Goal: Task Accomplishment & Management: Manage account settings

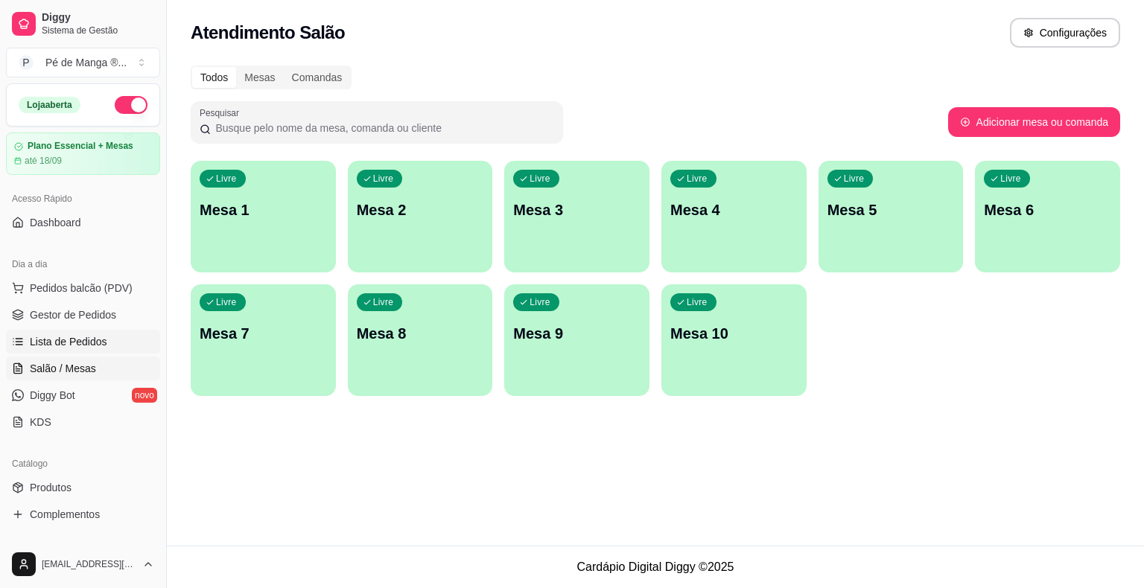
click at [90, 336] on span "Lista de Pedidos" at bounding box center [68, 341] width 77 height 15
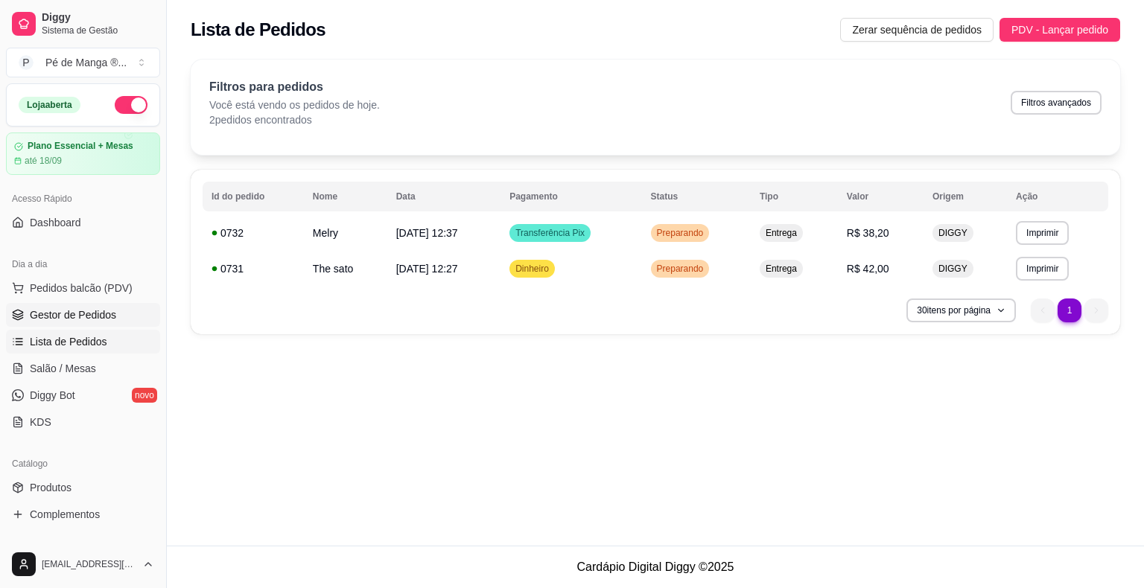
click at [134, 320] on link "Gestor de Pedidos" at bounding box center [83, 315] width 154 height 24
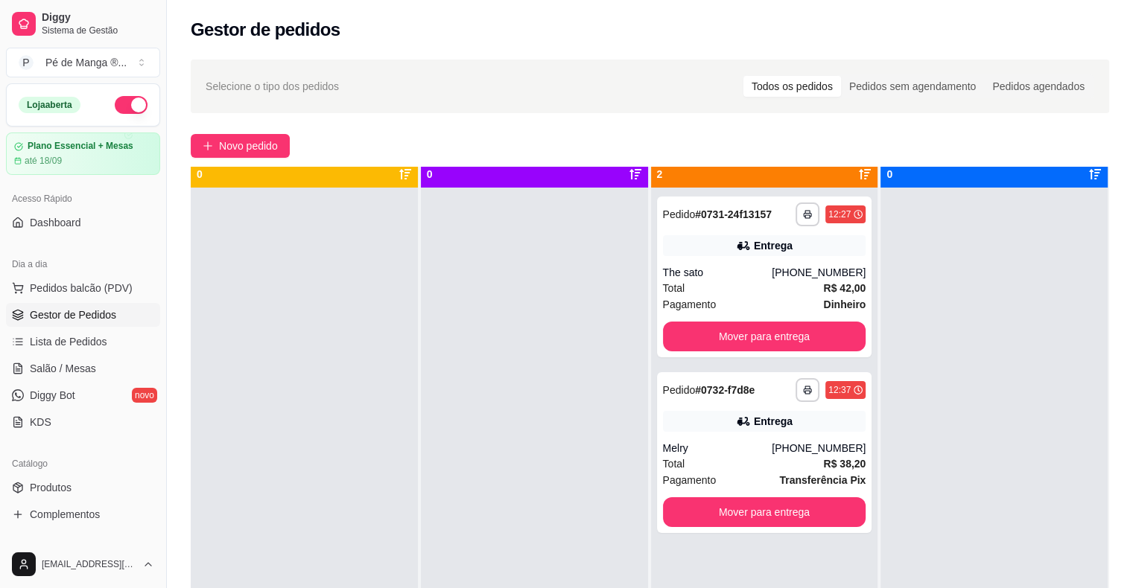
scroll to position [42, 0]
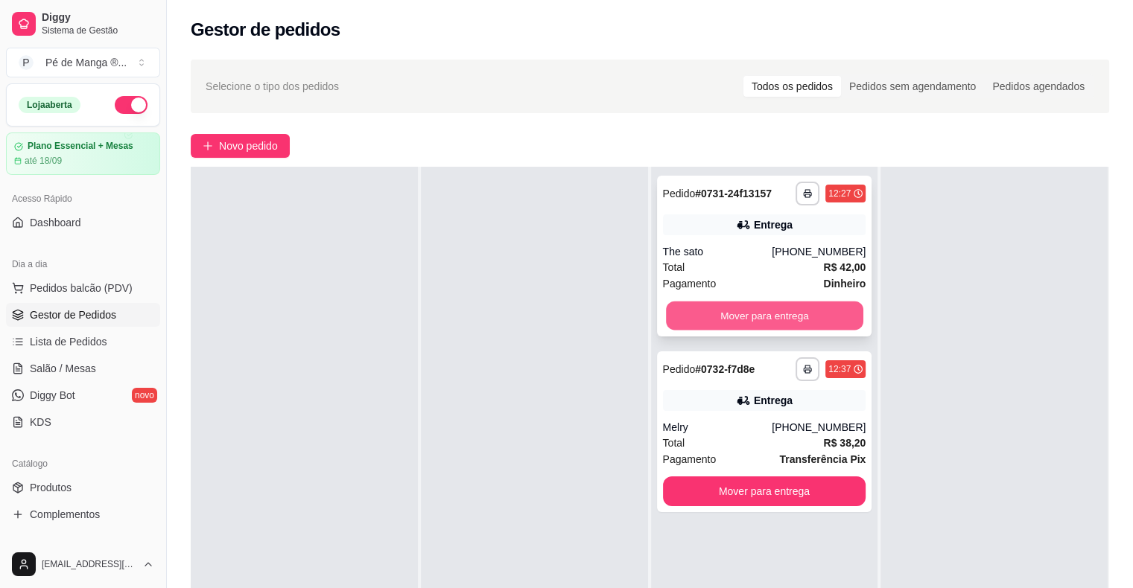
click at [721, 304] on button "Mover para entrega" at bounding box center [764, 316] width 197 height 29
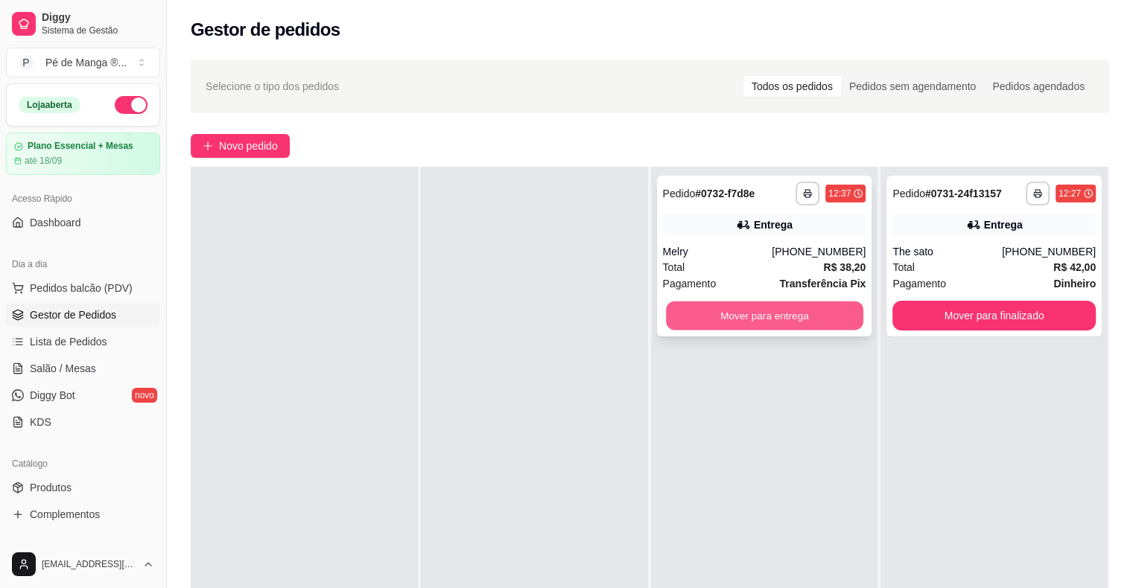
click at [795, 311] on button "Mover para entrega" at bounding box center [764, 316] width 197 height 29
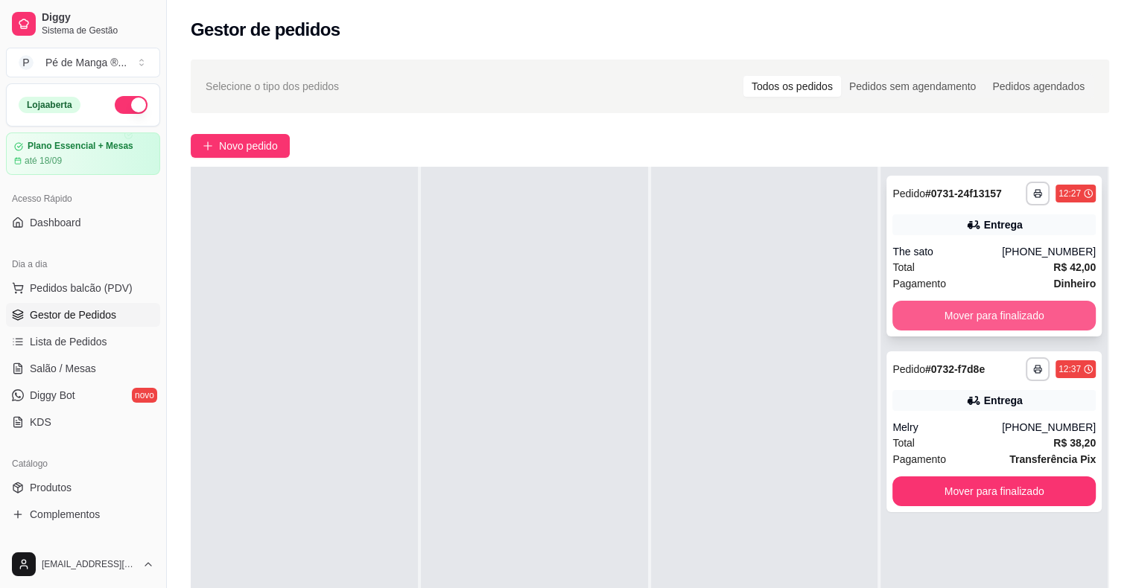
click at [990, 322] on button "Mover para finalizado" at bounding box center [993, 316] width 203 height 30
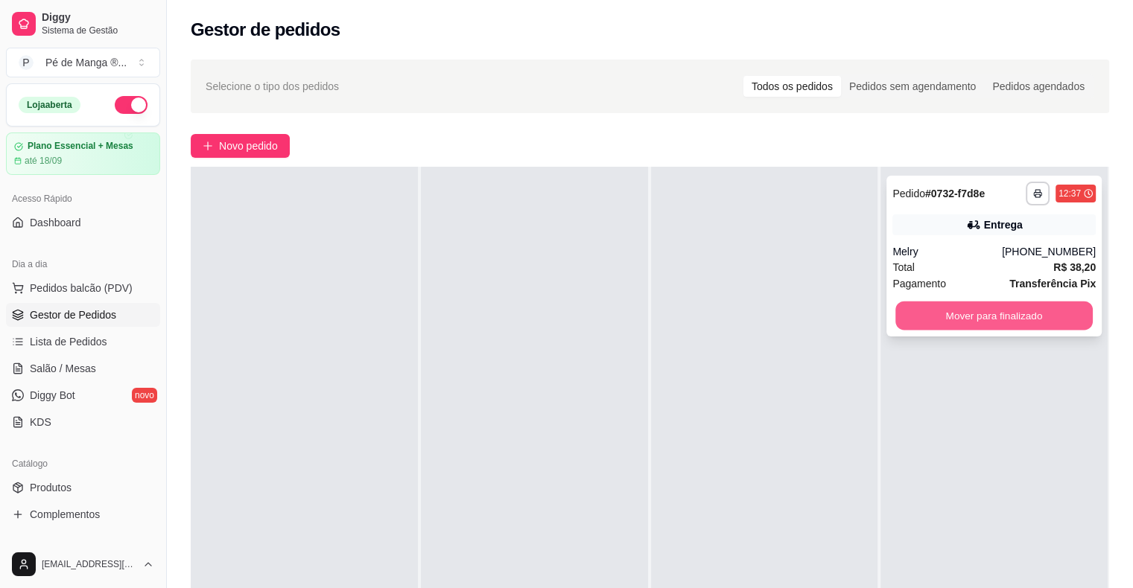
click at [988, 319] on button "Mover para finalizado" at bounding box center [993, 316] width 197 height 29
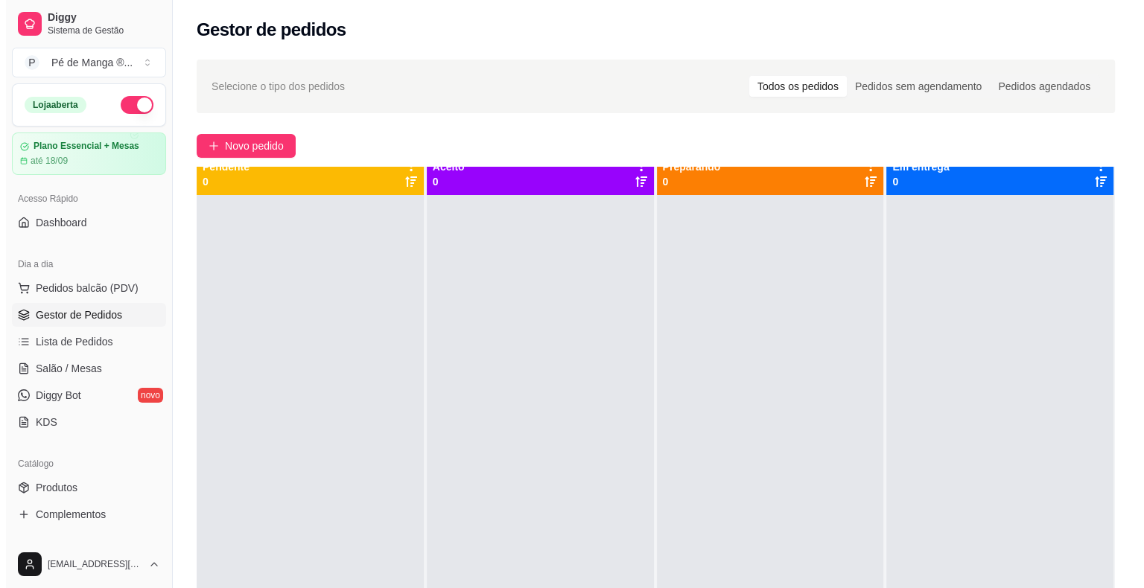
scroll to position [0, 0]
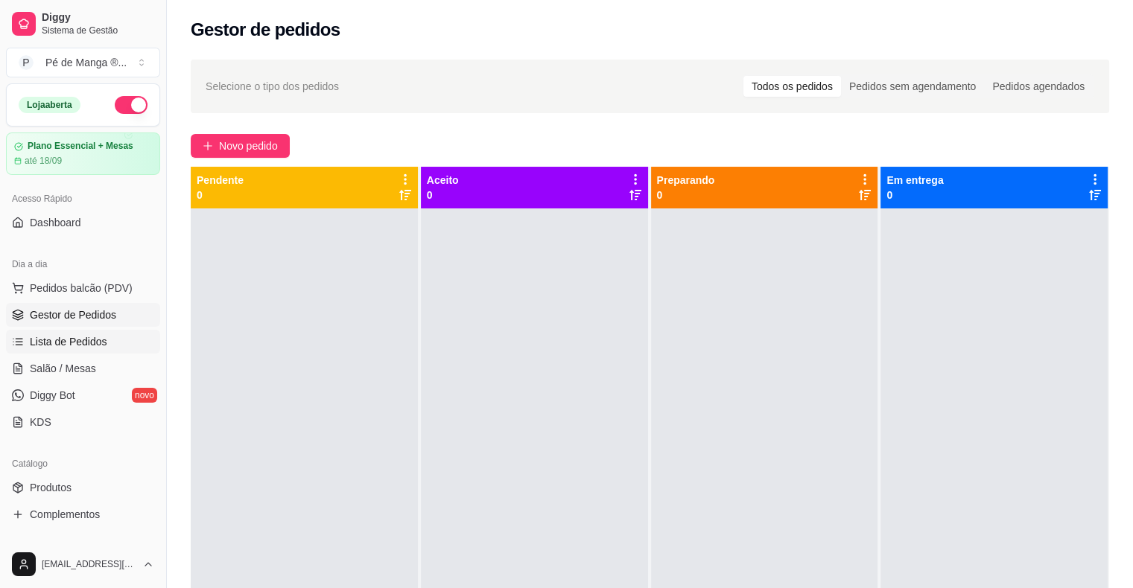
click at [38, 332] on ul "Pedidos balcão (PDV) Gestor de Pedidos Lista de Pedidos Salão / Mesas Diggy Bot…" at bounding box center [83, 355] width 154 height 158
click at [60, 334] on link "Lista de Pedidos" at bounding box center [83, 342] width 154 height 24
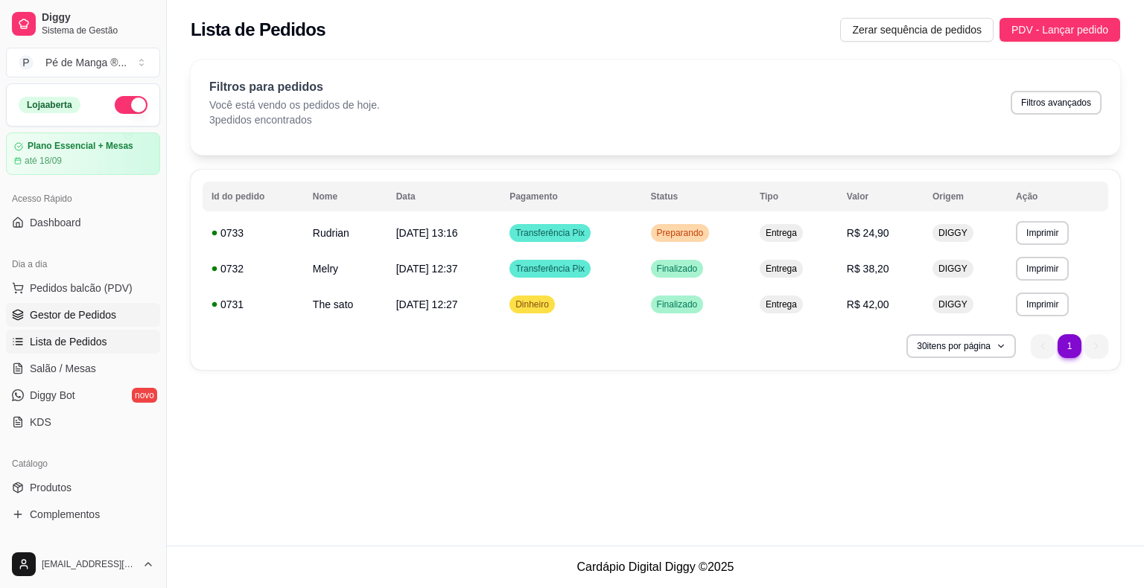
click at [57, 317] on span "Gestor de Pedidos" at bounding box center [73, 315] width 86 height 15
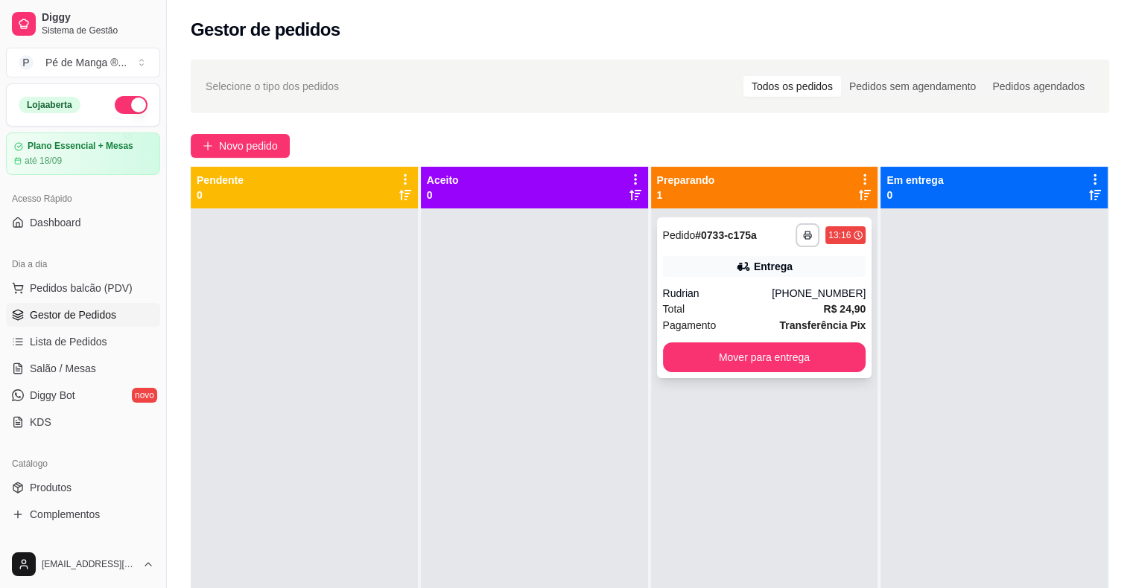
click at [748, 287] on div "Rudrian" at bounding box center [717, 293] width 109 height 15
click at [772, 320] on div "Pagamento Transferência Pix" at bounding box center [764, 325] width 203 height 16
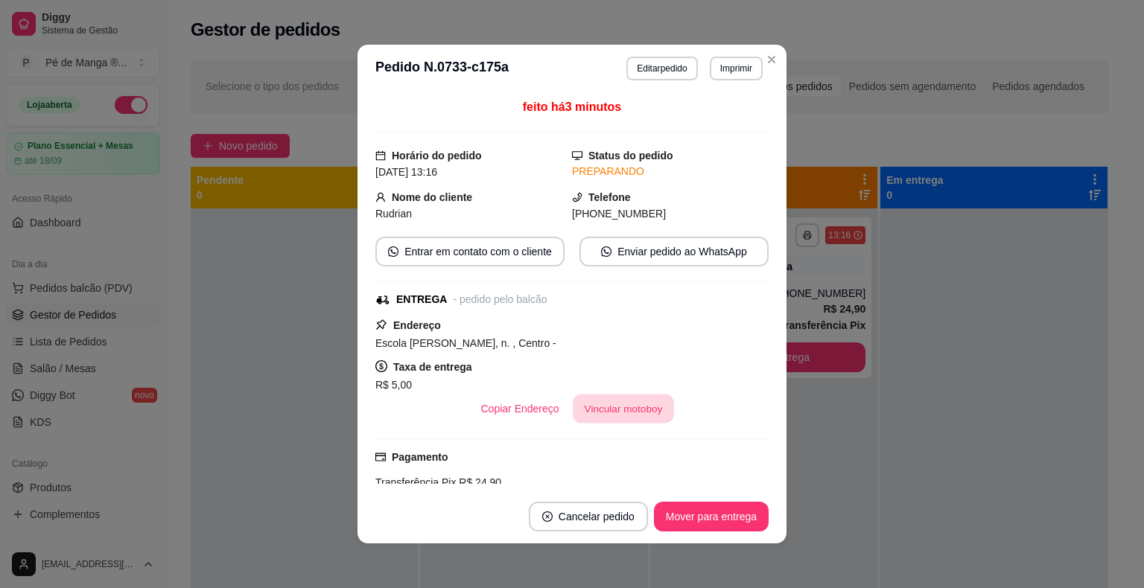
click at [626, 410] on button "Vincular motoboy" at bounding box center [623, 409] width 101 height 29
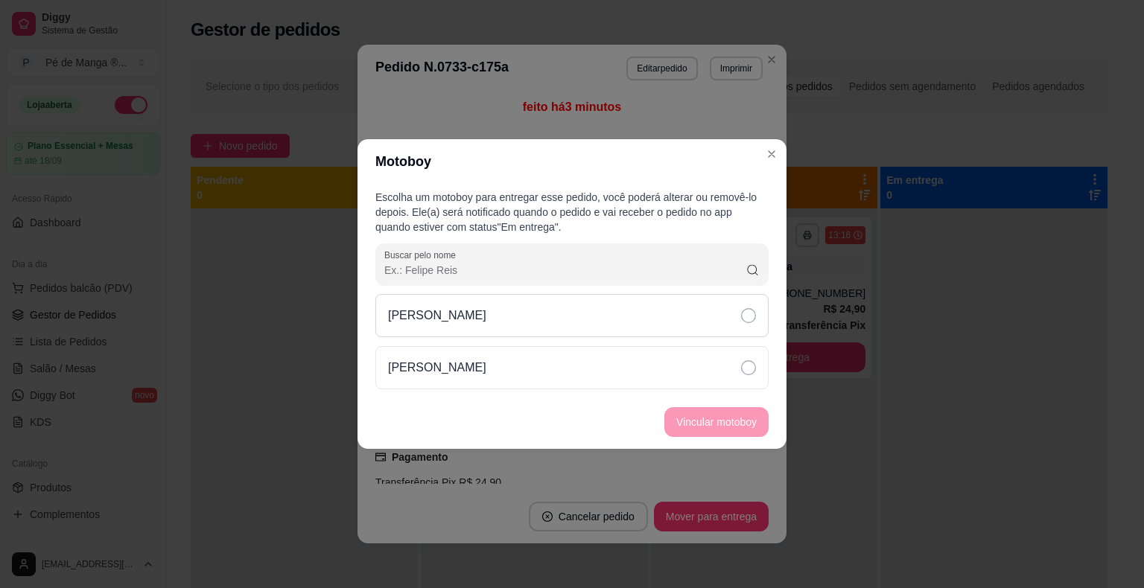
click at [654, 325] on div "[PERSON_NAME]" at bounding box center [571, 315] width 393 height 43
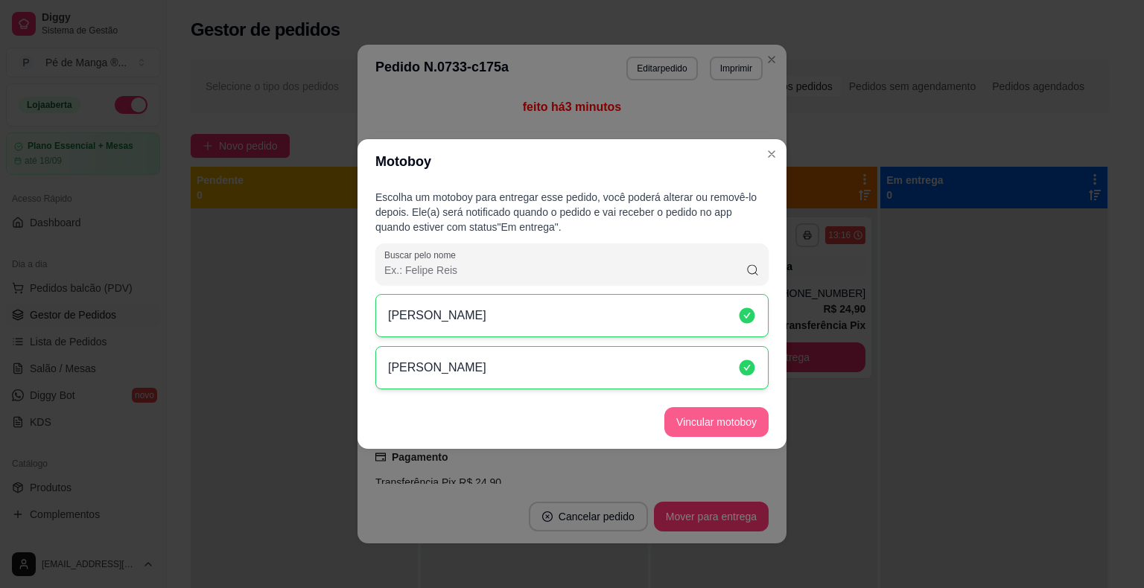
click at [717, 426] on button "Vincular motoboy" at bounding box center [716, 422] width 104 height 30
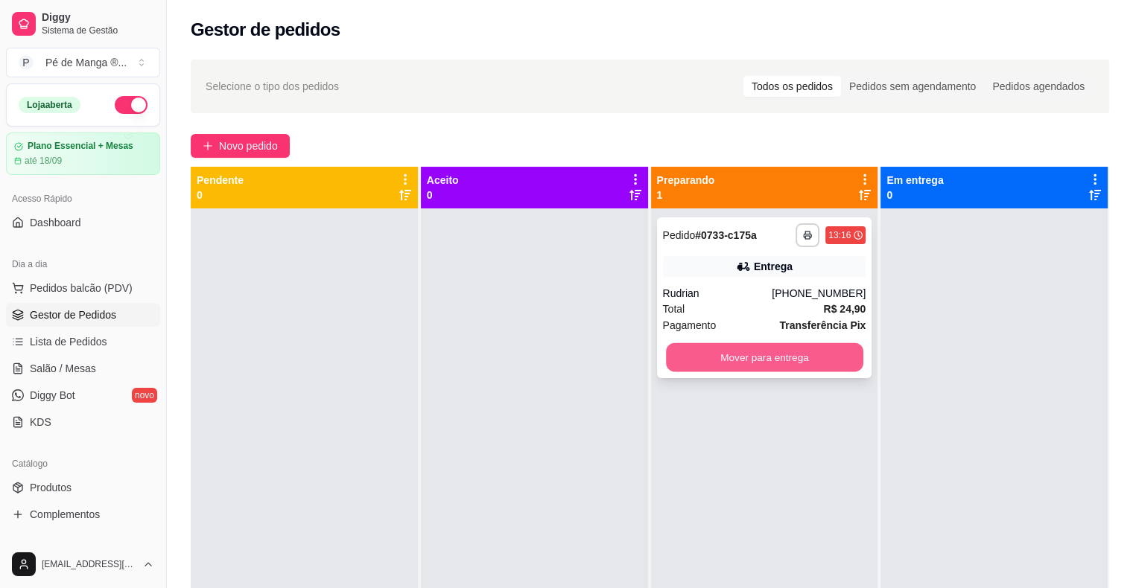
click at [816, 356] on button "Mover para entrega" at bounding box center [764, 357] width 197 height 29
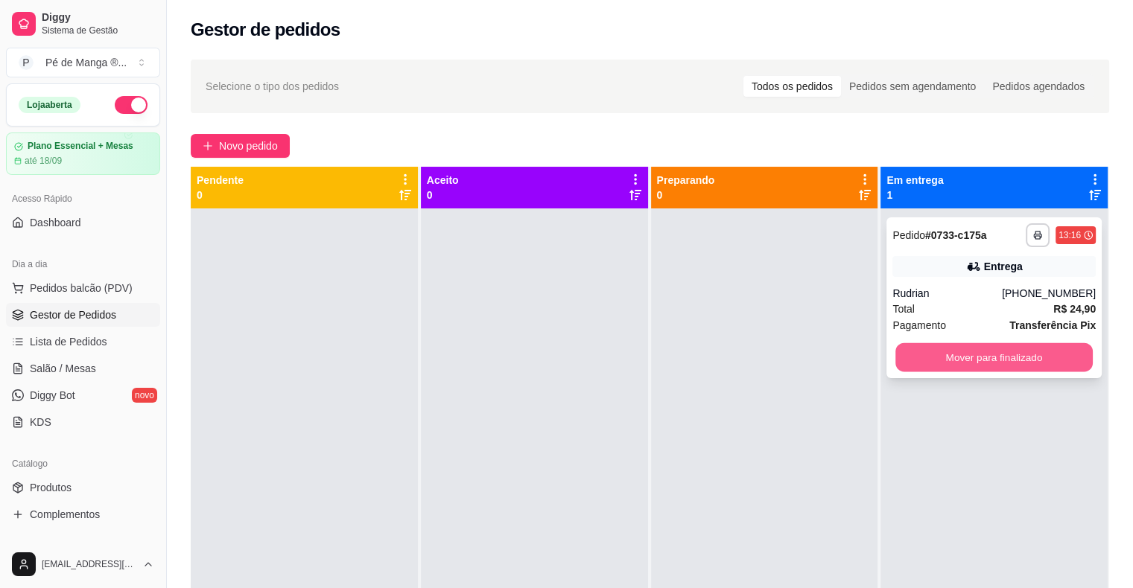
click at [1025, 351] on button "Mover para finalizado" at bounding box center [993, 357] width 197 height 29
click at [1020, 296] on div "[PHONE_NUMBER]" at bounding box center [1049, 293] width 94 height 15
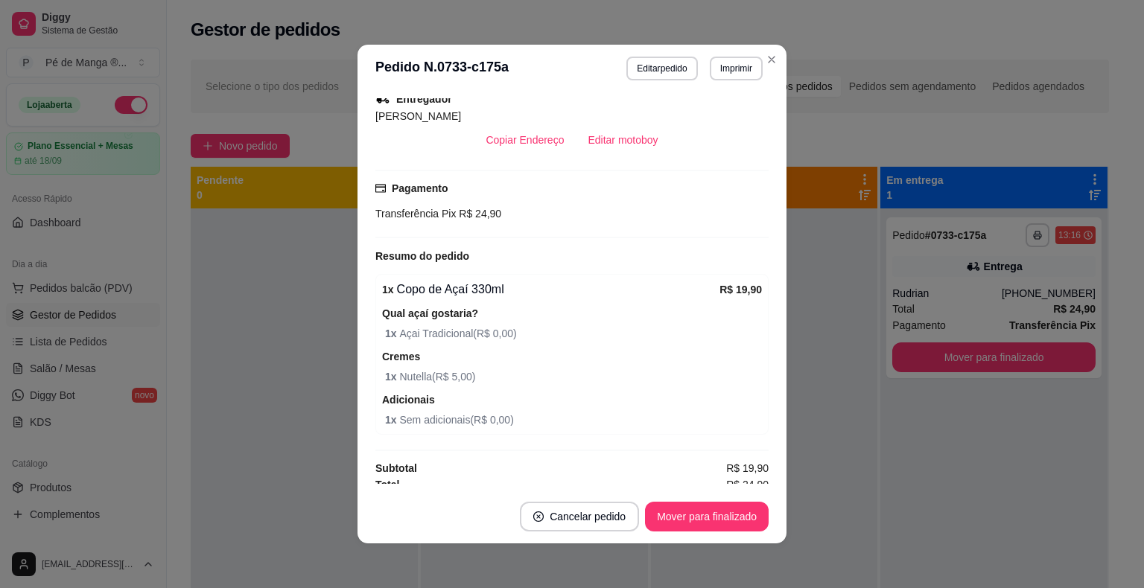
scroll to position [316, 0]
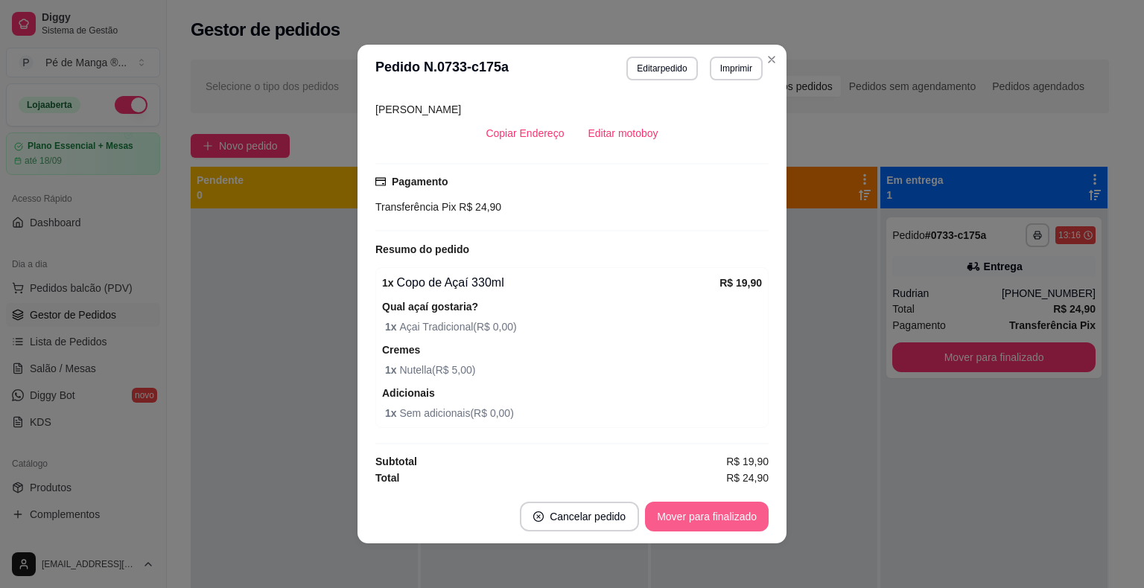
click at [715, 526] on button "Mover para finalizado" at bounding box center [707, 517] width 124 height 30
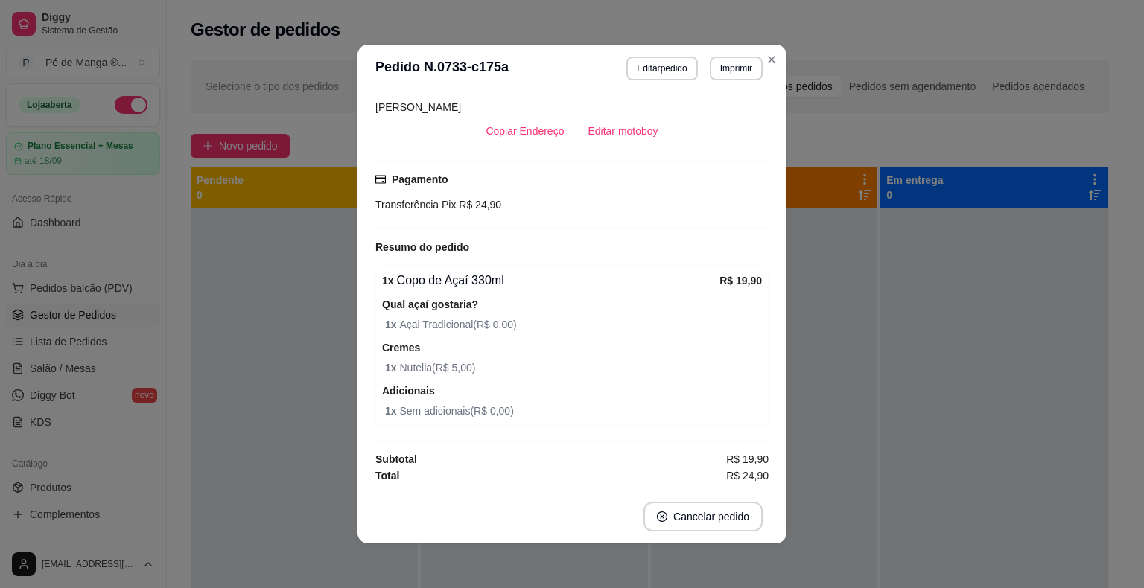
scroll to position [281, 0]
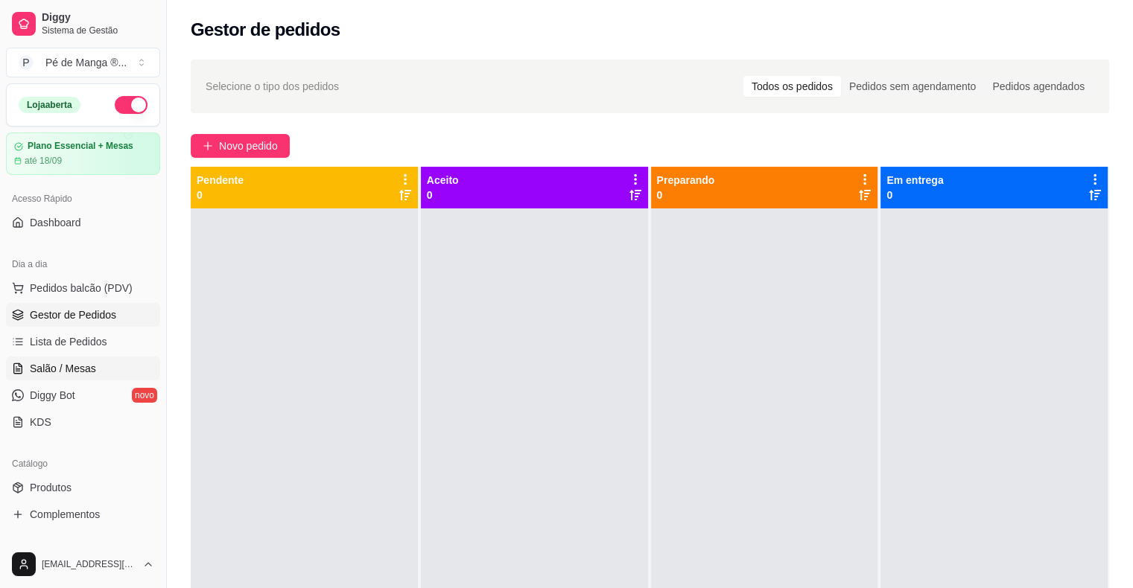
click at [67, 365] on span "Salão / Mesas" at bounding box center [63, 368] width 66 height 15
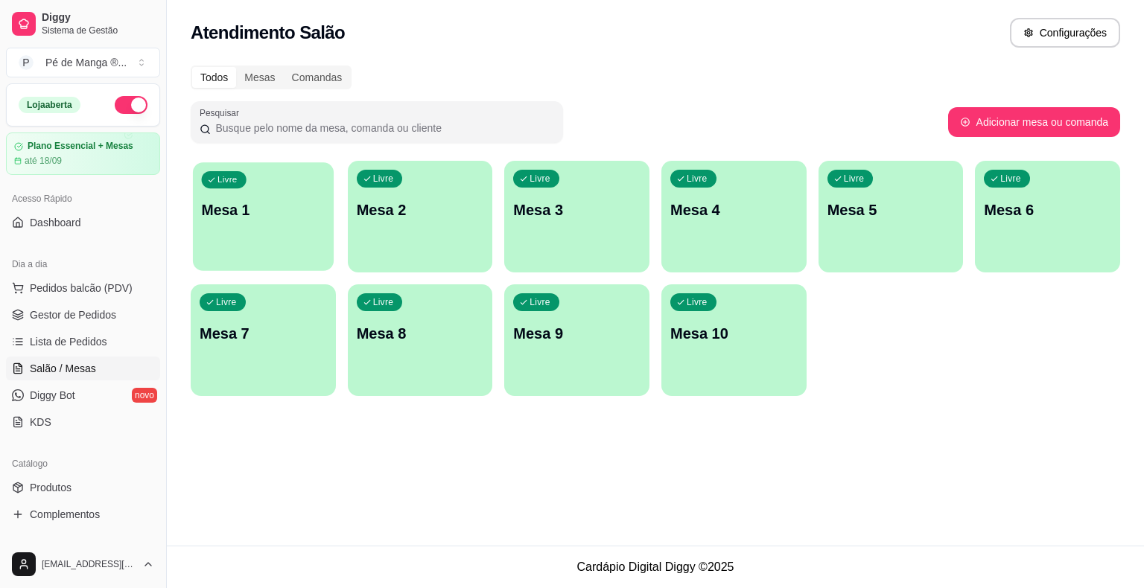
click at [296, 222] on div "Livre Mesa 1" at bounding box center [263, 207] width 141 height 91
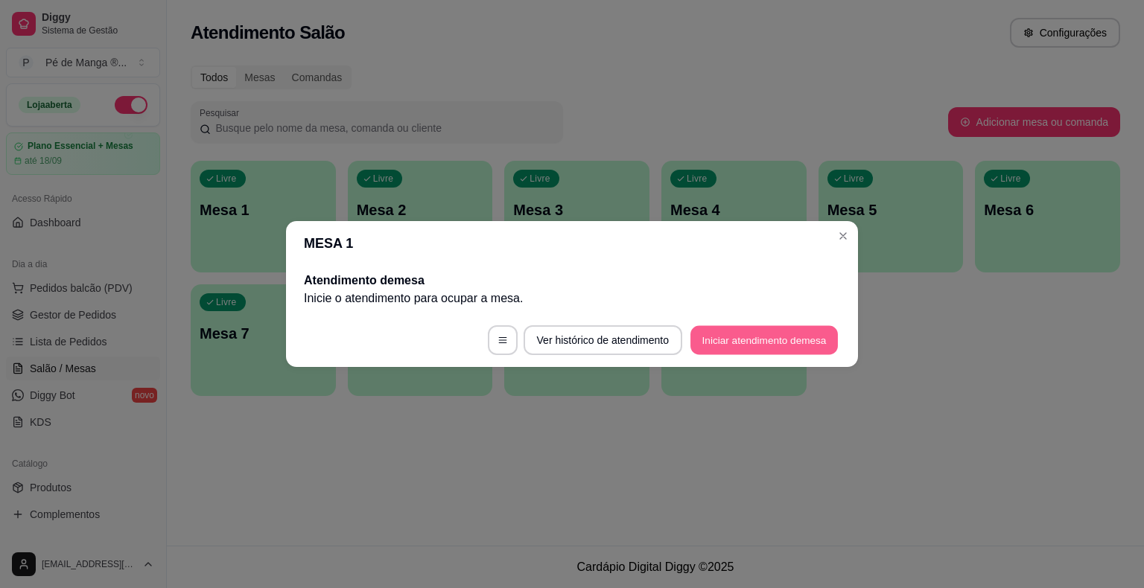
click at [745, 341] on button "Iniciar atendimento de mesa" at bounding box center [763, 340] width 147 height 29
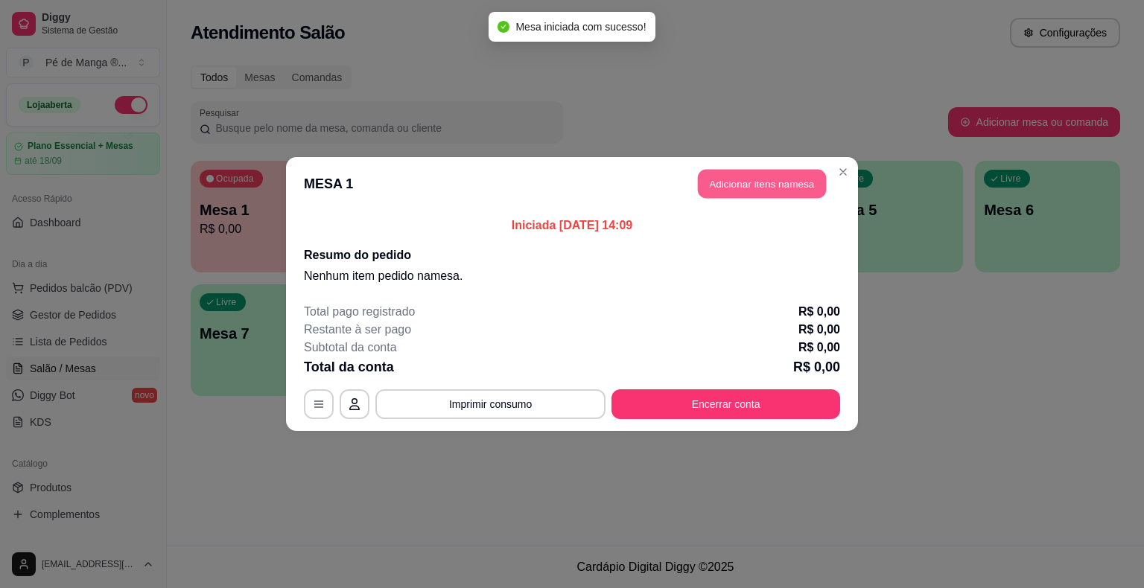
click at [748, 186] on button "Adicionar itens na mesa" at bounding box center [762, 184] width 128 height 29
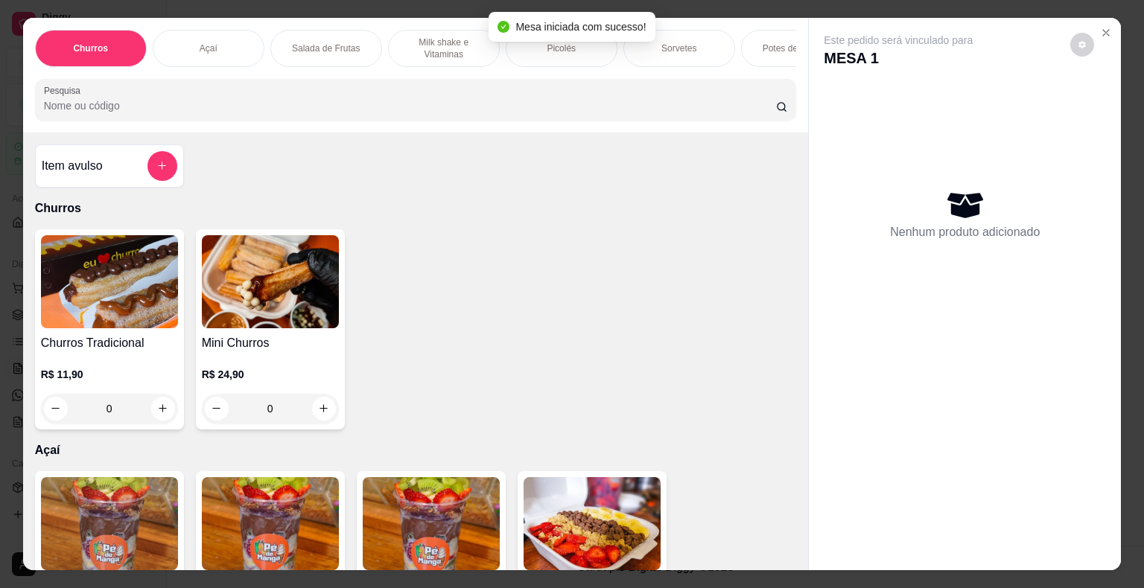
drag, startPoint x: 694, startPoint y: 45, endPoint x: 688, endPoint y: 59, distance: 14.7
click at [694, 46] on div "Sorvetes" at bounding box center [679, 48] width 112 height 37
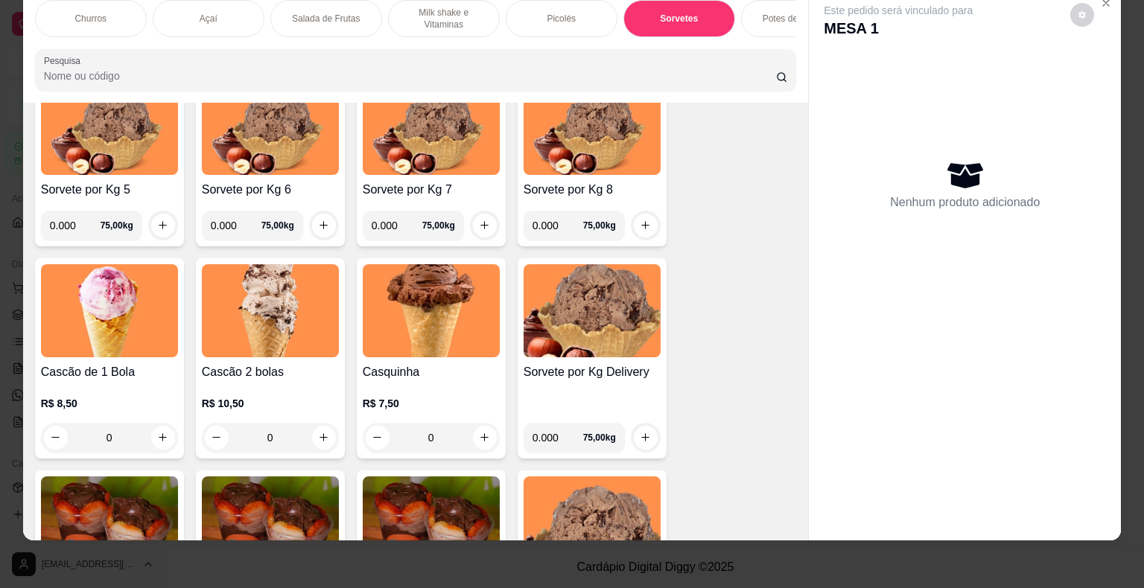
scroll to position [1999, 0]
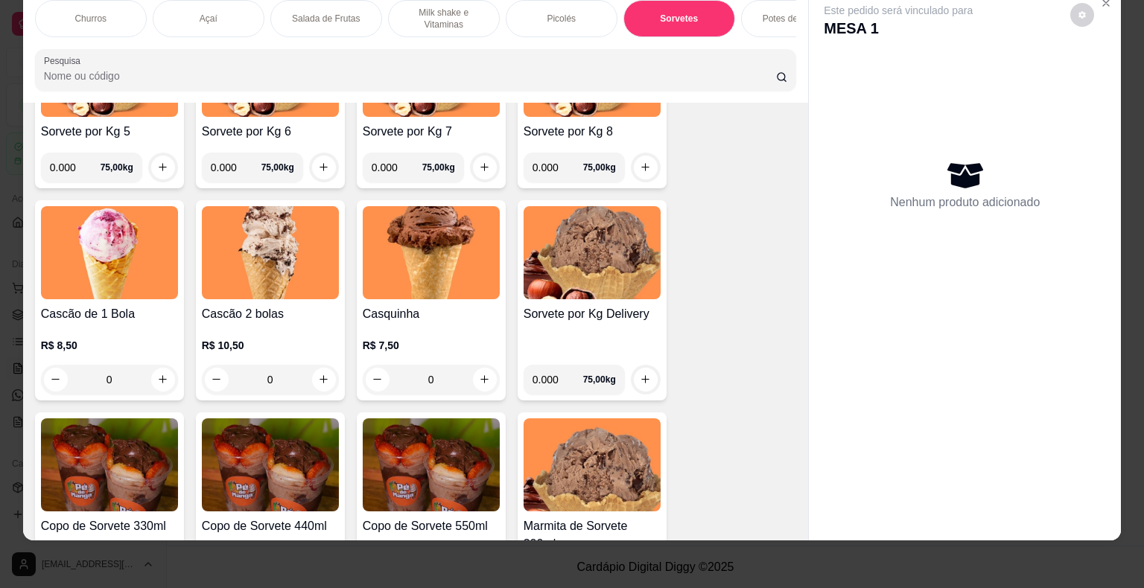
click at [319, 376] on div "0" at bounding box center [270, 380] width 137 height 30
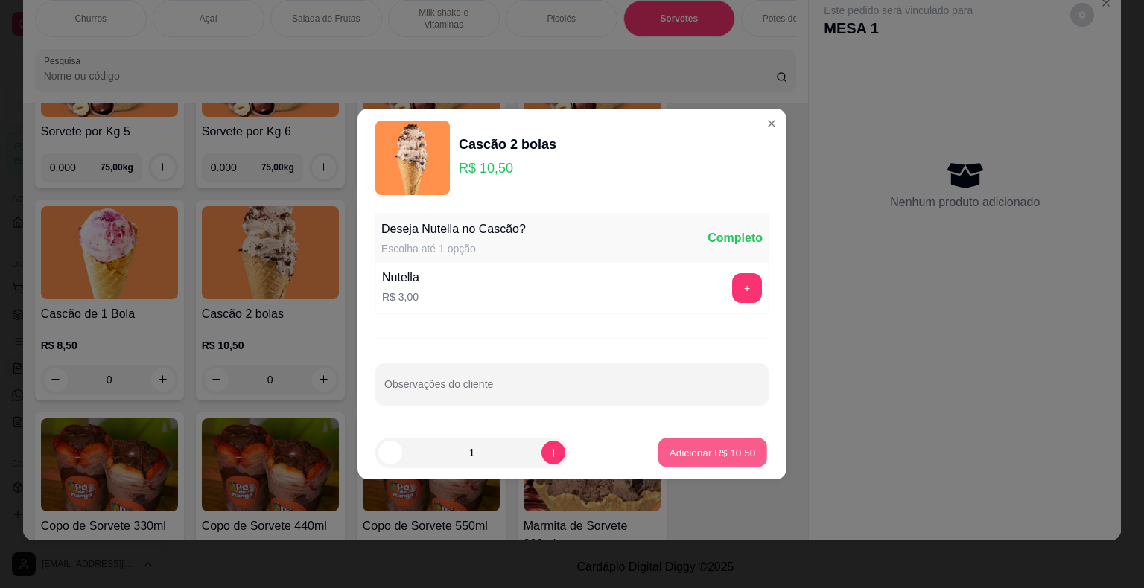
click at [681, 454] on p "Adicionar R$ 10,50" at bounding box center [712, 452] width 86 height 14
type input "1"
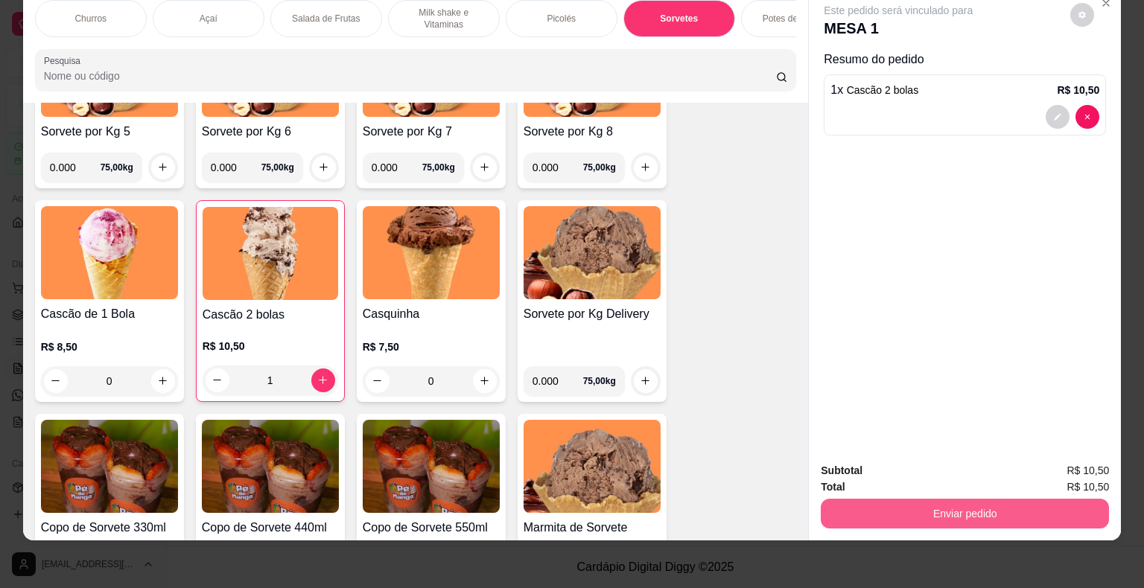
click at [931, 499] on button "Enviar pedido" at bounding box center [965, 514] width 288 height 30
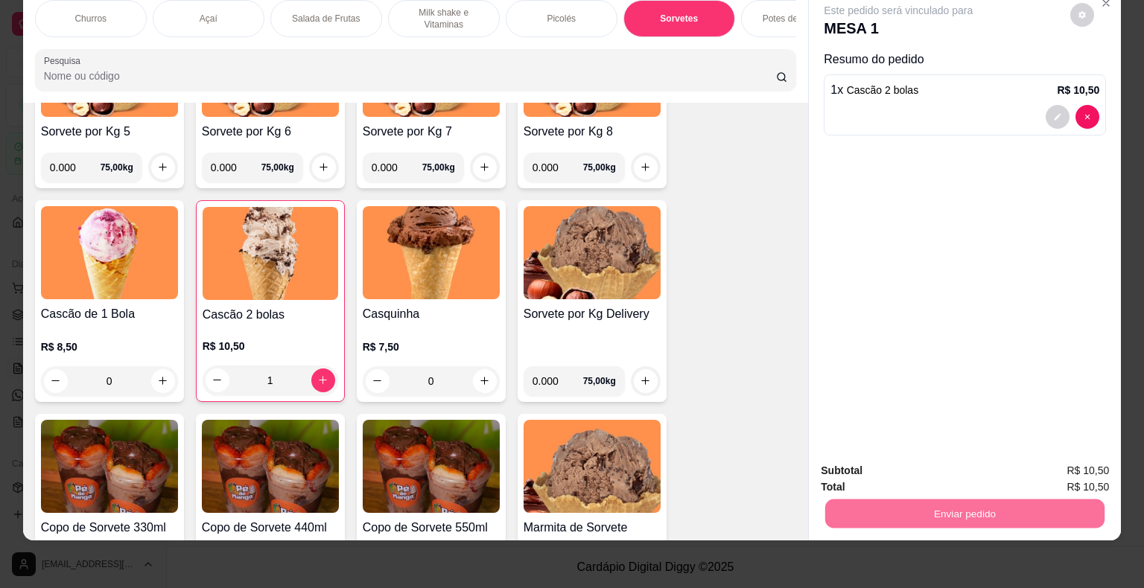
click at [943, 471] on button "Não registrar e enviar pedido" at bounding box center [915, 466] width 150 height 28
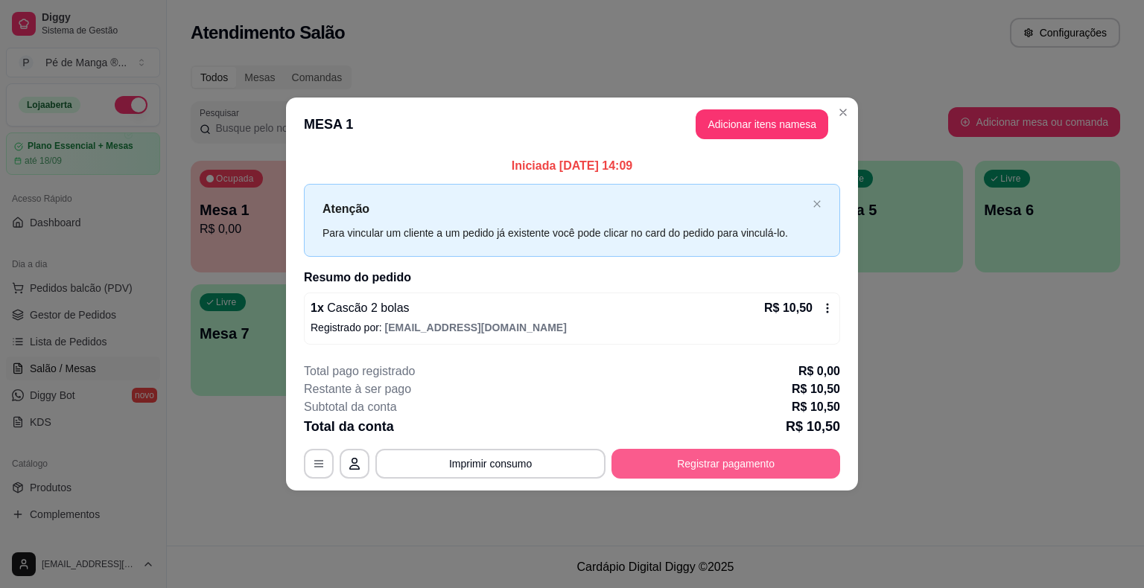
click at [725, 468] on button "Registrar pagamento" at bounding box center [725, 464] width 229 height 30
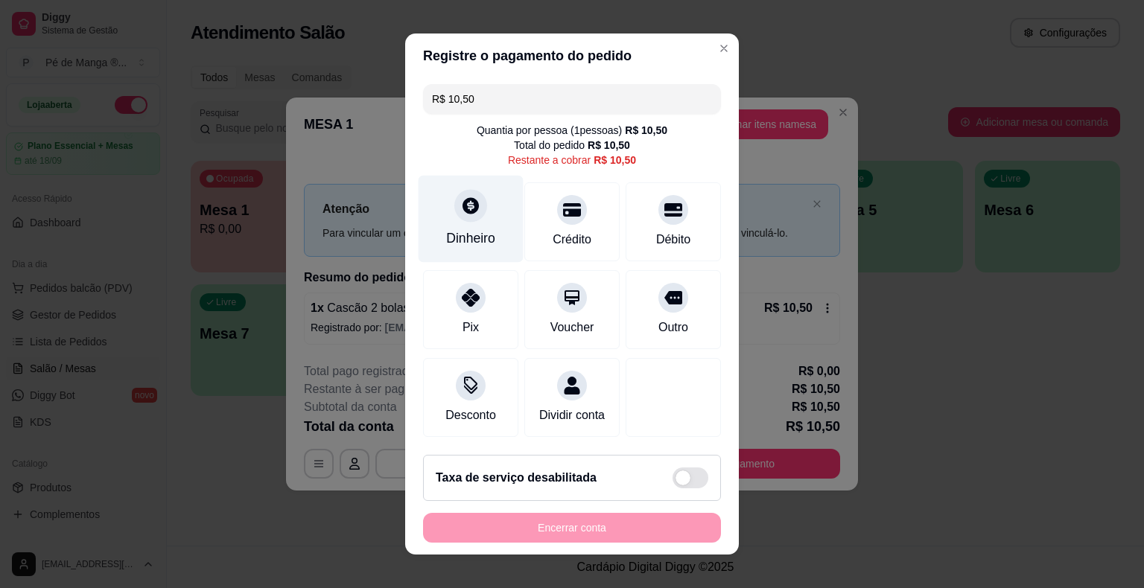
click at [480, 213] on div "Dinheiro" at bounding box center [471, 219] width 105 height 87
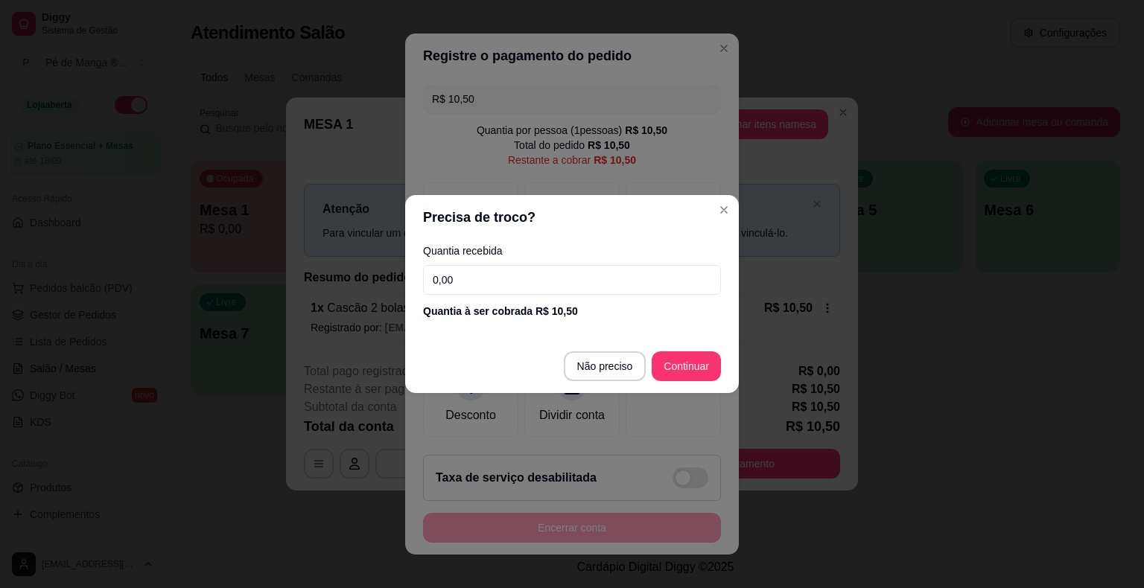
click at [503, 264] on div "Quantia recebida 0,00 Quantia à ser cobrada R$ 10,50" at bounding box center [572, 282] width 334 height 85
click at [505, 279] on input "0,00" at bounding box center [572, 280] width 298 height 30
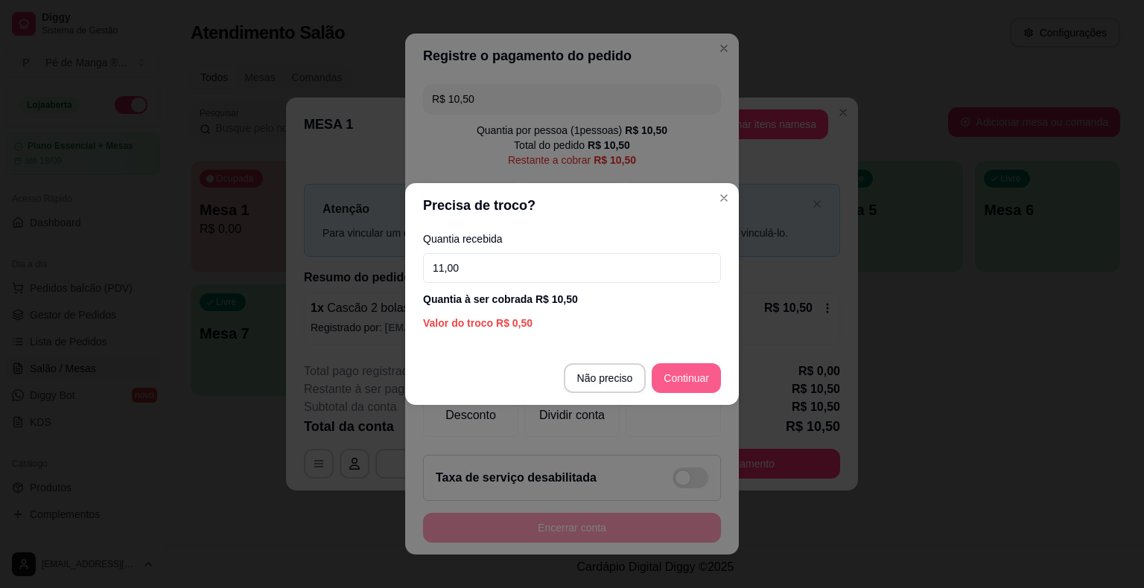
type input "11,00"
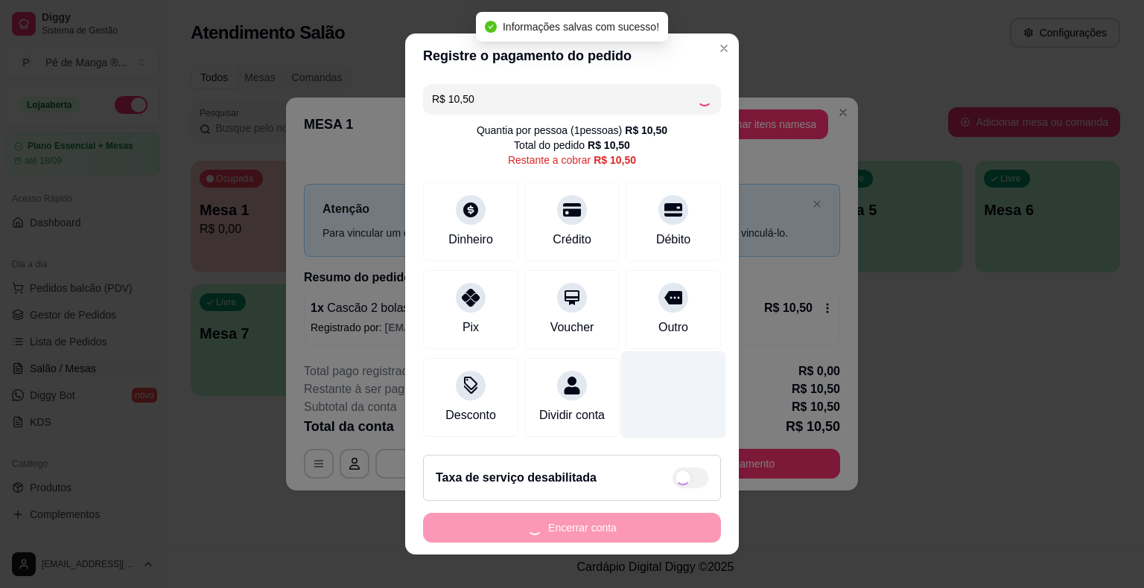
type input "R$ 0,00"
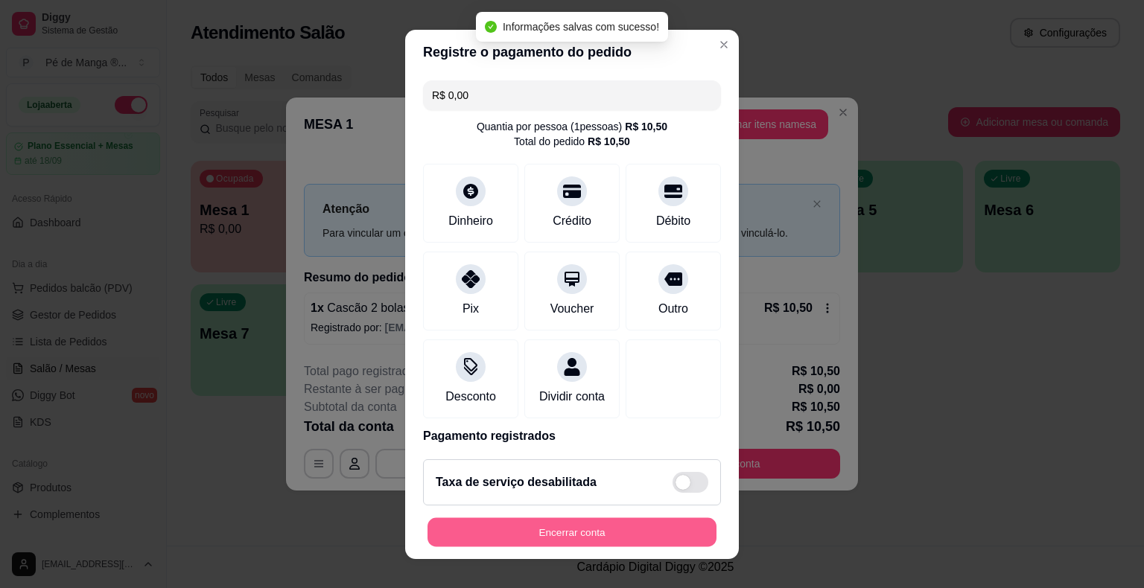
click at [643, 535] on button "Encerrar conta" at bounding box center [571, 532] width 289 height 29
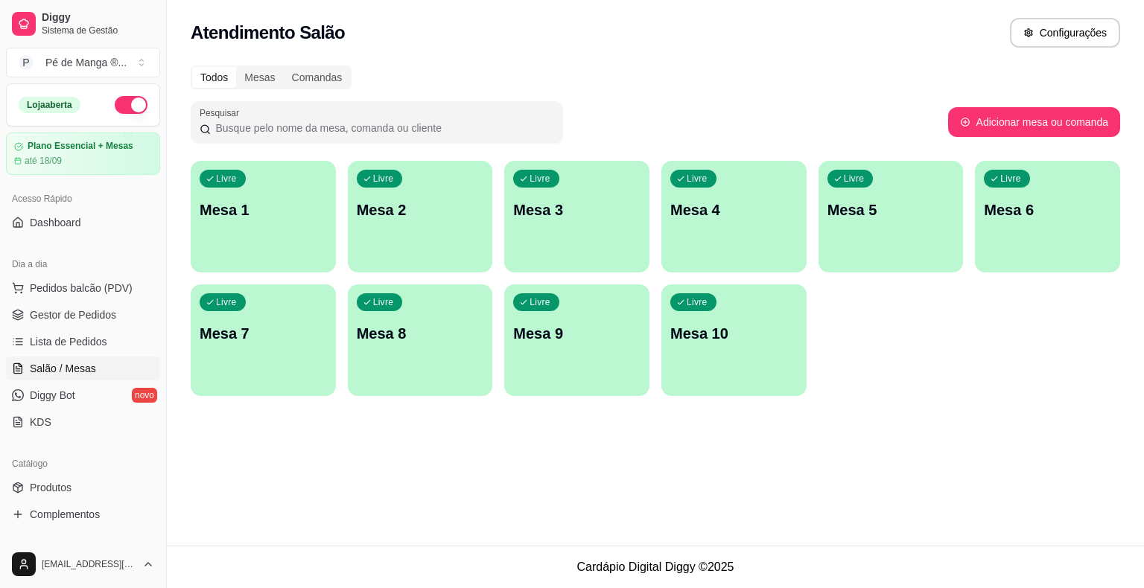
click at [256, 219] on p "Mesa 1" at bounding box center [263, 210] width 127 height 21
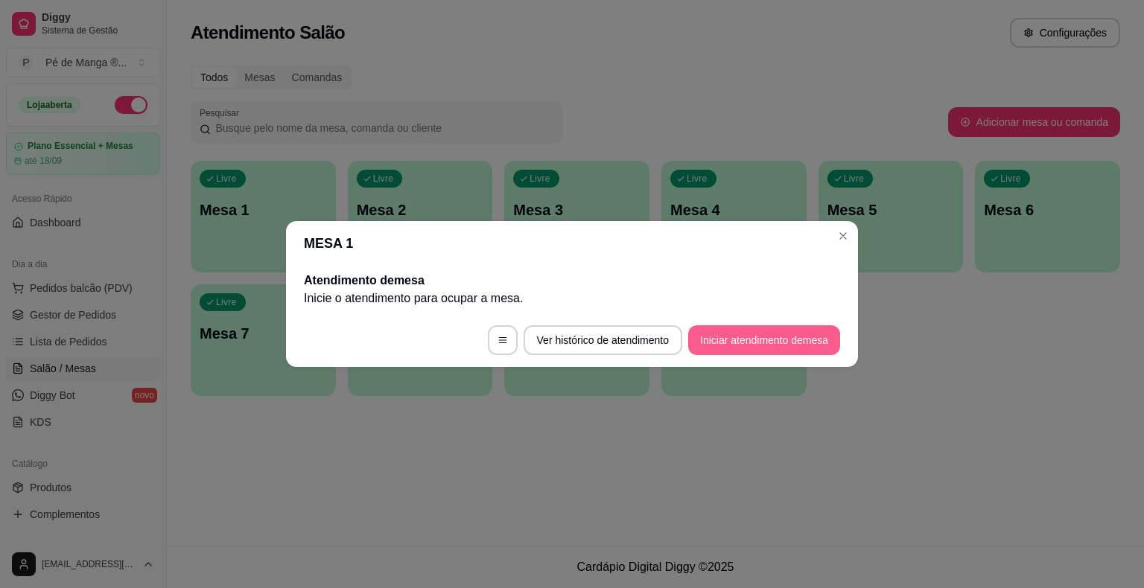
click at [809, 344] on button "Iniciar atendimento de mesa" at bounding box center [764, 340] width 152 height 30
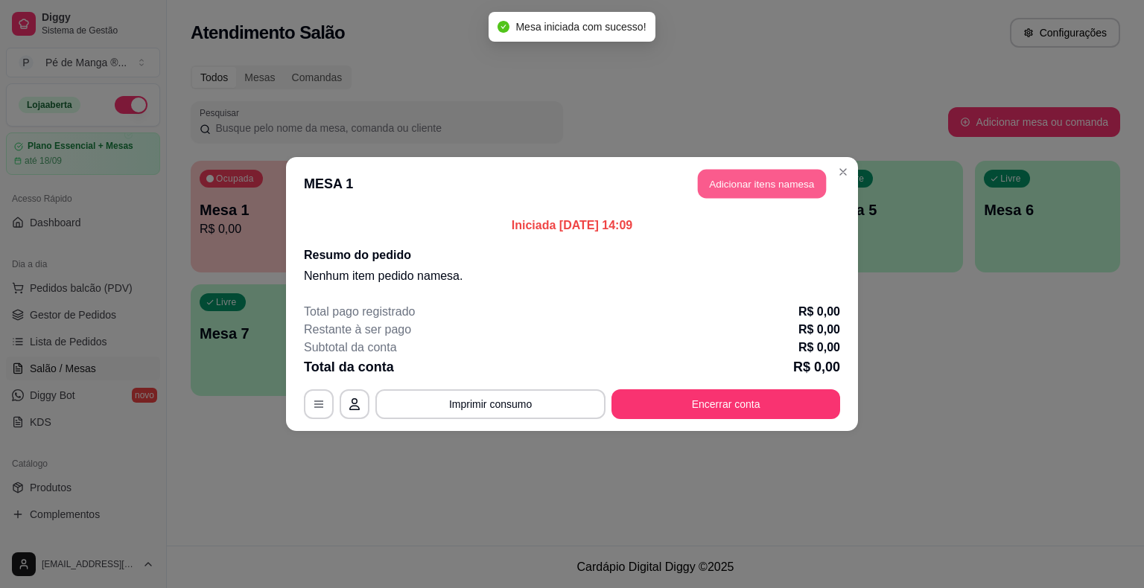
click at [769, 187] on button "Adicionar itens na mesa" at bounding box center [762, 184] width 128 height 29
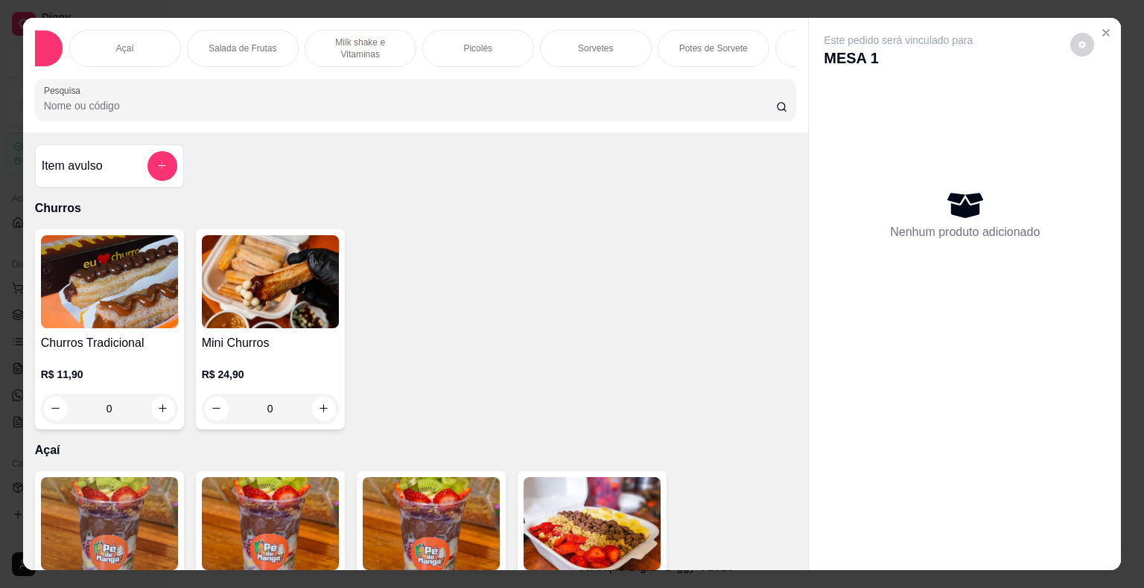
scroll to position [0, 0]
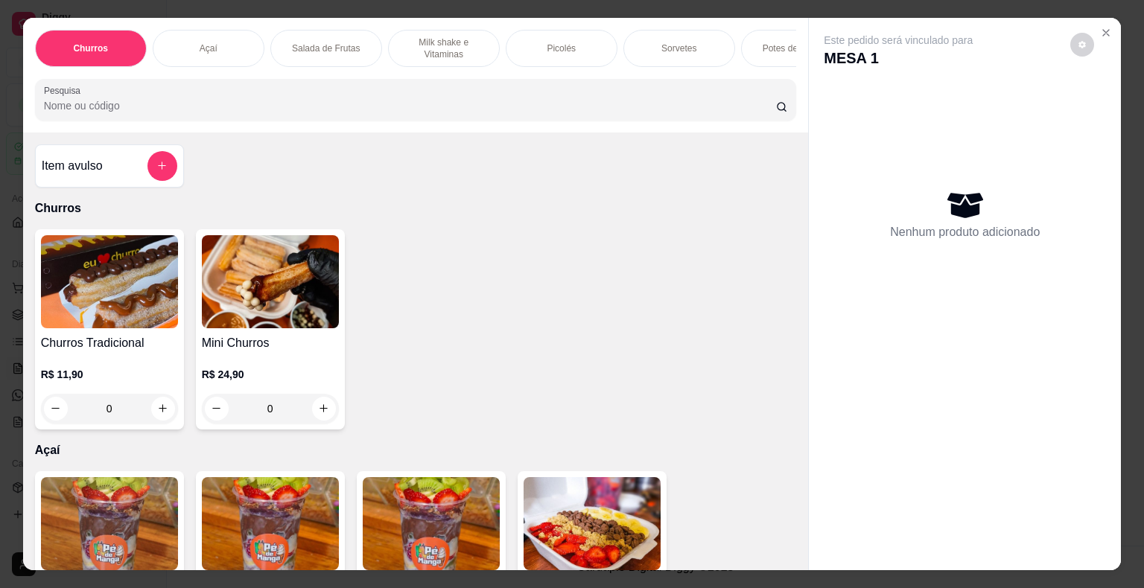
click at [164, 37] on div "Açaí" at bounding box center [209, 48] width 112 height 37
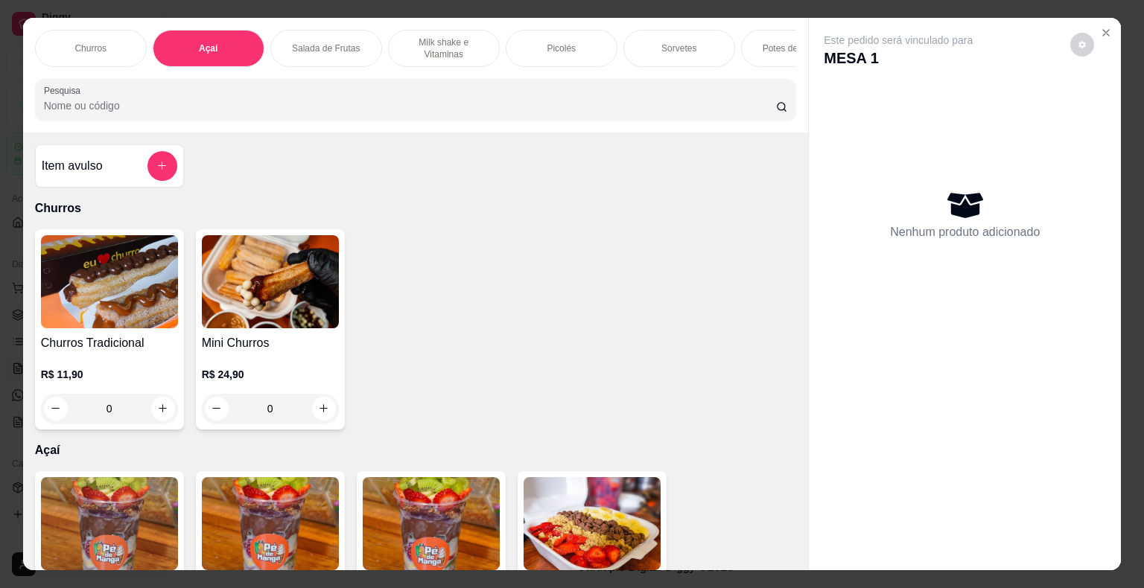
scroll to position [36, 0]
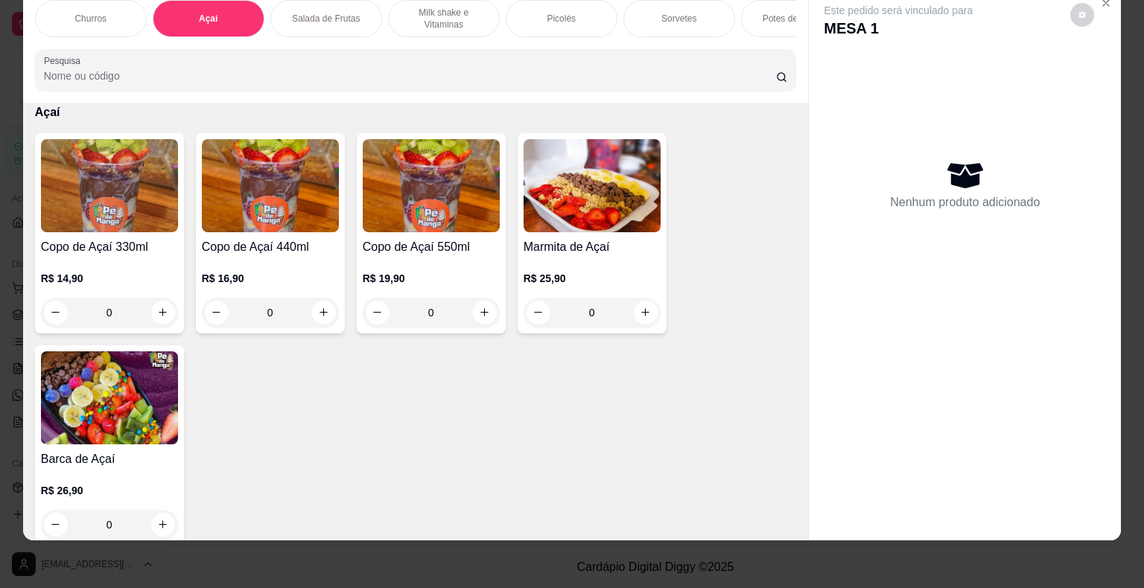
click at [322, 314] on div "0" at bounding box center [270, 313] width 137 height 30
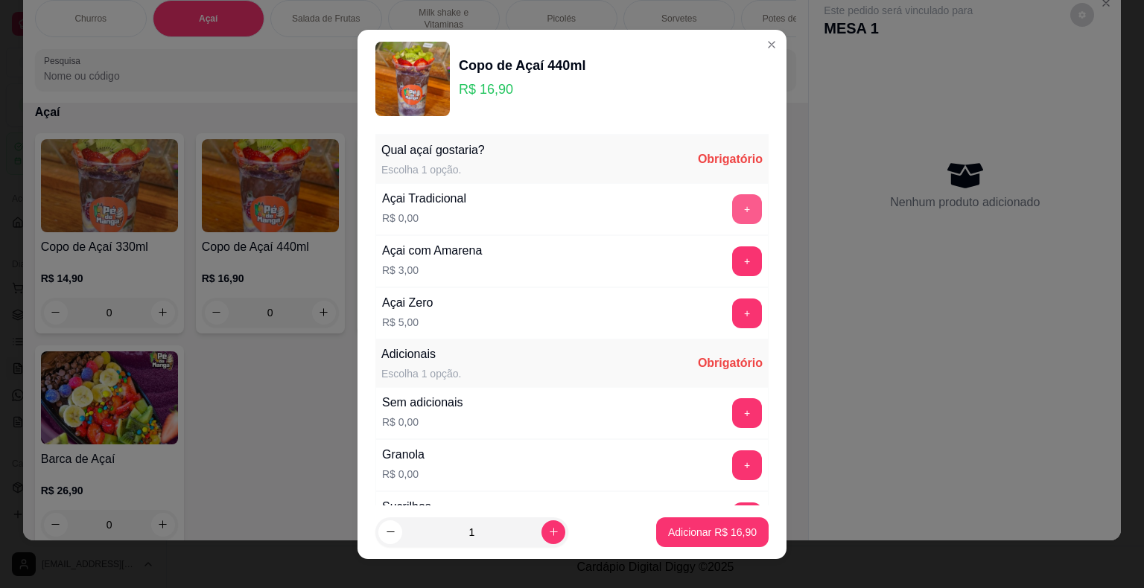
click at [732, 211] on button "+" at bounding box center [747, 209] width 30 height 30
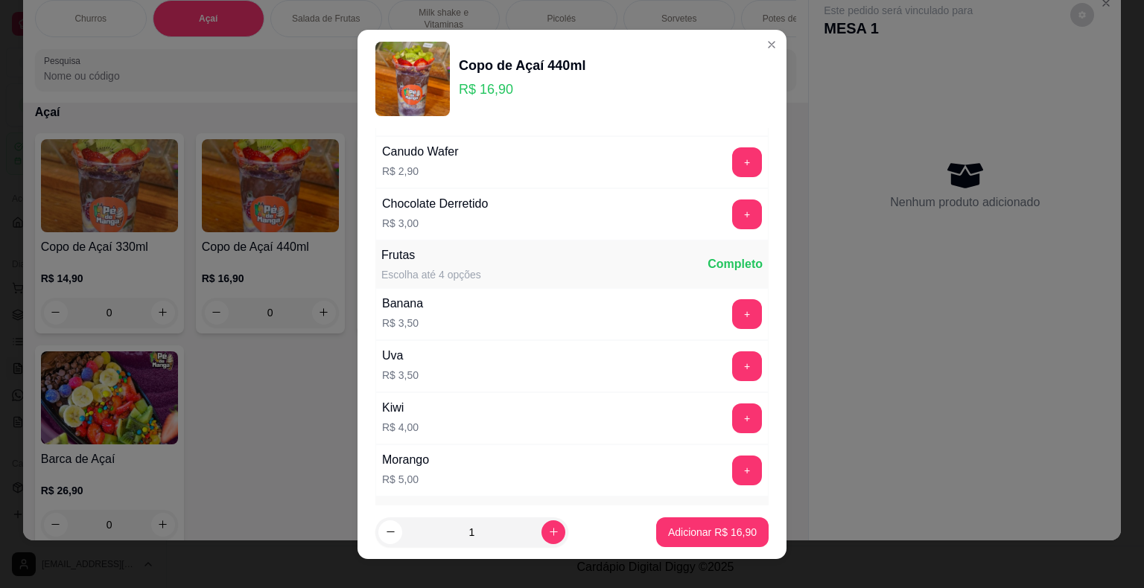
scroll to position [1266, 0]
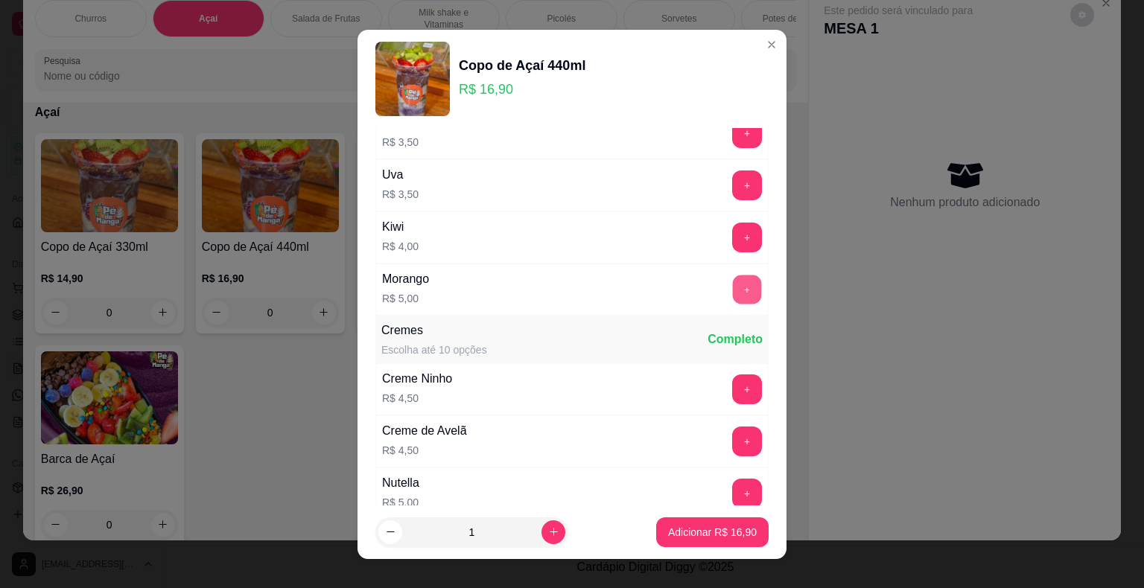
click at [733, 282] on button "+" at bounding box center [747, 289] width 29 height 29
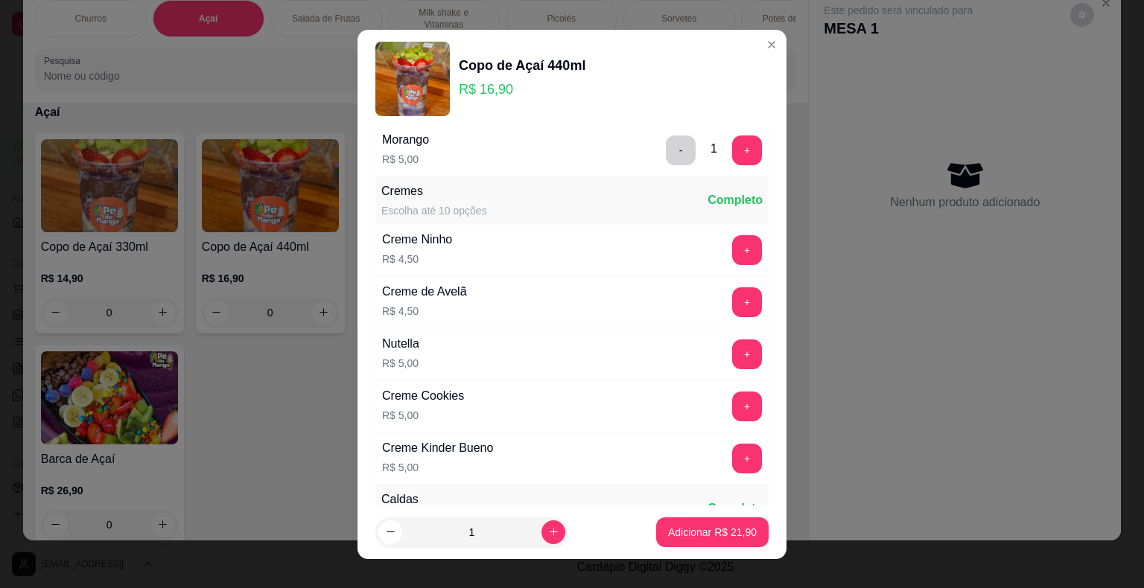
scroll to position [1415, 0]
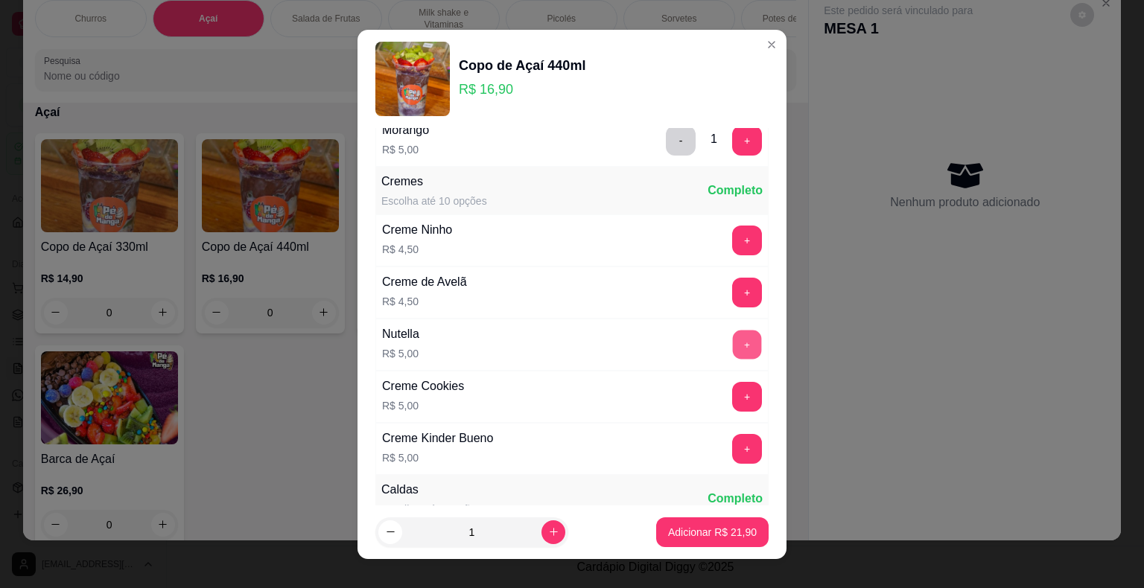
click at [733, 341] on button "+" at bounding box center [747, 344] width 29 height 29
click at [697, 544] on footer "1 Adicionar R$ 26,90" at bounding box center [571, 533] width 429 height 54
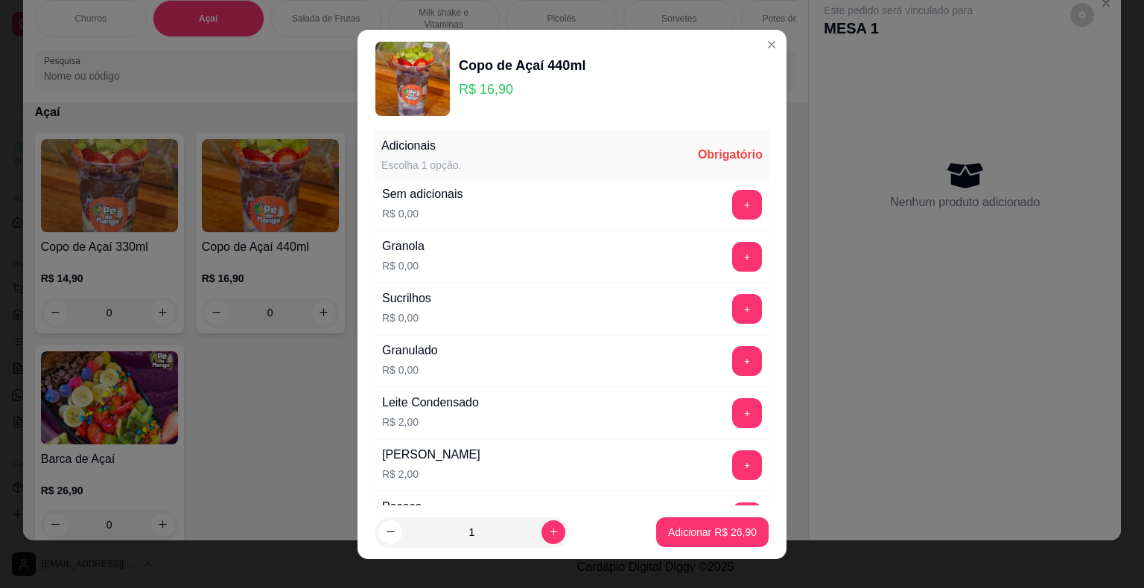
scroll to position [0, 0]
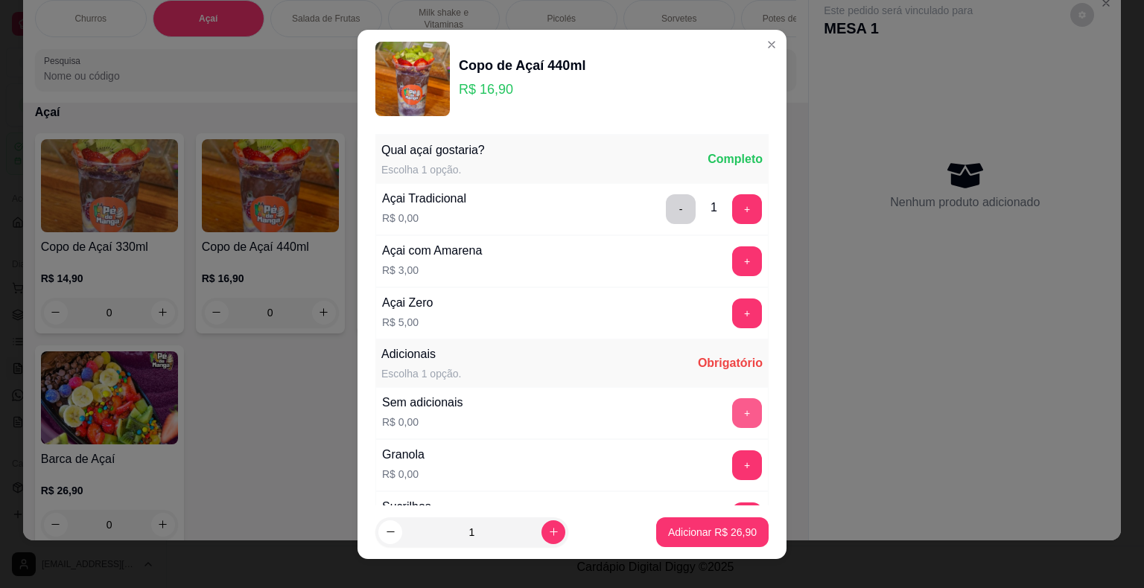
click at [732, 408] on button "+" at bounding box center [747, 413] width 30 height 30
click at [689, 523] on button "Adicionar R$ 26,90" at bounding box center [712, 532] width 109 height 29
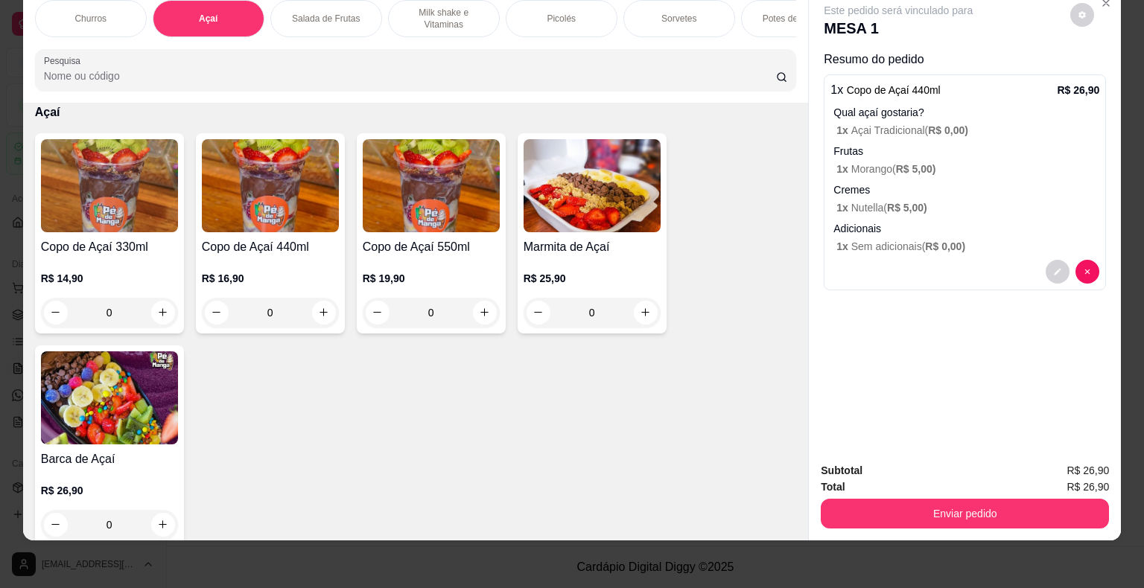
click at [328, 317] on div "0" at bounding box center [270, 313] width 137 height 30
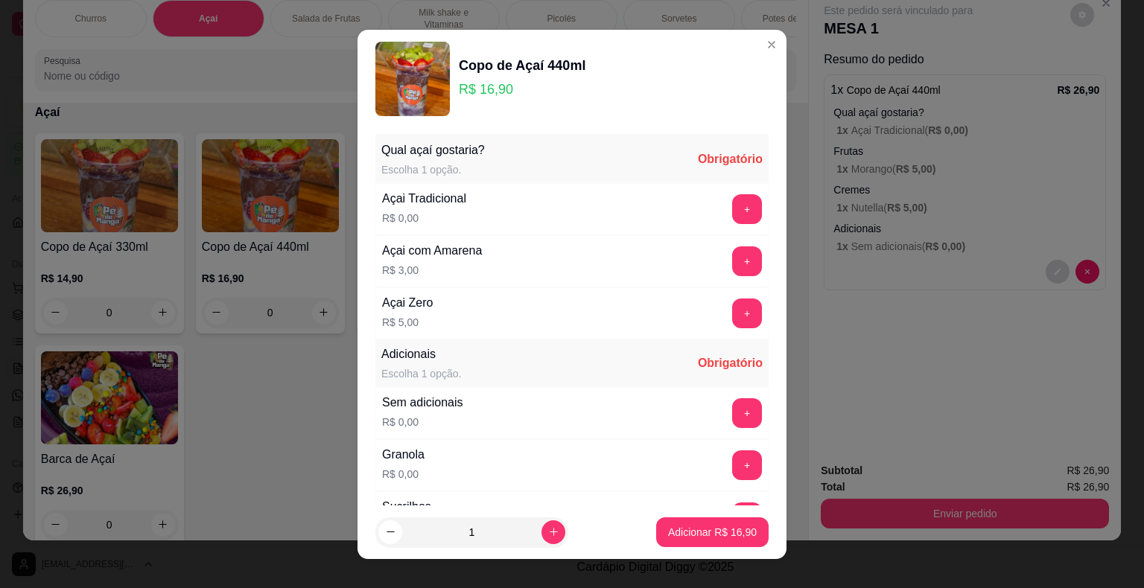
click at [726, 201] on div "+" at bounding box center [747, 209] width 42 height 30
click at [733, 214] on button "+" at bounding box center [747, 208] width 29 height 29
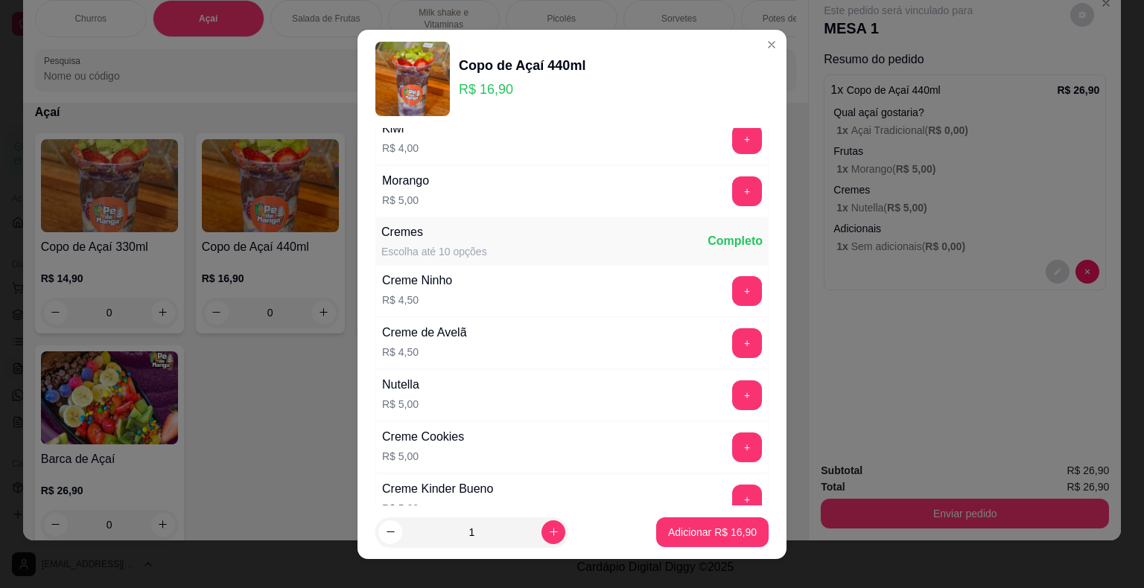
scroll to position [1489, 0]
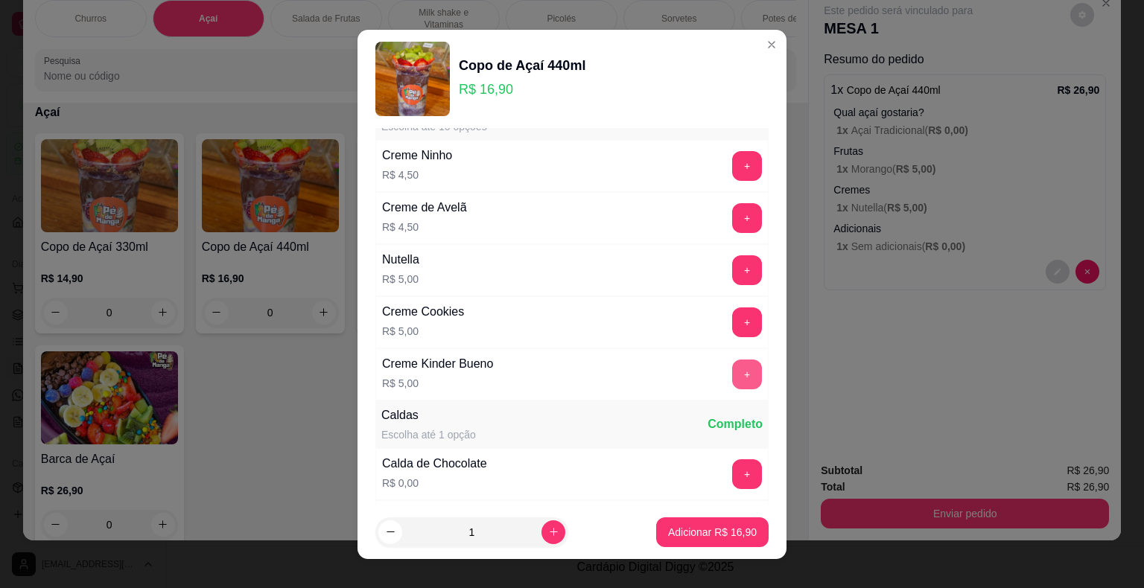
click at [732, 369] on button "+" at bounding box center [747, 375] width 30 height 30
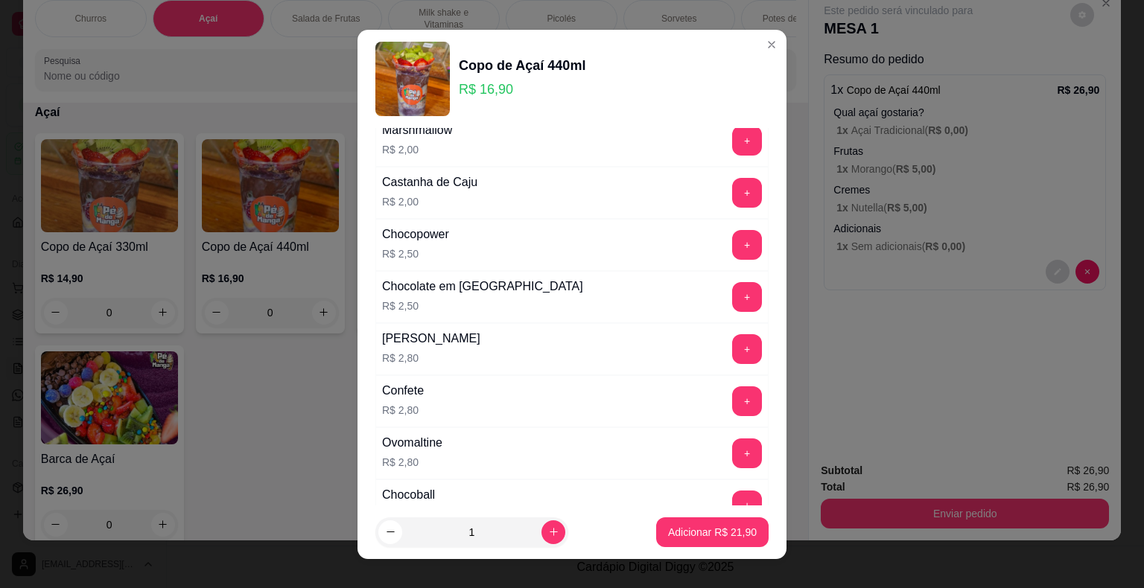
scroll to position [670, 0]
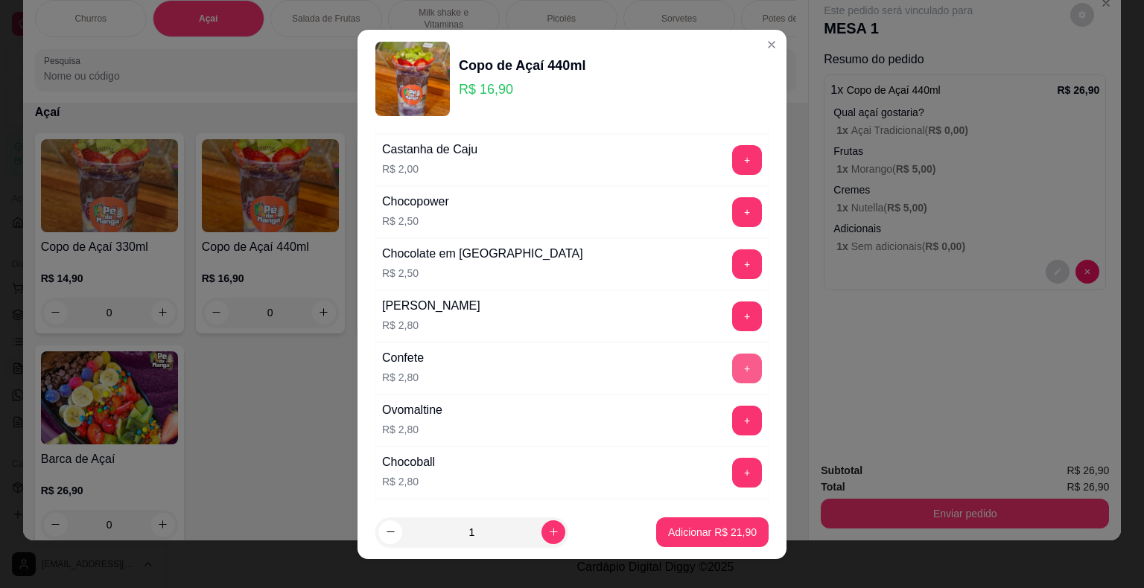
click at [732, 357] on button "+" at bounding box center [747, 369] width 30 height 30
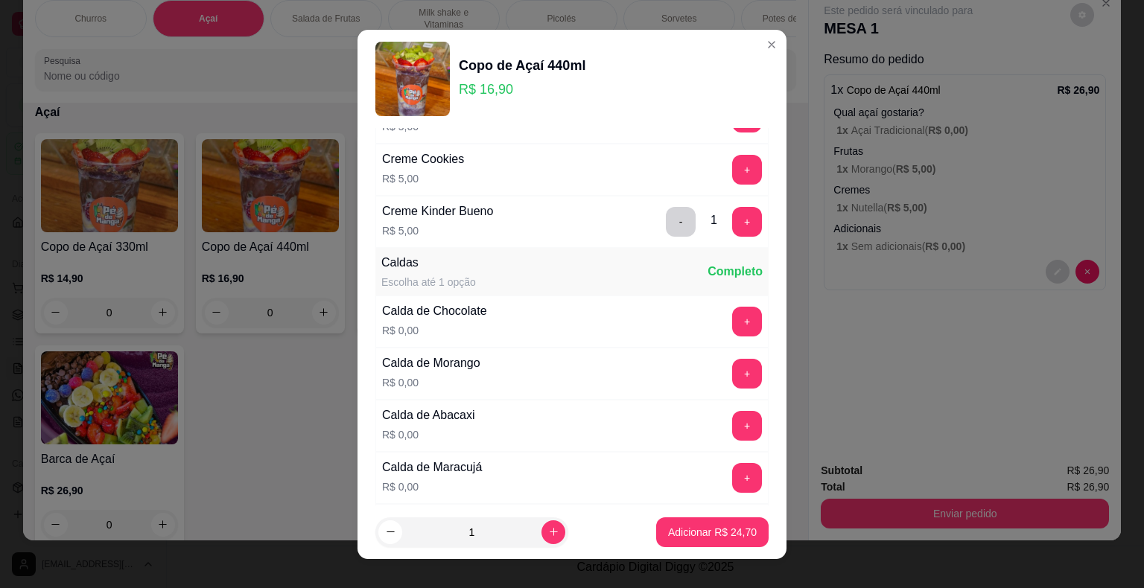
scroll to position [1713, 0]
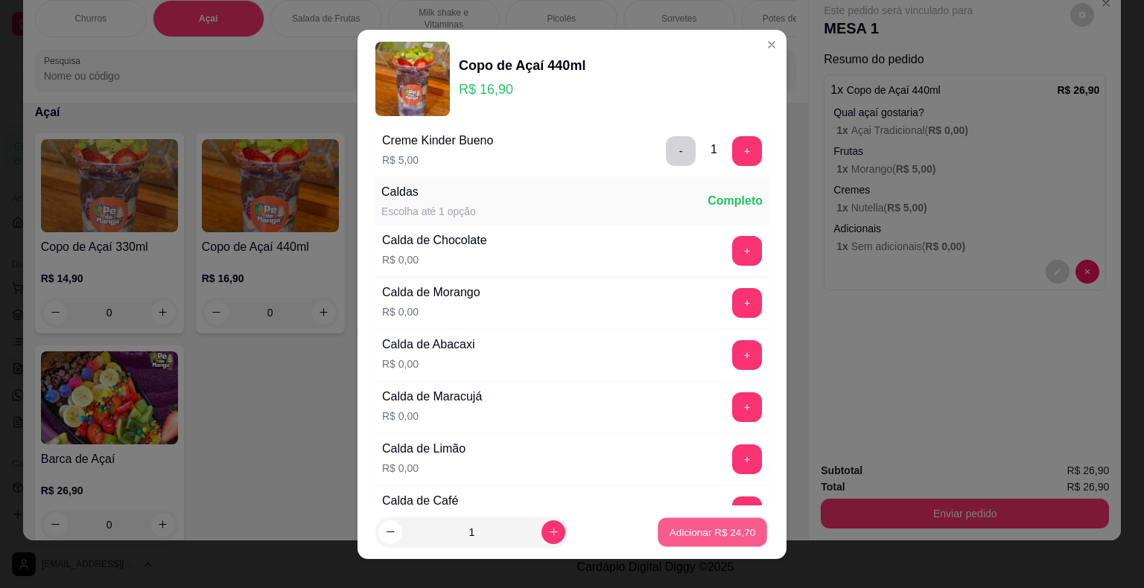
click at [686, 535] on p "Adicionar R$ 24,70" at bounding box center [712, 532] width 86 height 14
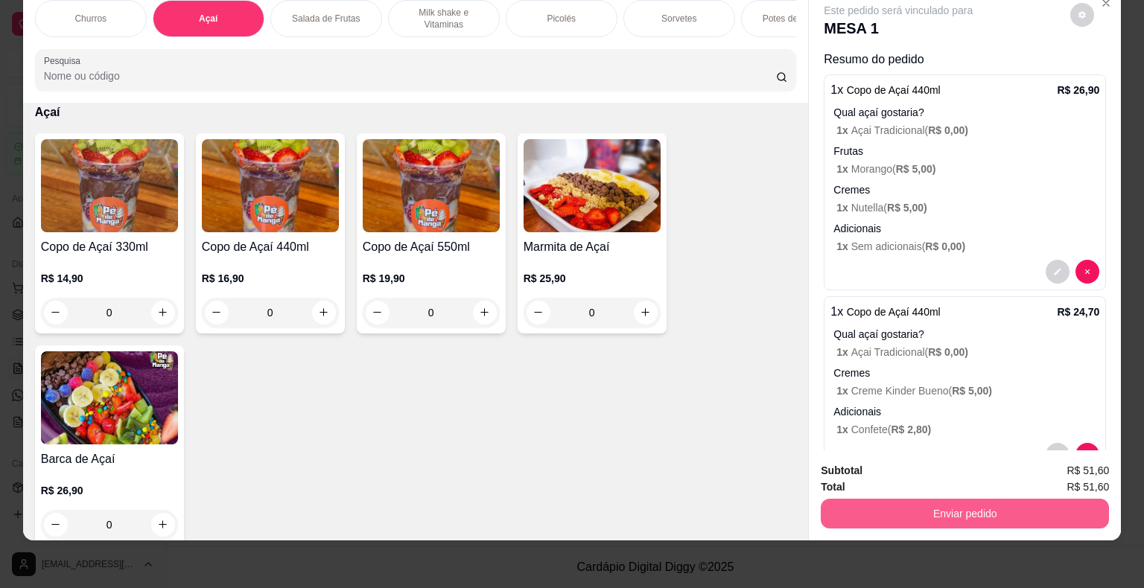
click at [879, 503] on button "Enviar pedido" at bounding box center [965, 514] width 288 height 30
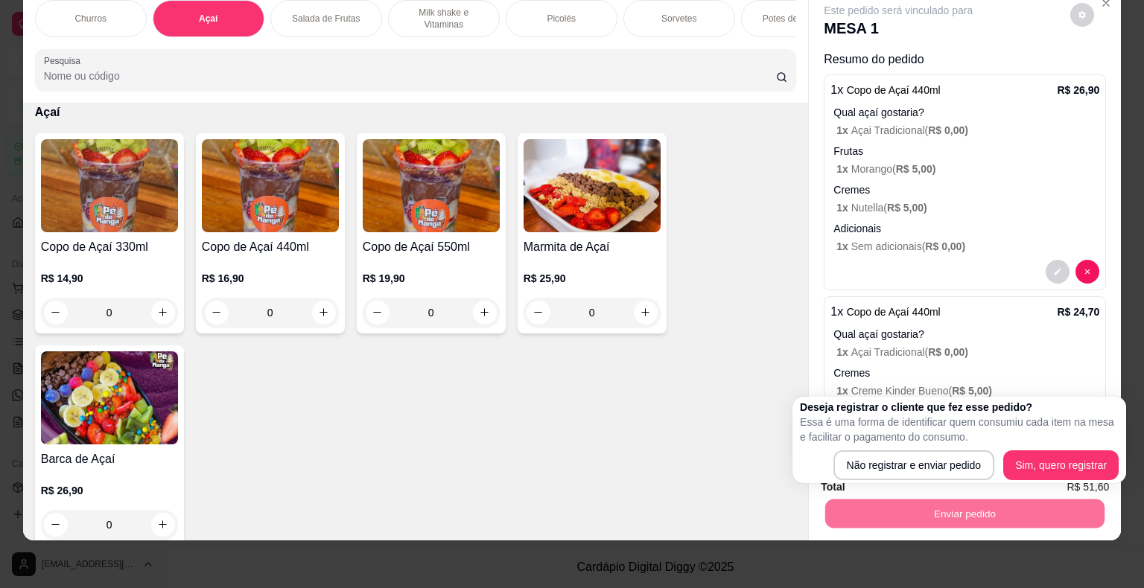
click at [834, 460] on div "Não registrar e enviar pedido Sim, quero registrar" at bounding box center [959, 466] width 319 height 30
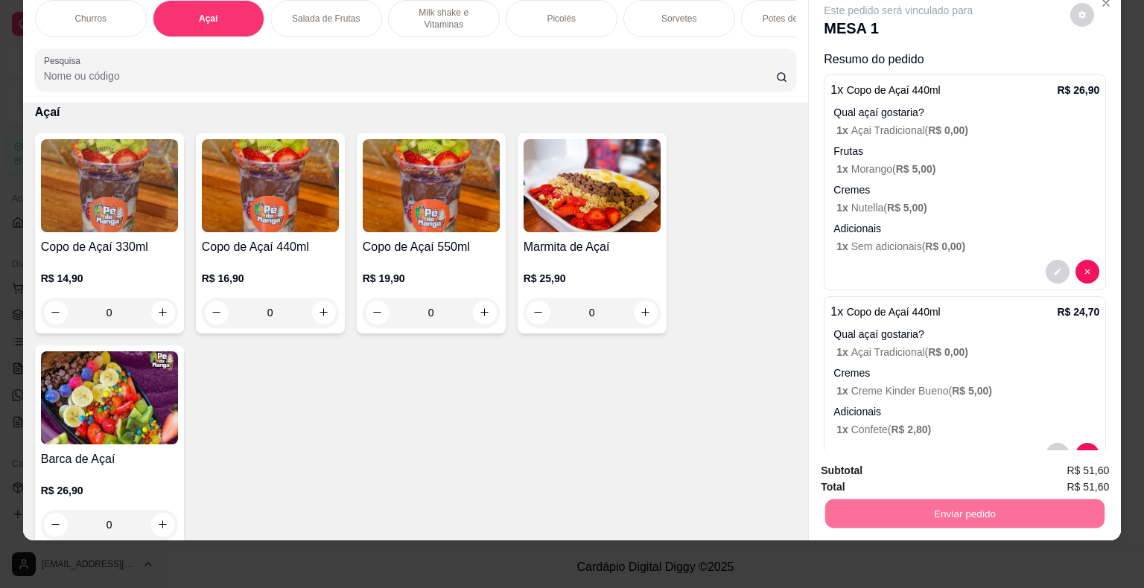
click at [850, 466] on button "Não registrar e enviar pedido" at bounding box center [915, 466] width 155 height 28
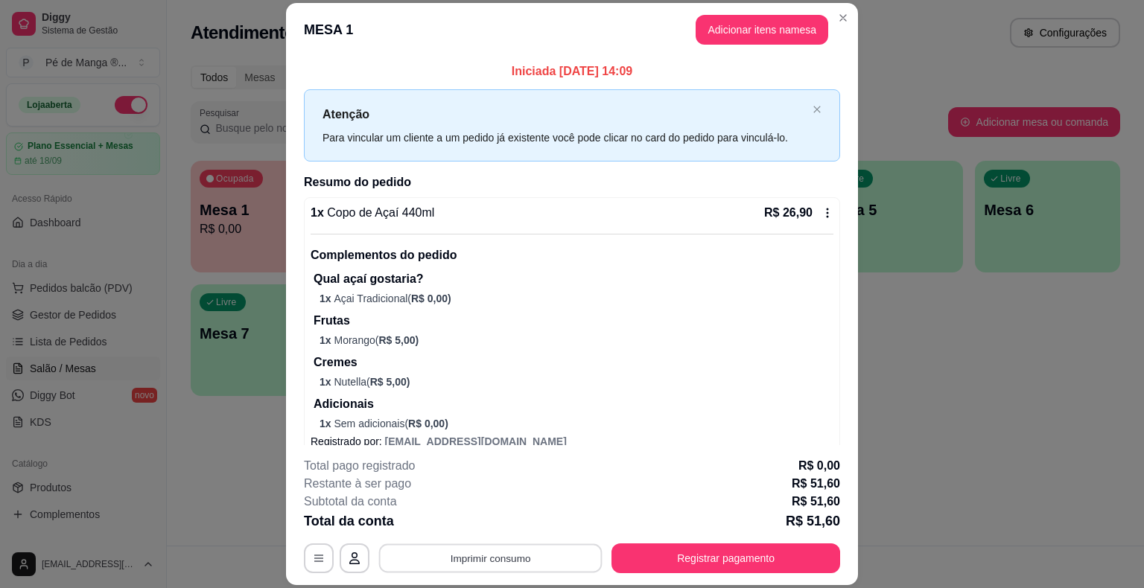
click at [473, 562] on button "Imprimir consumo" at bounding box center [490, 558] width 223 height 29
click at [511, 525] on button "IMPRESSORA" at bounding box center [490, 525] width 108 height 24
click at [704, 558] on button "Registrar pagamento" at bounding box center [726, 558] width 222 height 29
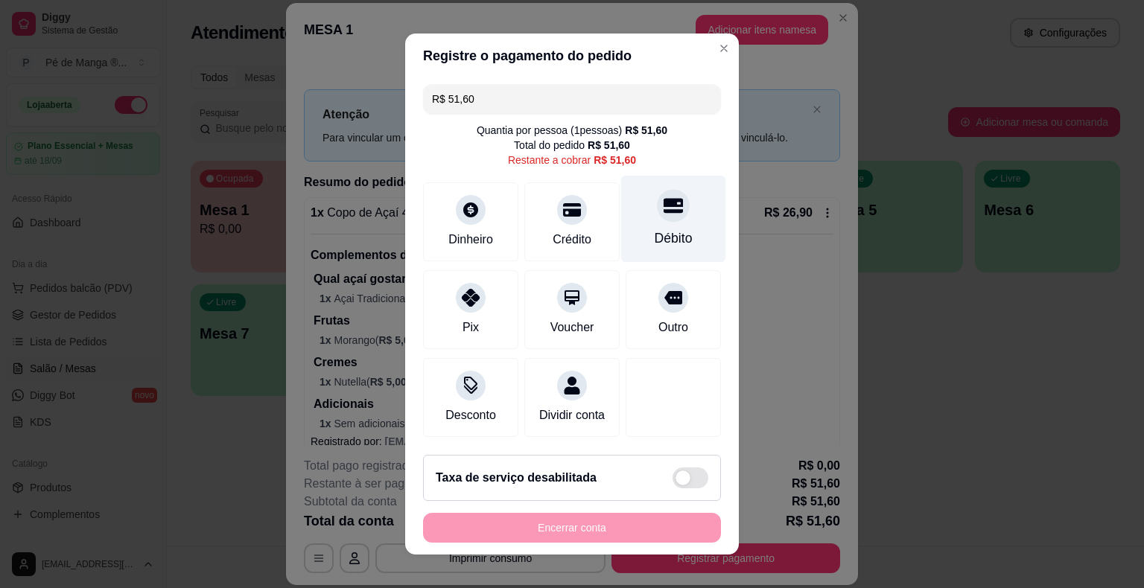
click at [640, 205] on div "Débito" at bounding box center [673, 219] width 105 height 87
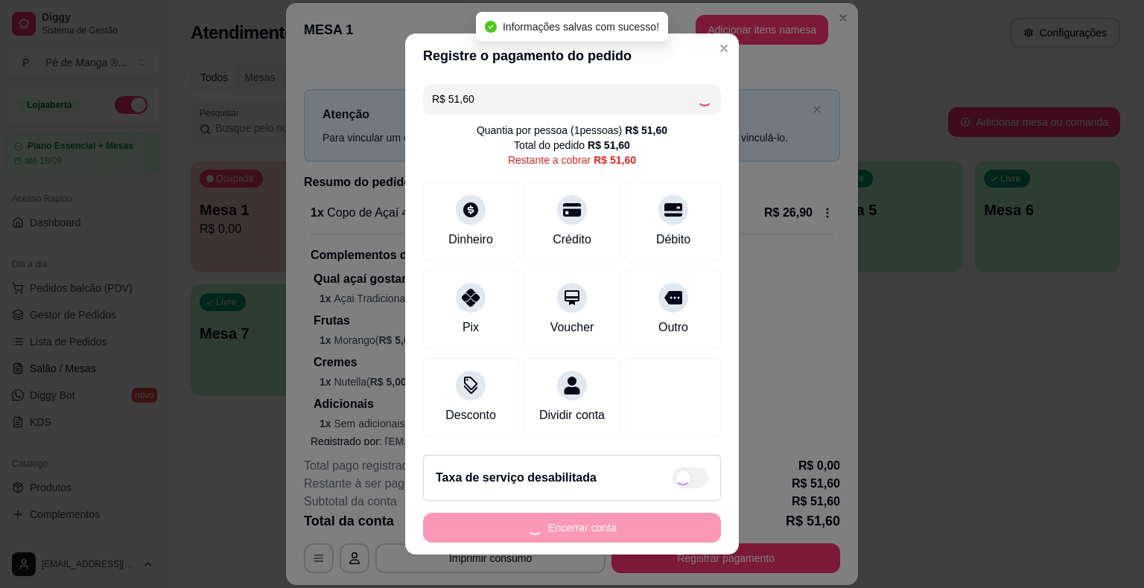
type input "R$ 0,00"
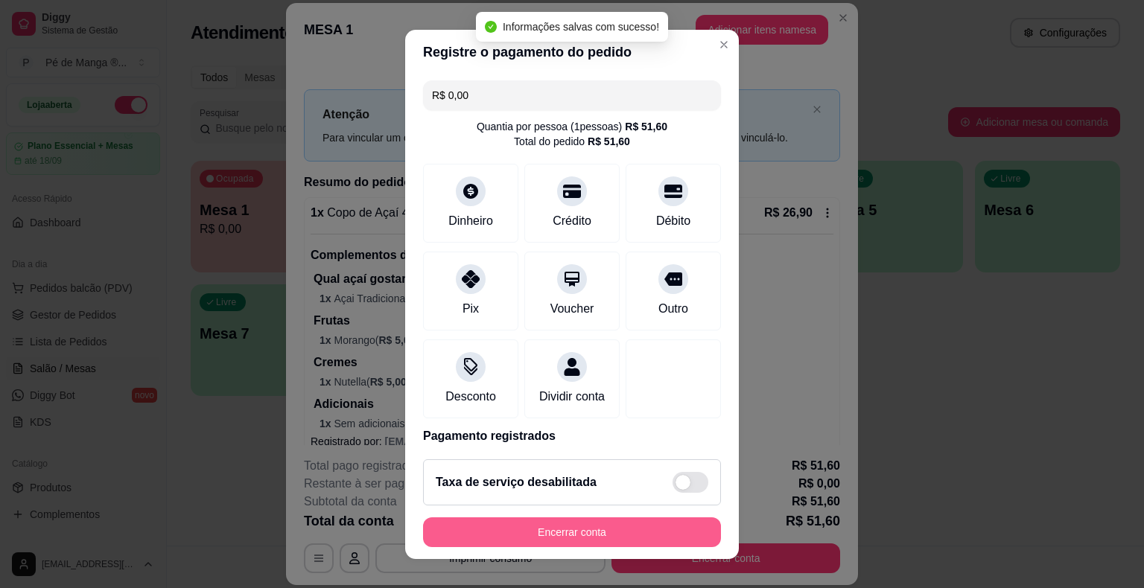
click at [571, 538] on button "Encerrar conta" at bounding box center [572, 533] width 298 height 30
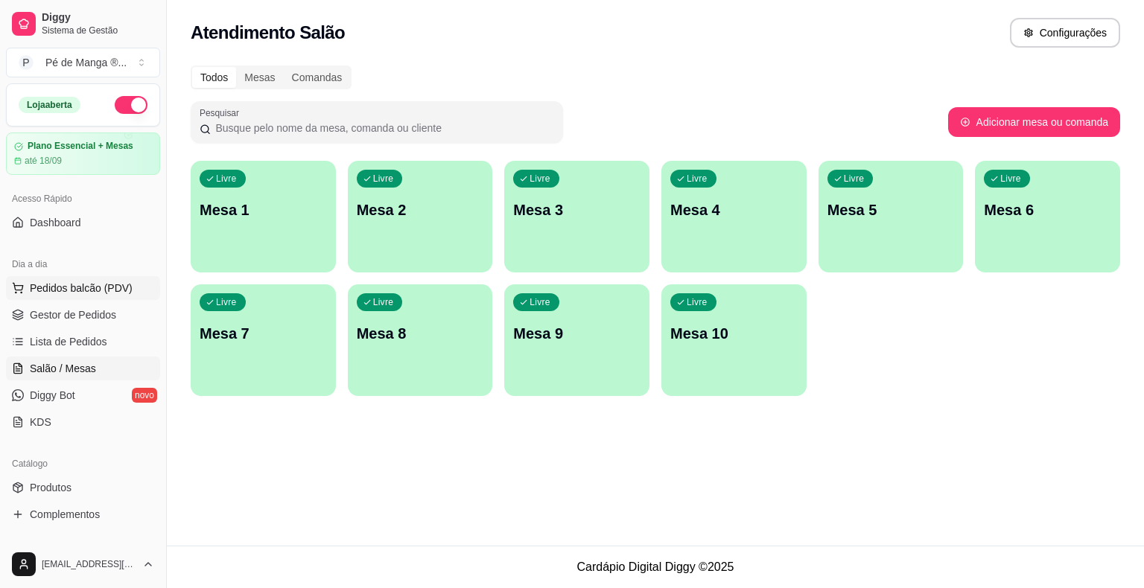
click at [33, 296] on button "Pedidos balcão (PDV)" at bounding box center [83, 288] width 154 height 24
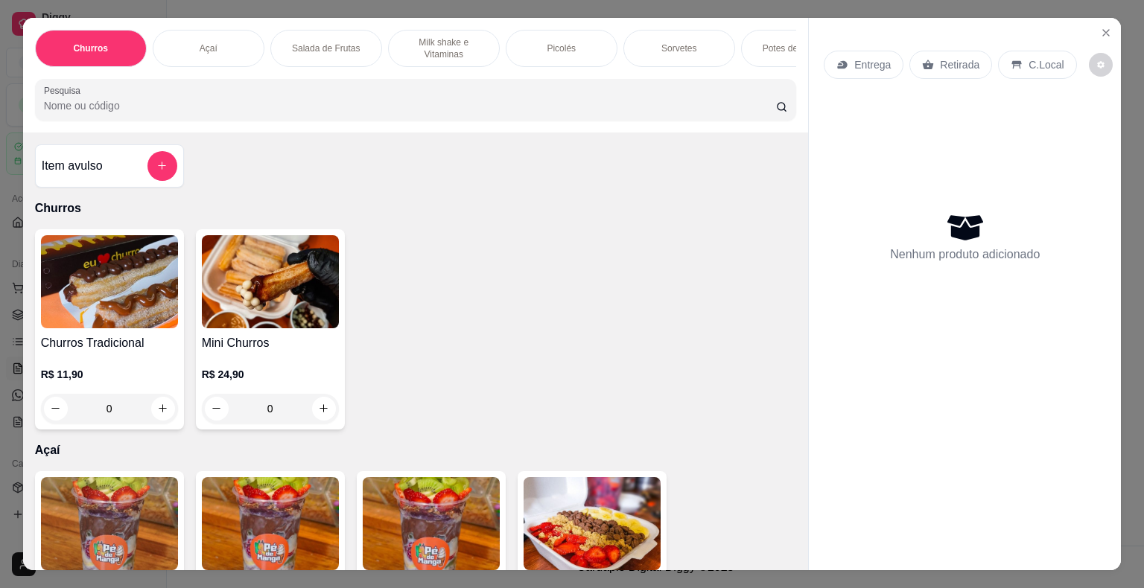
click at [1110, 31] on button "Close" at bounding box center [1106, 33] width 24 height 24
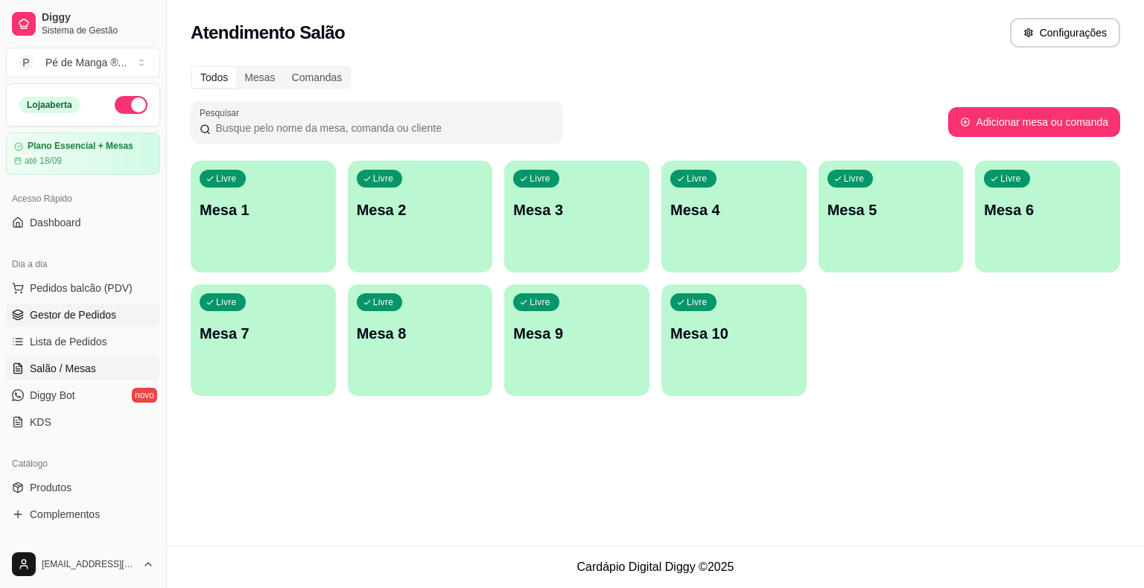
click at [86, 319] on span "Gestor de Pedidos" at bounding box center [73, 315] width 86 height 15
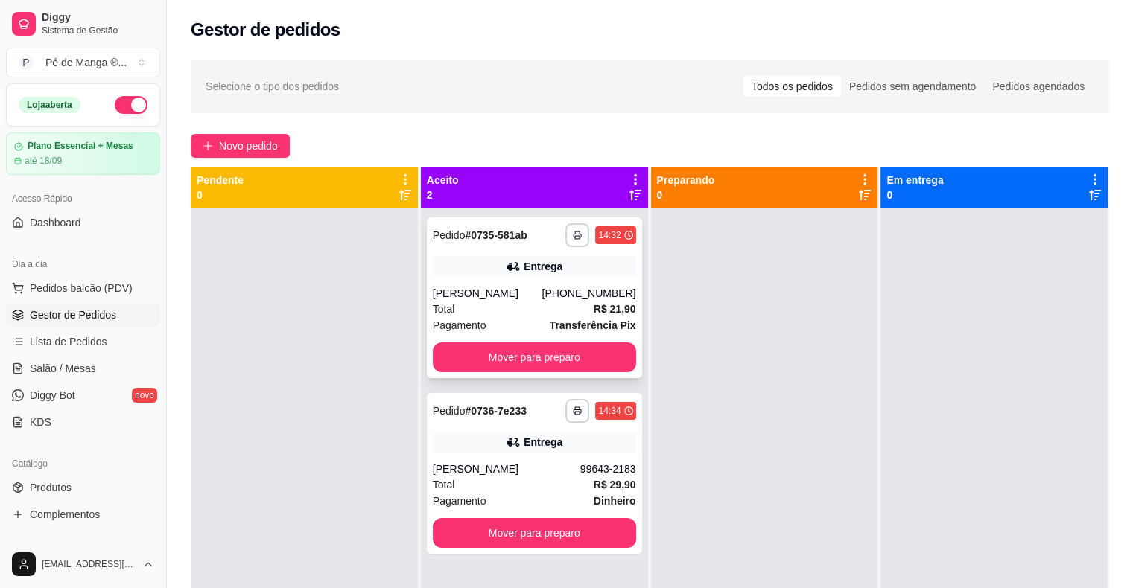
click at [542, 302] on div "Total R$ 21,90" at bounding box center [534, 309] width 203 height 16
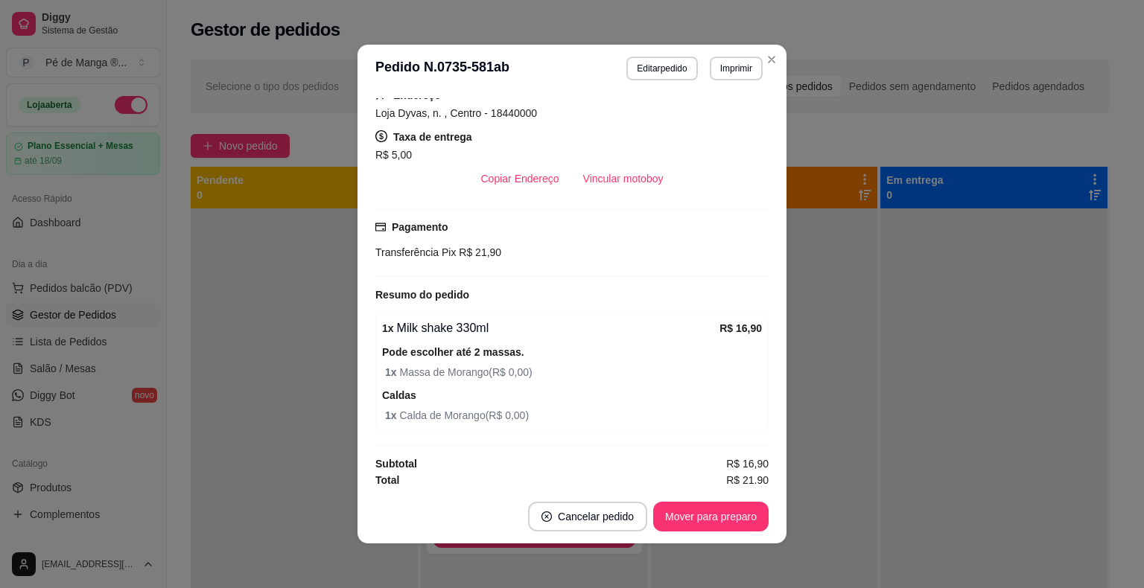
scroll to position [232, 0]
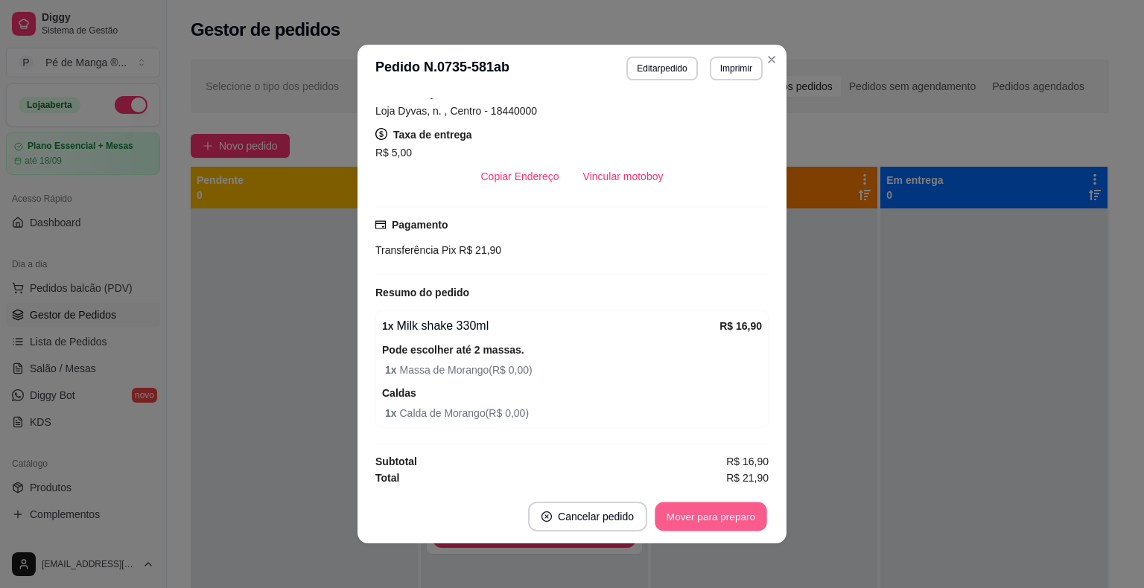
click at [710, 520] on button "Mover para preparo" at bounding box center [711, 517] width 112 height 29
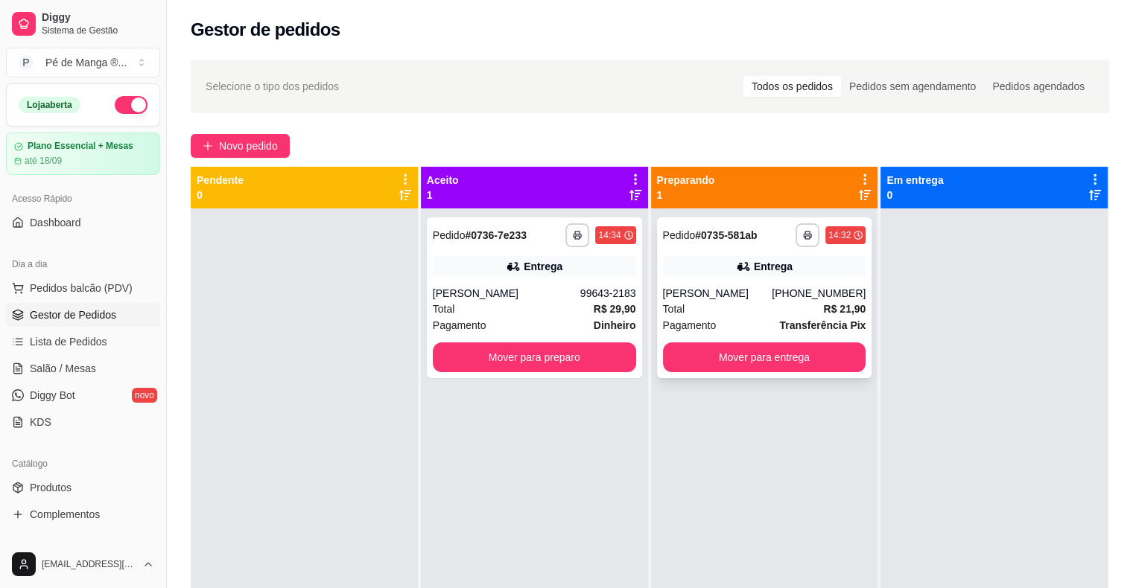
click at [783, 296] on div "[PHONE_NUMBER]" at bounding box center [819, 293] width 94 height 15
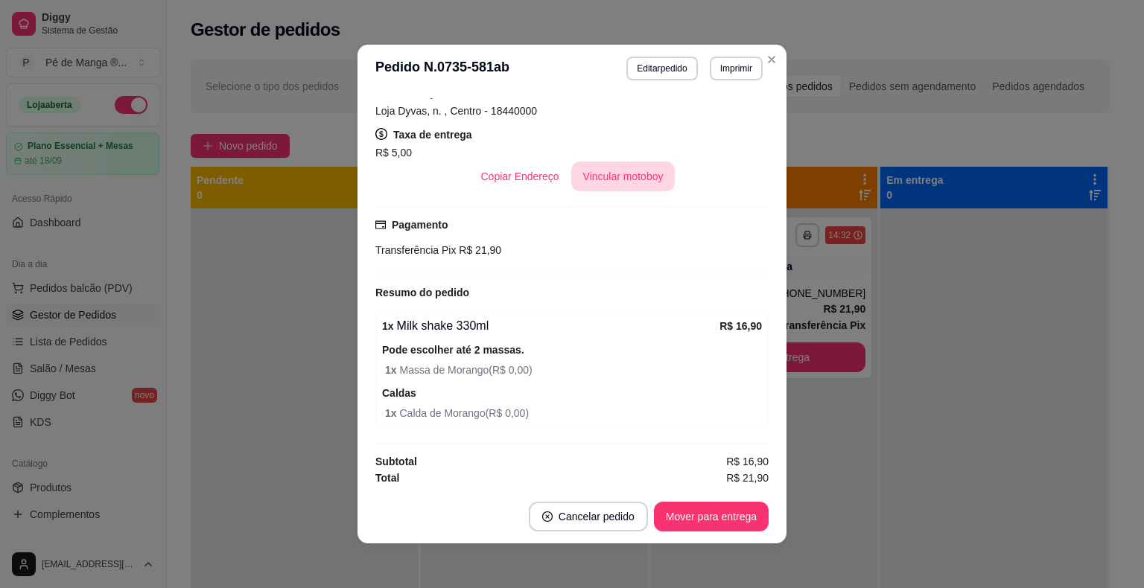
click at [602, 173] on button "Vincular motoboy" at bounding box center [623, 177] width 104 height 30
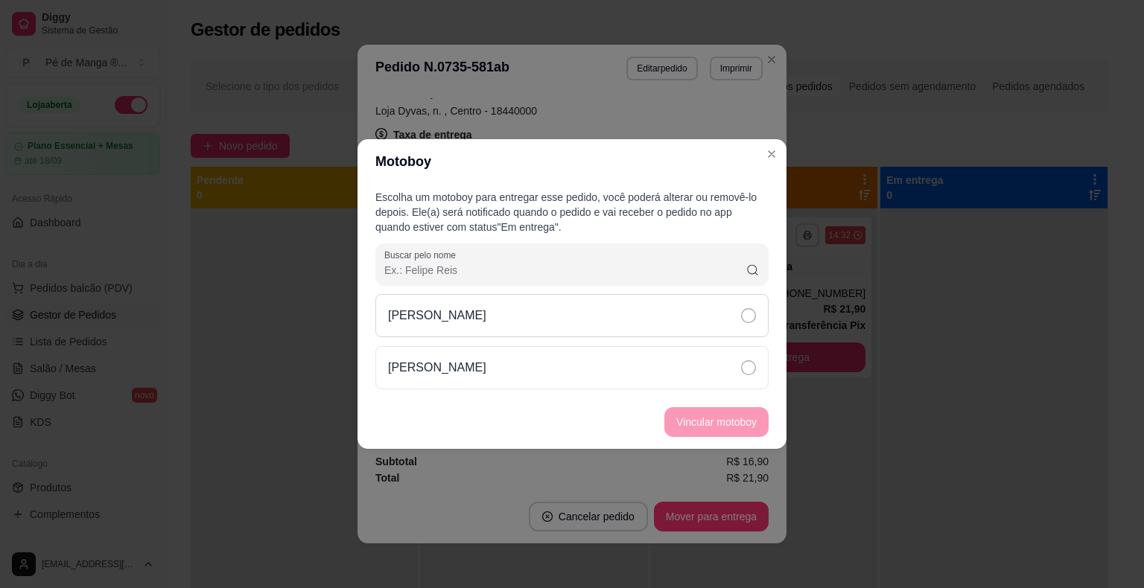
click at [648, 325] on div "[PERSON_NAME]" at bounding box center [571, 315] width 393 height 43
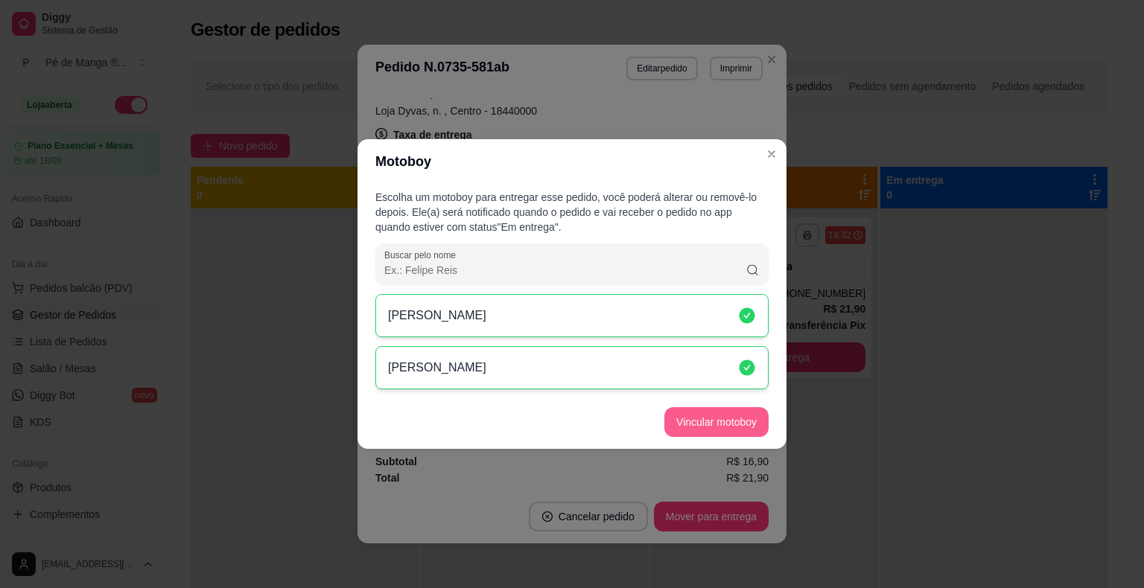
click at [692, 416] on button "Vincular motoboy" at bounding box center [716, 422] width 104 height 30
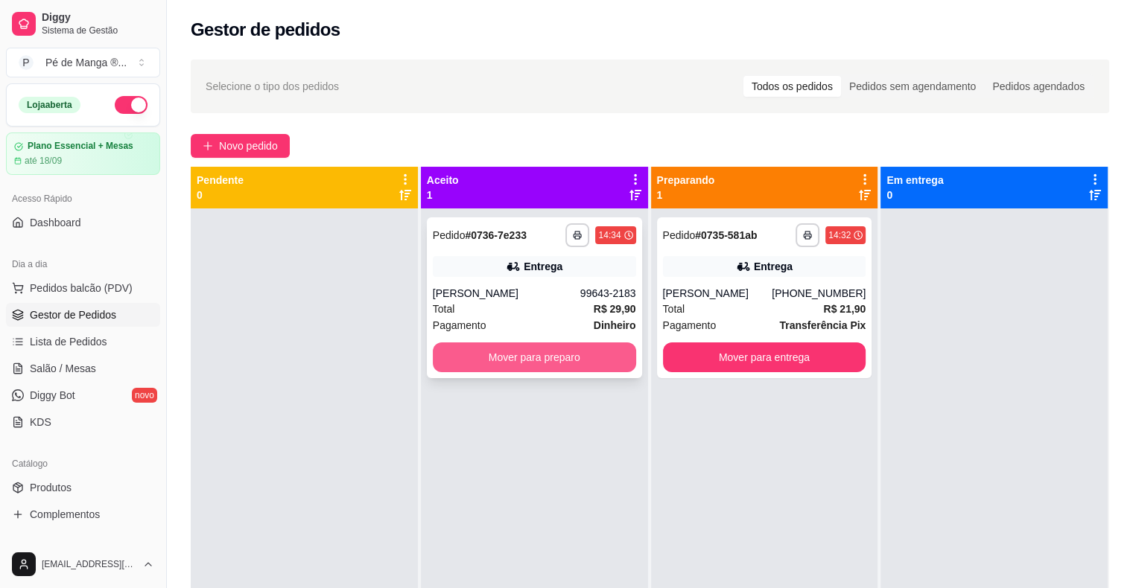
click at [560, 357] on button "Mover para preparo" at bounding box center [534, 358] width 203 height 30
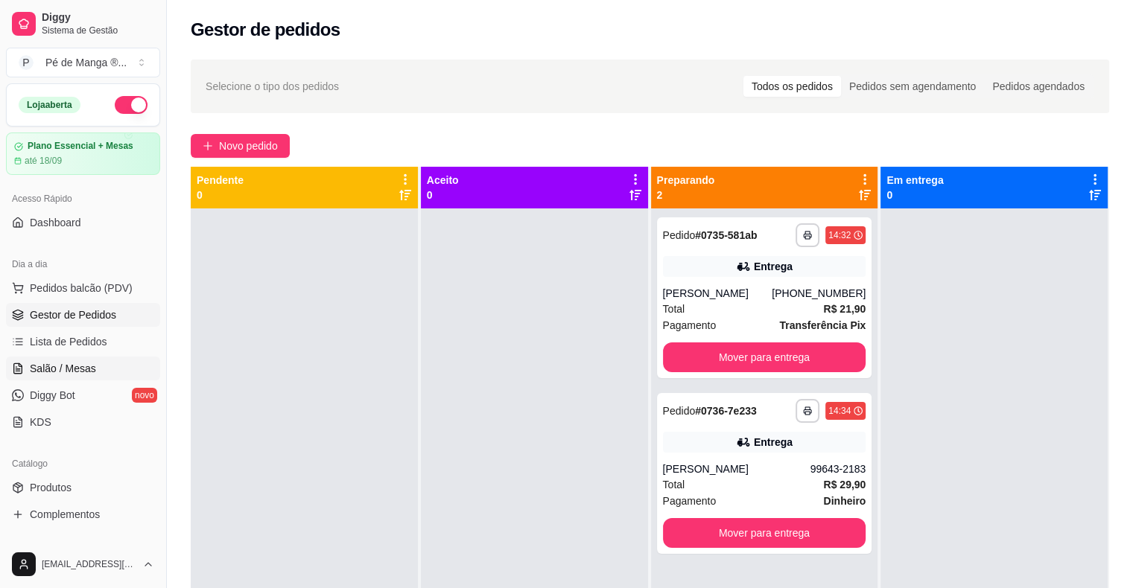
click at [46, 363] on span "Salão / Mesas" at bounding box center [63, 368] width 66 height 15
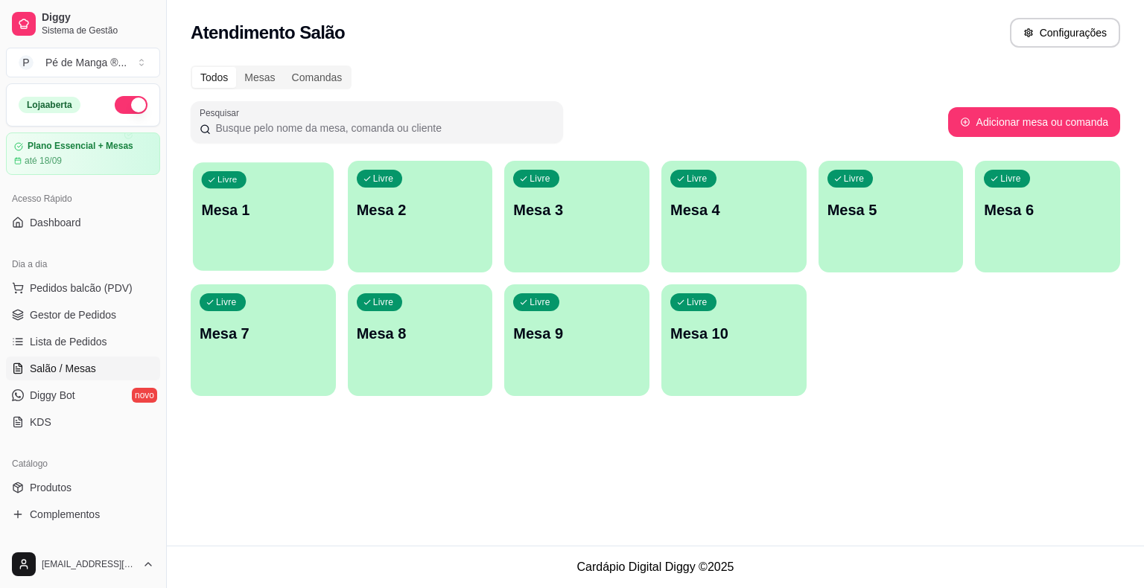
click at [230, 225] on div "Livre Mesa 1" at bounding box center [263, 207] width 141 height 91
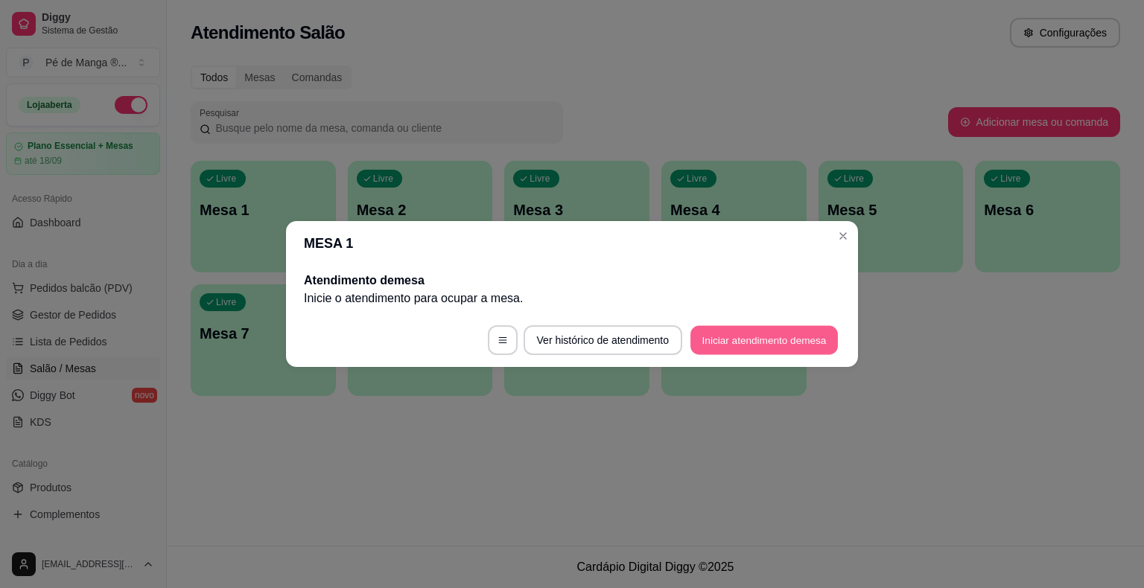
click at [743, 346] on button "Iniciar atendimento de mesa" at bounding box center [763, 340] width 147 height 29
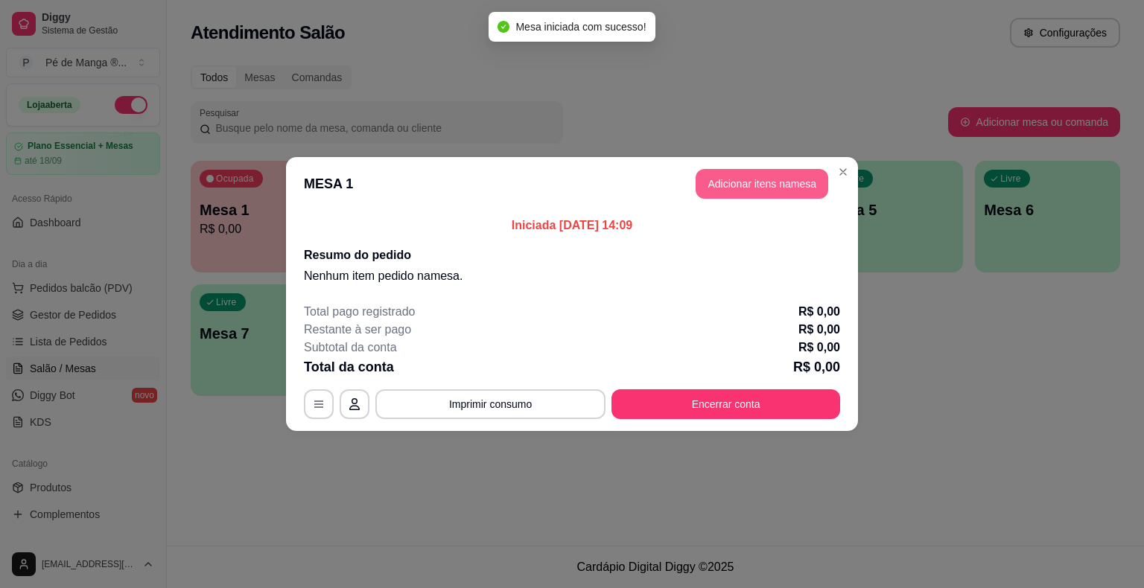
click at [746, 184] on button "Adicionar itens na mesa" at bounding box center [762, 184] width 133 height 30
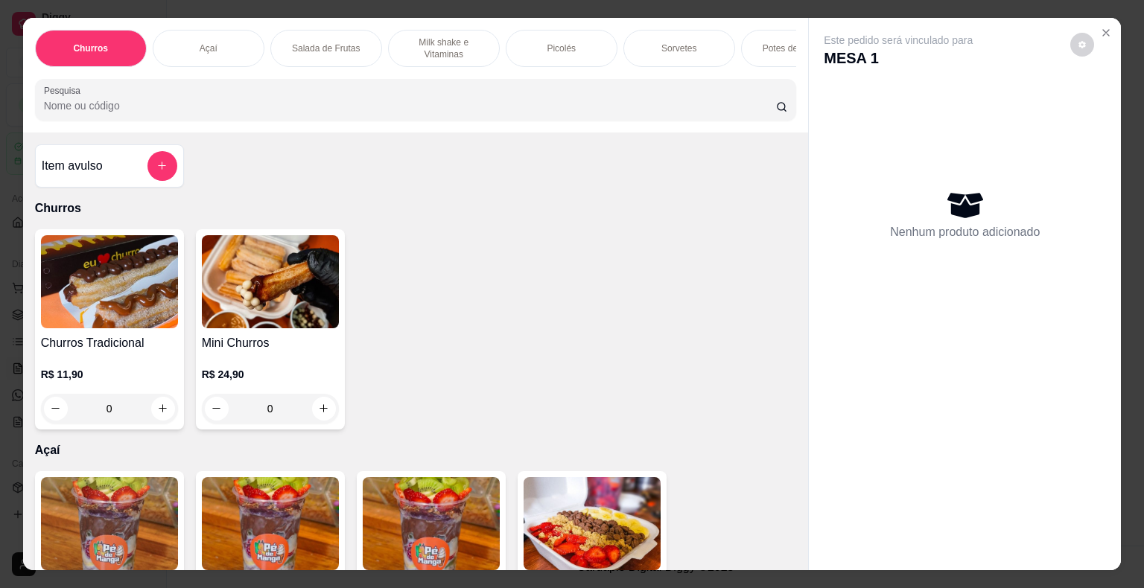
click at [576, 45] on div "Picolés" at bounding box center [562, 48] width 112 height 37
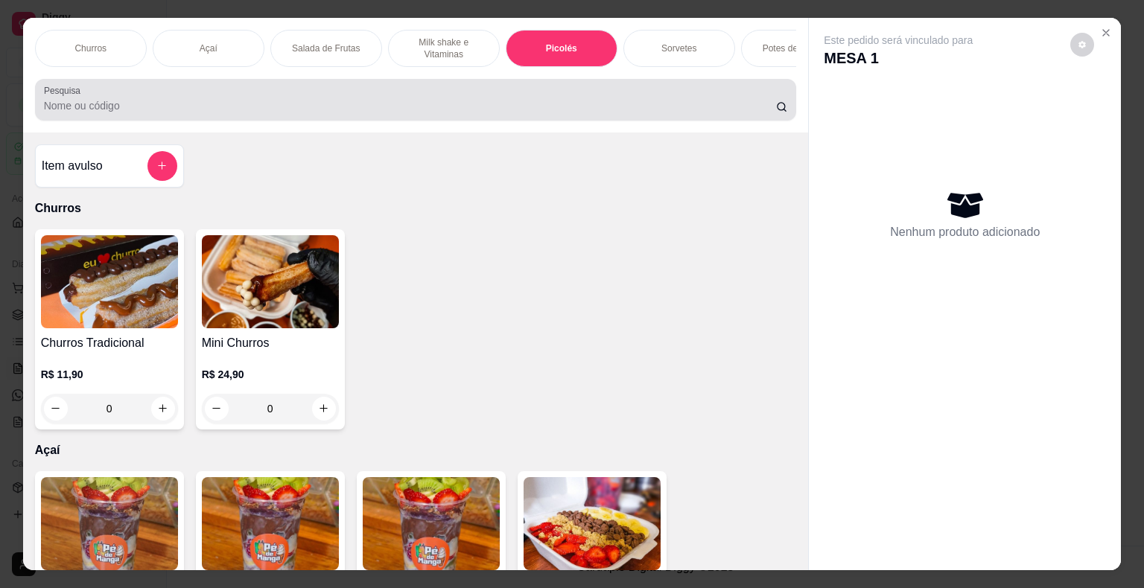
scroll to position [36, 0]
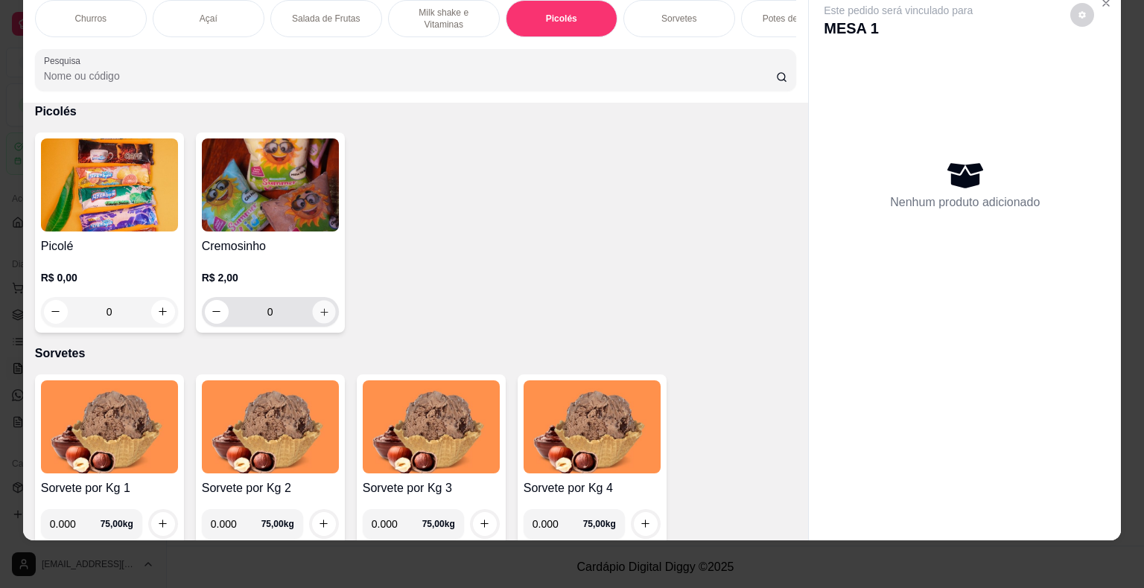
click at [316, 308] on button "increase-product-quantity" at bounding box center [323, 311] width 23 height 23
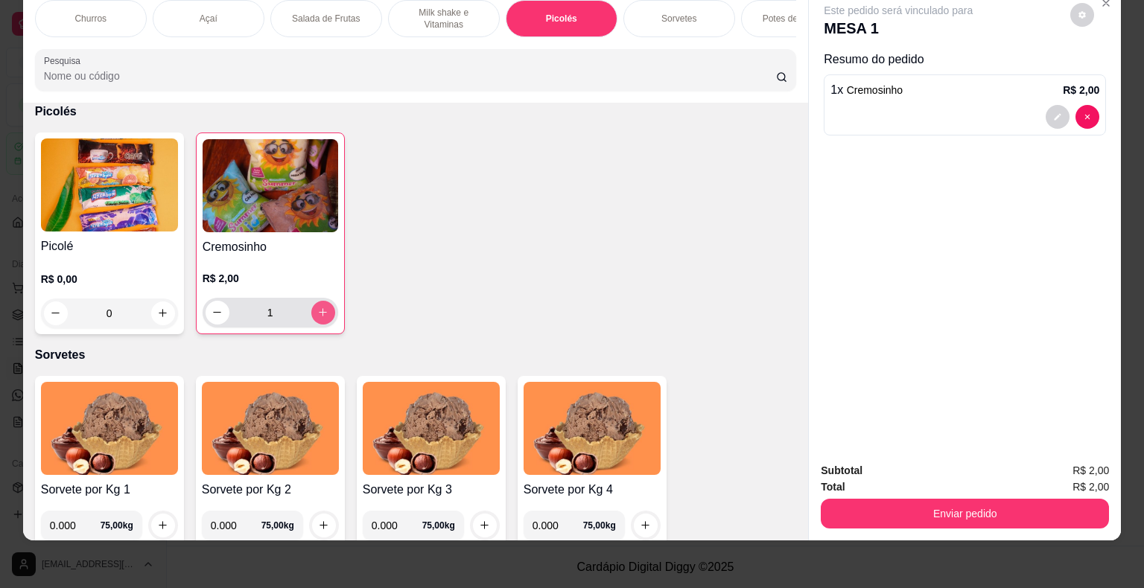
click at [311, 310] on button "increase-product-quantity" at bounding box center [323, 313] width 24 height 24
click at [311, 309] on button "increase-product-quantity" at bounding box center [322, 312] width 23 height 23
type input "3"
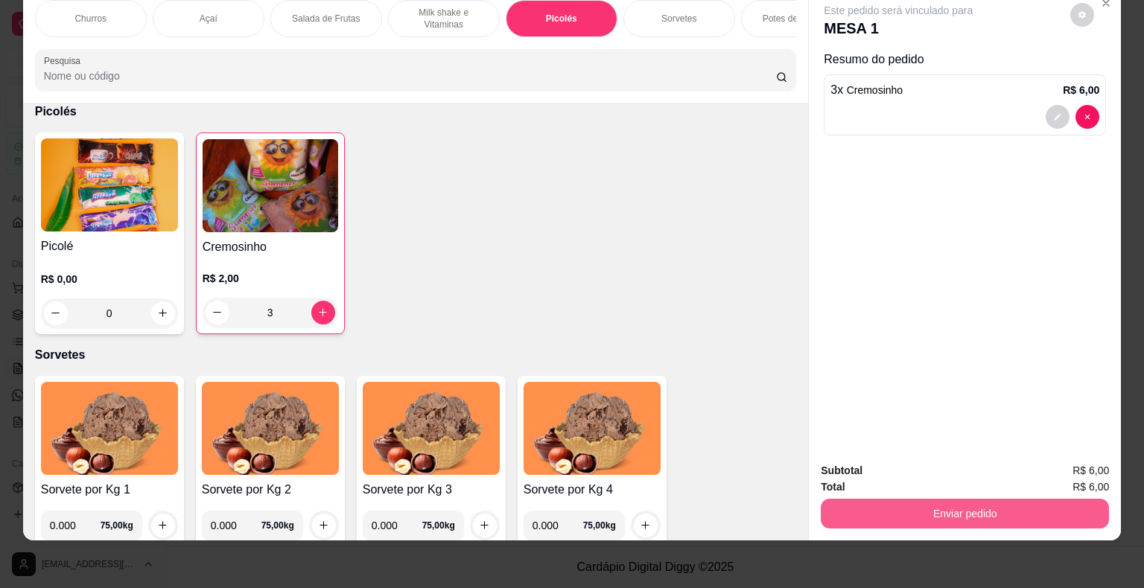
click at [857, 499] on button "Enviar pedido" at bounding box center [965, 514] width 288 height 30
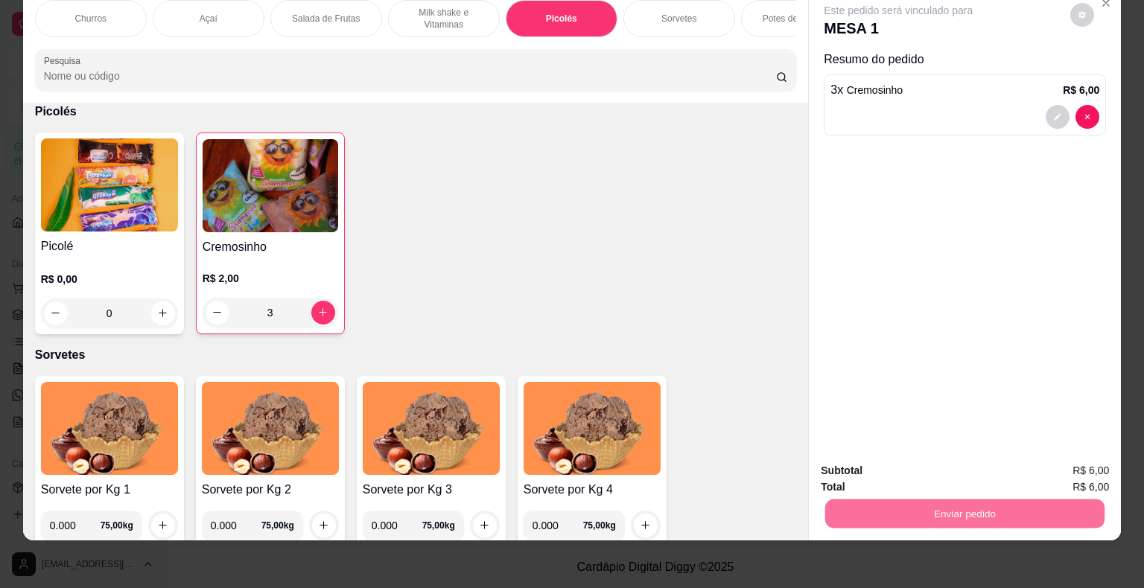
click at [910, 472] on button "Não registrar e enviar pedido" at bounding box center [915, 466] width 150 height 28
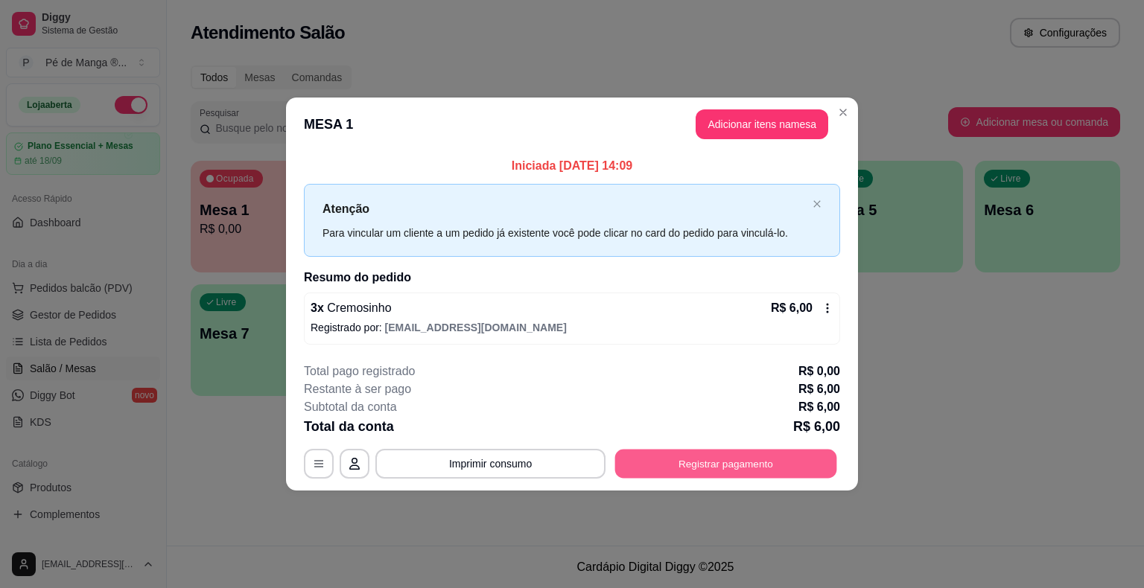
click at [789, 471] on button "Registrar pagamento" at bounding box center [726, 463] width 222 height 29
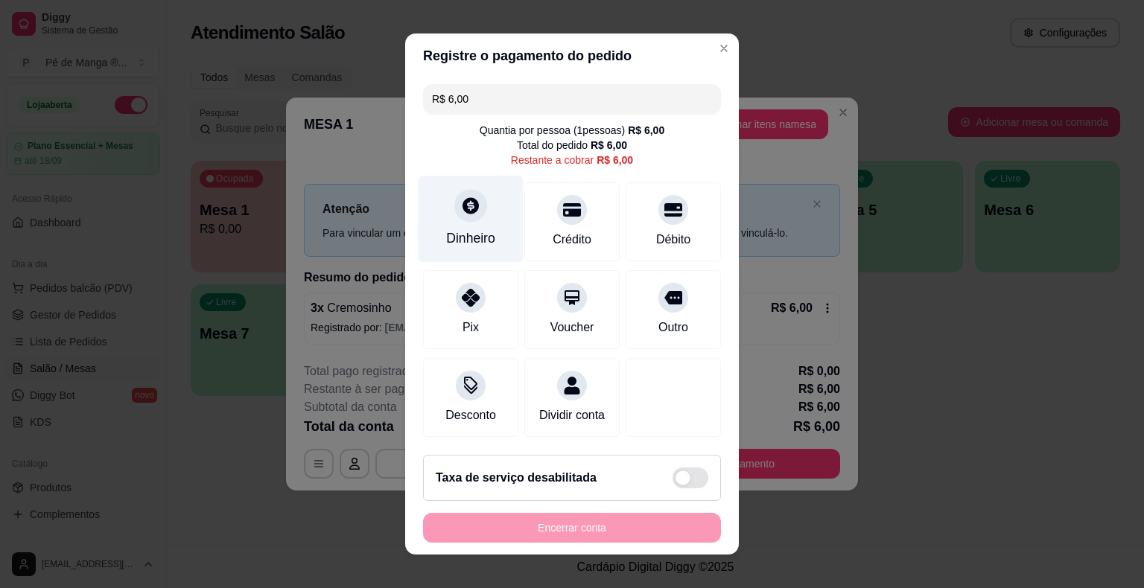
click at [466, 219] on div at bounding box center [470, 205] width 33 height 33
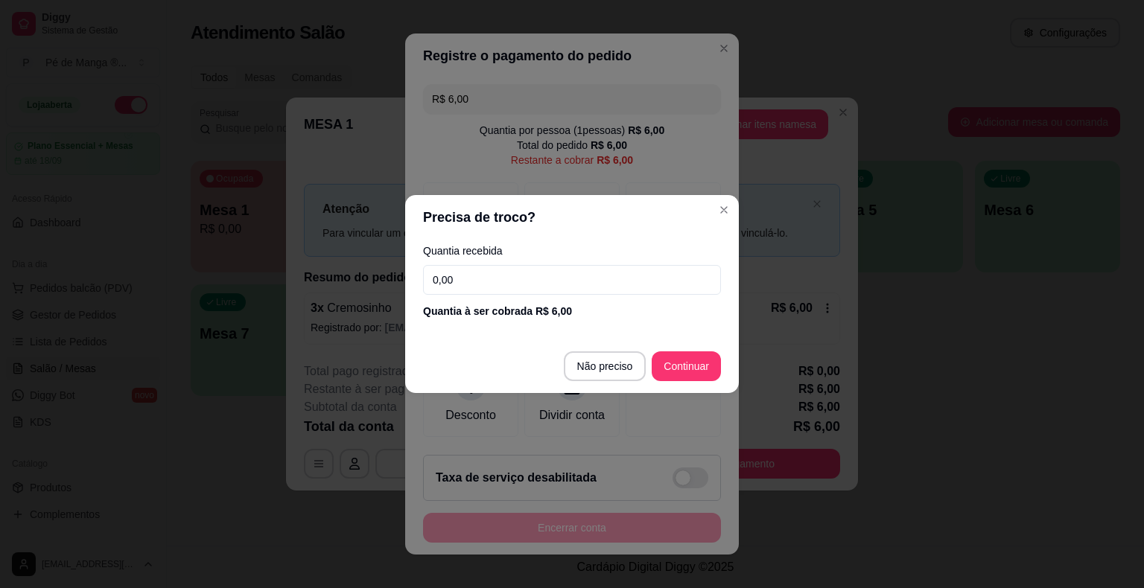
click at [473, 273] on input "0,00" at bounding box center [572, 280] width 298 height 30
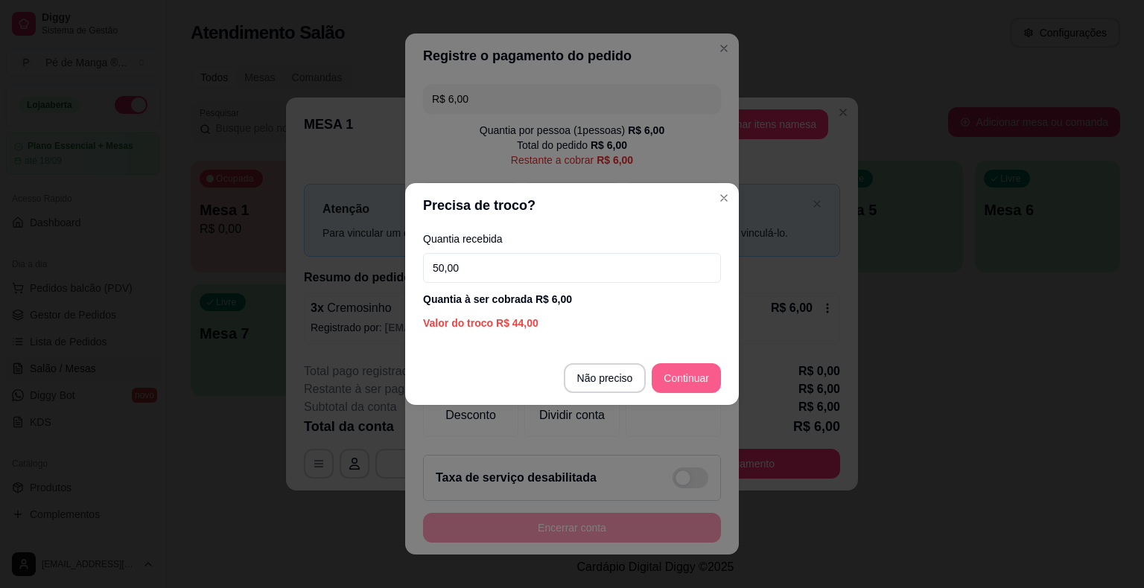
type input "50,00"
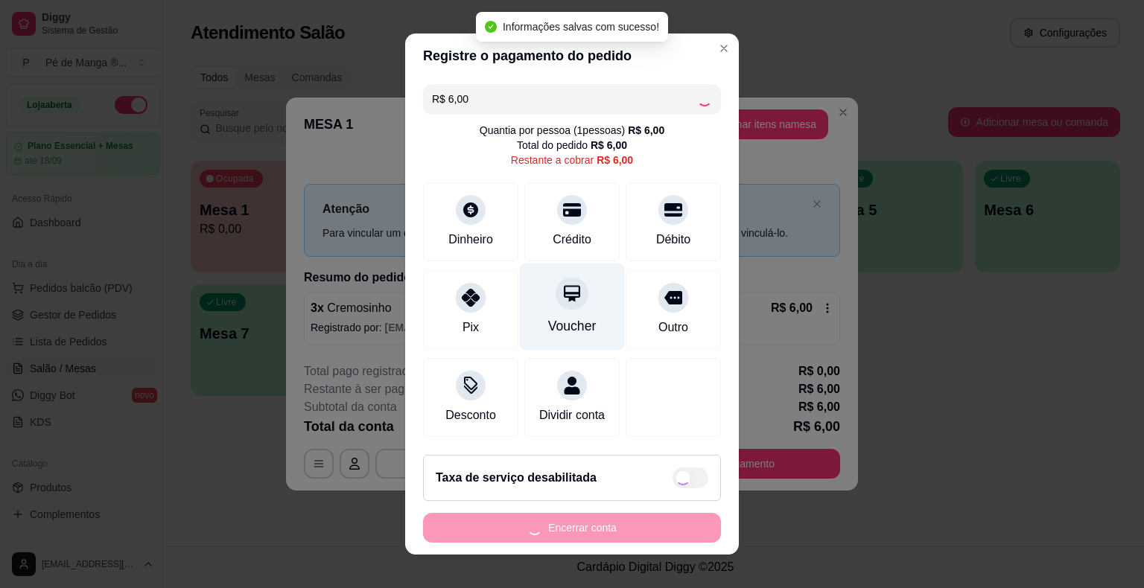
type input "R$ 0,00"
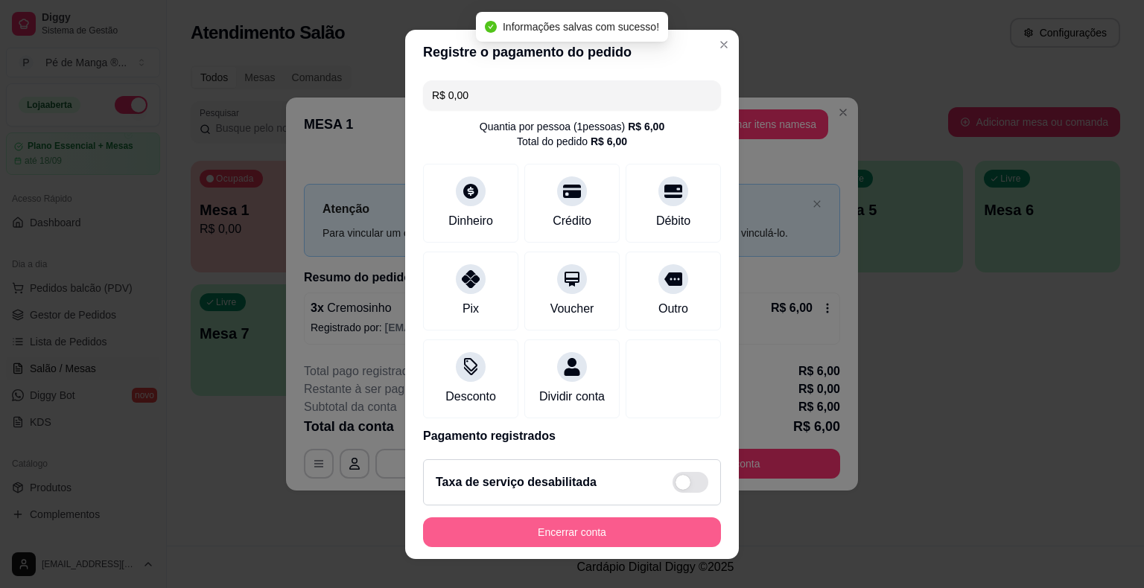
click at [540, 538] on button "Encerrar conta" at bounding box center [572, 533] width 298 height 30
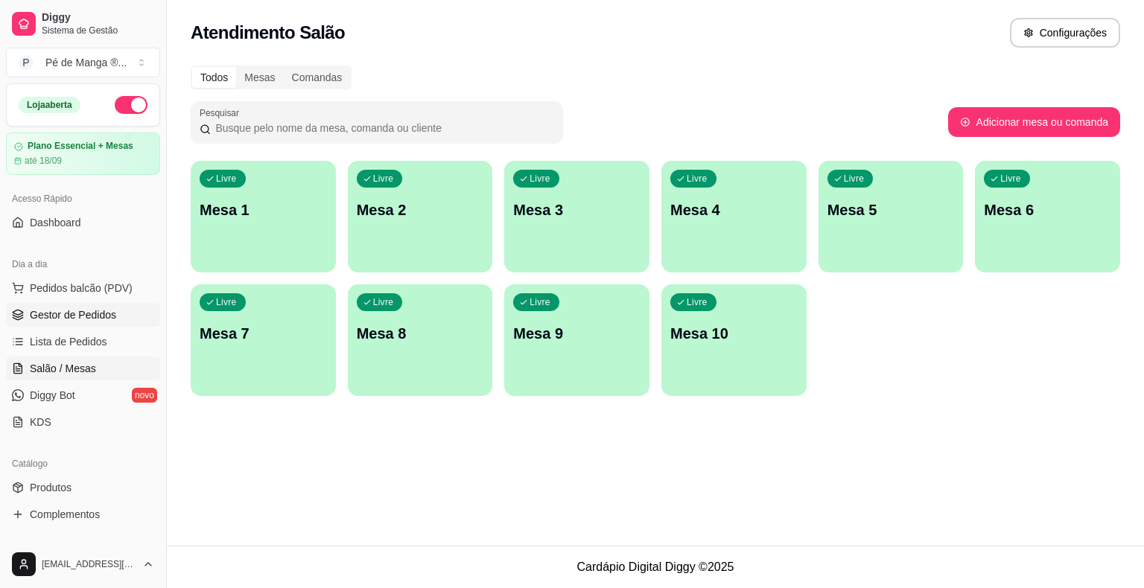
click at [24, 315] on link "Gestor de Pedidos" at bounding box center [83, 315] width 154 height 24
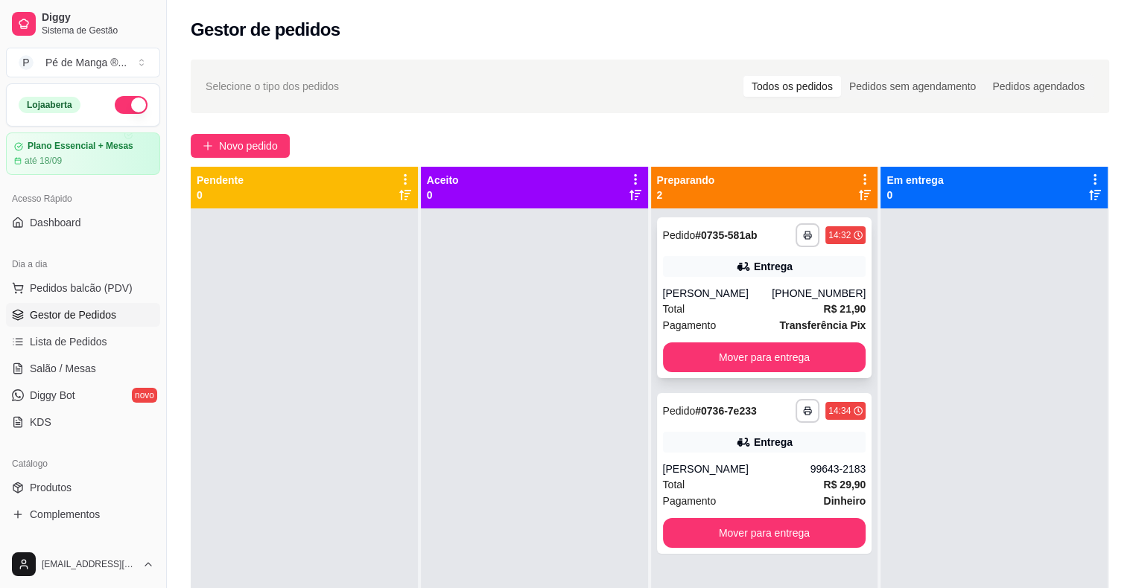
click at [701, 299] on div "[PERSON_NAME]" at bounding box center [717, 293] width 109 height 15
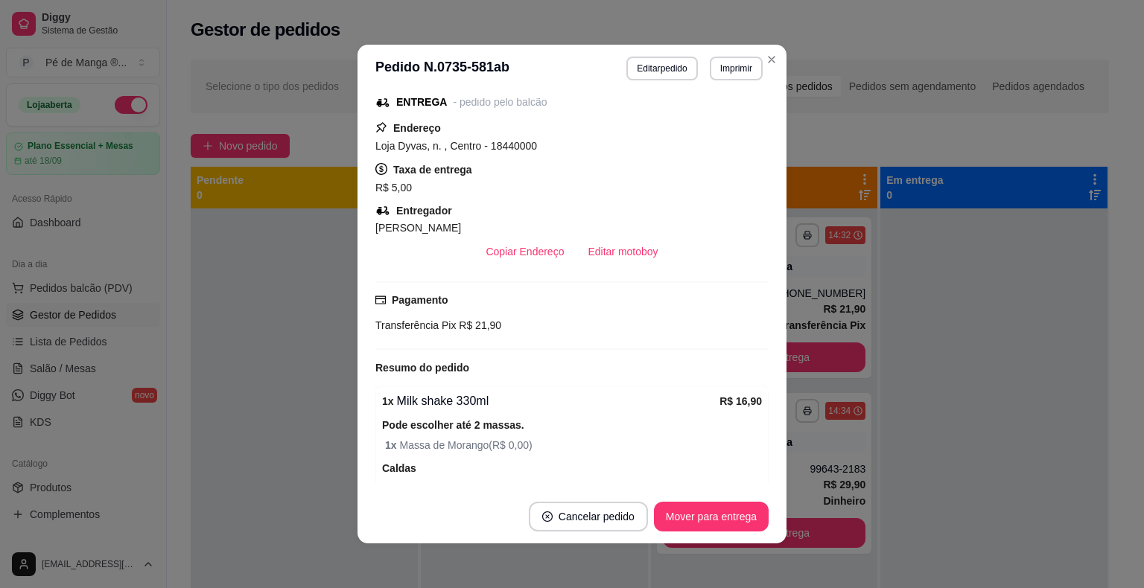
scroll to position [223, 0]
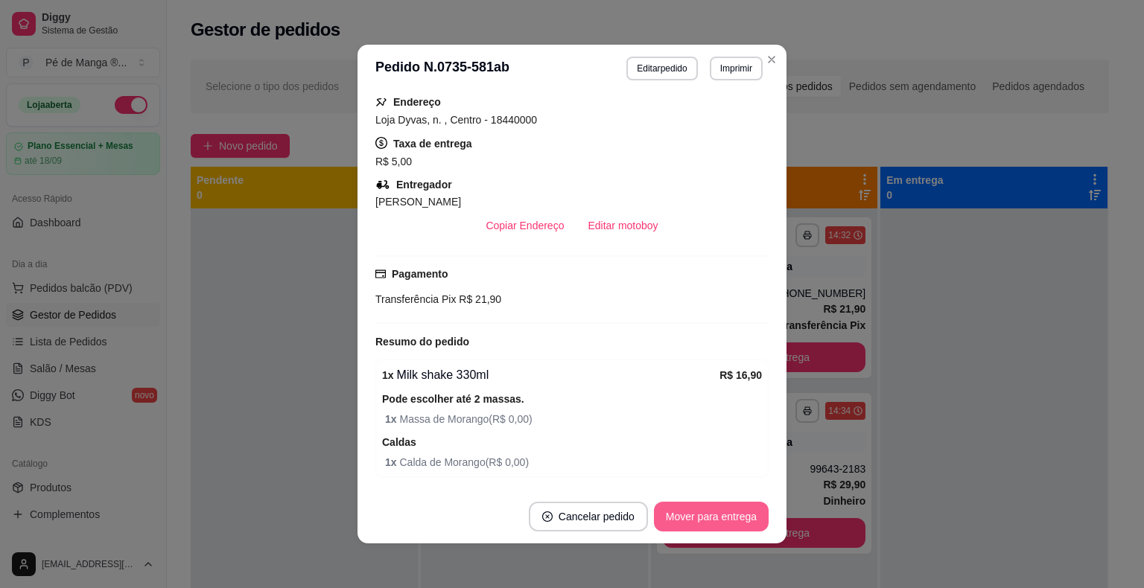
click at [685, 522] on button "Mover para entrega" at bounding box center [711, 517] width 115 height 30
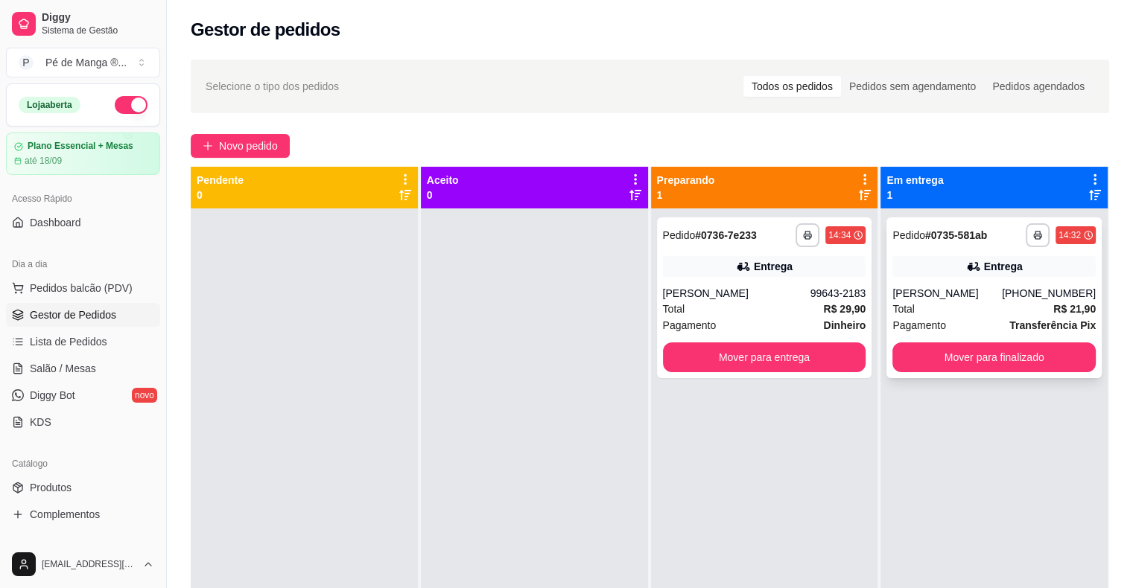
click at [970, 330] on div "Pagamento Transferência Pix" at bounding box center [993, 325] width 203 height 16
click at [45, 365] on span "Salão / Mesas" at bounding box center [63, 368] width 66 height 15
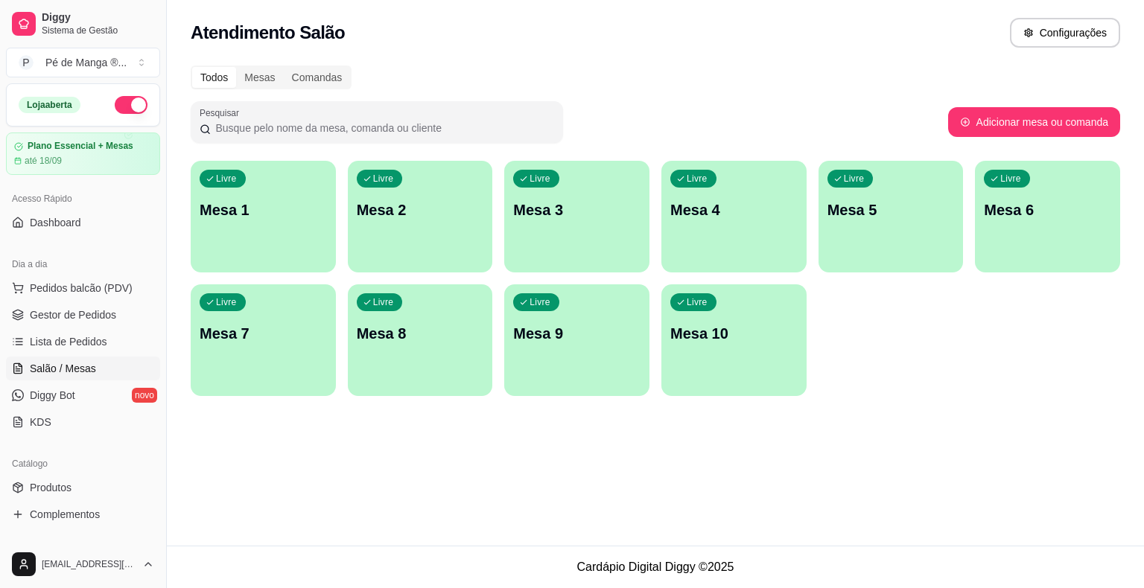
click at [295, 219] on p "Mesa 1" at bounding box center [263, 210] width 127 height 21
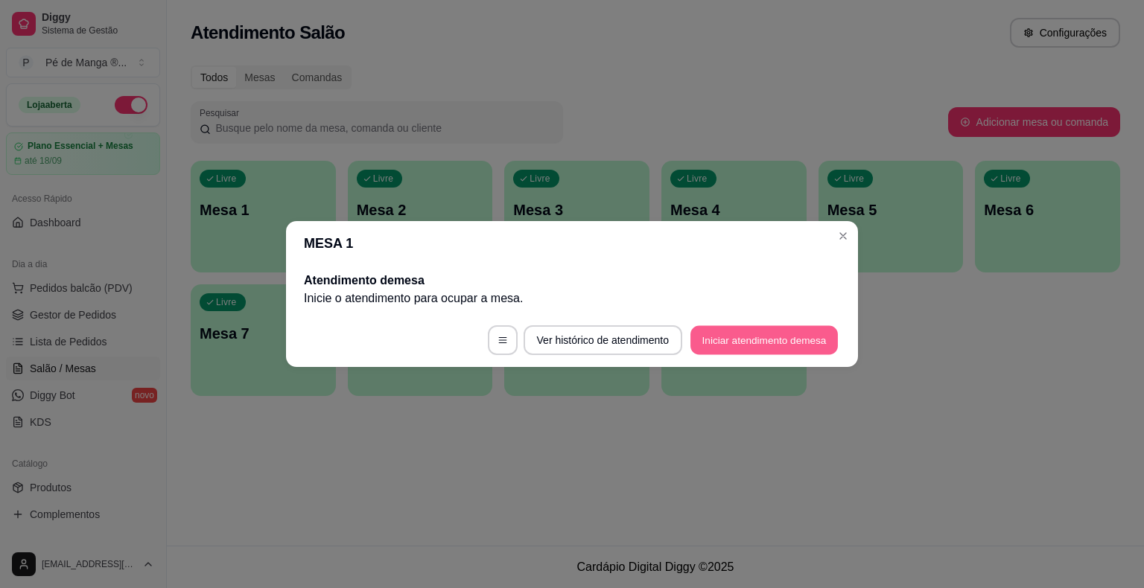
click at [757, 349] on button "Iniciar atendimento de mesa" at bounding box center [763, 340] width 147 height 29
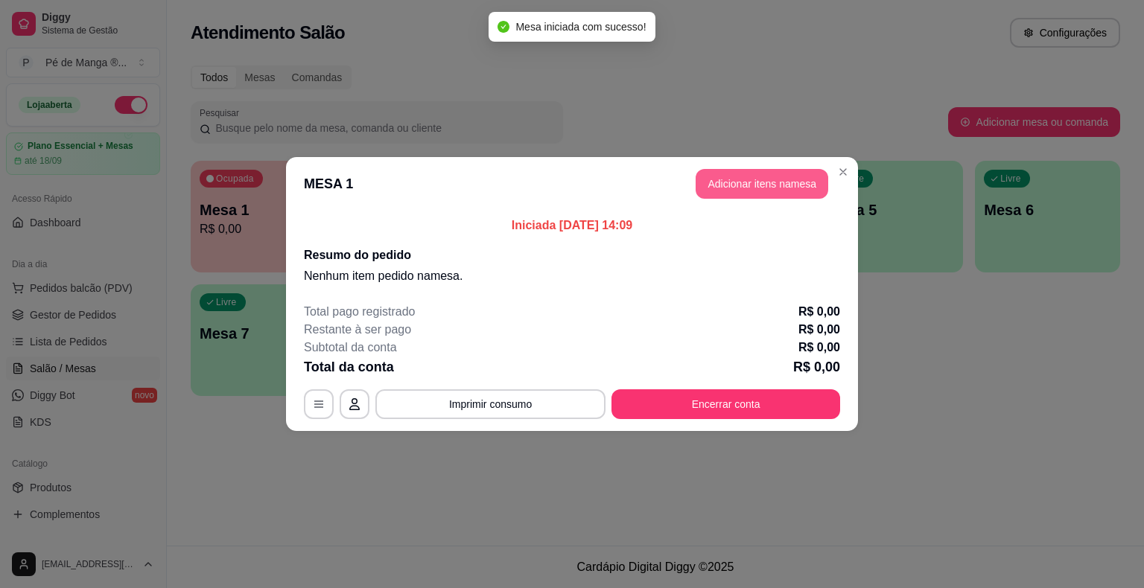
click at [734, 185] on button "Adicionar itens na mesa" at bounding box center [762, 184] width 133 height 30
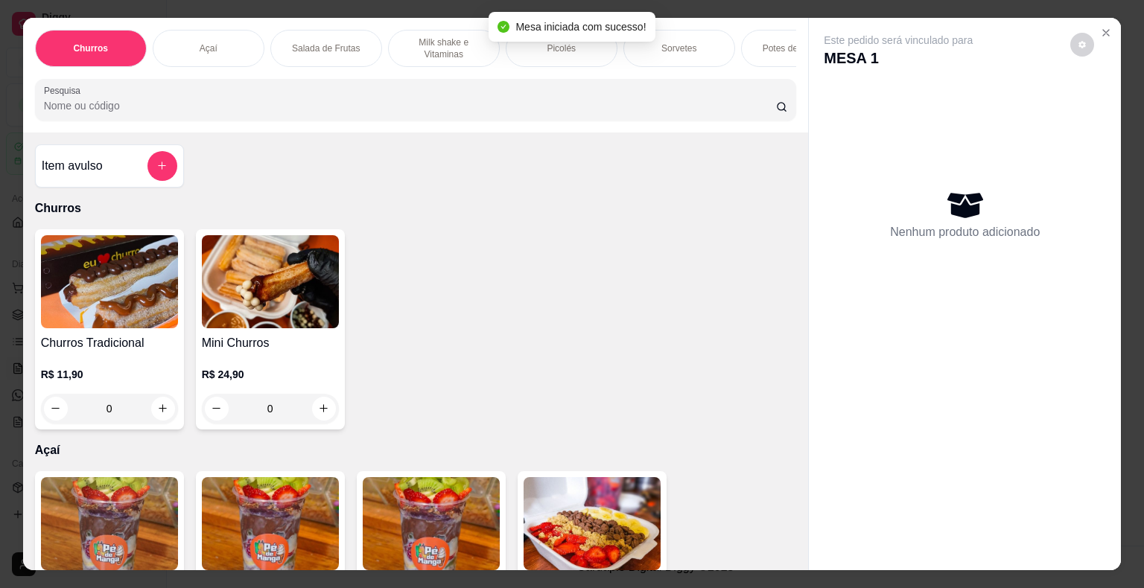
click at [575, 54] on div "Picolés" at bounding box center [562, 48] width 112 height 37
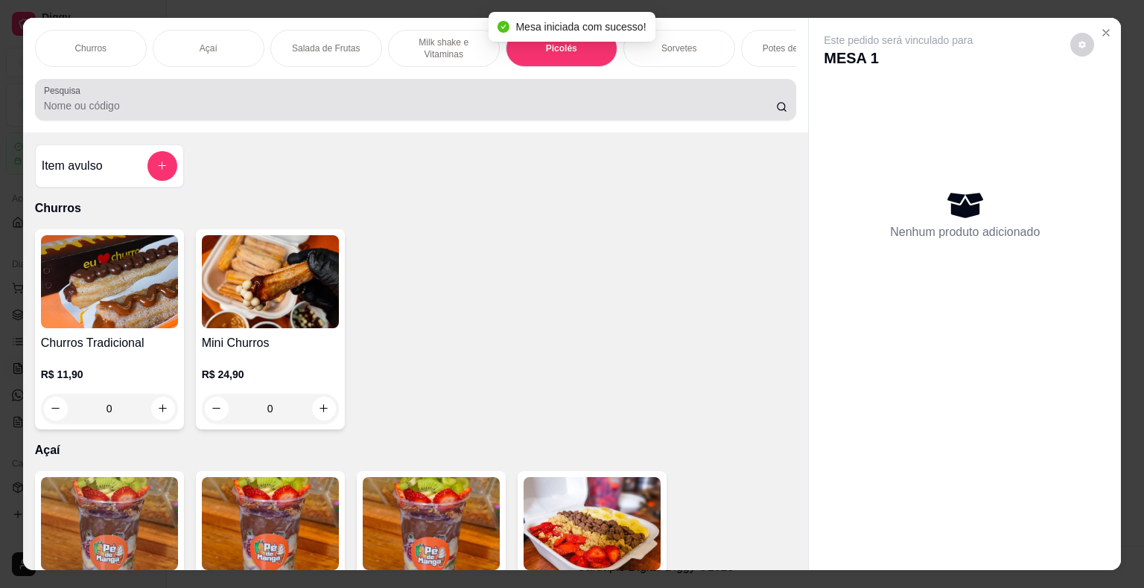
scroll to position [36, 0]
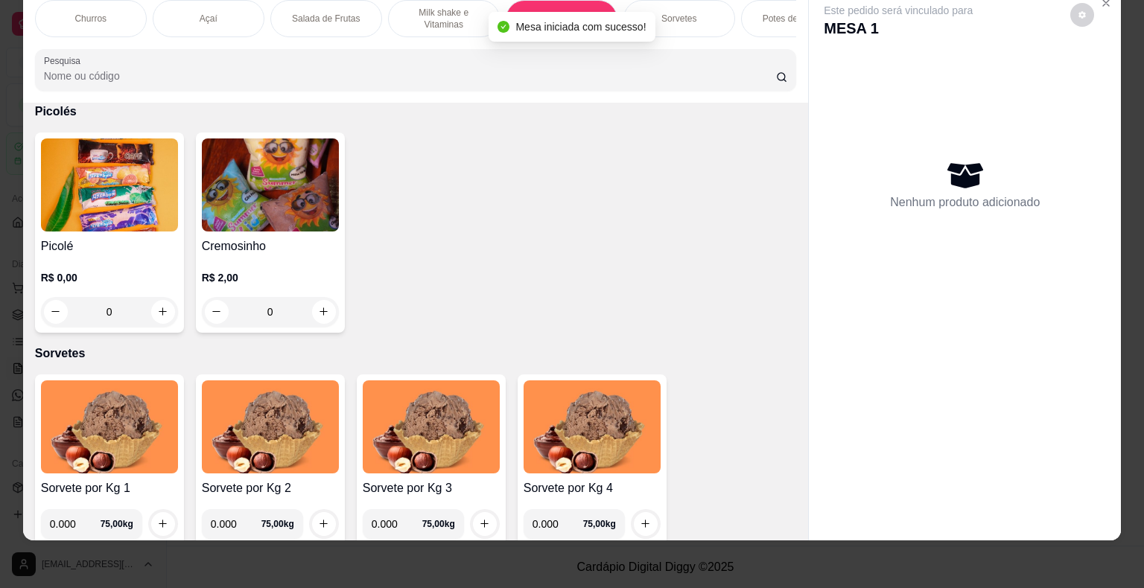
click at [163, 316] on div "0" at bounding box center [109, 312] width 137 height 30
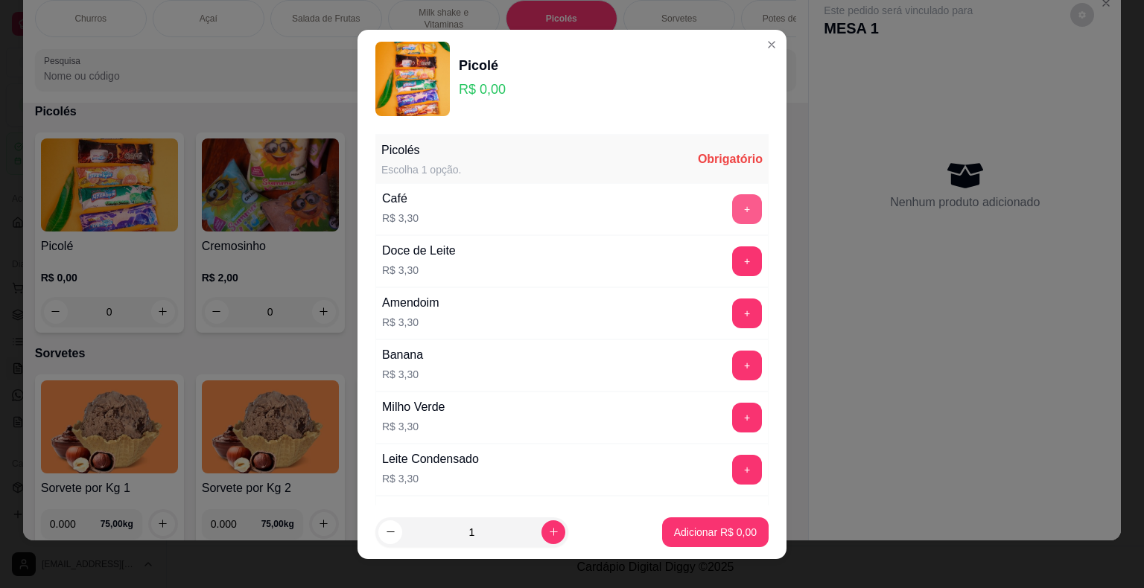
click at [732, 211] on button "+" at bounding box center [747, 209] width 30 height 30
click at [733, 212] on button "+" at bounding box center [747, 208] width 29 height 29
click at [680, 532] on p "Adicionar R$ 13,20" at bounding box center [712, 532] width 89 height 15
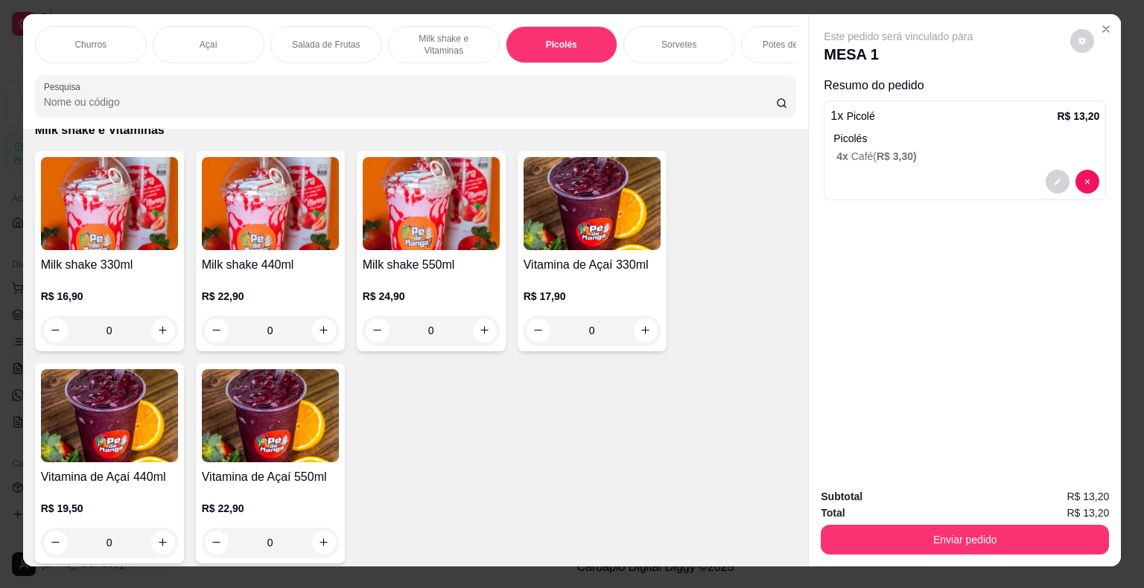
scroll to position [0, 0]
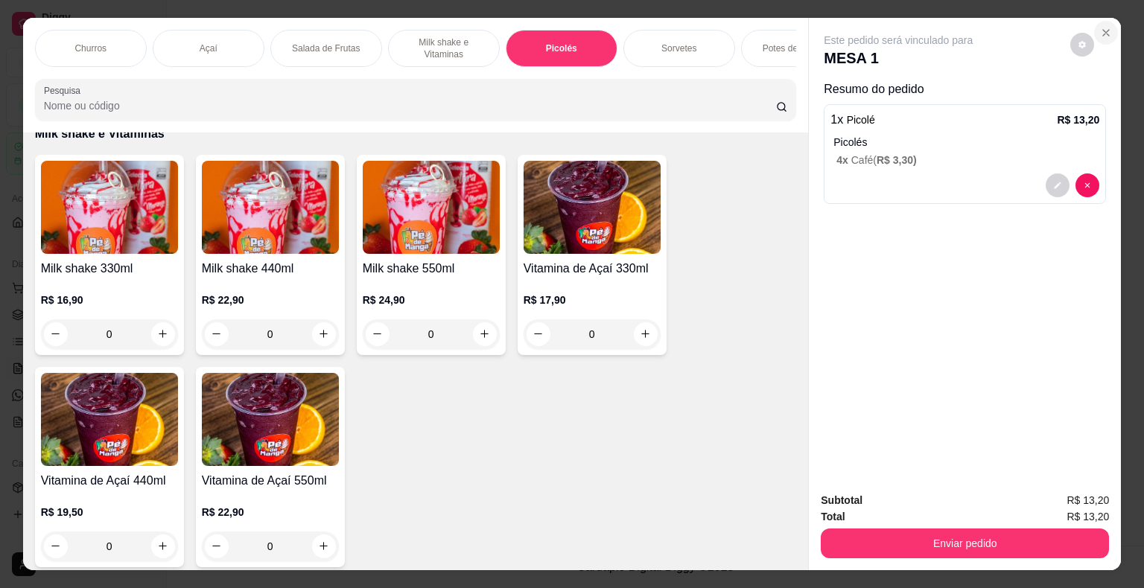
click at [1107, 25] on button "Close" at bounding box center [1106, 33] width 24 height 24
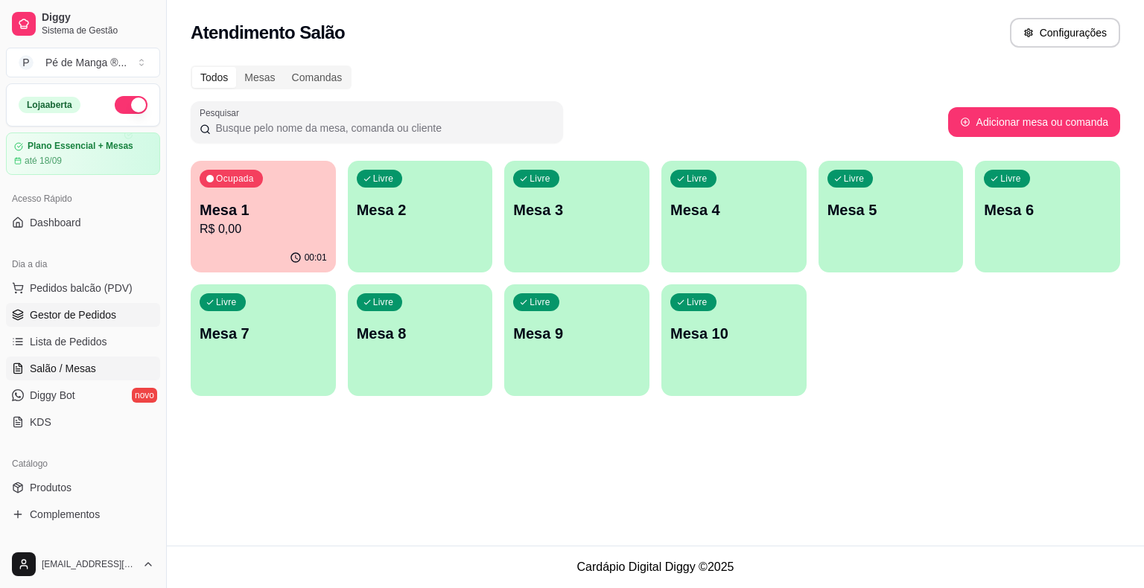
click at [84, 317] on span "Gestor de Pedidos" at bounding box center [73, 315] width 86 height 15
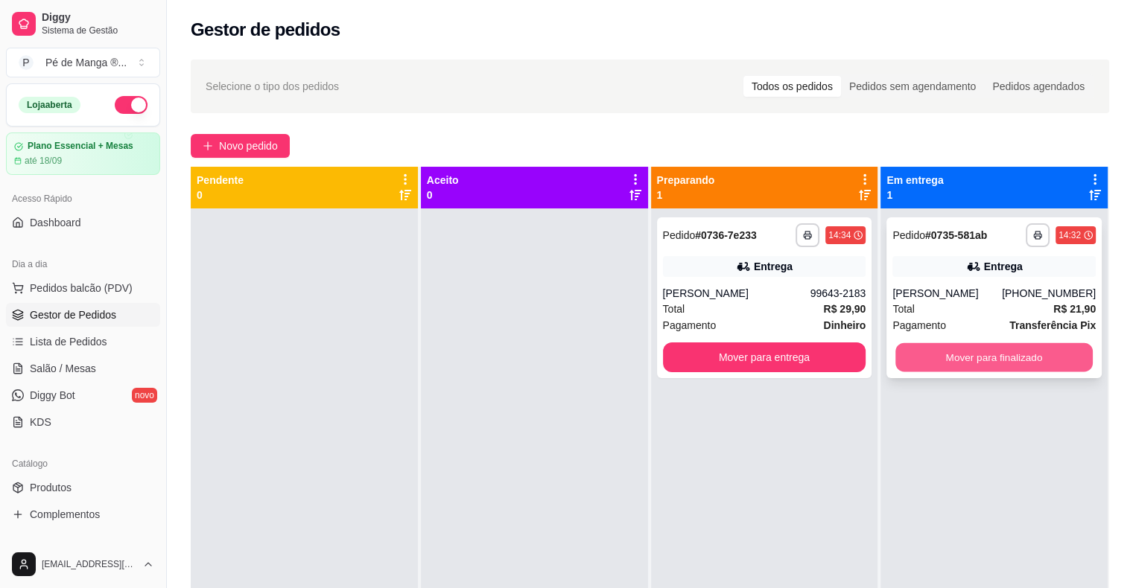
click at [952, 353] on button "Mover para finalizado" at bounding box center [993, 357] width 197 height 29
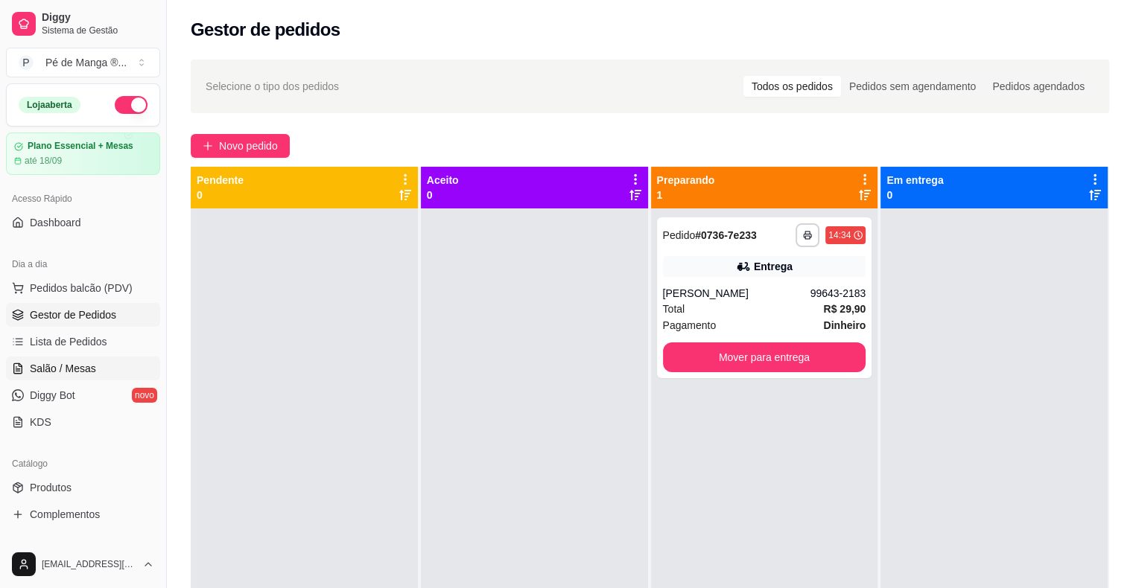
click at [89, 363] on span "Salão / Mesas" at bounding box center [63, 368] width 66 height 15
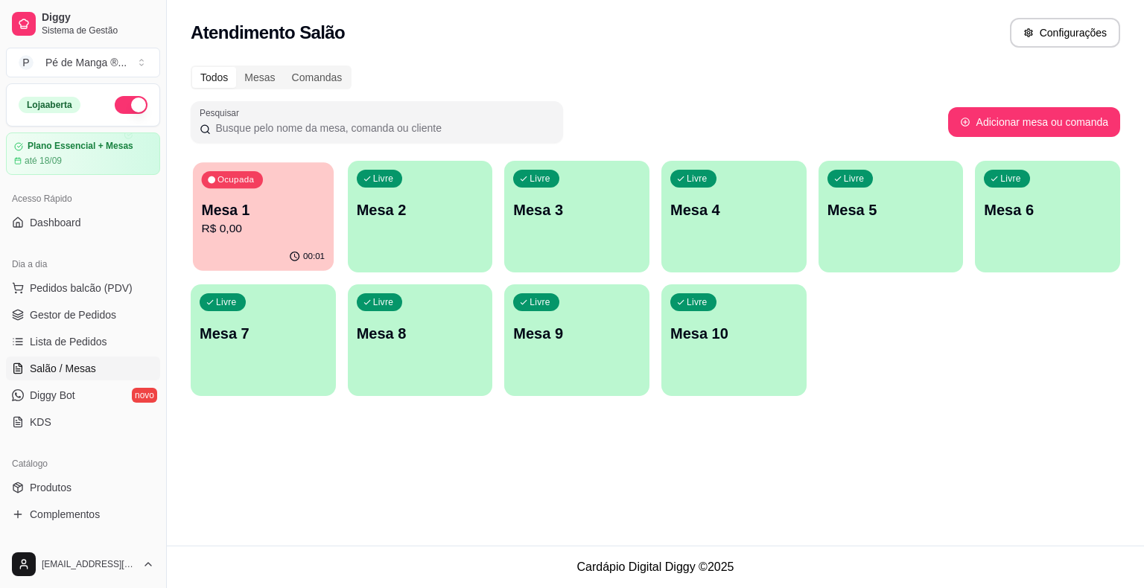
click at [224, 240] on div "Ocupada Mesa 1 R$ 0,00" at bounding box center [263, 202] width 141 height 80
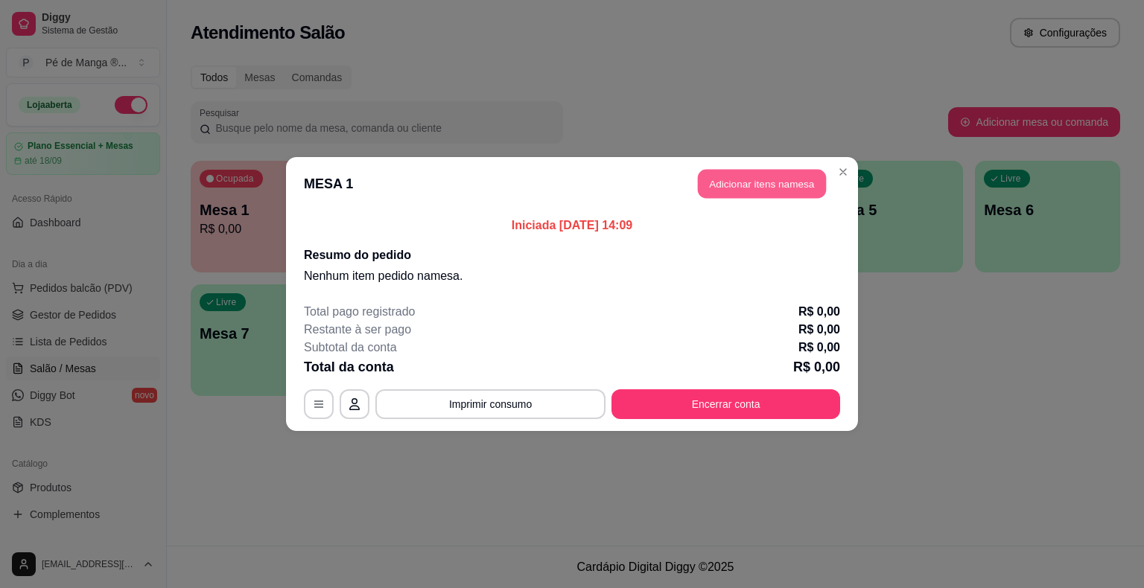
click at [775, 191] on button "Adicionar itens na mesa" at bounding box center [762, 184] width 128 height 29
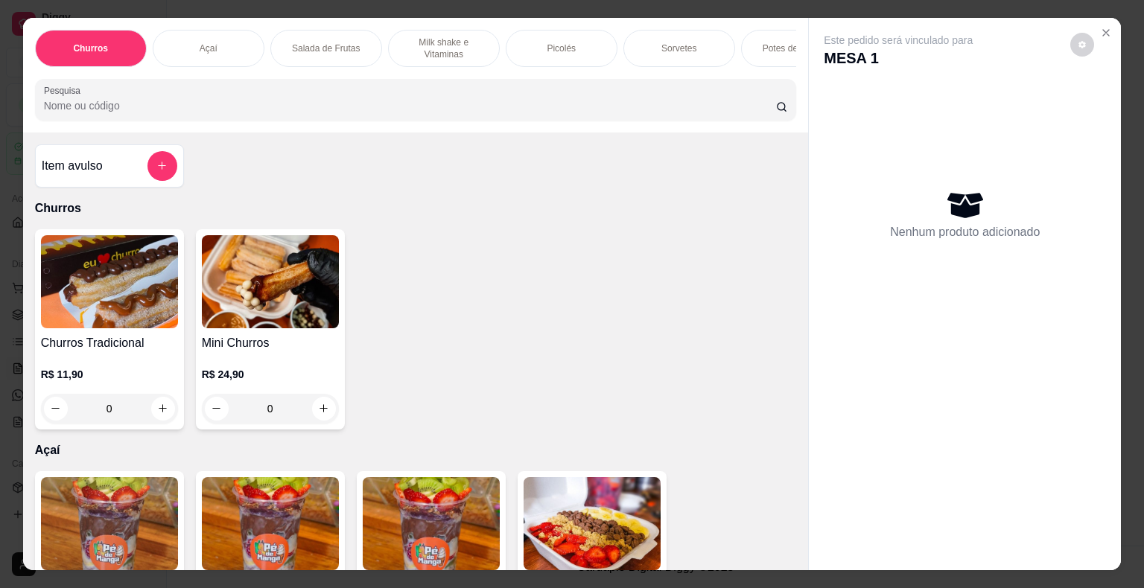
drag, startPoint x: 575, startPoint y: 39, endPoint x: 563, endPoint y: 51, distance: 16.9
click at [575, 40] on div "Picolés" at bounding box center [562, 48] width 112 height 37
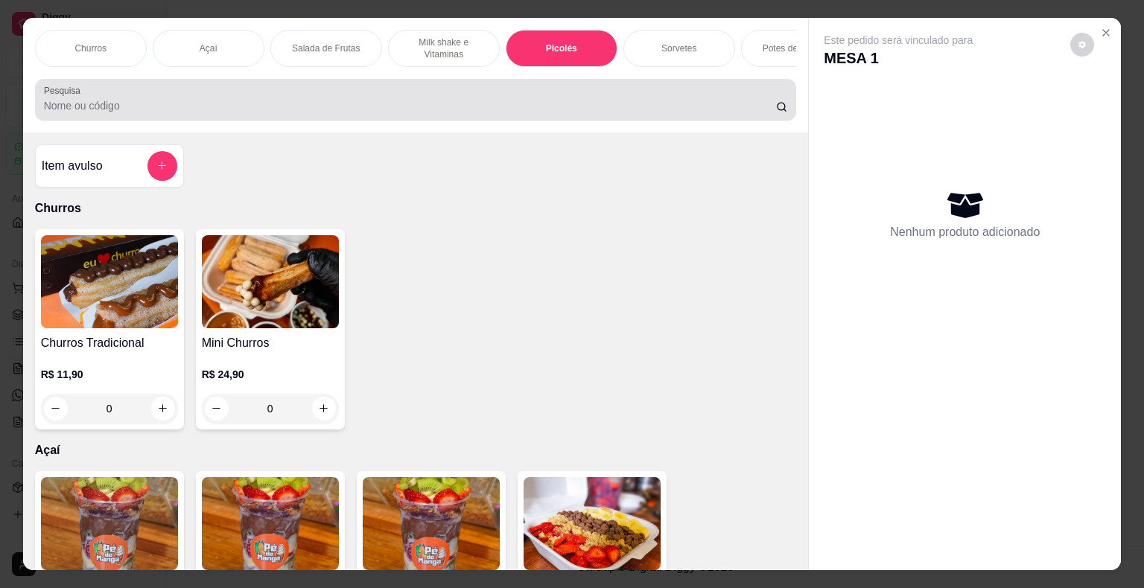
scroll to position [36, 0]
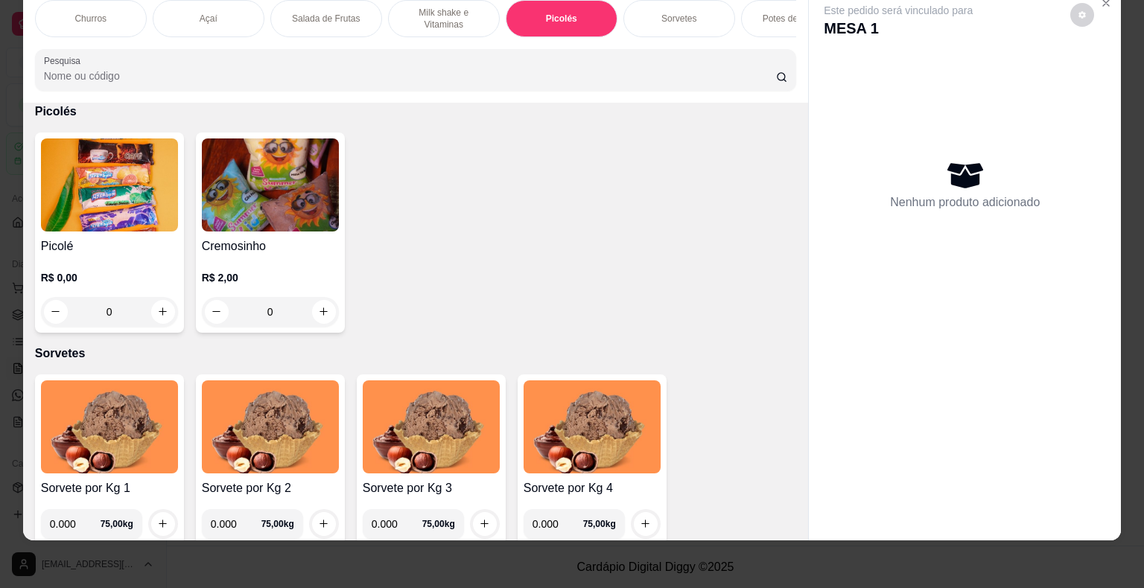
click at [162, 302] on div "0" at bounding box center [109, 312] width 137 height 30
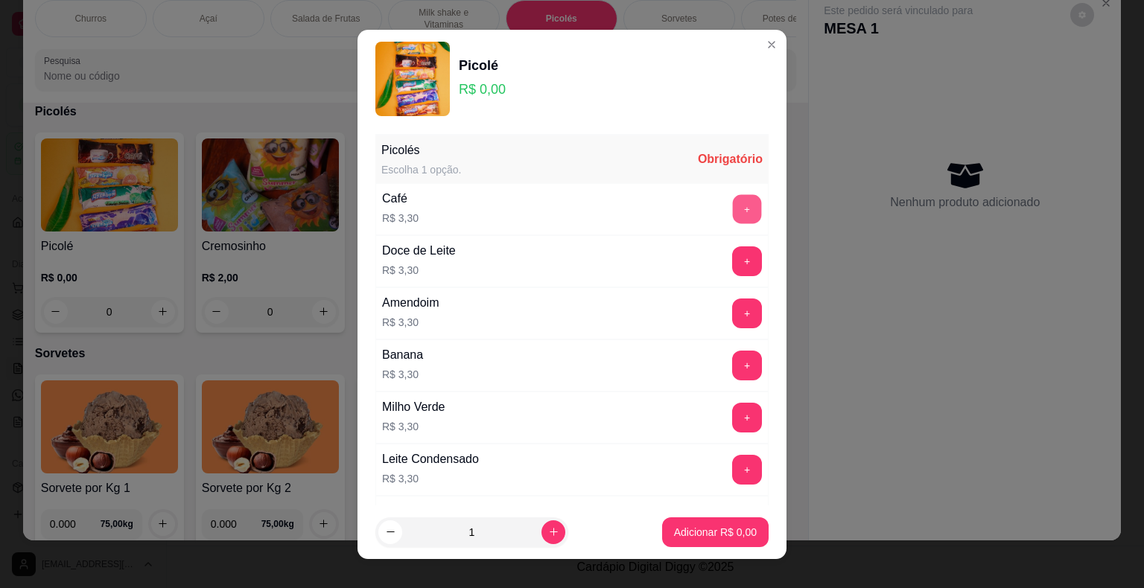
click at [733, 220] on button "+" at bounding box center [747, 208] width 29 height 29
click at [733, 217] on button "+" at bounding box center [747, 208] width 29 height 29
click at [732, 218] on button "+" at bounding box center [747, 209] width 30 height 30
click at [721, 537] on p "Adicionar R$ 13,20" at bounding box center [712, 532] width 86 height 14
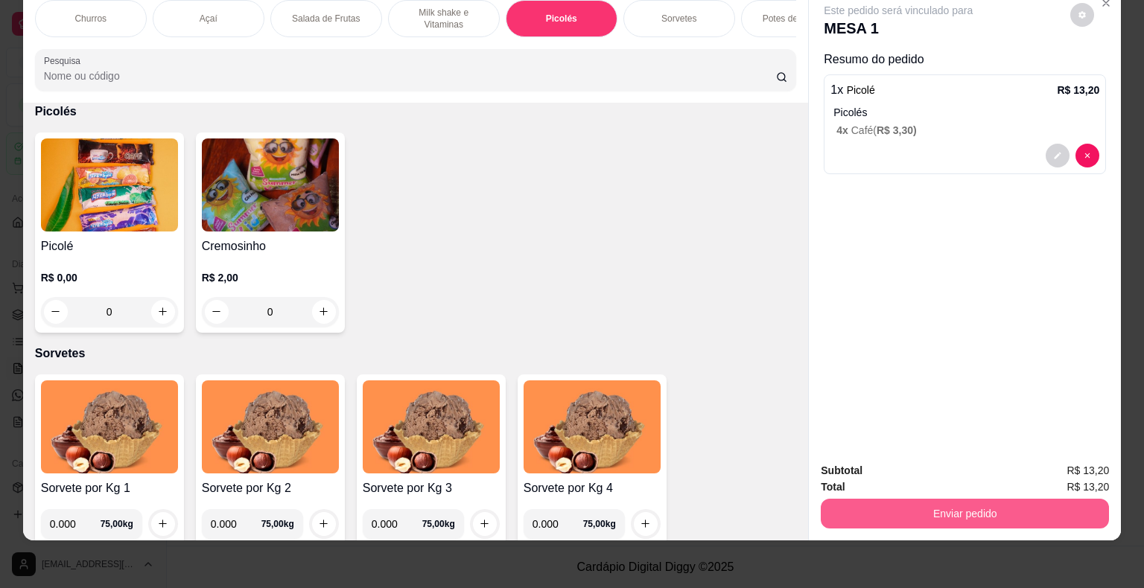
click at [938, 499] on button "Enviar pedido" at bounding box center [965, 514] width 288 height 30
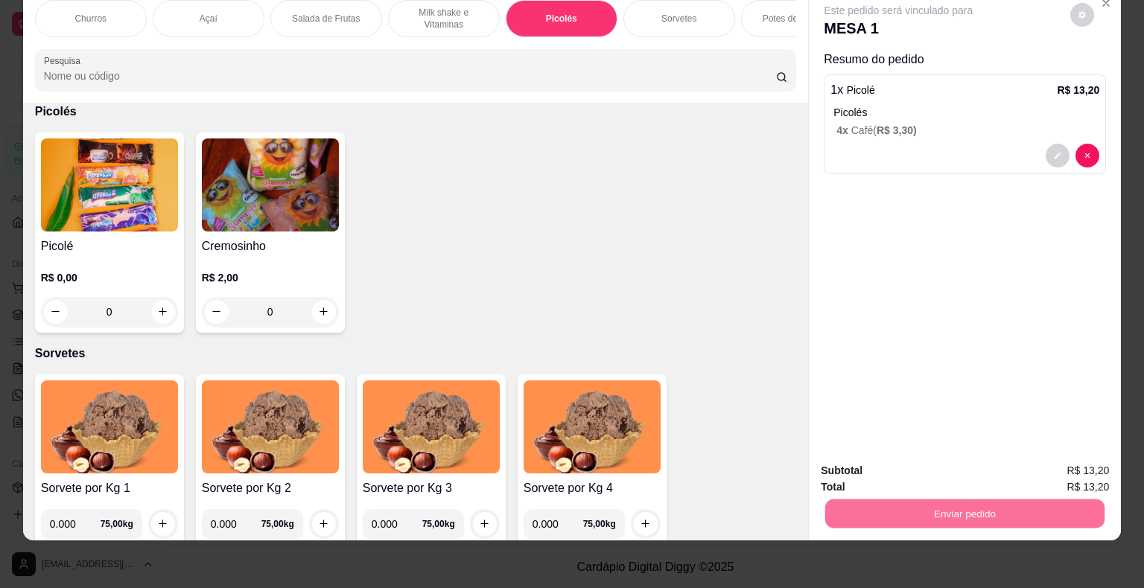
click at [962, 467] on button "Não registrar e enviar pedido" at bounding box center [915, 466] width 150 height 28
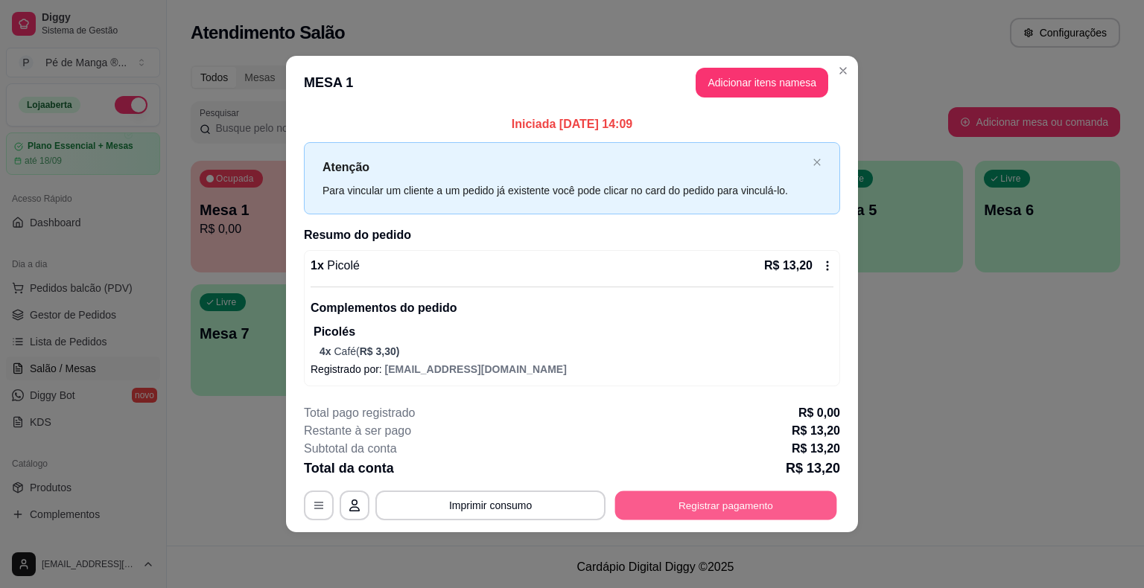
click at [699, 510] on button "Registrar pagamento" at bounding box center [726, 505] width 222 height 29
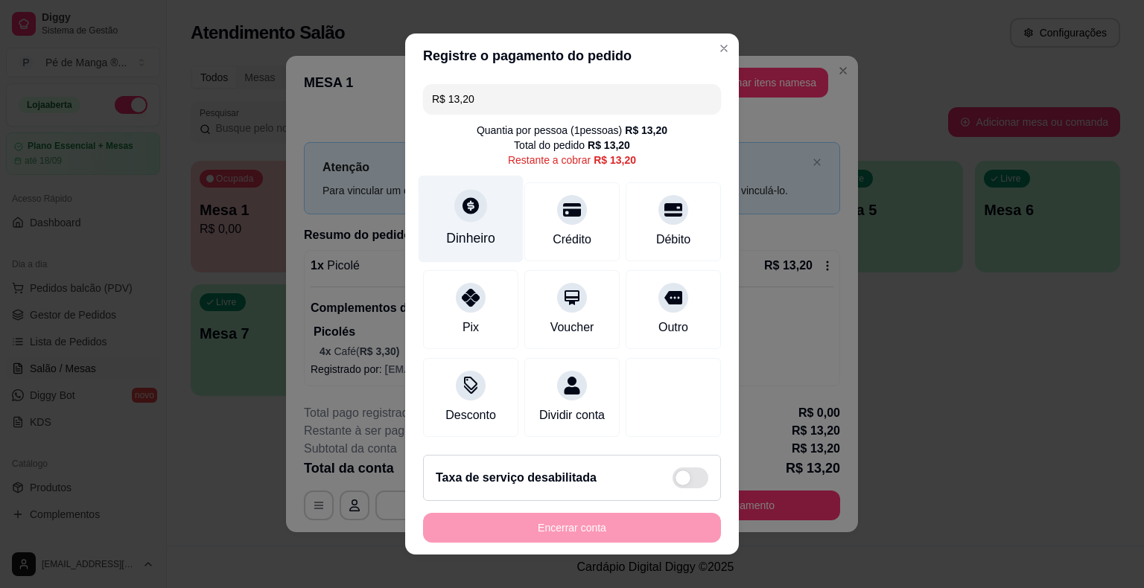
click at [489, 234] on div "Dinheiro" at bounding box center [471, 219] width 105 height 87
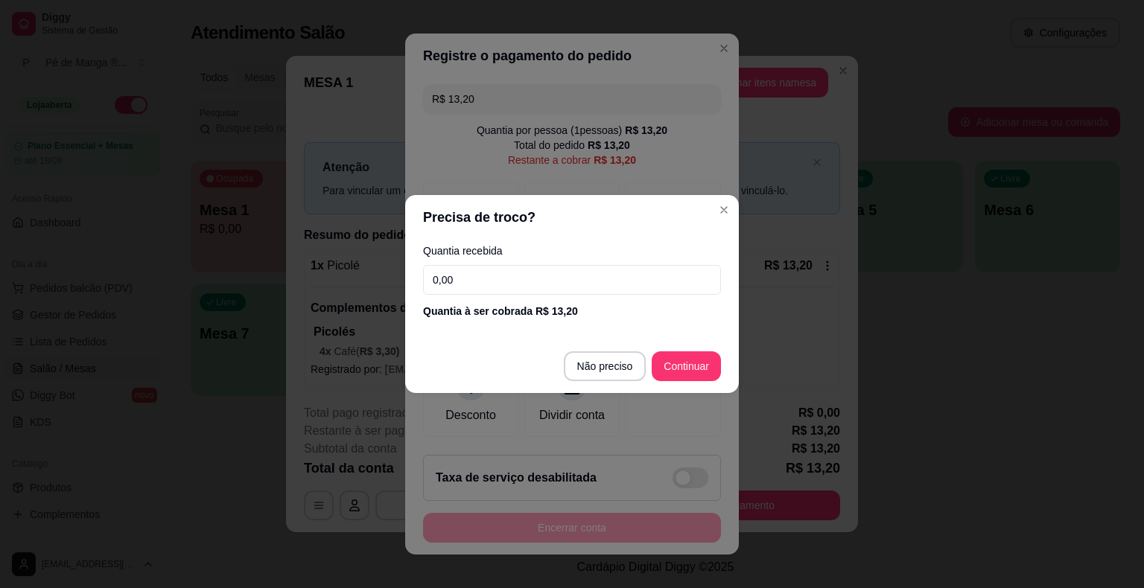
click at [471, 281] on input "0,00" at bounding box center [572, 280] width 298 height 30
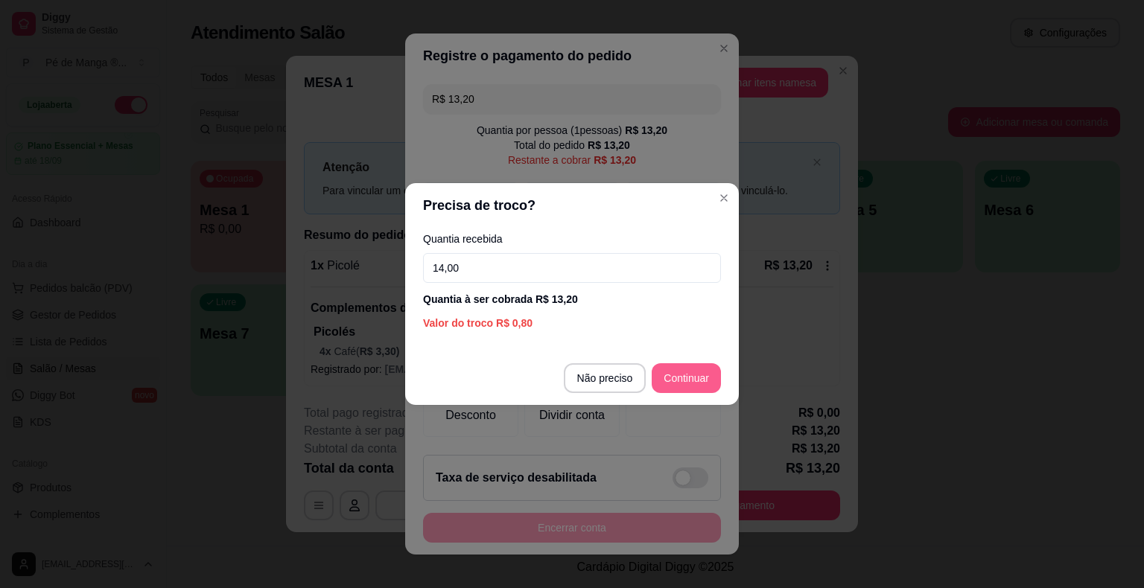
type input "14,00"
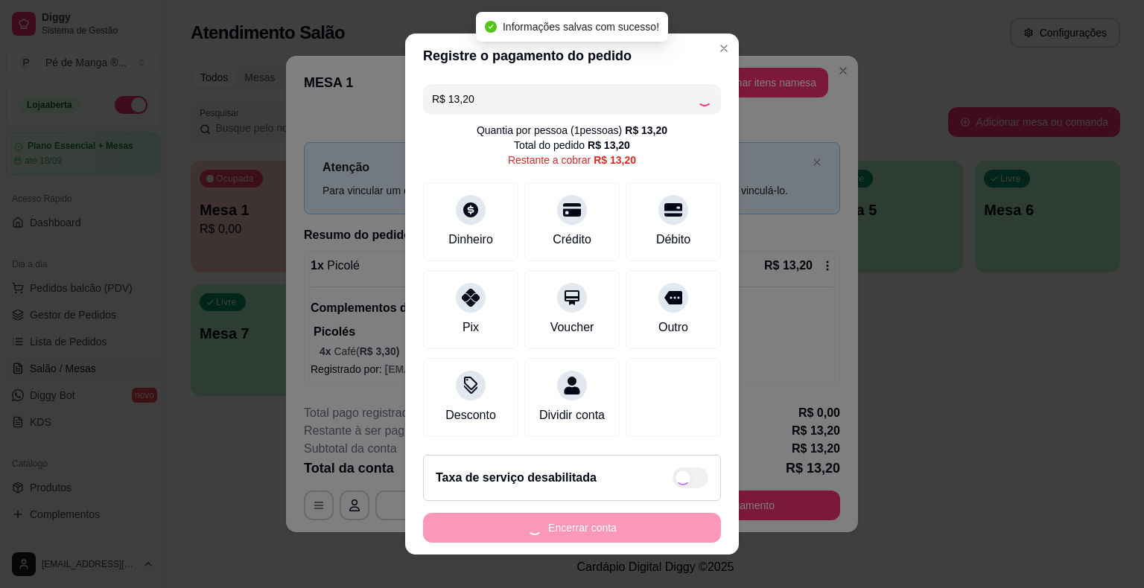
type input "R$ 0,00"
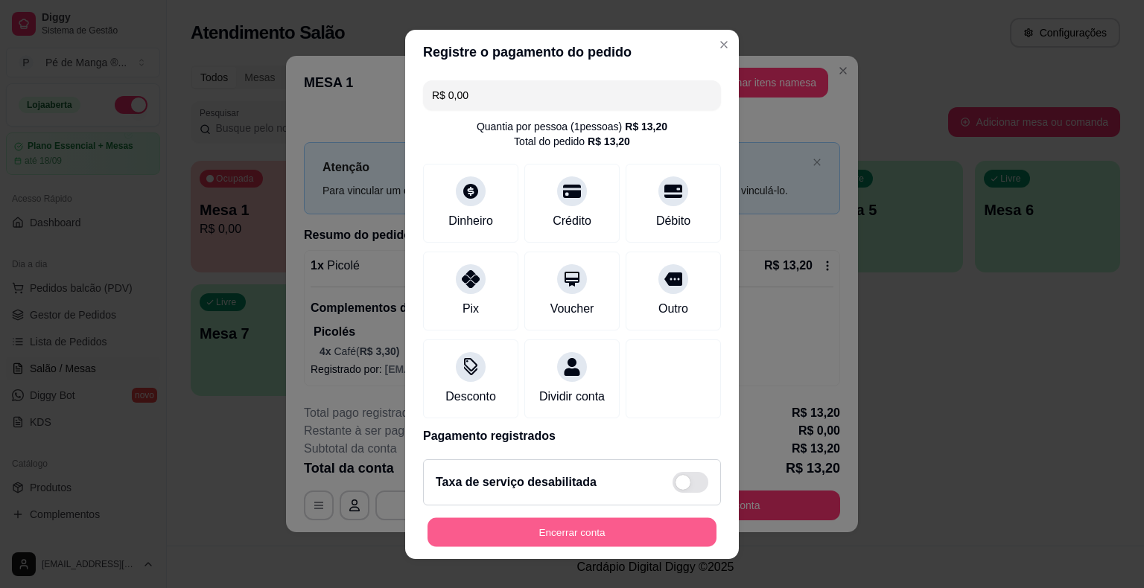
click at [572, 535] on button "Encerrar conta" at bounding box center [571, 532] width 289 height 29
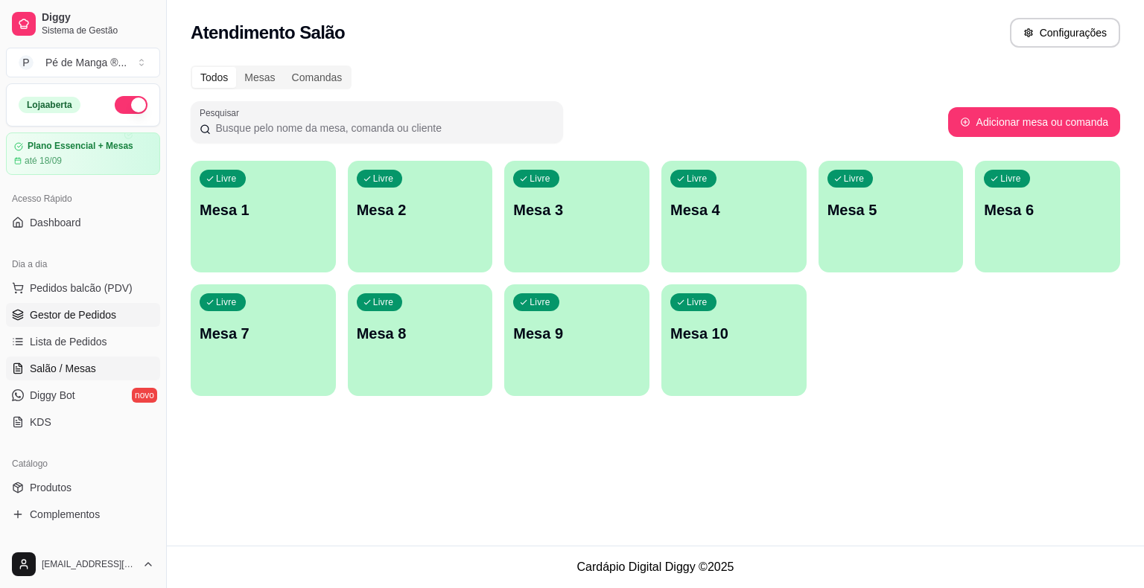
click at [45, 323] on link "Gestor de Pedidos" at bounding box center [83, 315] width 154 height 24
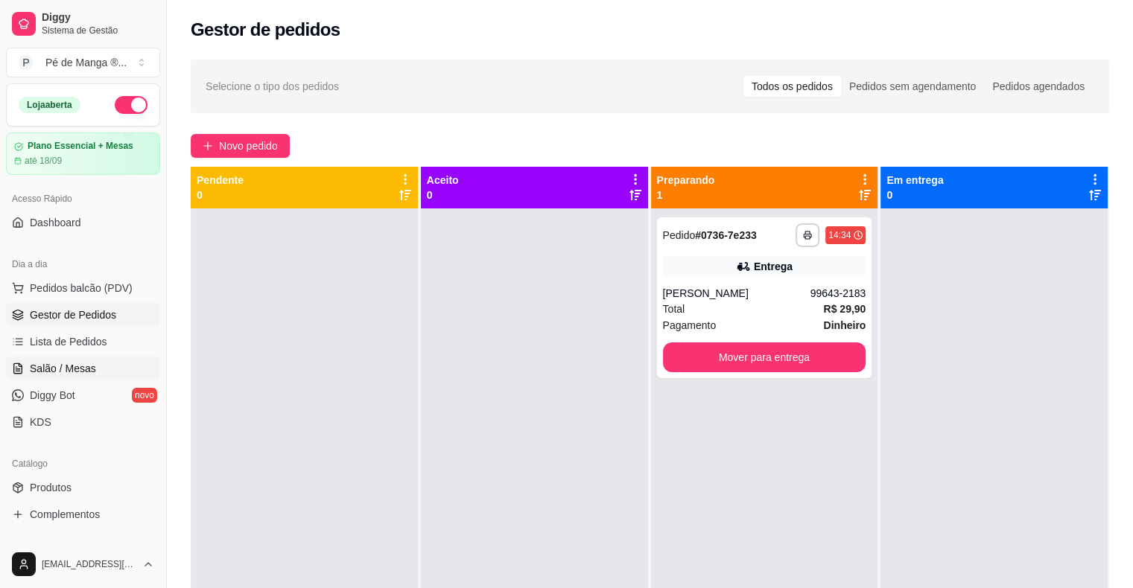
click at [45, 366] on span "Salão / Mesas" at bounding box center [63, 368] width 66 height 15
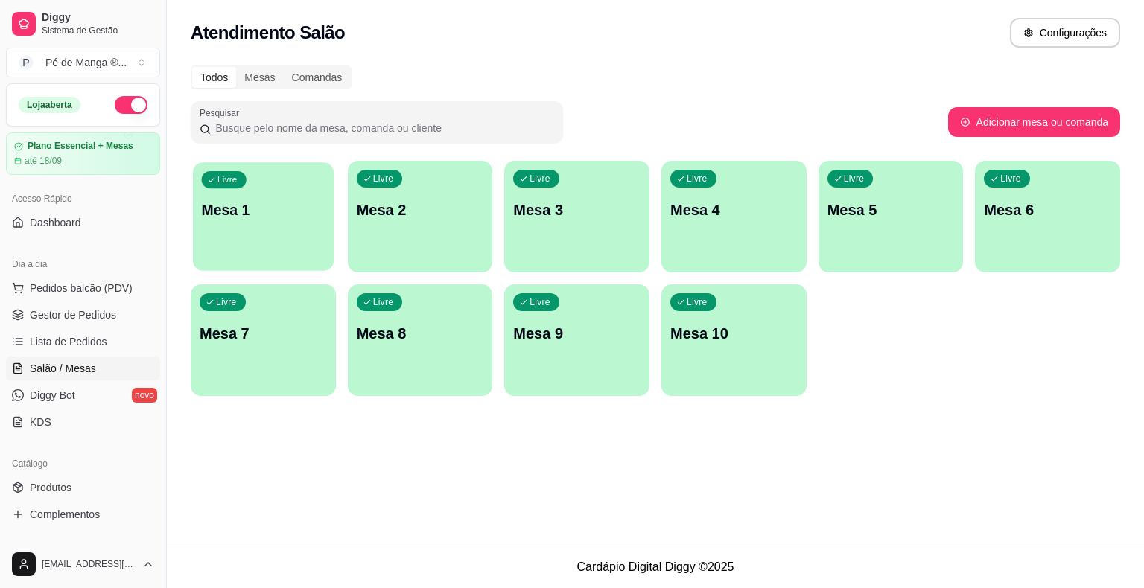
click at [247, 228] on div "Livre Mesa 1" at bounding box center [263, 207] width 141 height 91
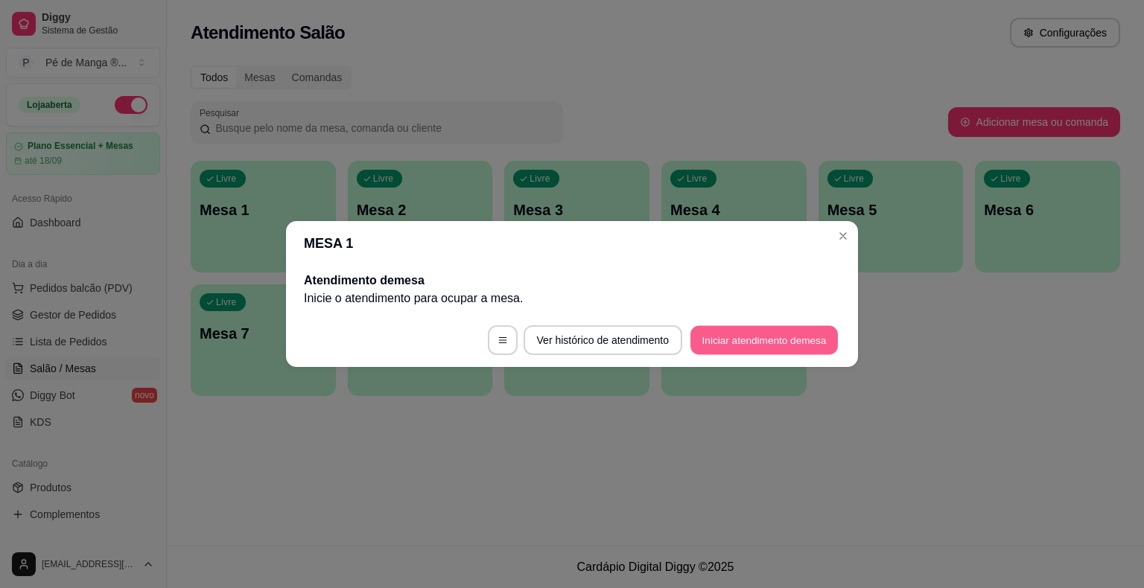
click at [737, 337] on button "Iniciar atendimento de mesa" at bounding box center [763, 340] width 147 height 29
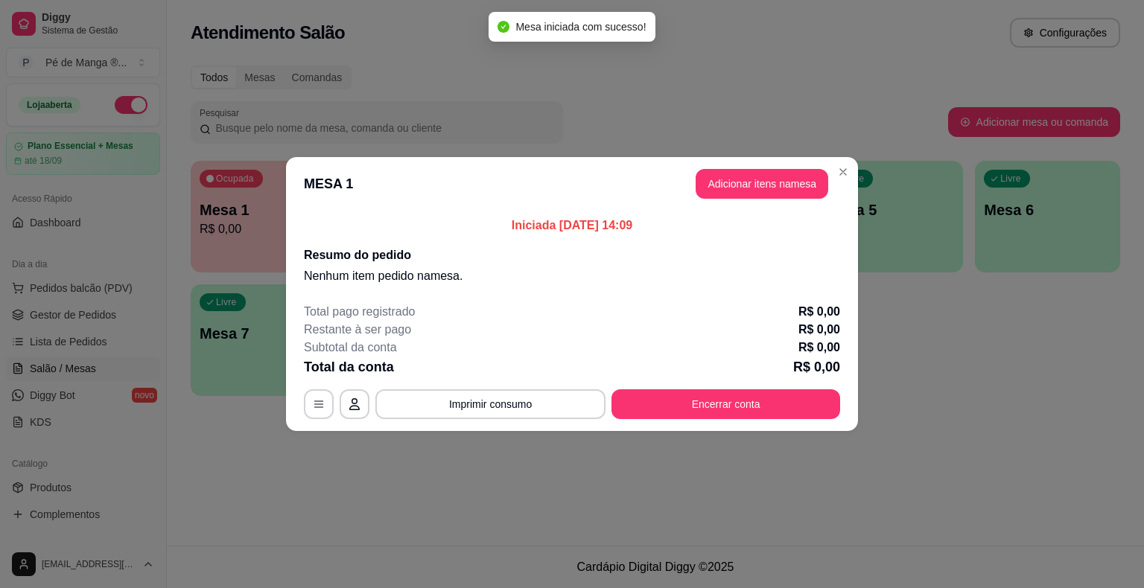
click at [760, 199] on header "MESA 1 Adicionar itens na mesa" at bounding box center [572, 184] width 572 height 54
click at [760, 194] on button "Adicionar itens na mesa" at bounding box center [762, 184] width 128 height 29
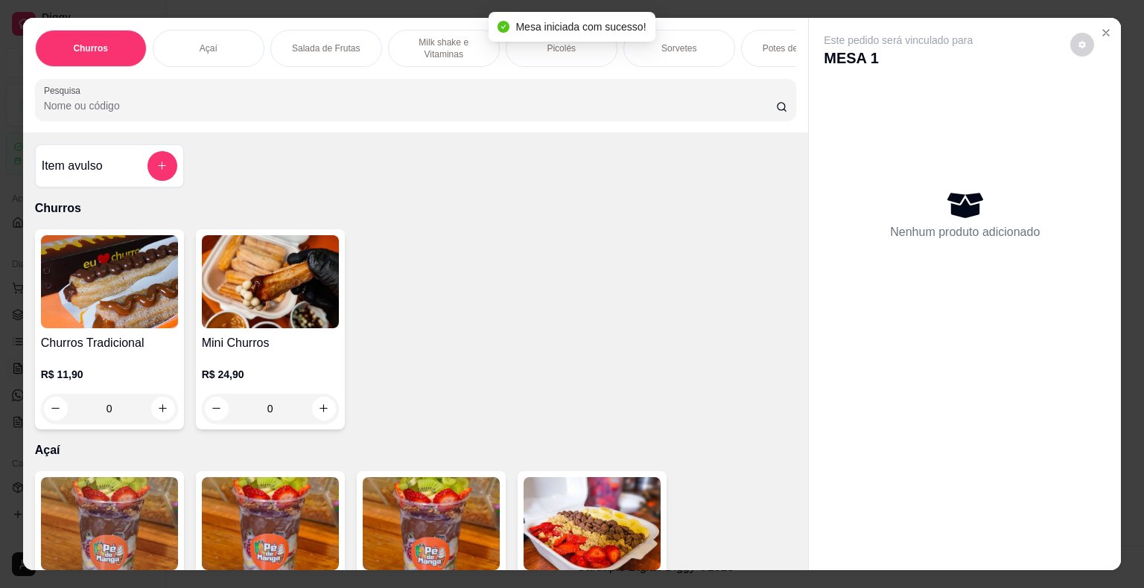
click at [578, 48] on div "Picolés" at bounding box center [562, 48] width 112 height 37
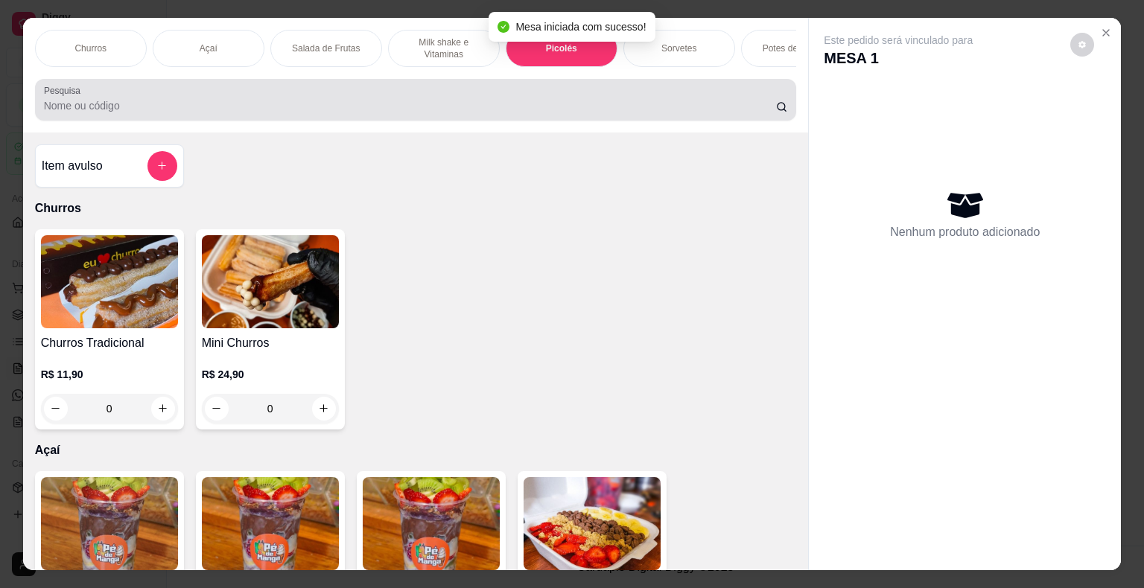
scroll to position [36, 0]
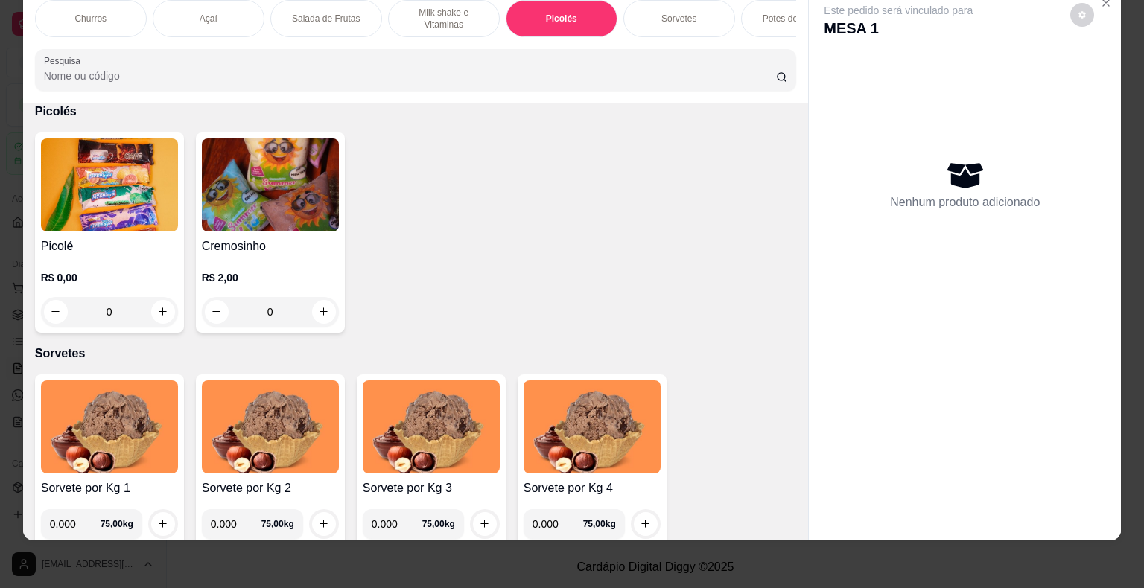
click at [154, 317] on div "0" at bounding box center [109, 312] width 137 height 30
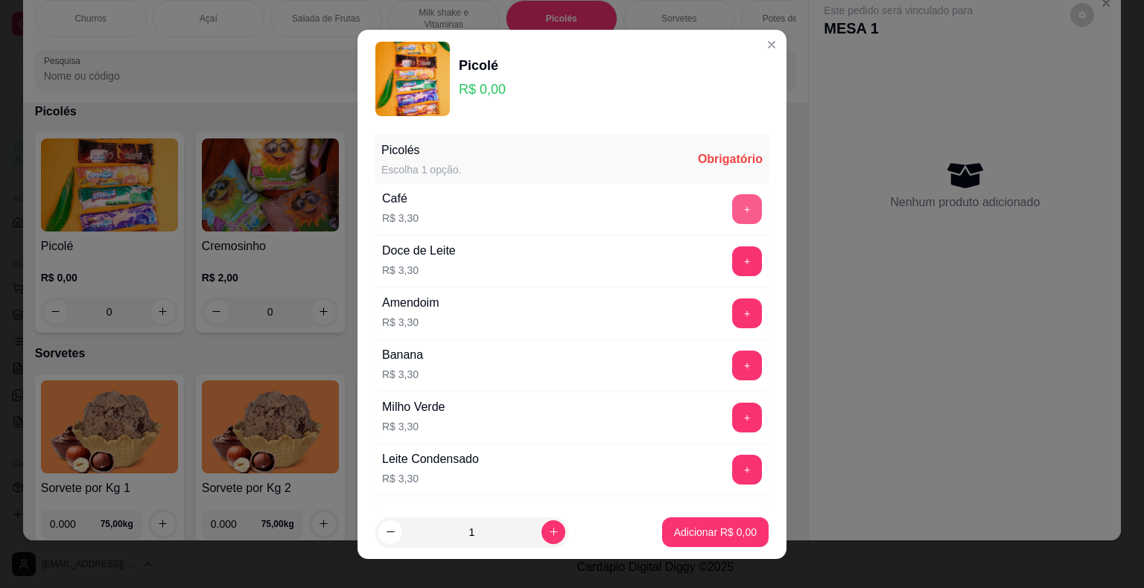
click at [732, 209] on button "+" at bounding box center [747, 209] width 30 height 30
click at [699, 535] on p "Adicionar R$ 3,30" at bounding box center [715, 532] width 80 height 14
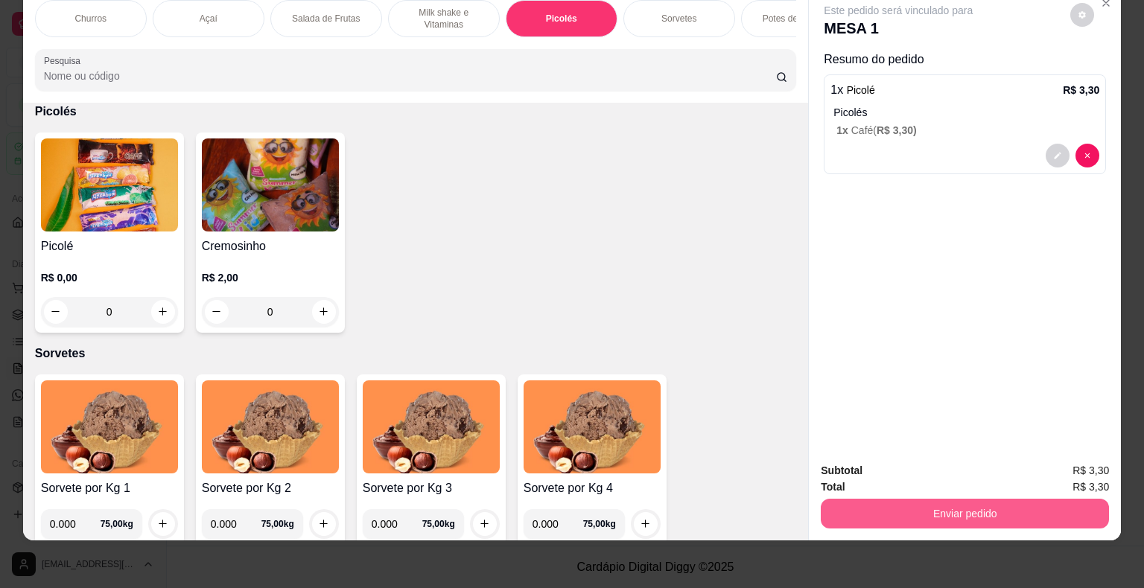
click at [950, 499] on button "Enviar pedido" at bounding box center [965, 514] width 288 height 30
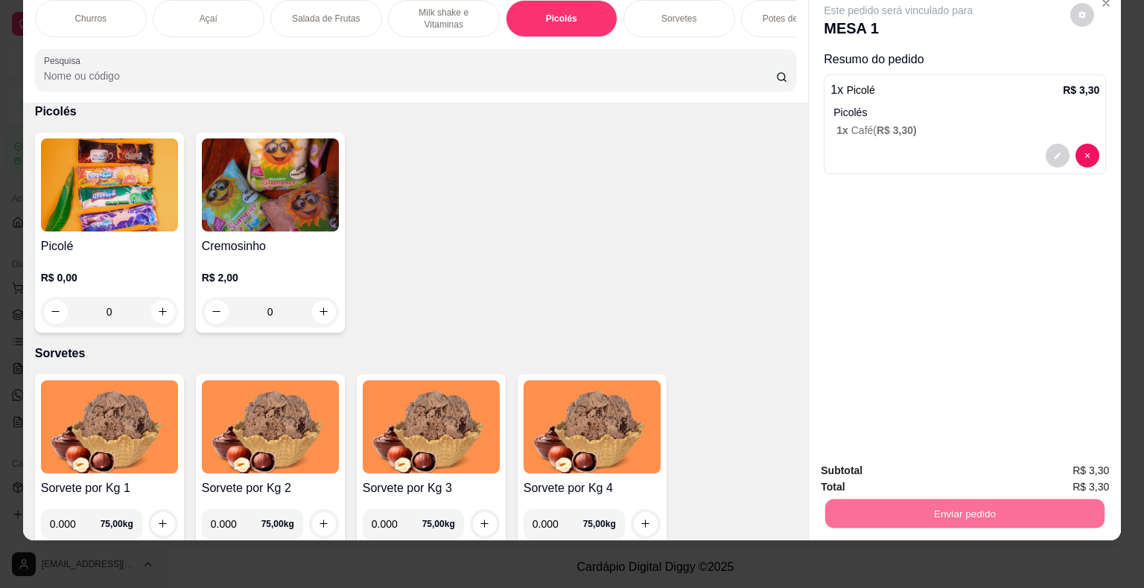
click at [903, 469] on button "Não registrar e enviar pedido" at bounding box center [915, 466] width 155 height 28
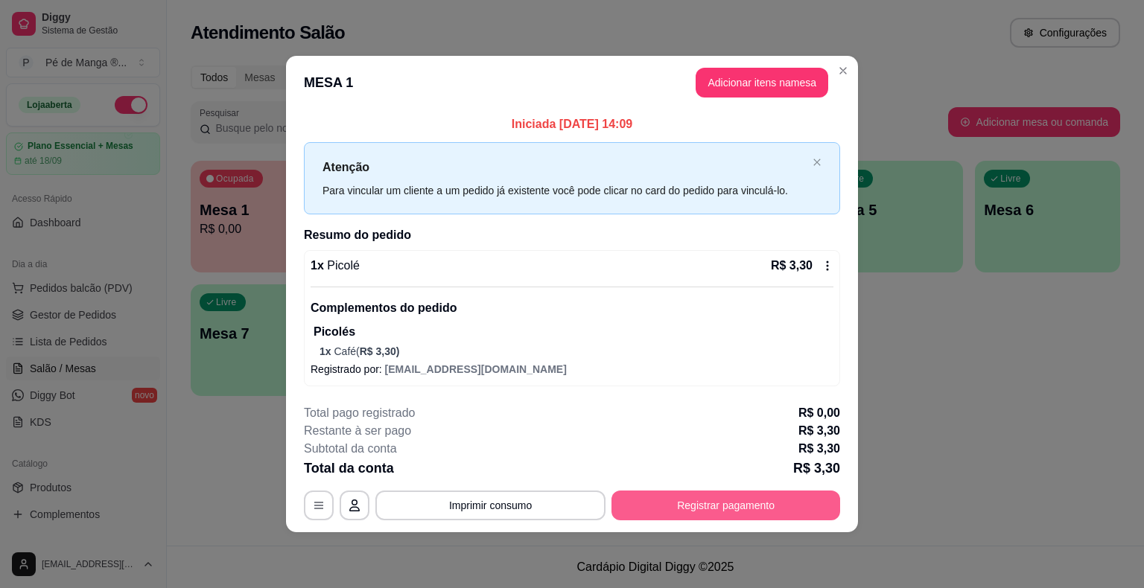
click at [673, 498] on button "Registrar pagamento" at bounding box center [725, 506] width 229 height 30
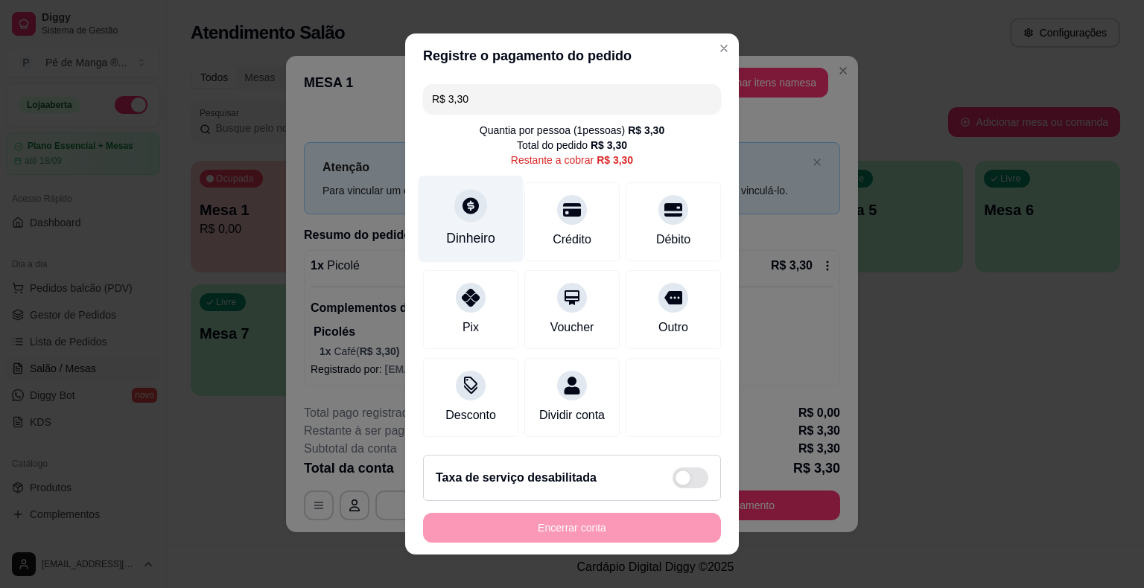
click at [446, 240] on div "Dinheiro" at bounding box center [470, 238] width 49 height 19
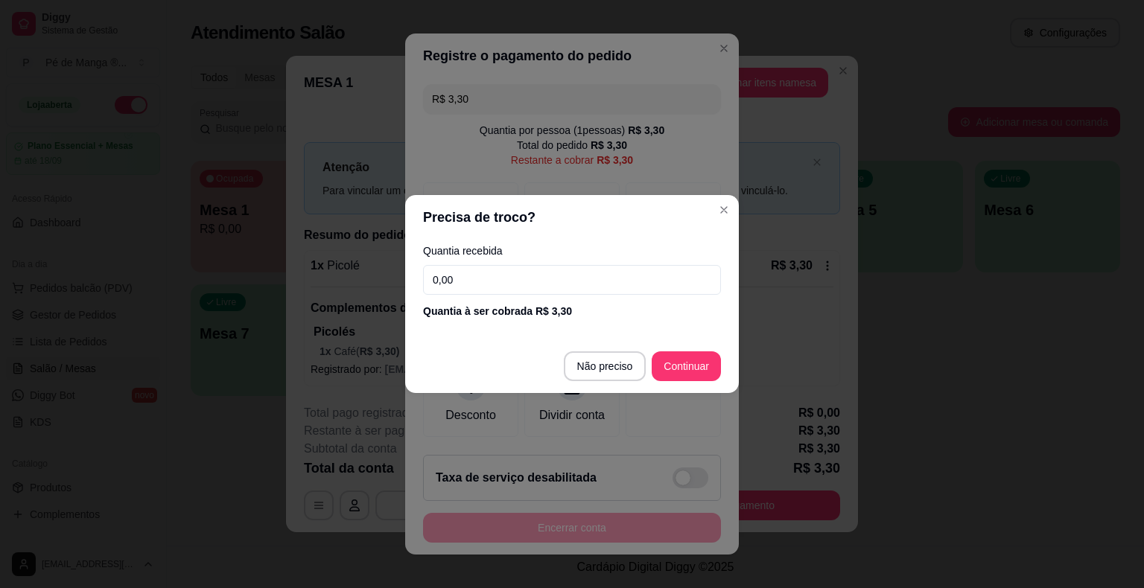
click at [494, 284] on input "0,00" at bounding box center [572, 280] width 298 height 30
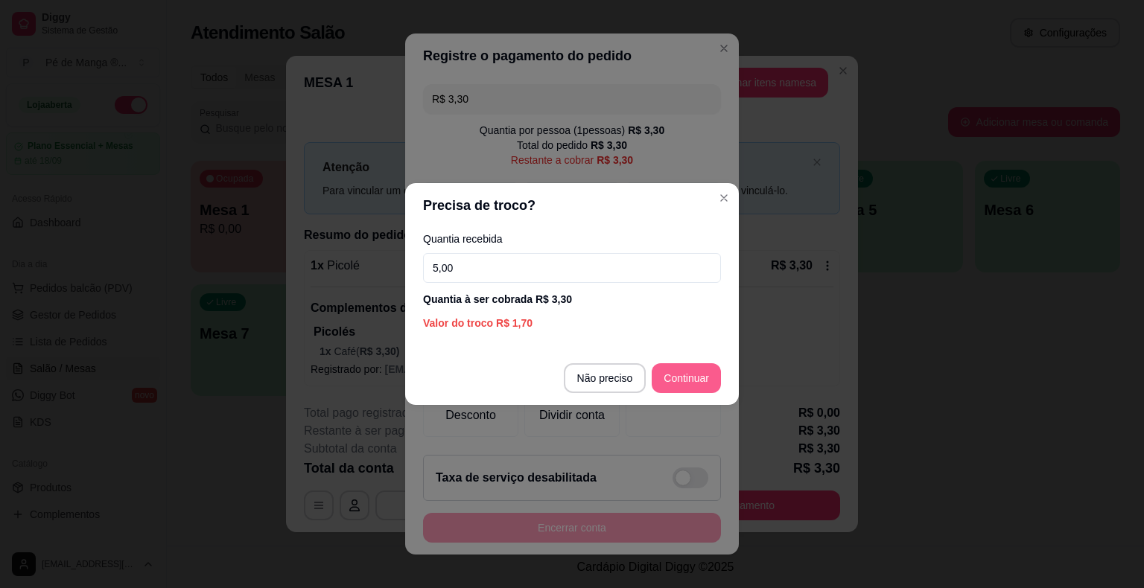
type input "5,00"
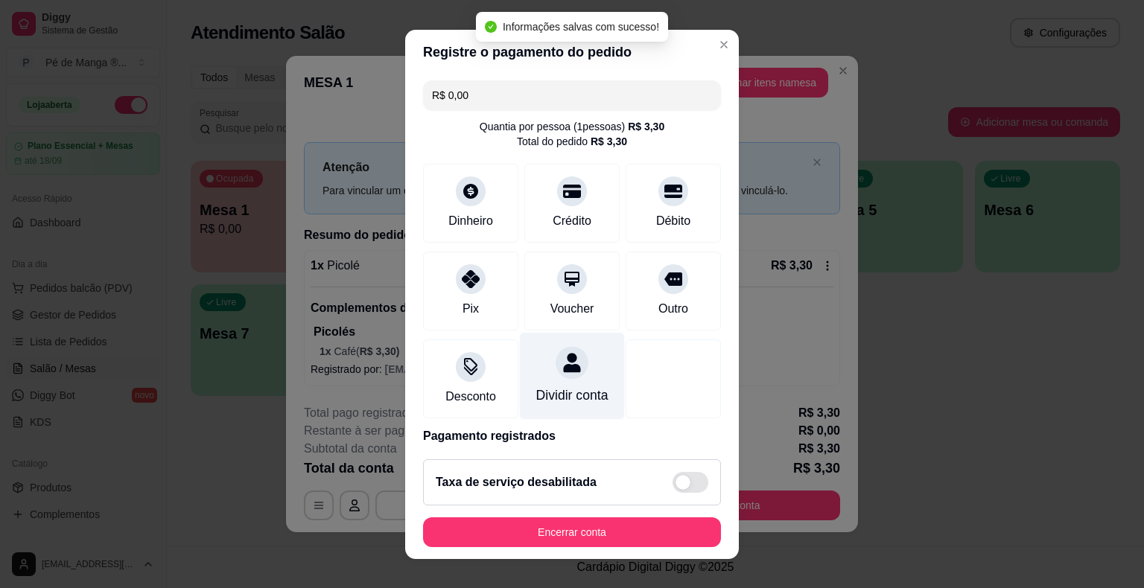
type input "R$ 0,00"
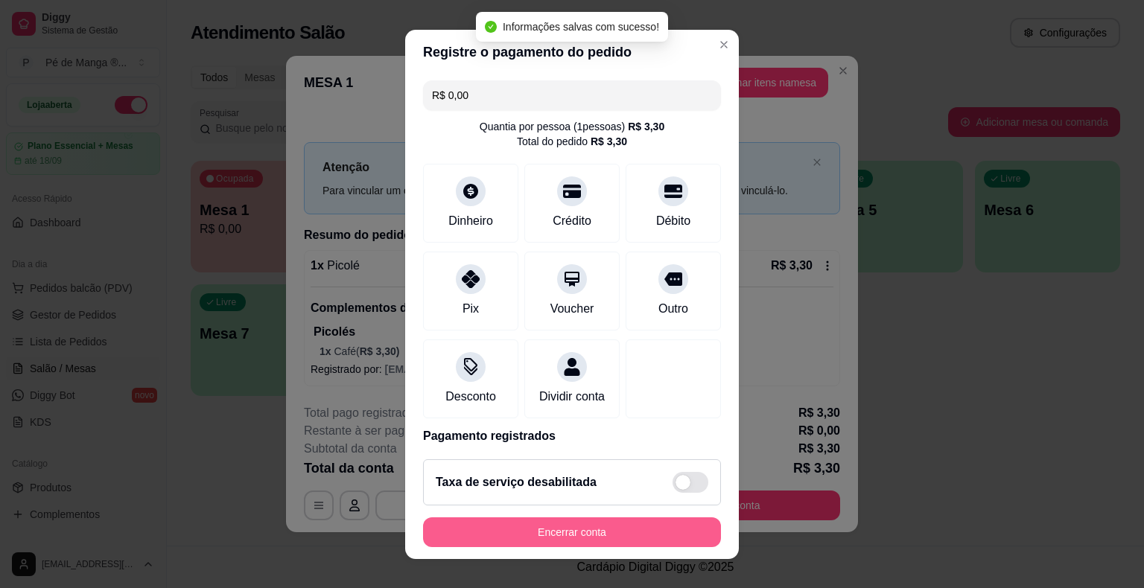
click at [462, 534] on button "Encerrar conta" at bounding box center [572, 533] width 298 height 30
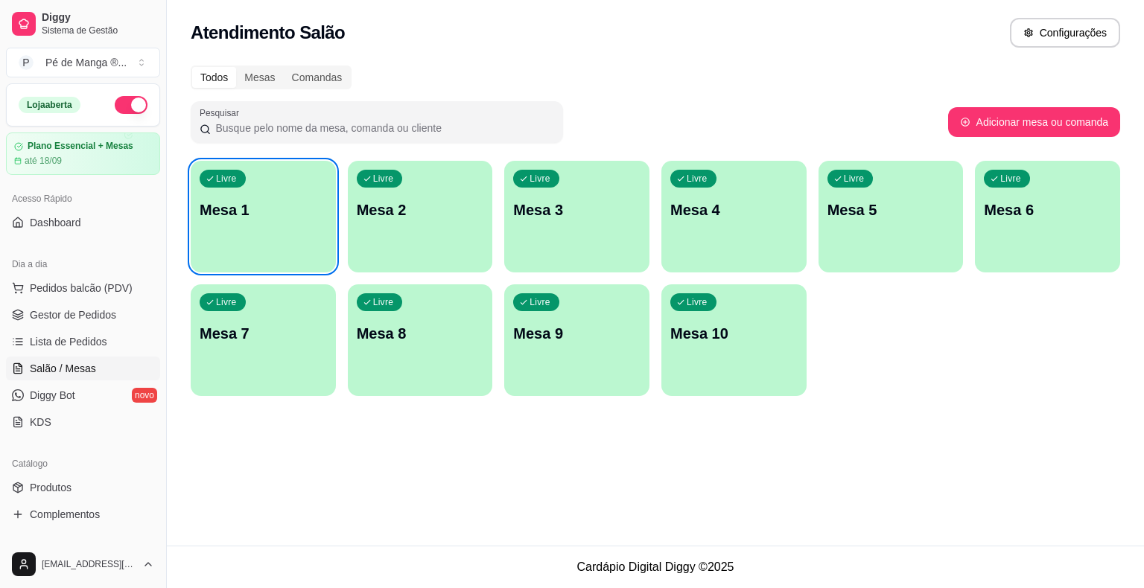
click at [286, 178] on div "Livre Mesa 1" at bounding box center [263, 208] width 145 height 94
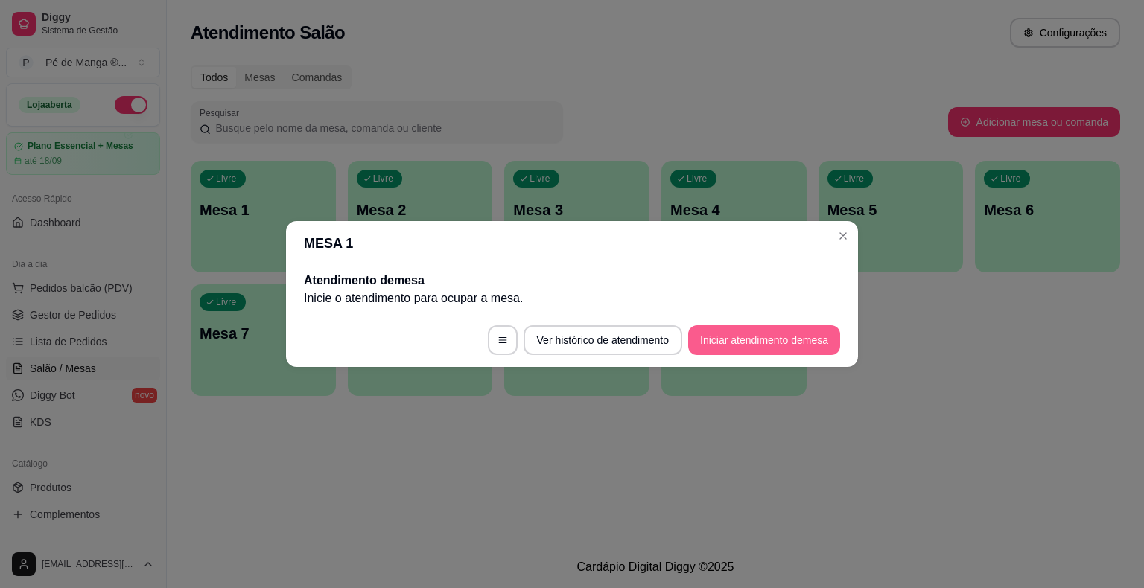
click at [734, 346] on button "Iniciar atendimento de mesa" at bounding box center [764, 340] width 152 height 30
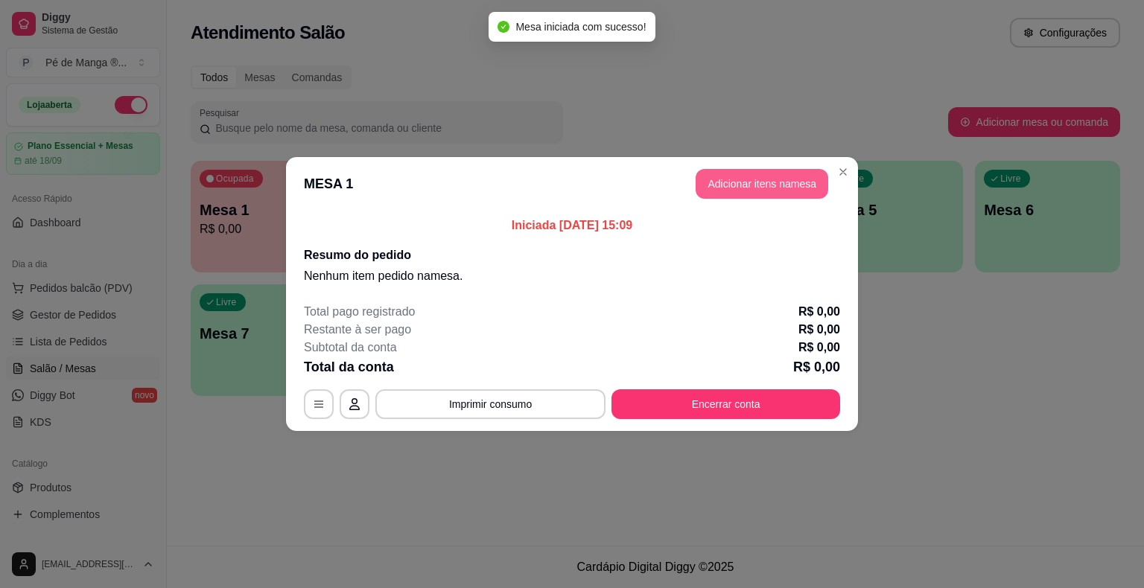
click at [716, 182] on button "Adicionar itens na mesa" at bounding box center [762, 184] width 133 height 30
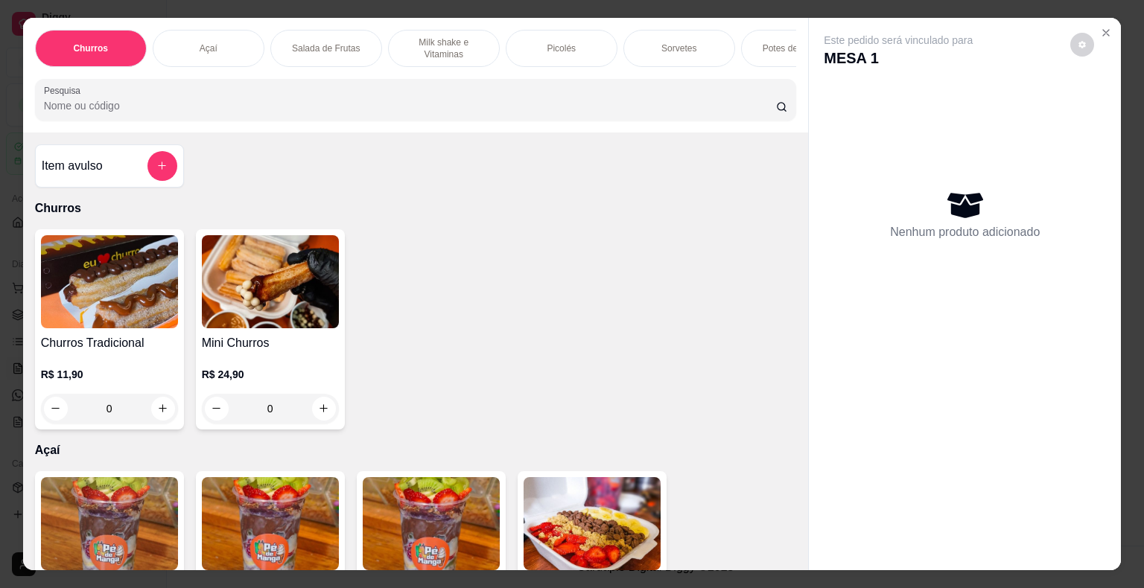
drag, startPoint x: 684, startPoint y: 40, endPoint x: 679, endPoint y: 54, distance: 15.1
click at [685, 42] on p "Sorvetes" at bounding box center [678, 48] width 35 height 12
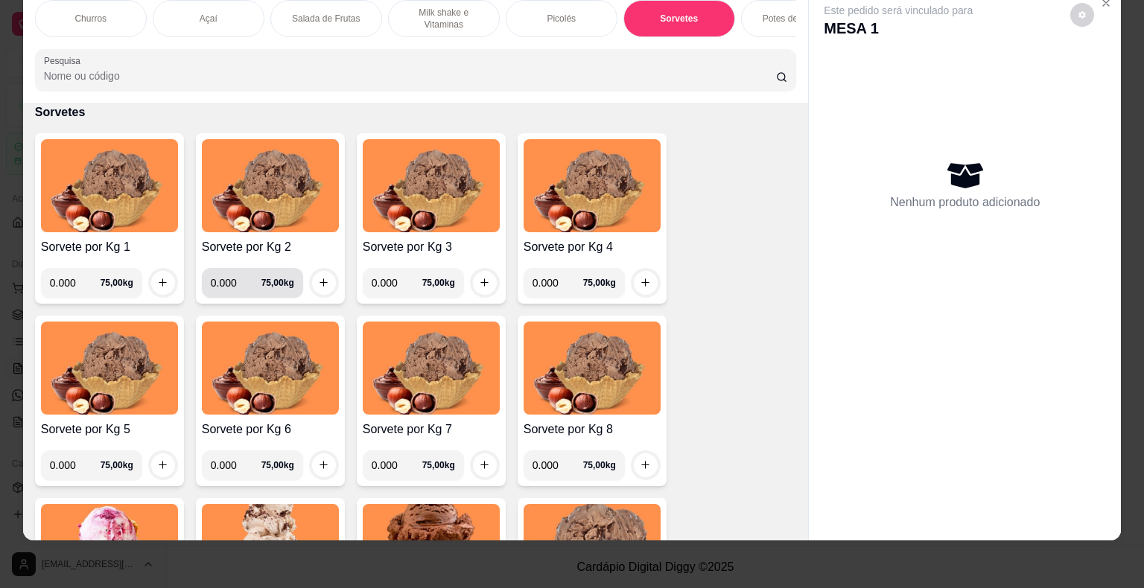
scroll to position [2073, 0]
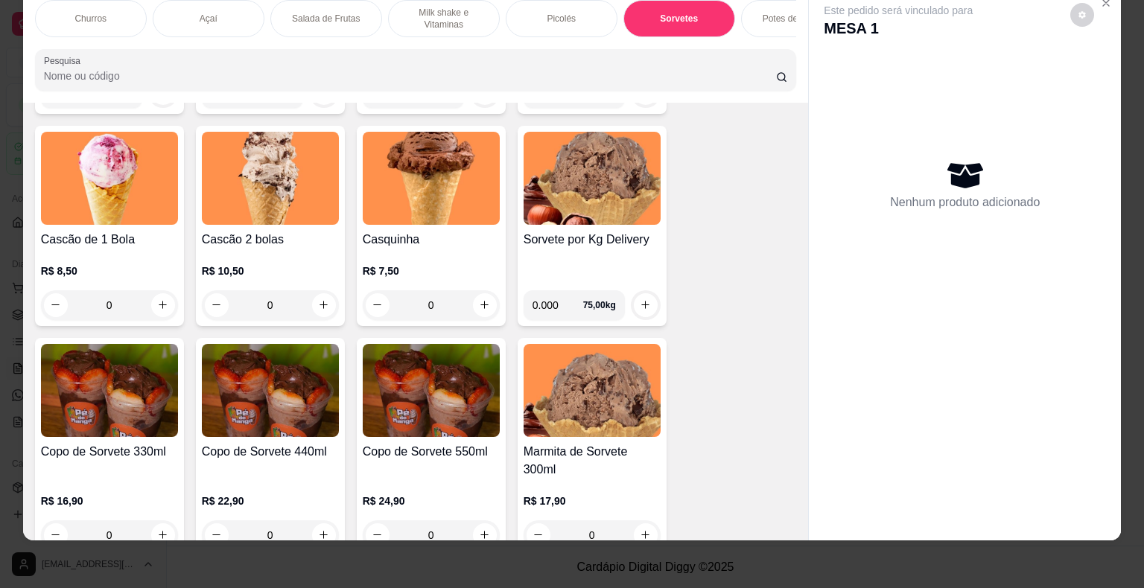
click at [324, 305] on div "0" at bounding box center [270, 305] width 137 height 30
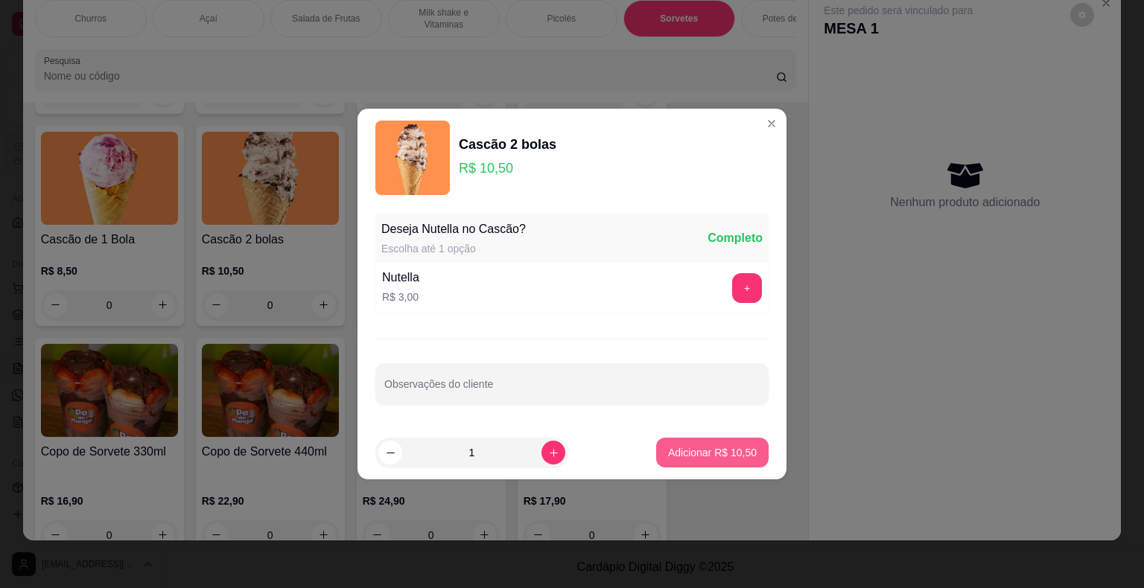
click at [706, 454] on p "Adicionar R$ 10,50" at bounding box center [712, 452] width 89 height 15
type input "1"
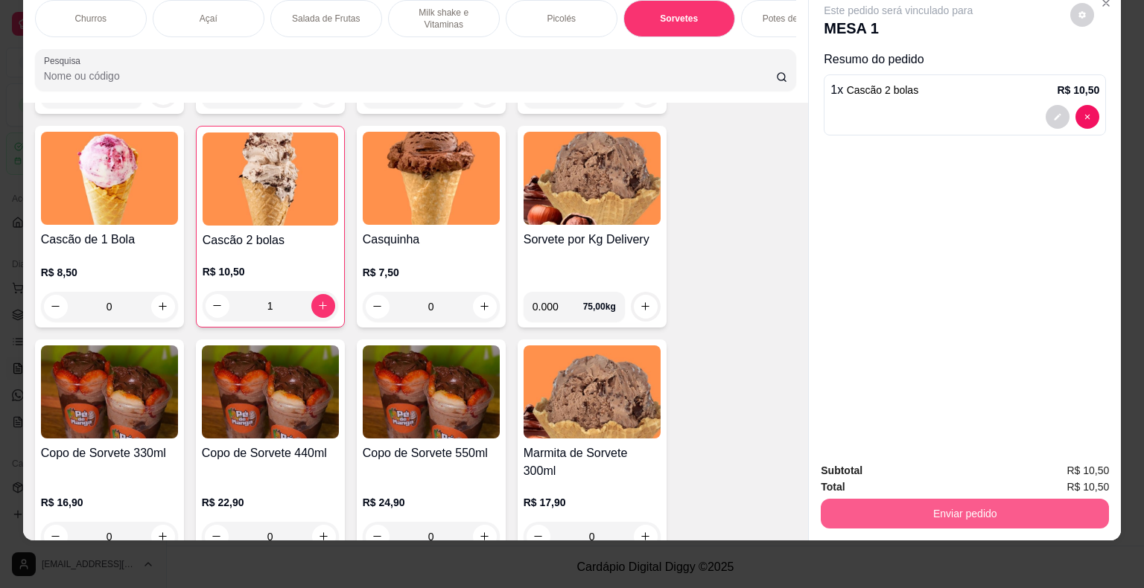
click at [946, 500] on button "Enviar pedido" at bounding box center [965, 514] width 288 height 30
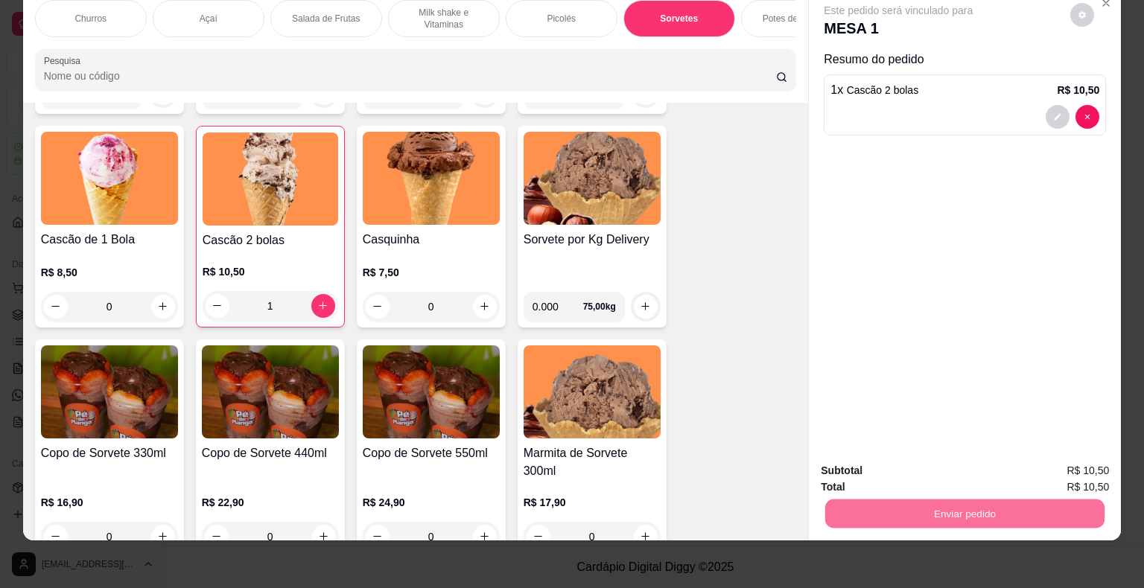
click at [894, 466] on button "Não registrar e enviar pedido" at bounding box center [915, 466] width 155 height 28
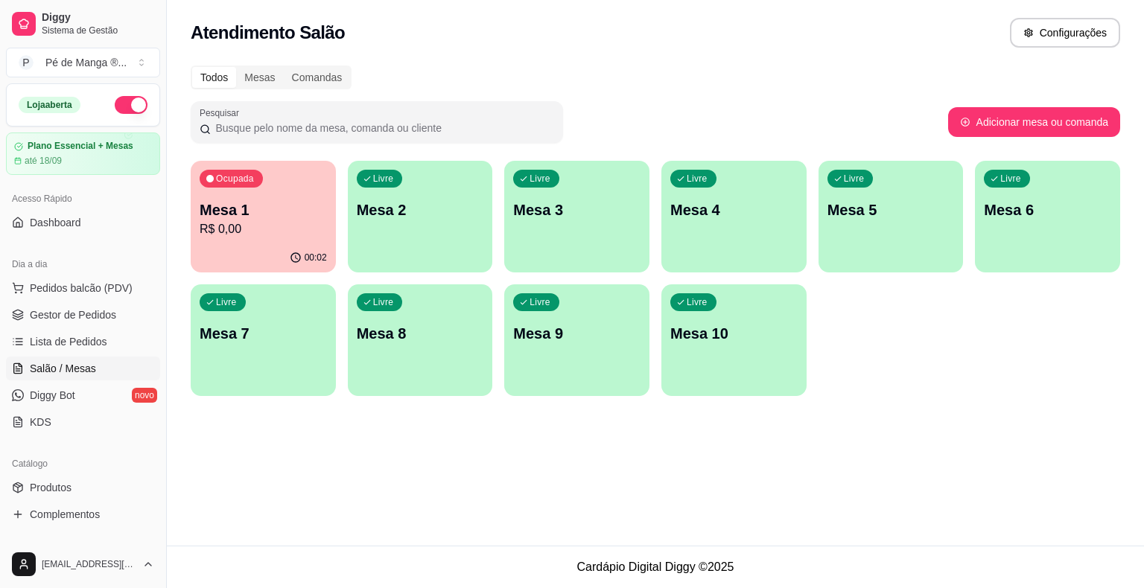
click at [104, 327] on ul "Pedidos balcão (PDV) Gestor de Pedidos Lista de Pedidos Salão / Mesas Diggy Bot…" at bounding box center [83, 355] width 154 height 158
click at [127, 311] on link "Gestor de Pedidos" at bounding box center [83, 315] width 154 height 24
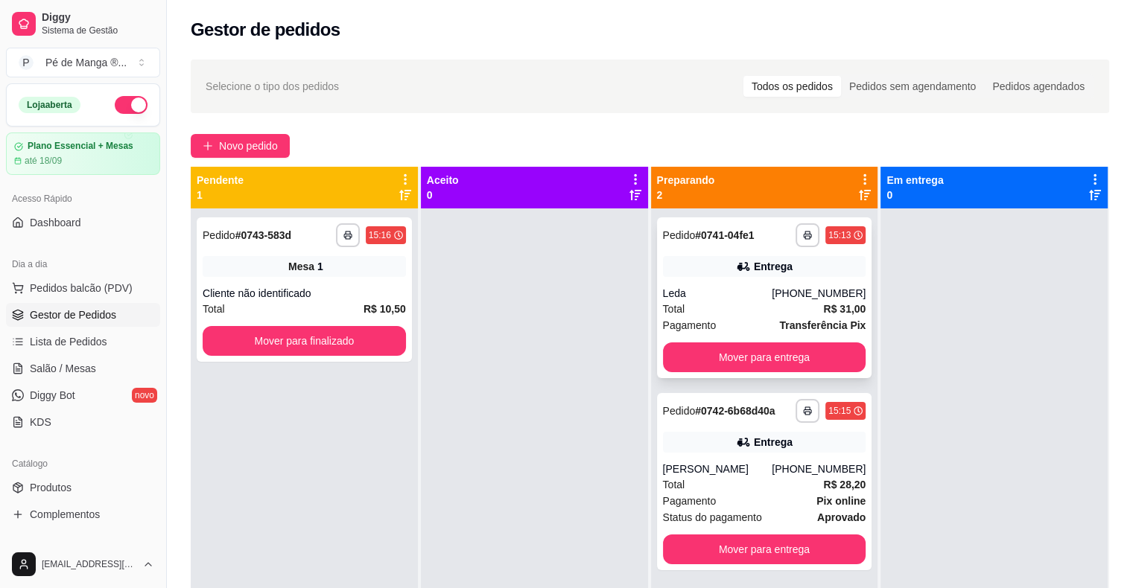
click at [708, 314] on div "Total R$ 31,00" at bounding box center [764, 309] width 203 height 16
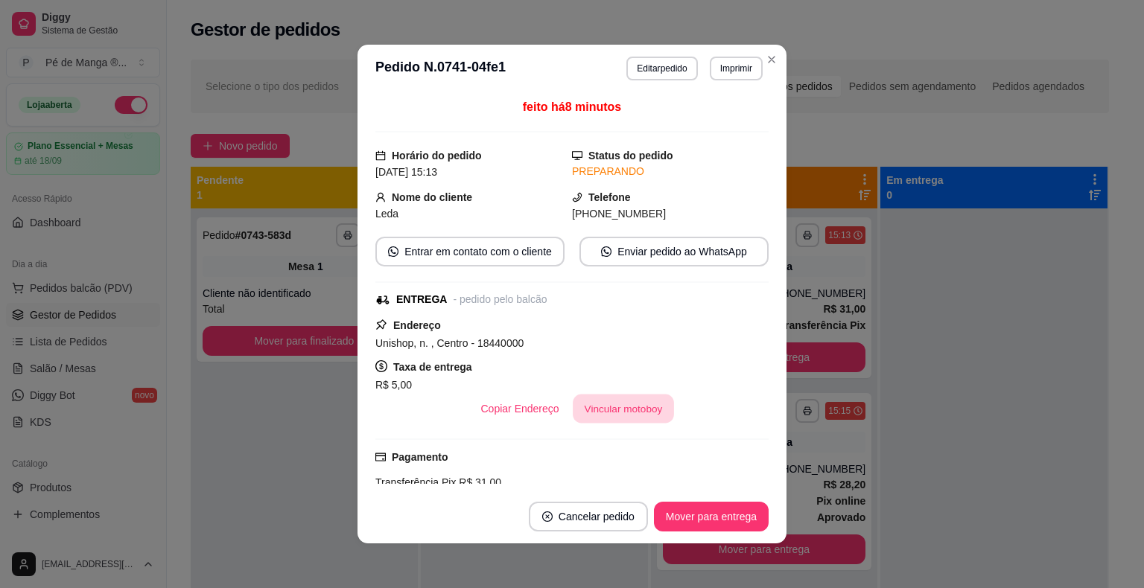
click at [636, 401] on button "Vincular motoboy" at bounding box center [623, 409] width 101 height 29
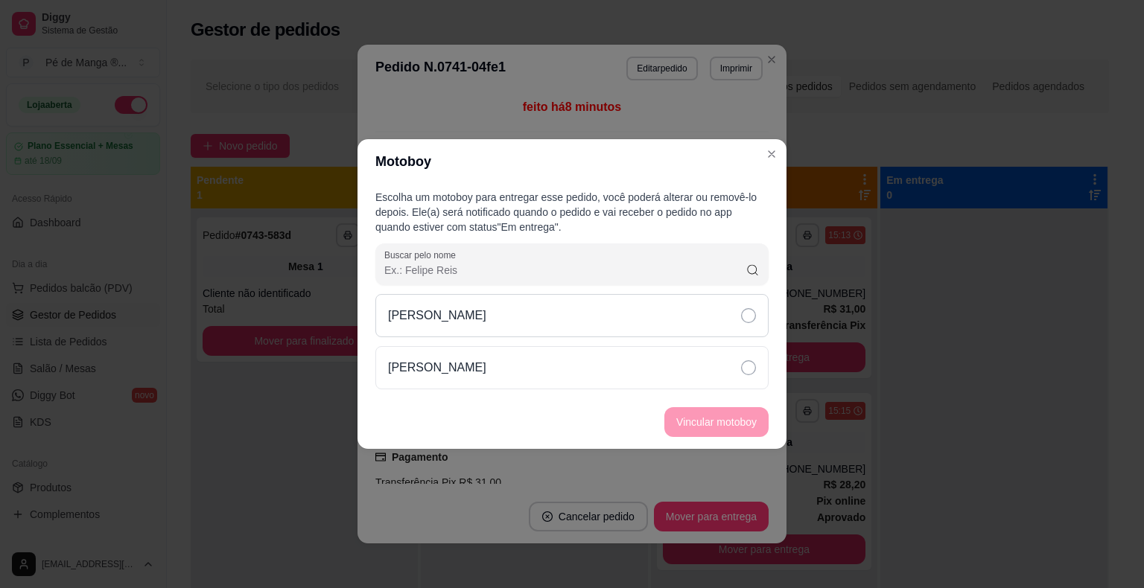
click at [617, 324] on div "[PERSON_NAME]" at bounding box center [571, 315] width 393 height 43
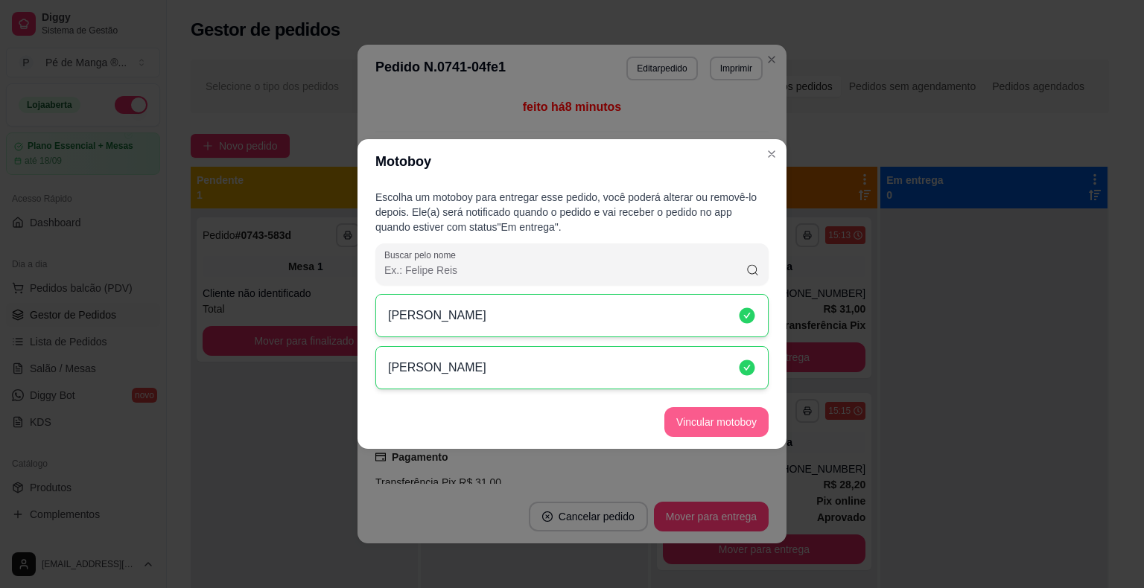
click at [701, 432] on button "Vincular motoboy" at bounding box center [716, 422] width 104 height 30
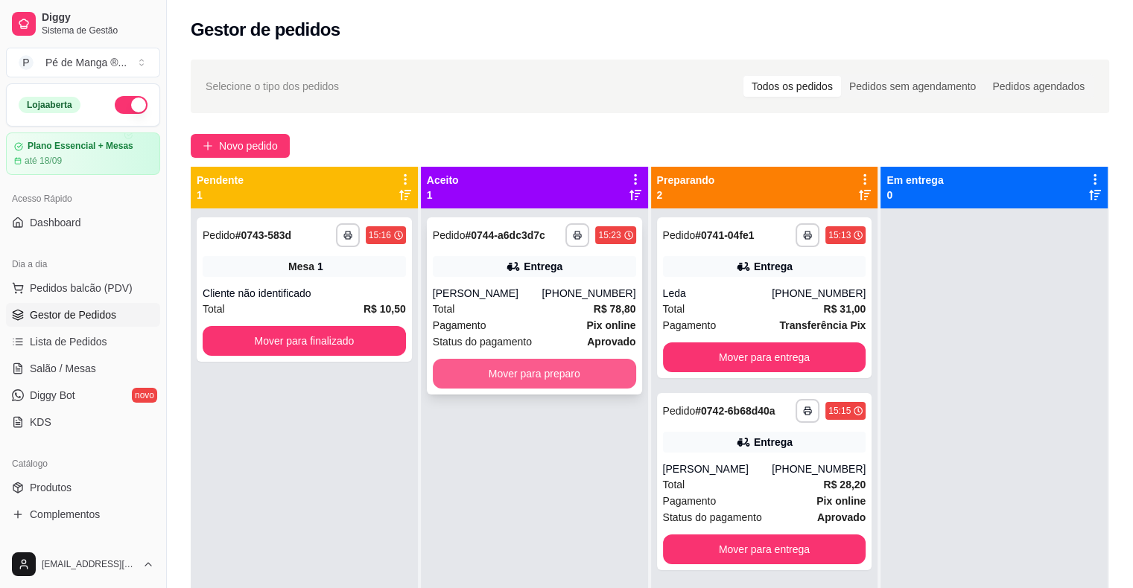
click at [598, 369] on button "Mover para preparo" at bounding box center [534, 374] width 203 height 30
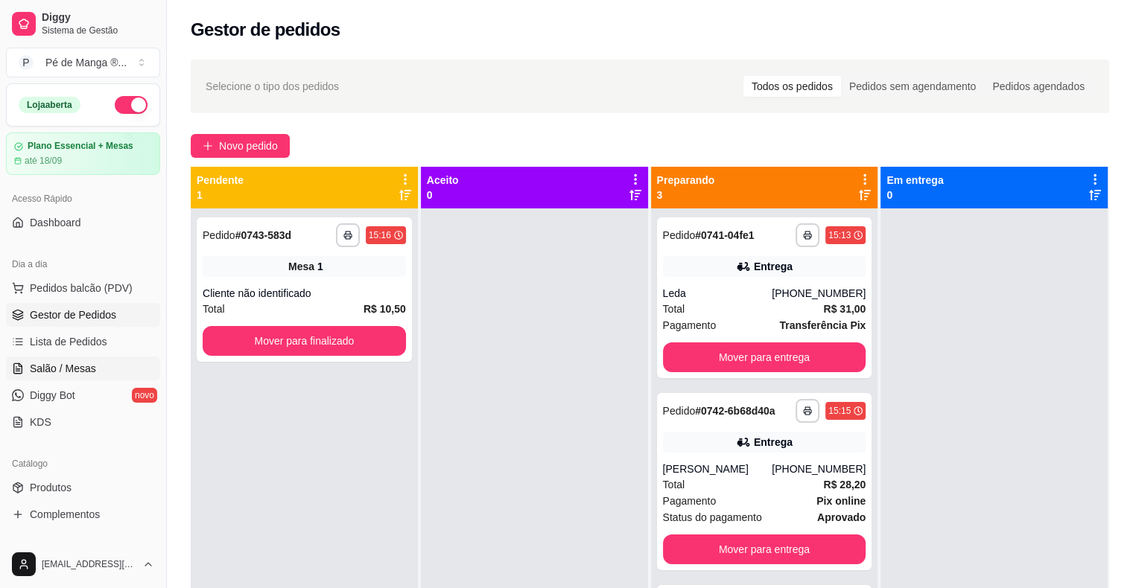
click at [10, 377] on link "Salão / Mesas" at bounding box center [83, 369] width 154 height 24
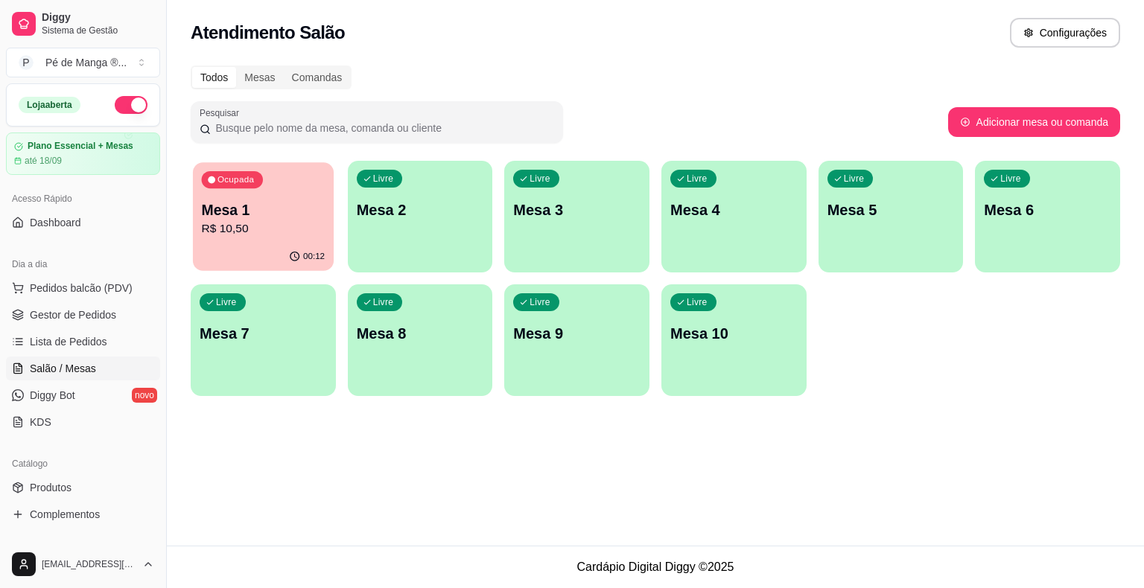
click at [287, 235] on p "R$ 10,50" at bounding box center [264, 228] width 124 height 17
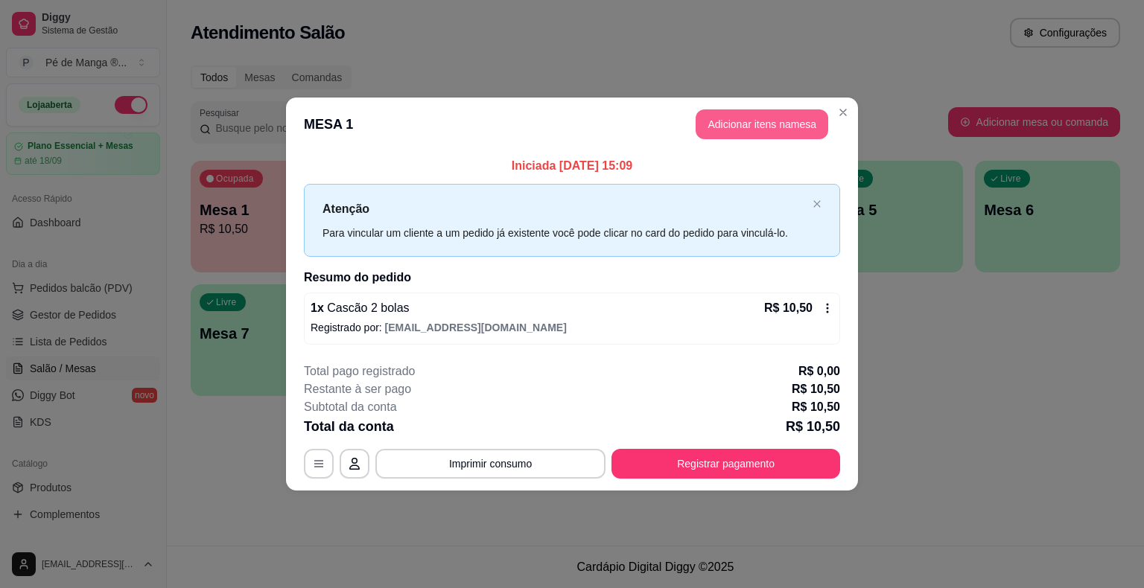
click at [736, 121] on button "Adicionar itens na mesa" at bounding box center [762, 124] width 133 height 30
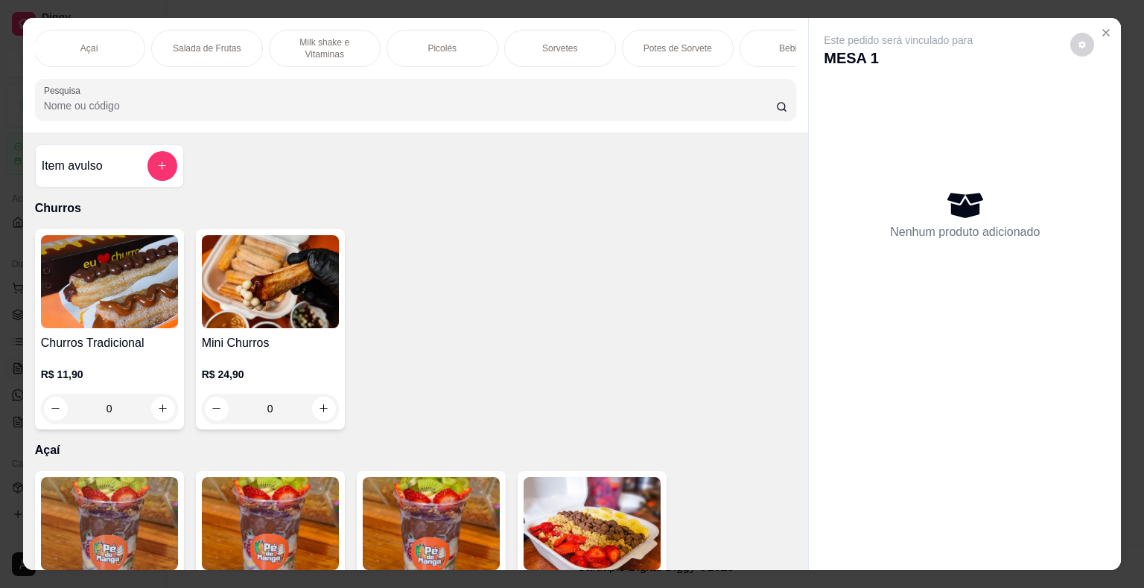
scroll to position [0, 124]
drag, startPoint x: 735, startPoint y: 36, endPoint x: 690, endPoint y: 86, distance: 68.0
click at [735, 35] on div "Bebidas" at bounding box center [790, 48] width 112 height 37
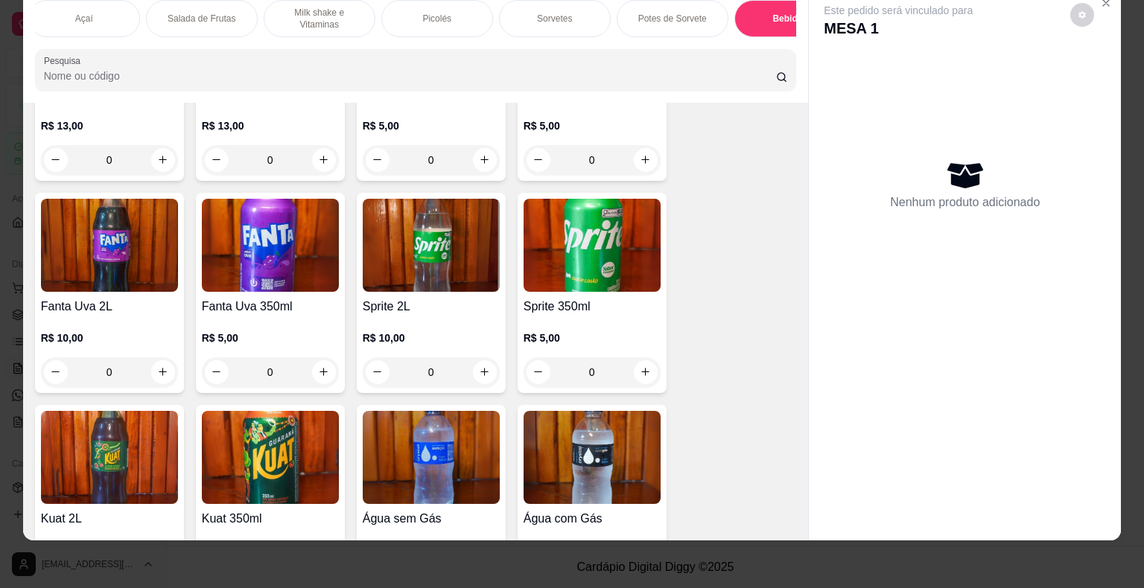
scroll to position [4349, 0]
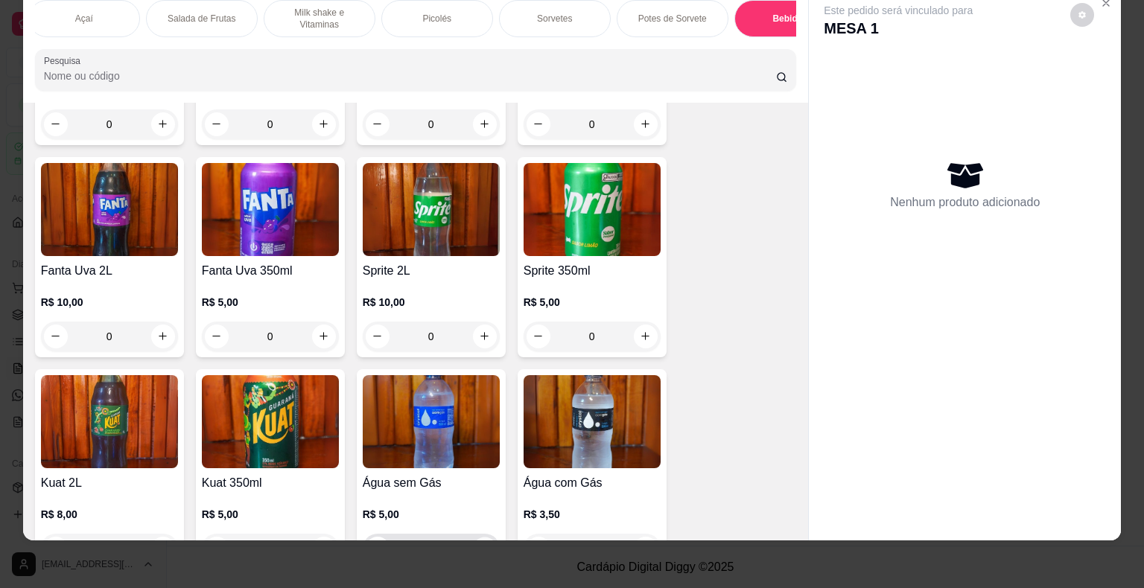
click at [480, 537] on button "increase-product-quantity" at bounding box center [484, 548] width 23 height 23
type input "1"
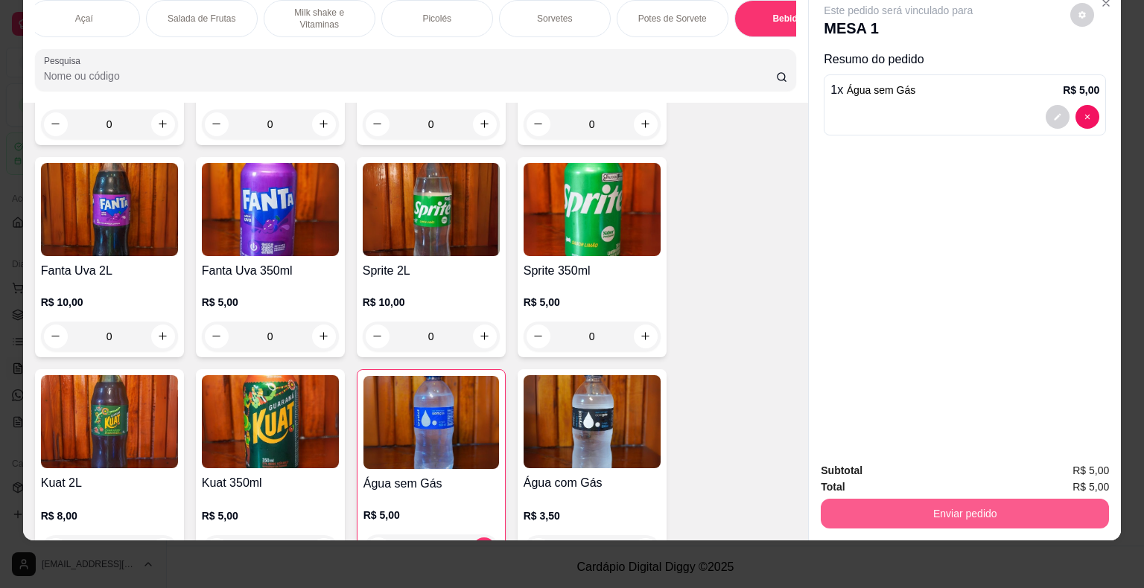
click at [903, 499] on button "Enviar pedido" at bounding box center [965, 514] width 288 height 30
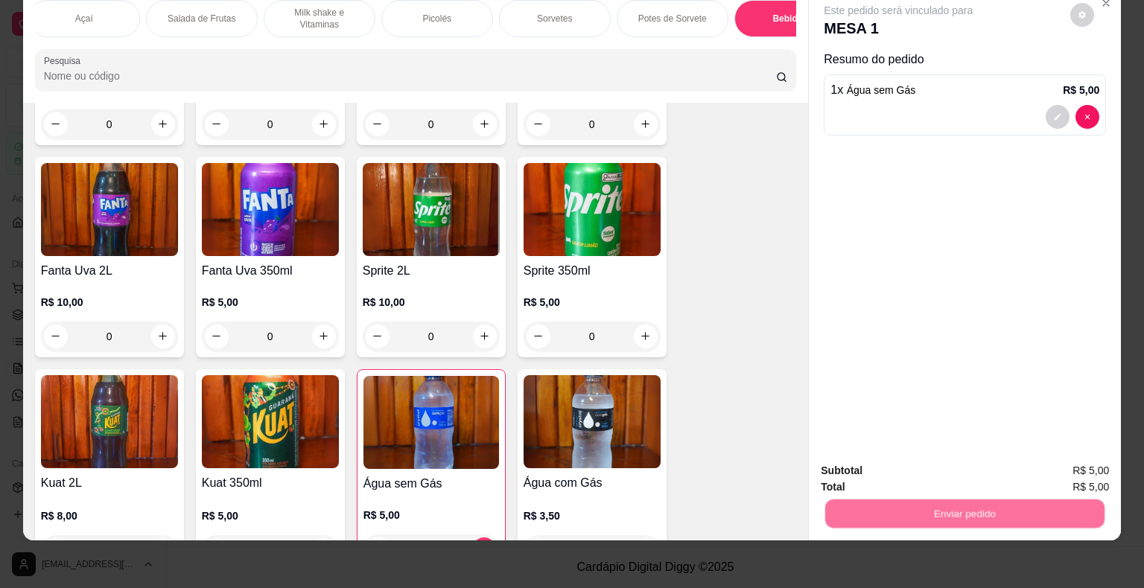
click at [888, 465] on button "Não registrar e enviar pedido" at bounding box center [915, 466] width 155 height 28
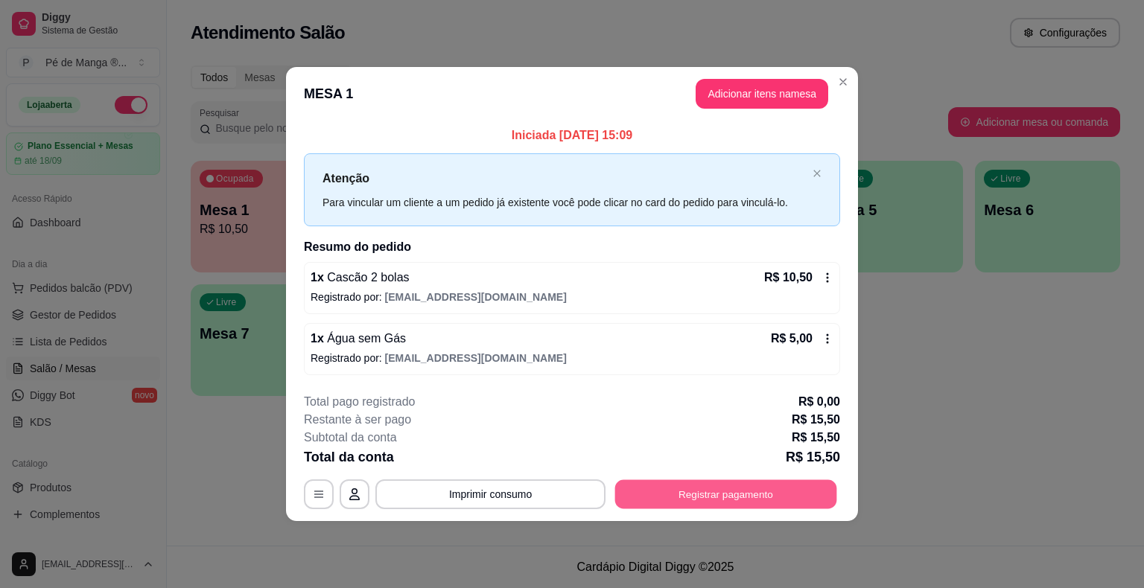
click at [664, 496] on button "Registrar pagamento" at bounding box center [726, 494] width 222 height 29
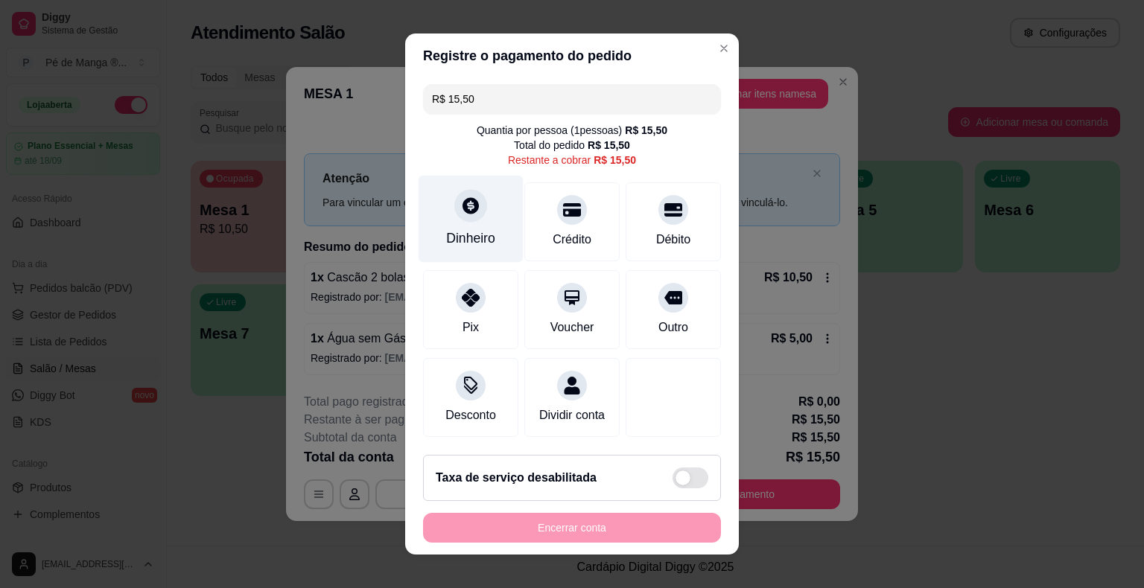
click at [465, 229] on div "Dinheiro" at bounding box center [471, 219] width 105 height 87
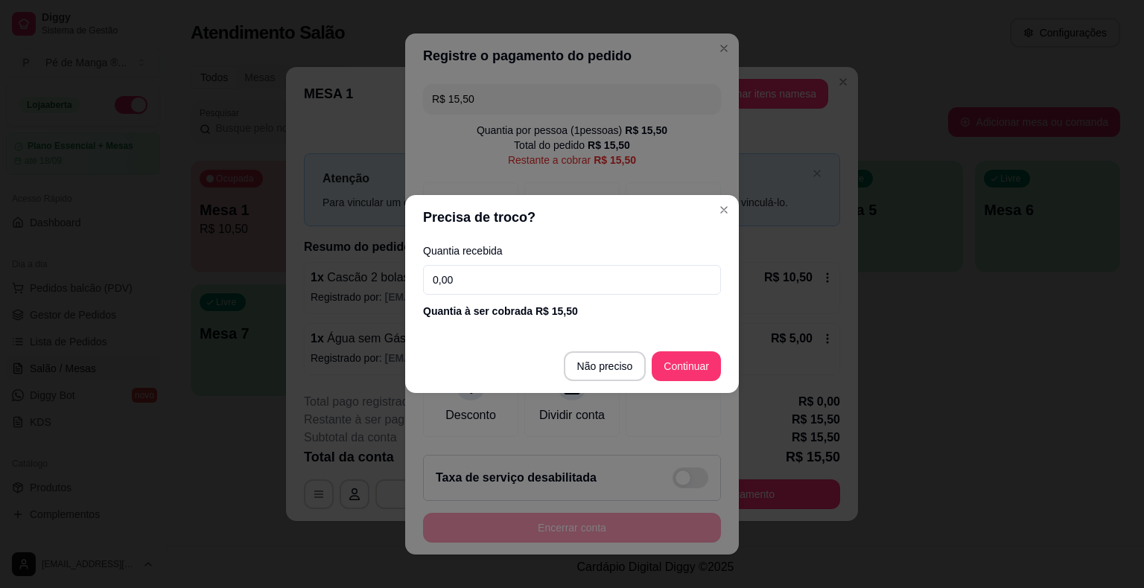
click at [481, 284] on input "0,00" at bounding box center [572, 280] width 298 height 30
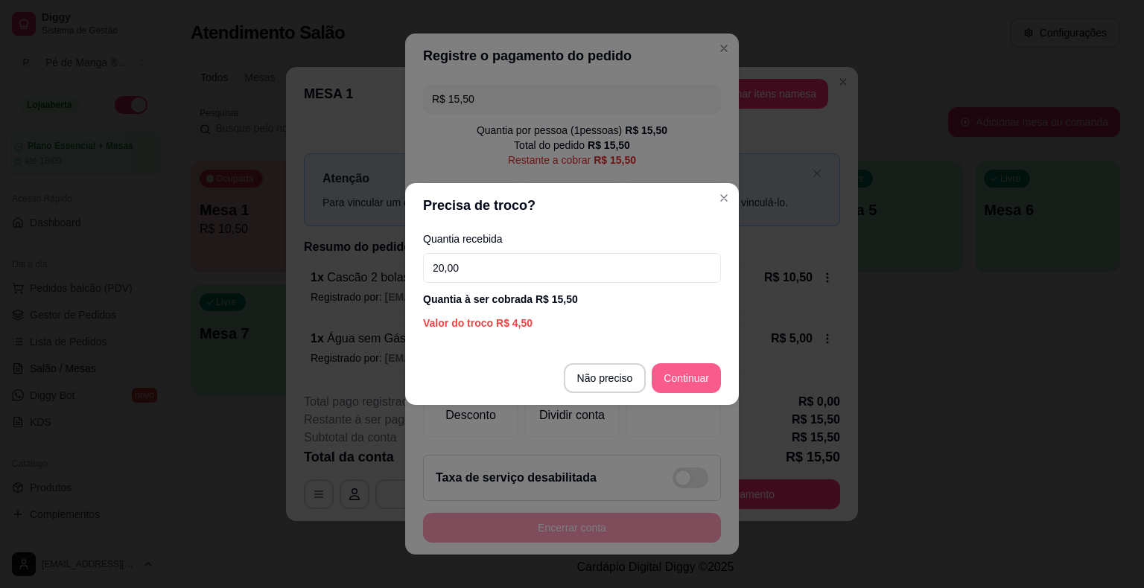
type input "20,00"
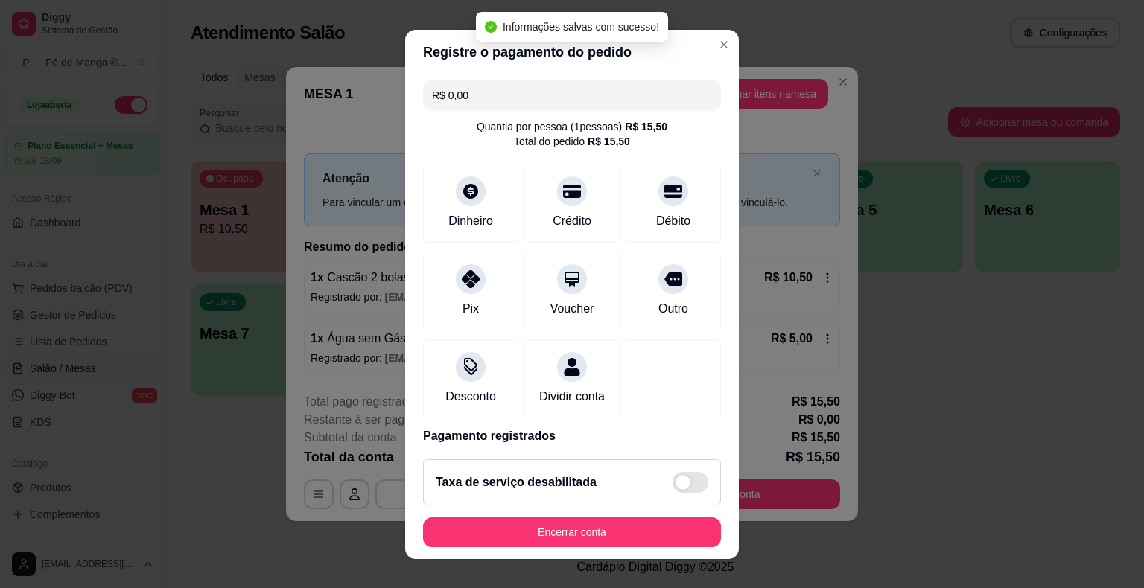
type input "R$ 0,00"
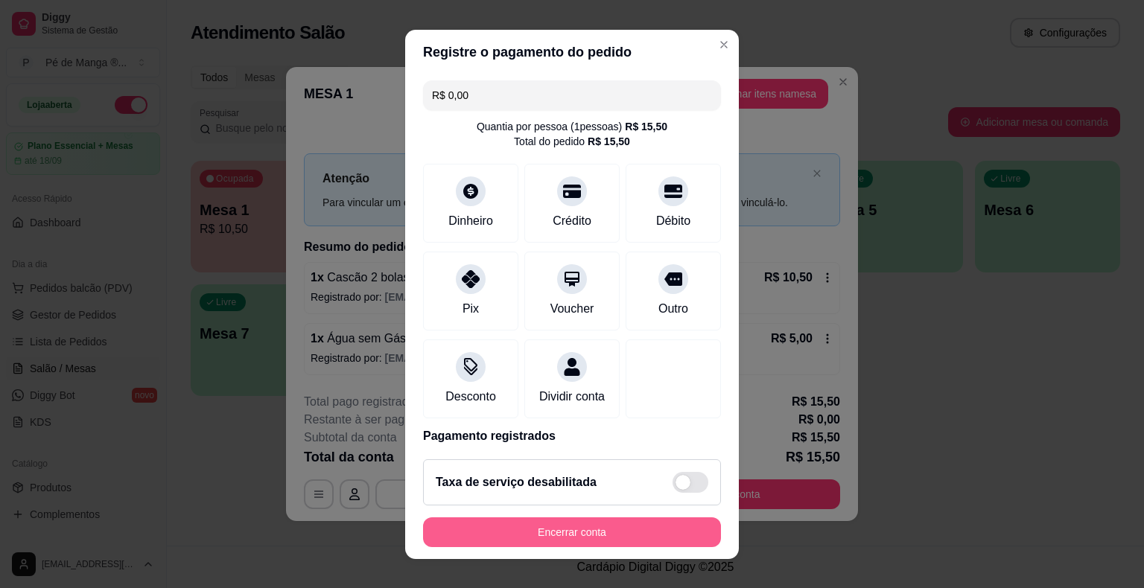
click at [539, 532] on button "Encerrar conta" at bounding box center [572, 533] width 298 height 30
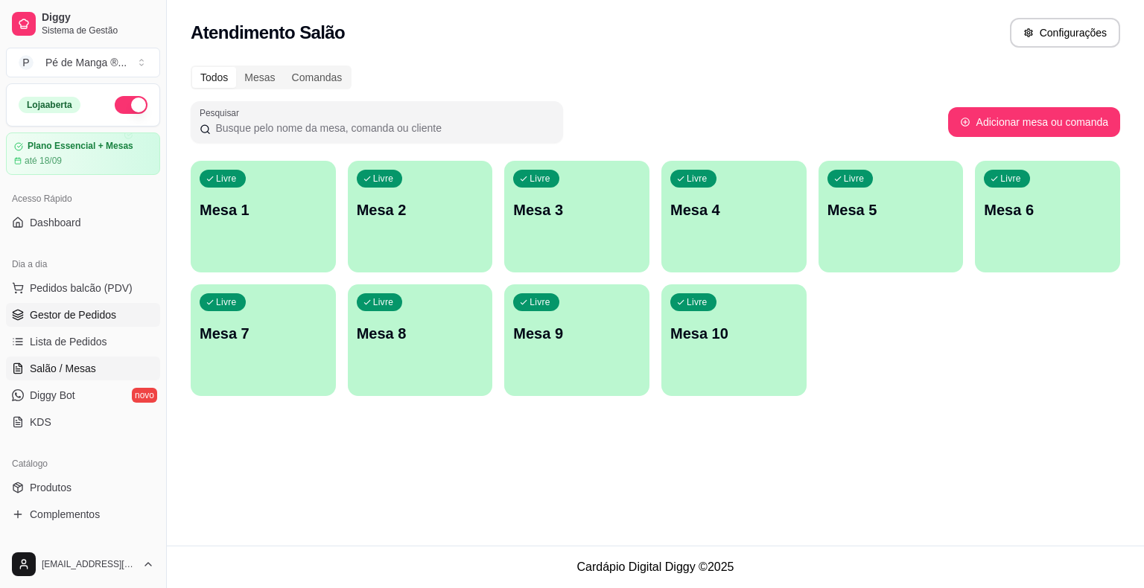
click at [106, 314] on span "Gestor de Pedidos" at bounding box center [73, 315] width 86 height 15
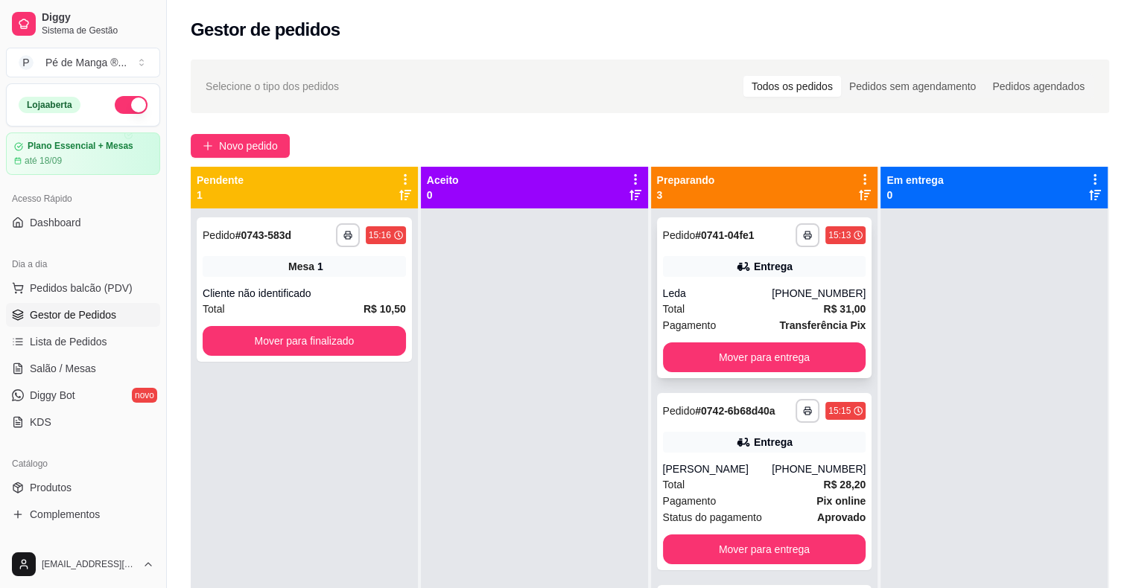
click at [694, 313] on div "Total R$ 31,00" at bounding box center [764, 309] width 203 height 16
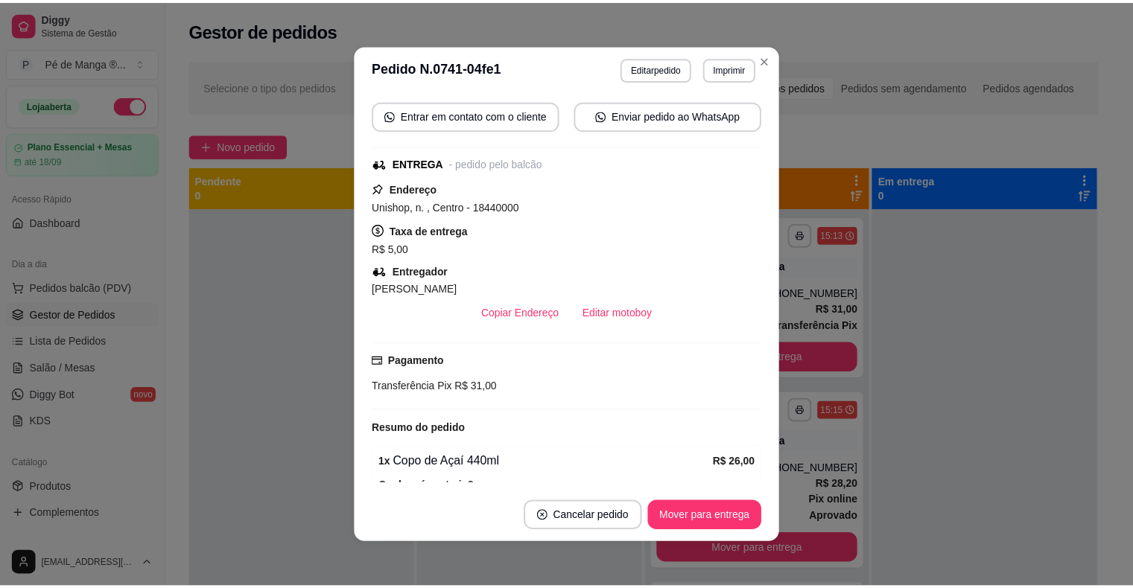
scroll to position [149, 0]
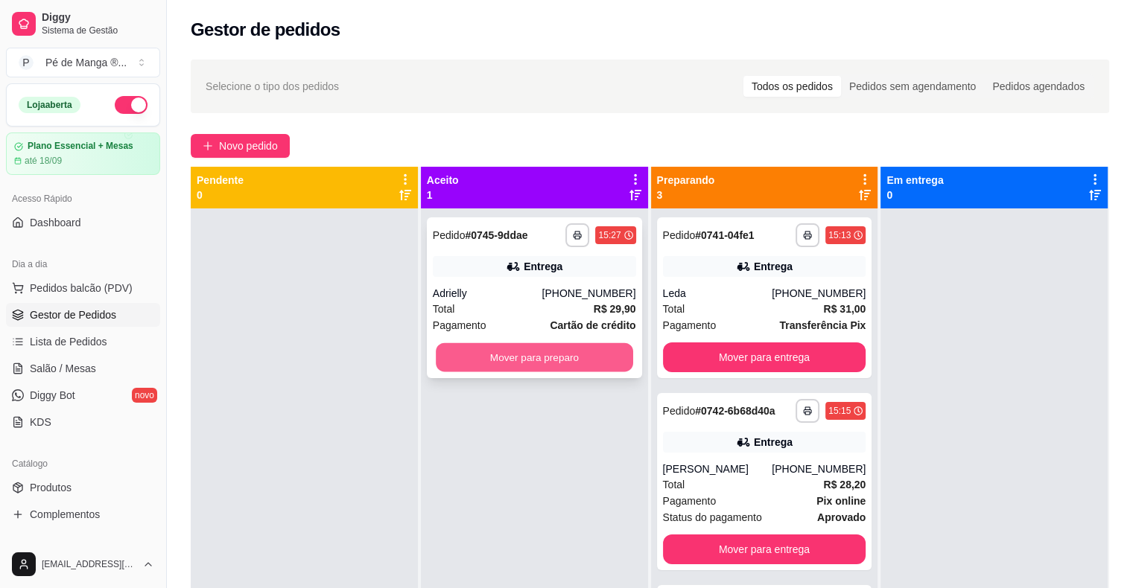
click at [551, 363] on button "Mover para preparo" at bounding box center [534, 357] width 197 height 29
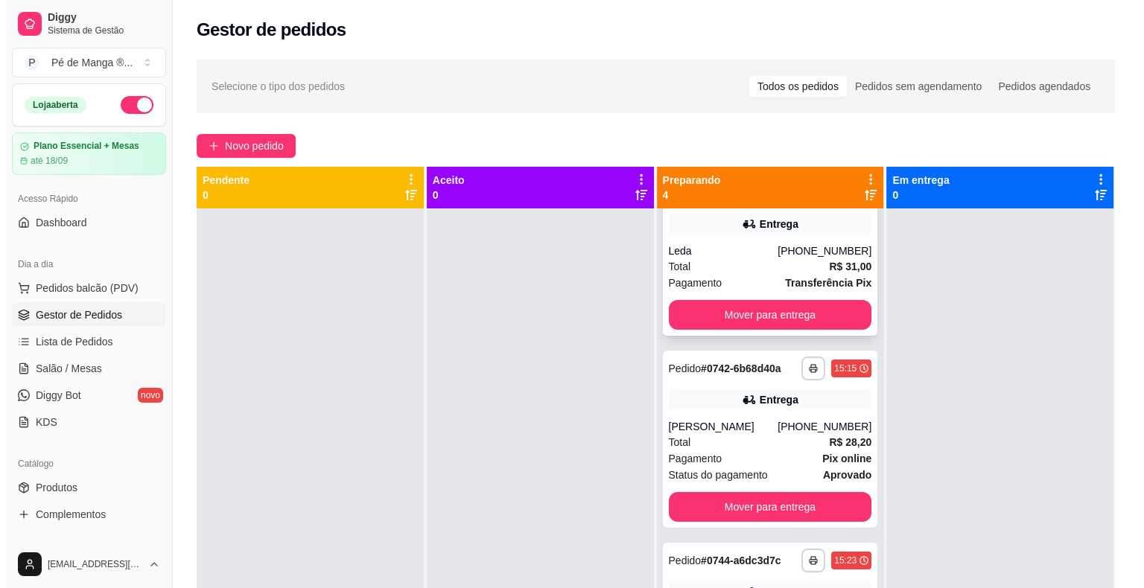
scroll to position [0, 0]
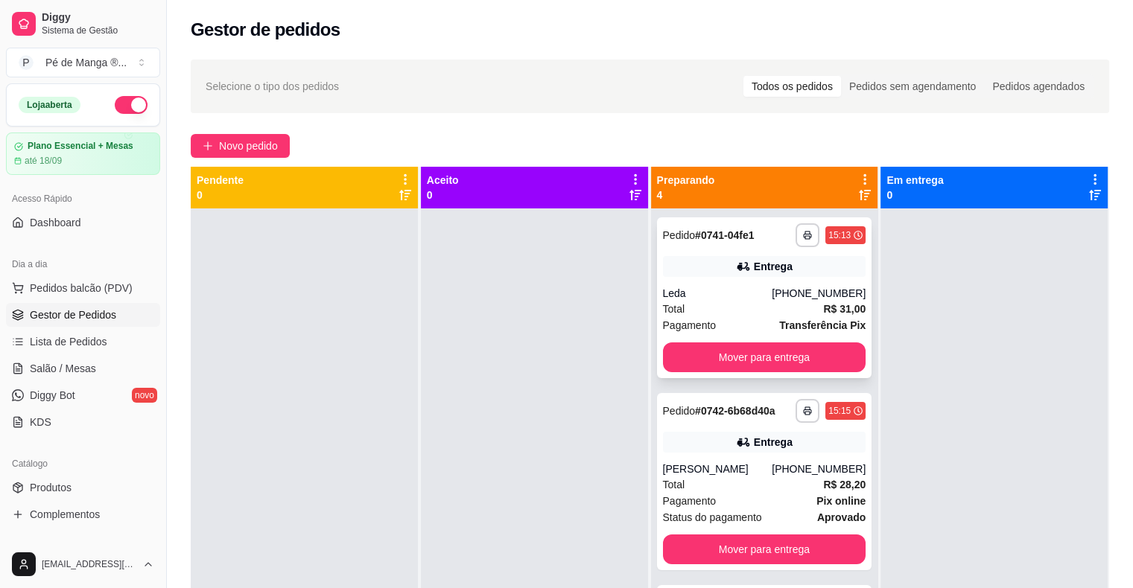
click at [742, 303] on div "Total R$ 31,00" at bounding box center [764, 309] width 203 height 16
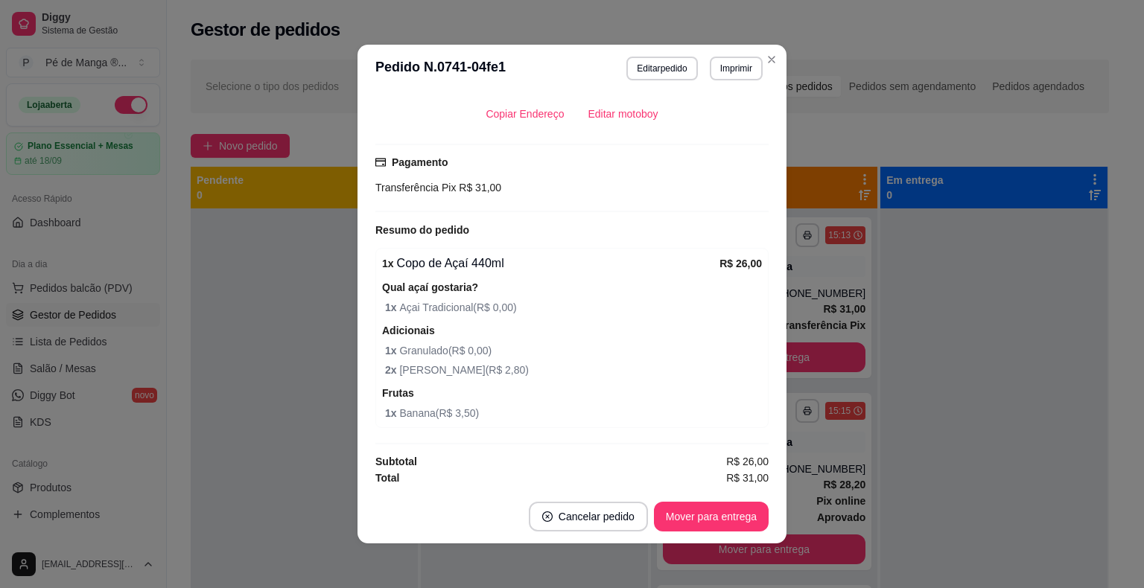
scroll to position [3, 0]
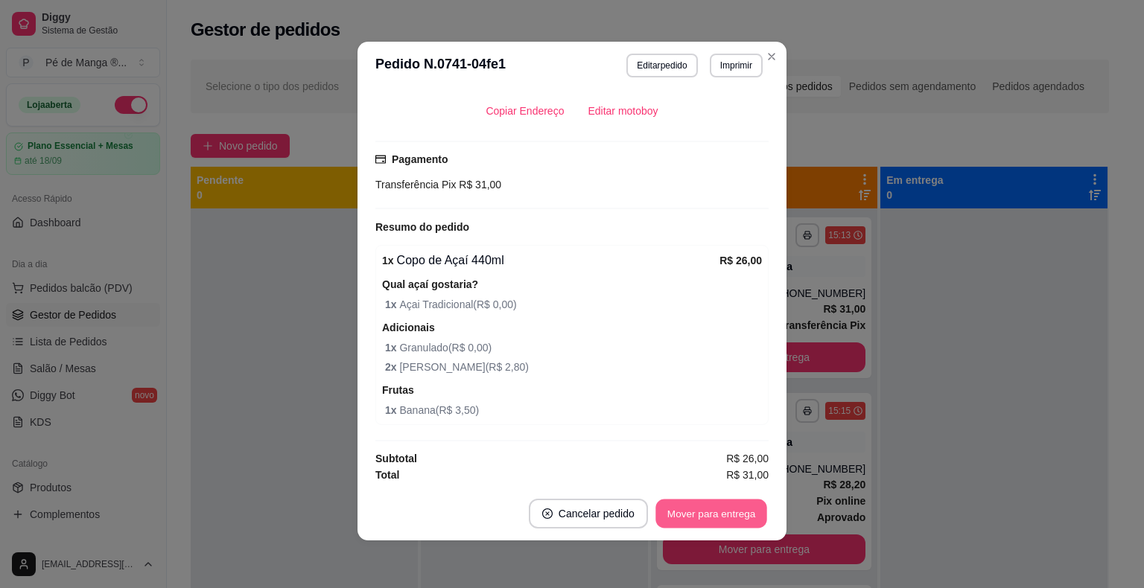
click at [718, 506] on button "Mover para entrega" at bounding box center [711, 514] width 112 height 29
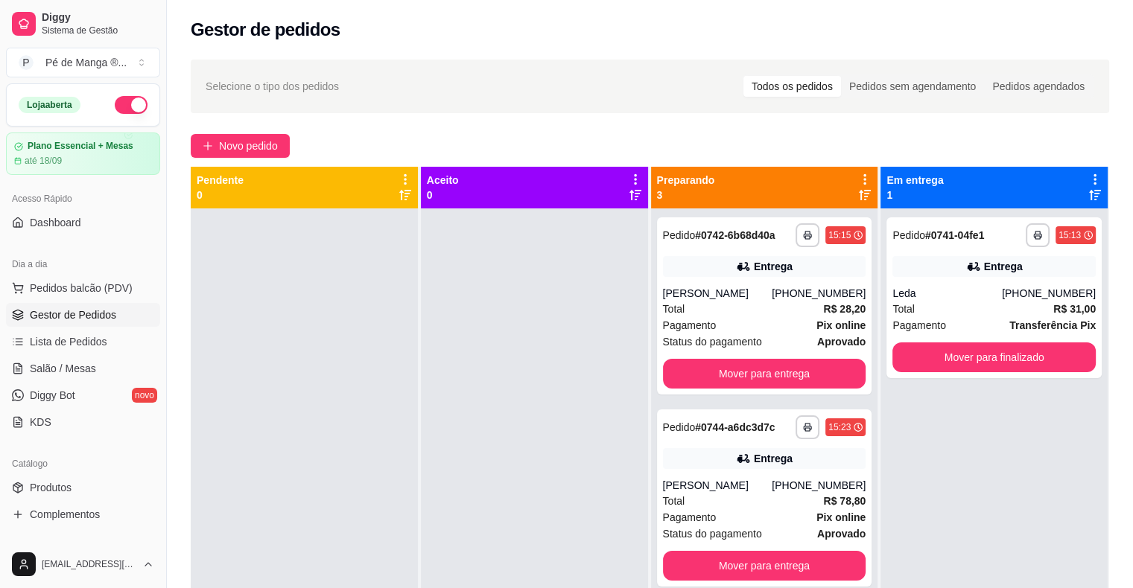
click at [769, 54] on div "**********" at bounding box center [650, 412] width 966 height 722
click at [769, 60] on div "**********" at bounding box center [650, 412] width 966 height 722
click at [761, 293] on div "[PERSON_NAME]" at bounding box center [717, 293] width 109 height 15
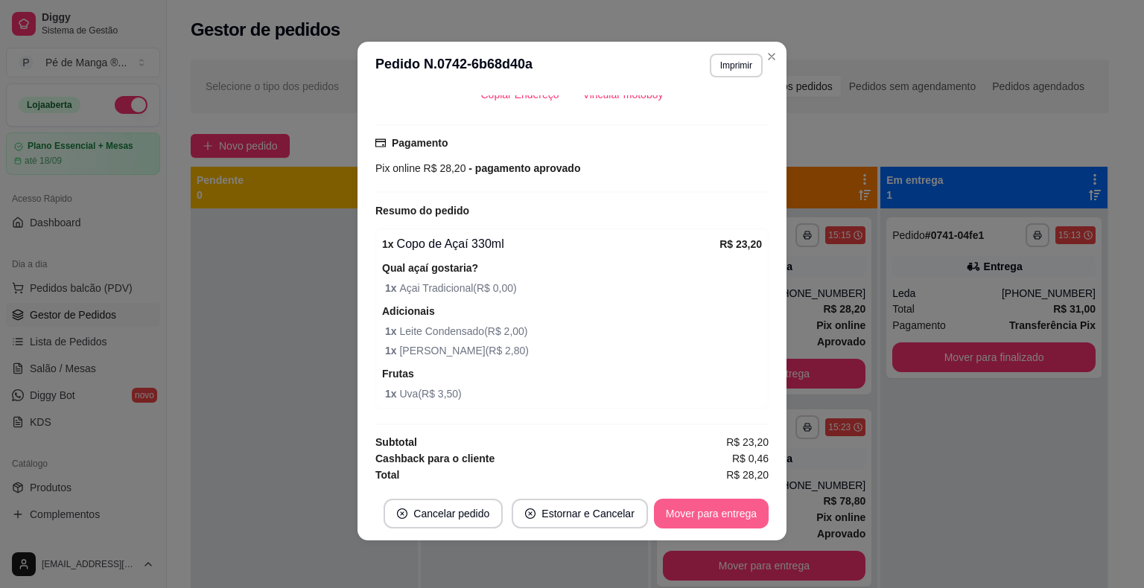
click at [690, 514] on button "Mover para entrega" at bounding box center [711, 514] width 115 height 30
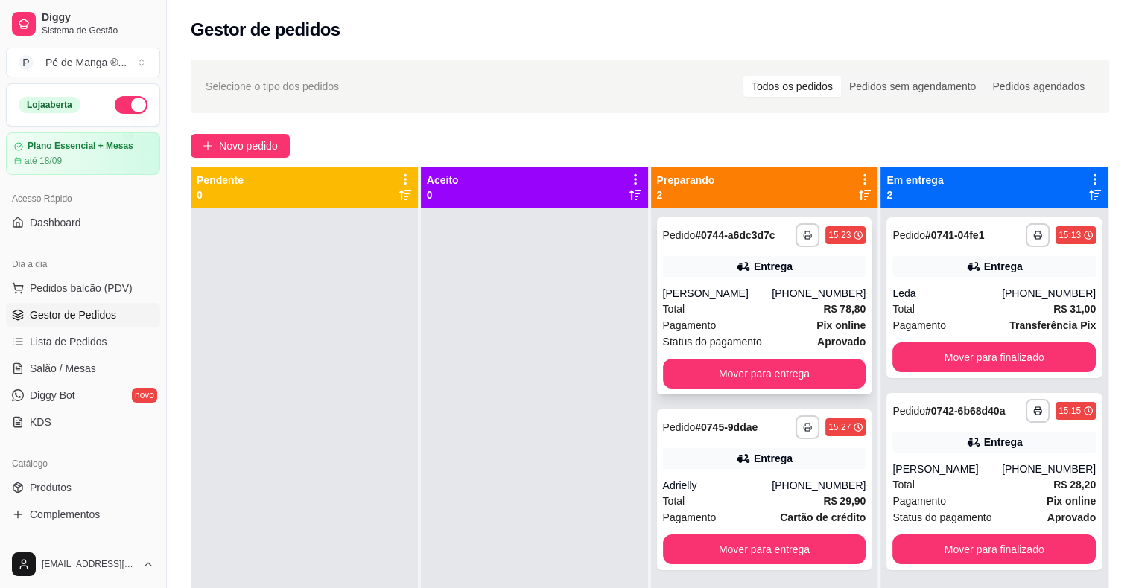
click at [755, 319] on div "Pagamento Pix online" at bounding box center [764, 325] width 203 height 16
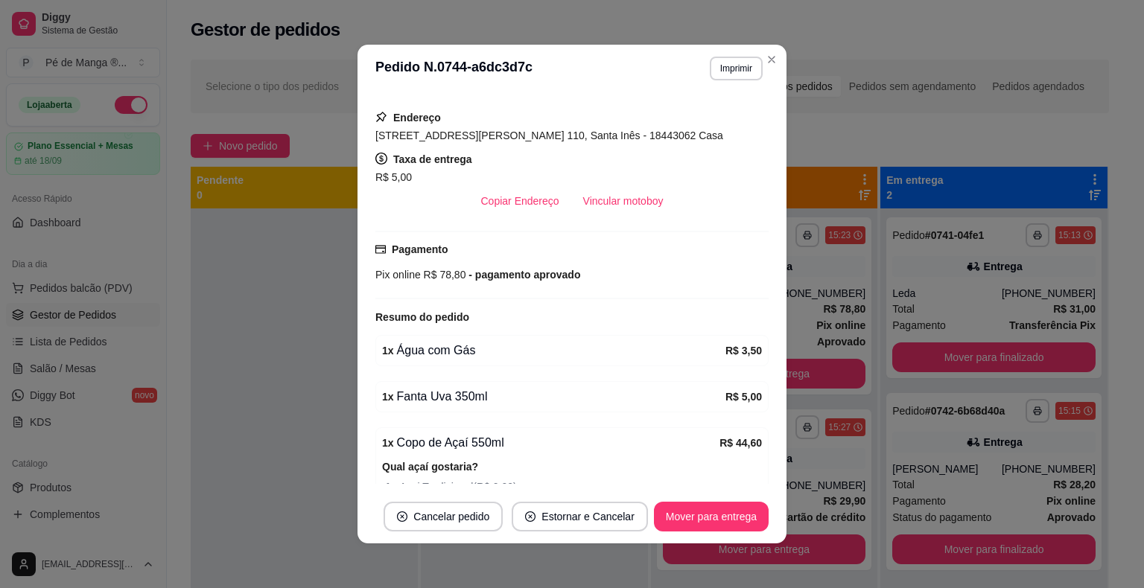
scroll to position [298, 0]
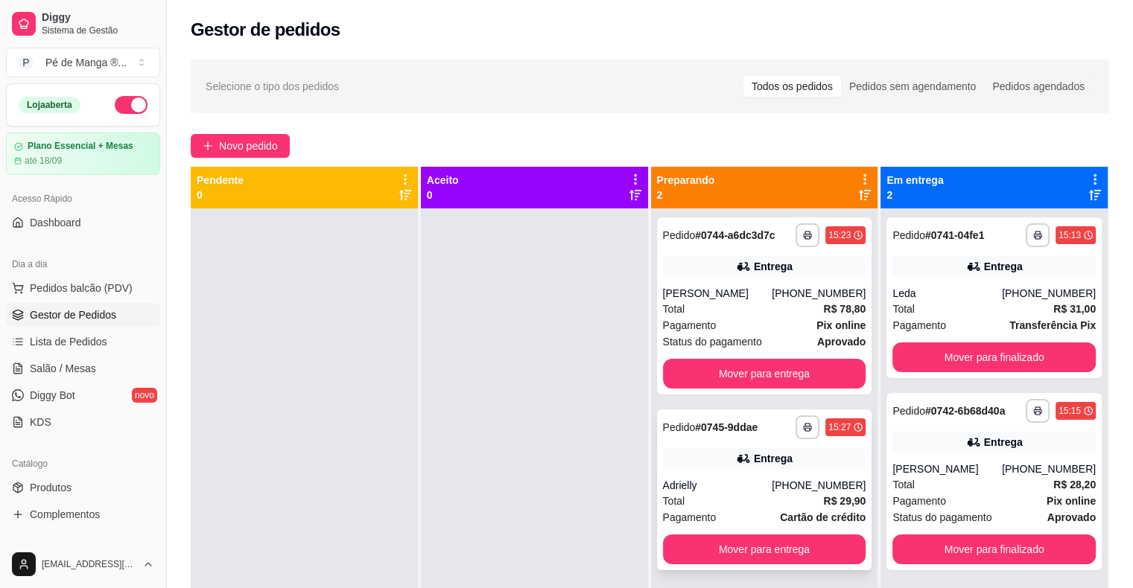
click at [736, 465] on icon at bounding box center [743, 458] width 15 height 15
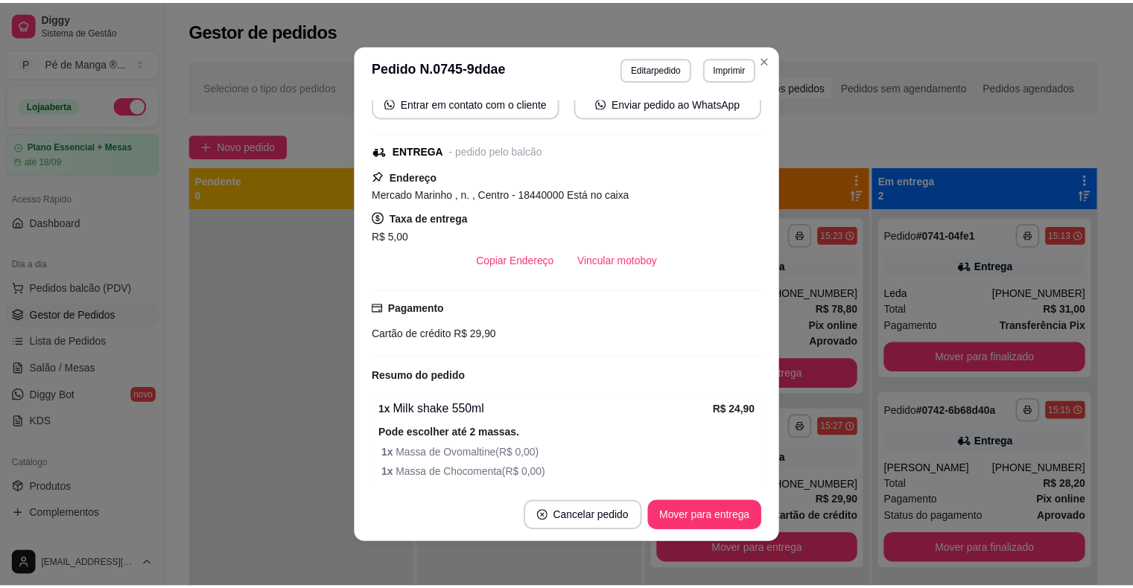
scroll to position [223, 0]
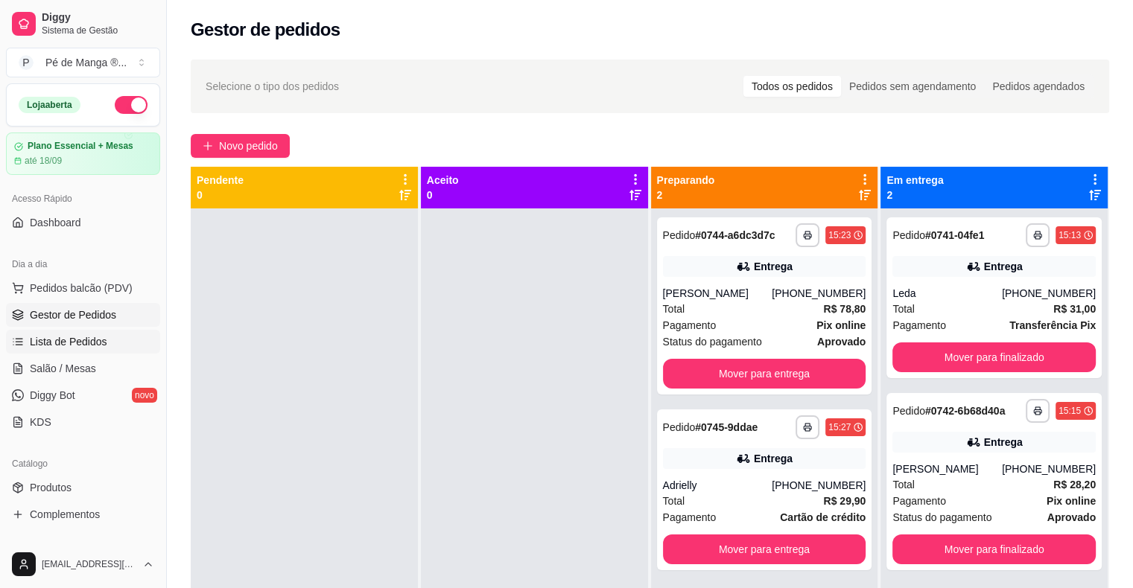
click at [77, 332] on link "Lista de Pedidos" at bounding box center [83, 342] width 154 height 24
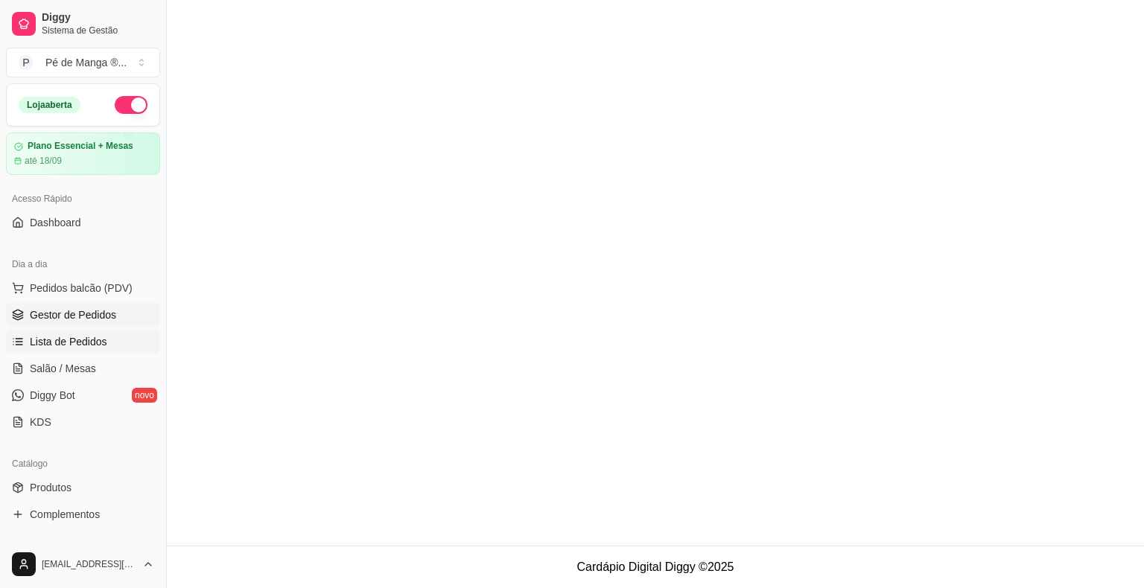
click at [86, 311] on span "Gestor de Pedidos" at bounding box center [73, 315] width 86 height 15
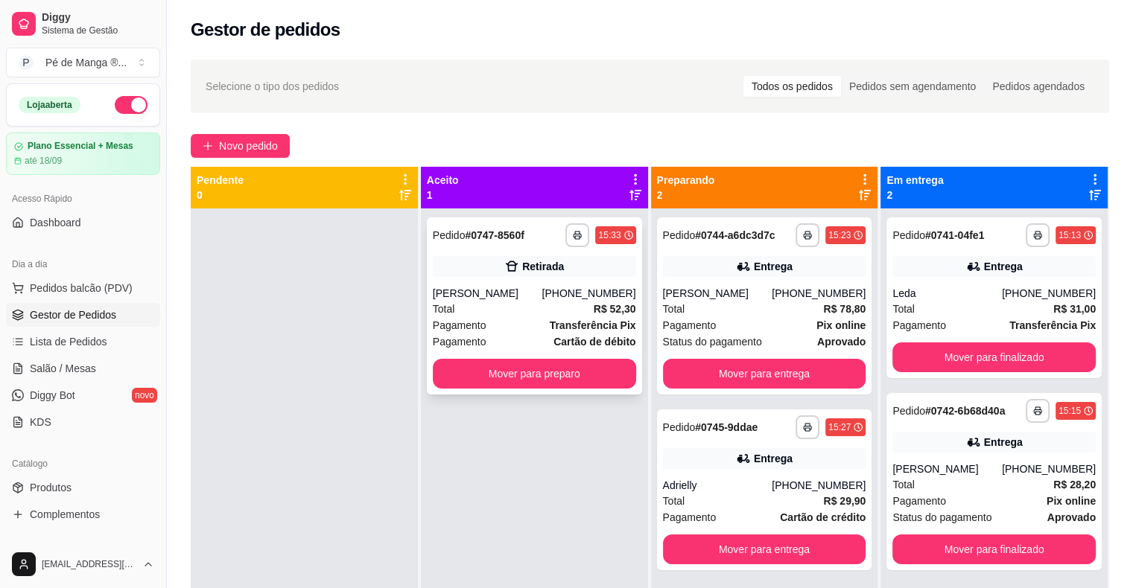
click at [561, 299] on div "[PHONE_NUMBER]" at bounding box center [588, 293] width 94 height 15
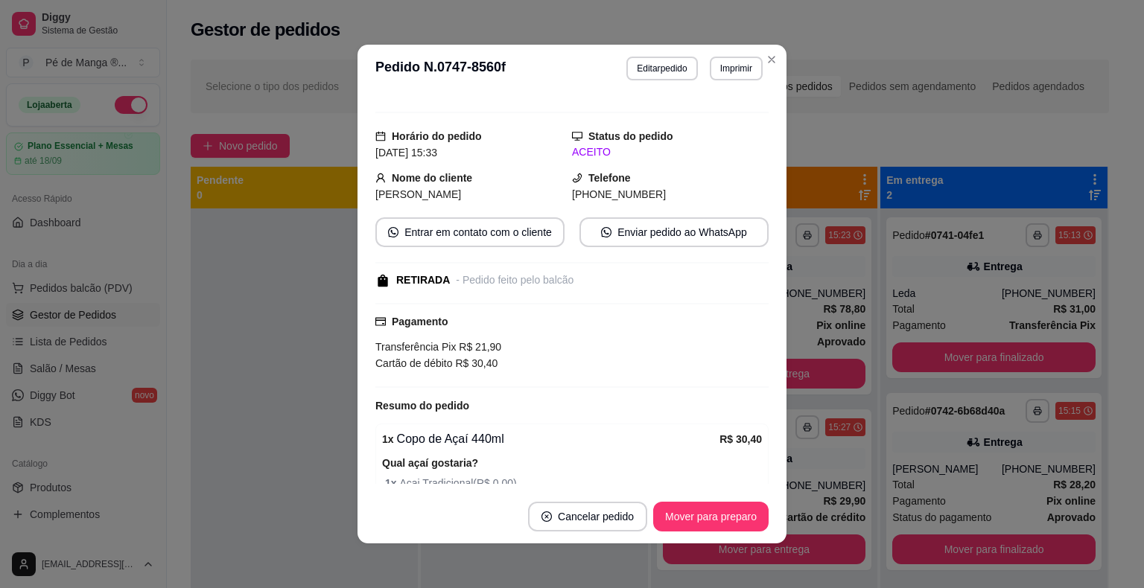
scroll to position [74, 0]
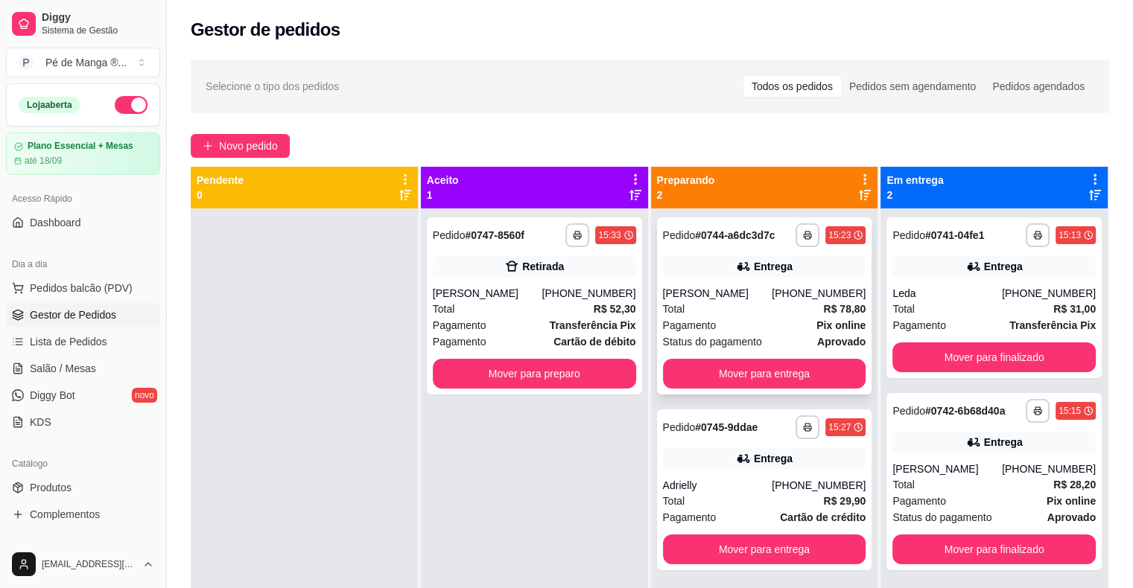
click at [734, 279] on div "**********" at bounding box center [764, 305] width 215 height 177
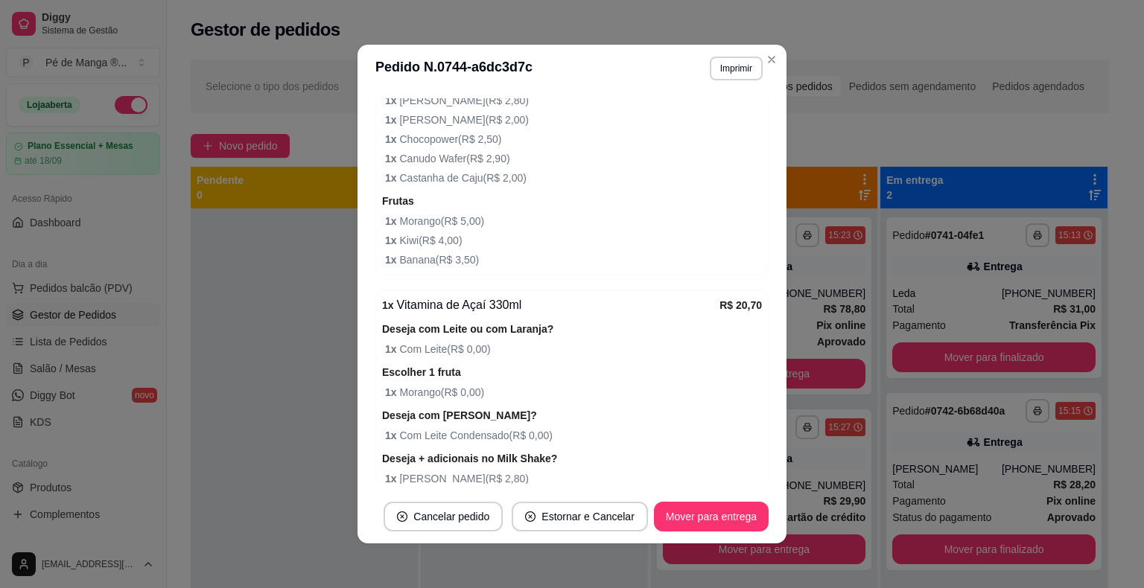
scroll to position [539, 0]
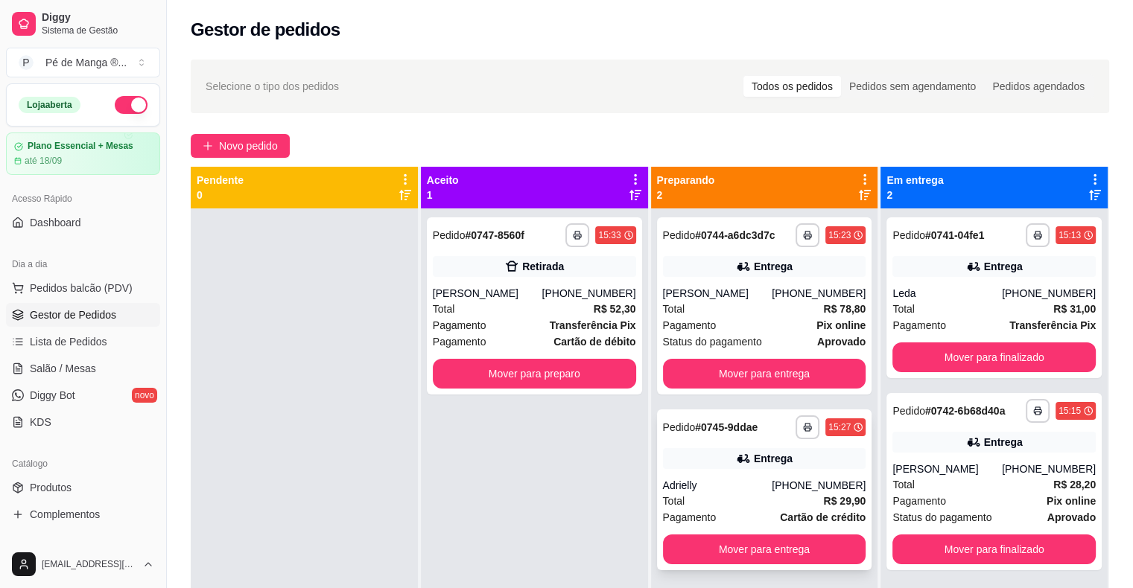
click at [760, 463] on div "Entrega" at bounding box center [773, 458] width 39 height 15
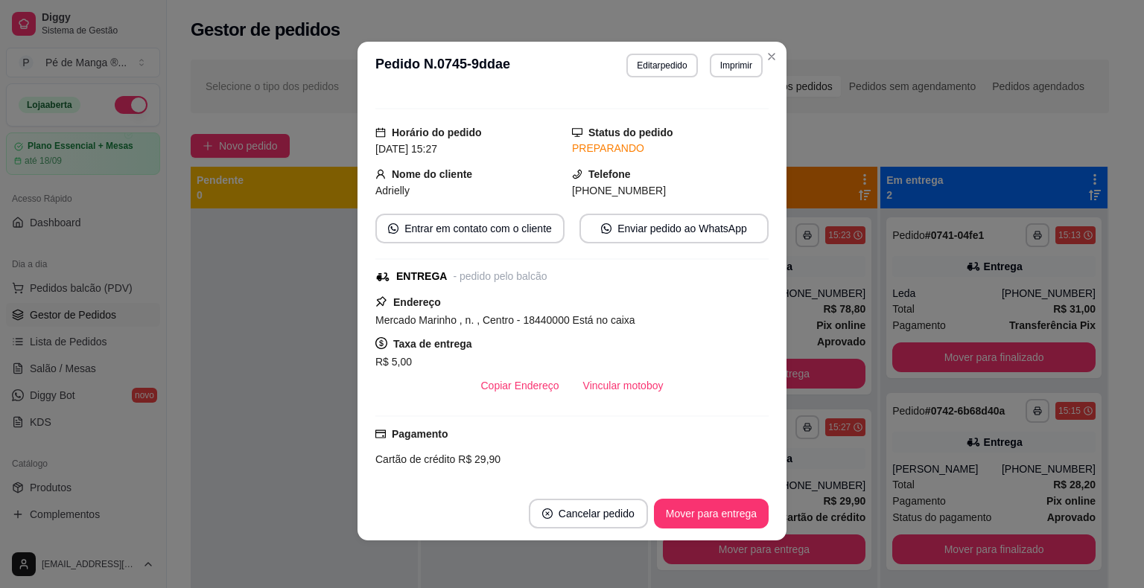
scroll to position [0, 0]
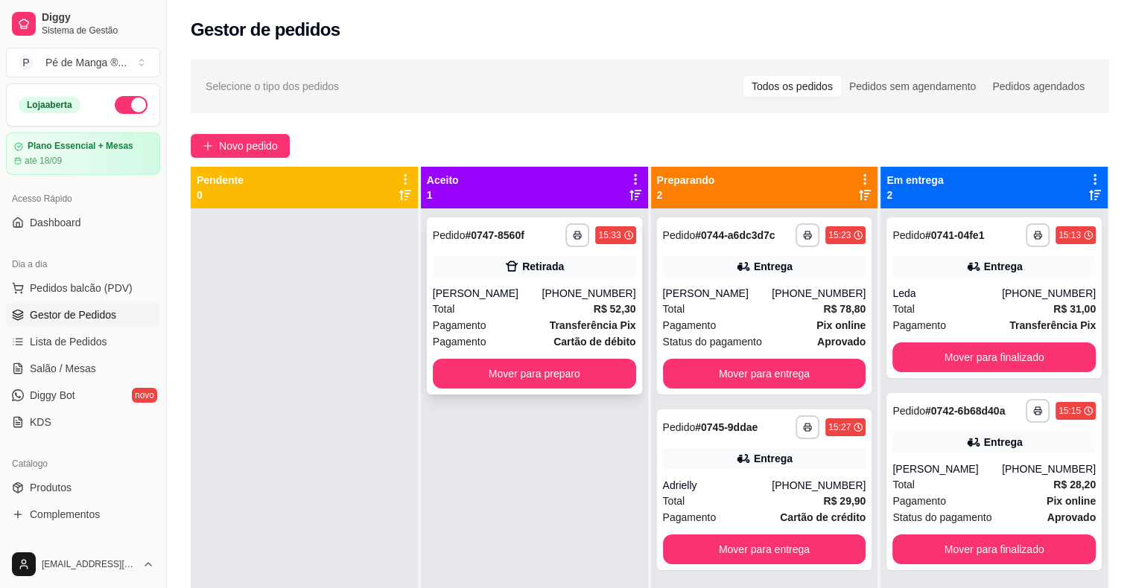
click at [560, 305] on div "Total R$ 52,30" at bounding box center [534, 309] width 203 height 16
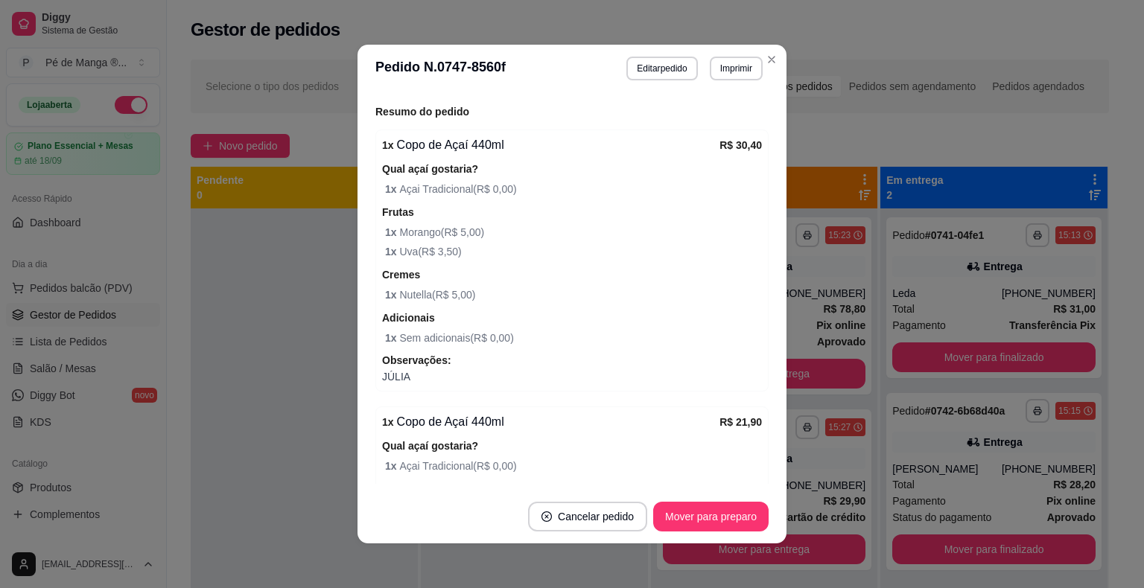
scroll to position [298, 0]
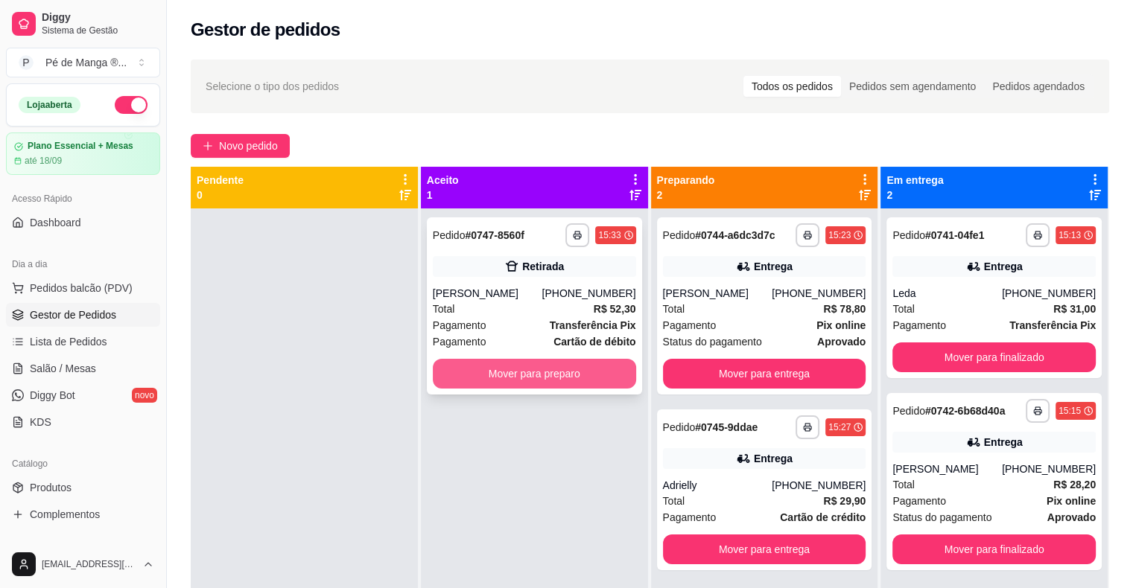
click at [576, 380] on button "Mover para preparo" at bounding box center [534, 374] width 203 height 30
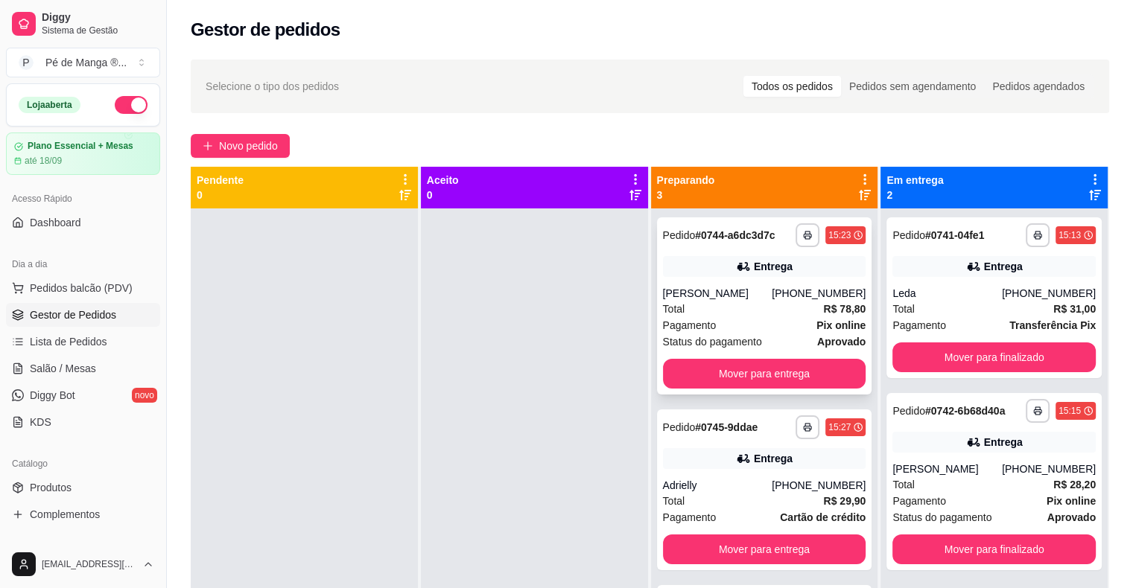
click at [723, 305] on div "Total R$ 78,80" at bounding box center [764, 309] width 203 height 16
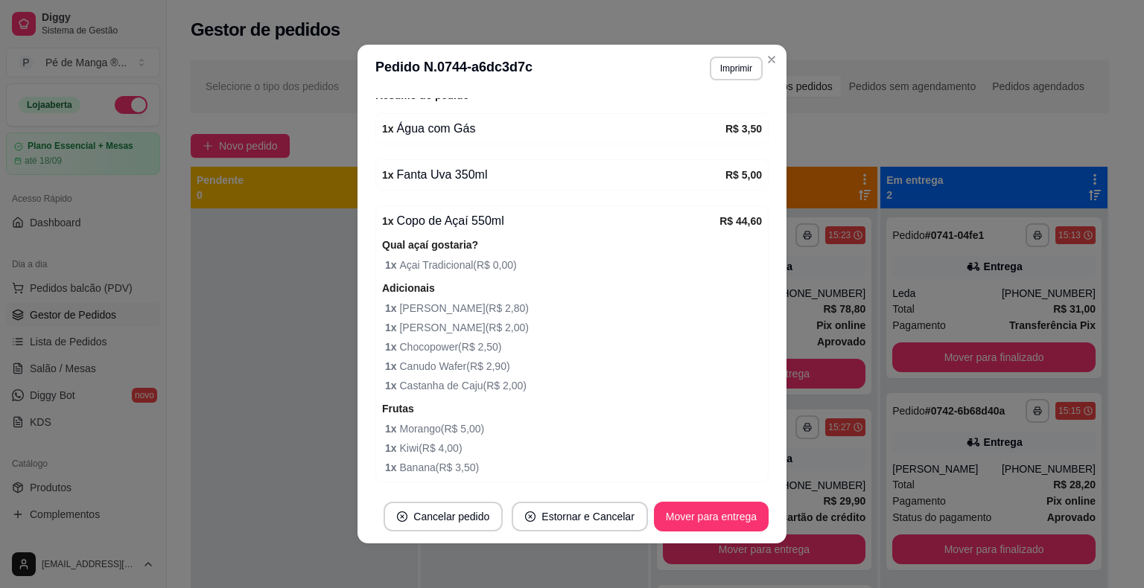
scroll to position [596, 0]
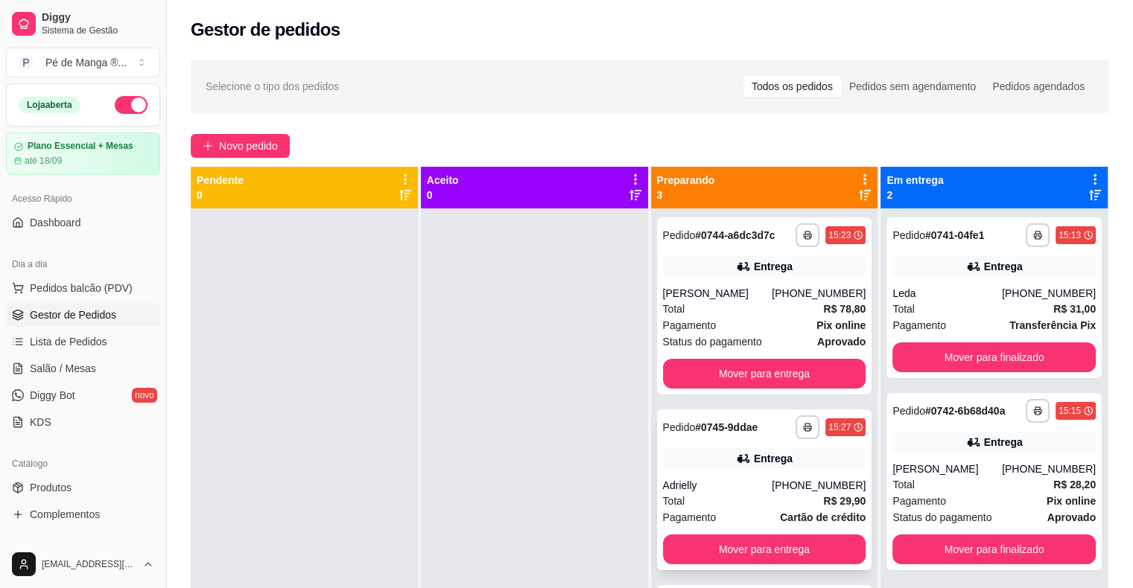
click at [763, 469] on div "**********" at bounding box center [764, 490] width 215 height 161
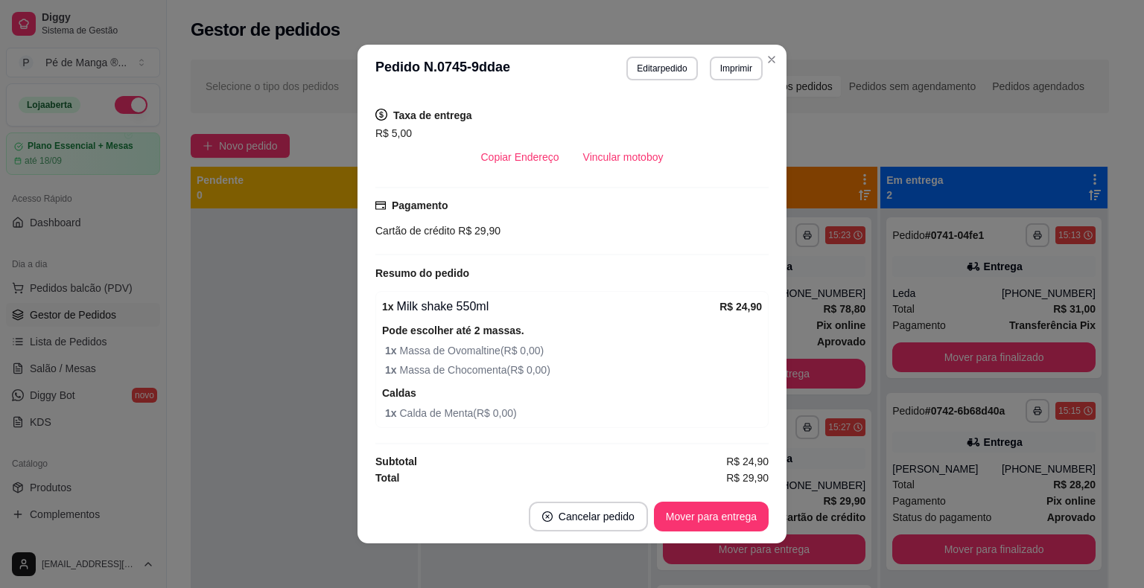
scroll to position [0, 0]
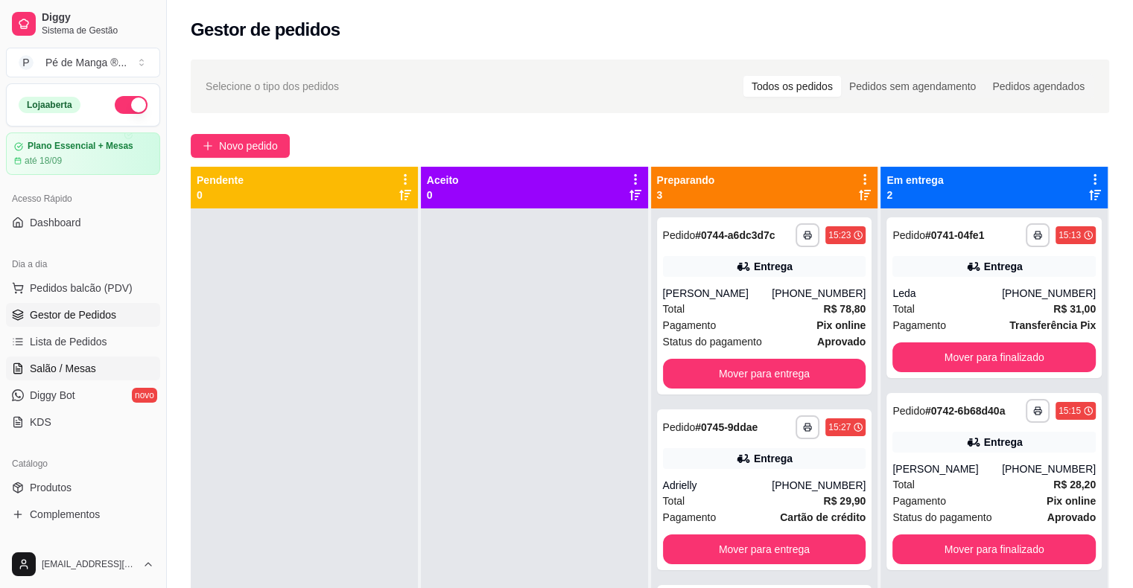
click at [28, 374] on link "Salão / Mesas" at bounding box center [83, 369] width 154 height 24
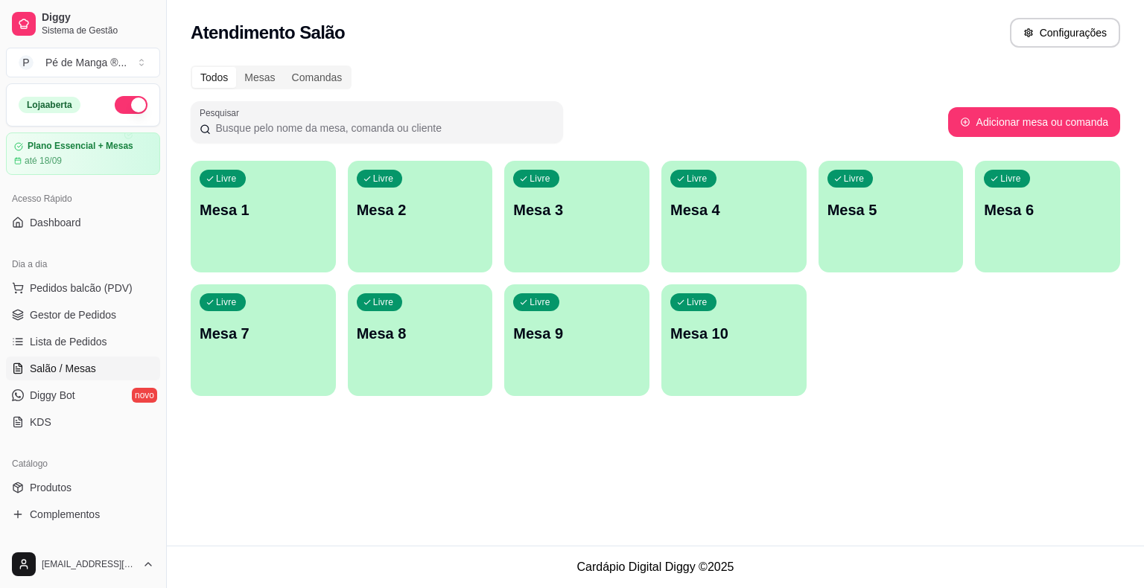
click at [248, 235] on div "Livre Mesa 1" at bounding box center [263, 208] width 145 height 94
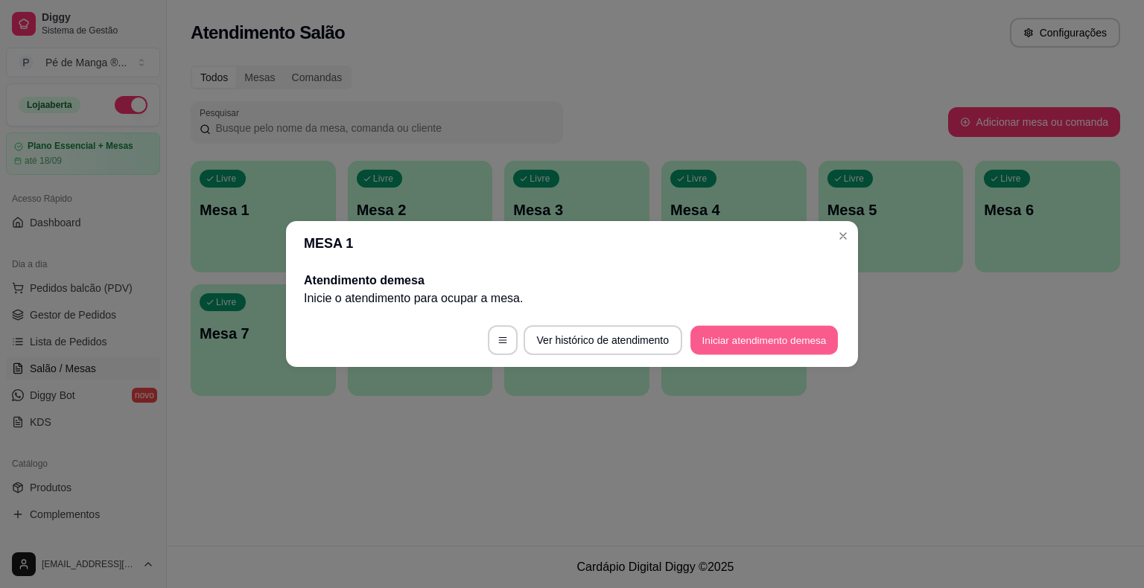
click at [705, 337] on button "Iniciar atendimento de mesa" at bounding box center [763, 340] width 147 height 29
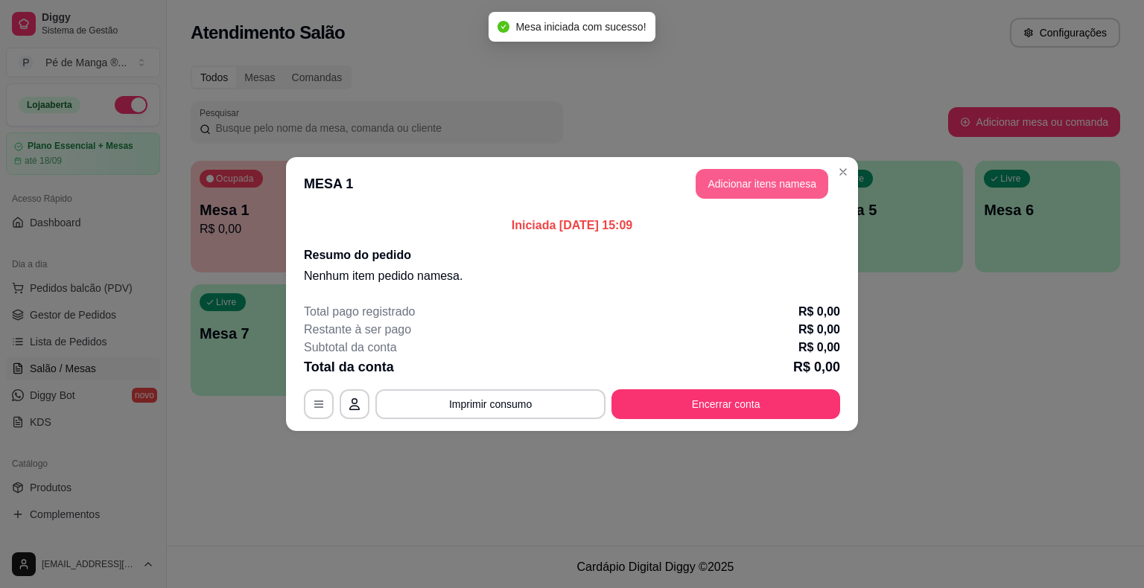
click at [783, 185] on button "Adicionar itens na mesa" at bounding box center [762, 184] width 133 height 30
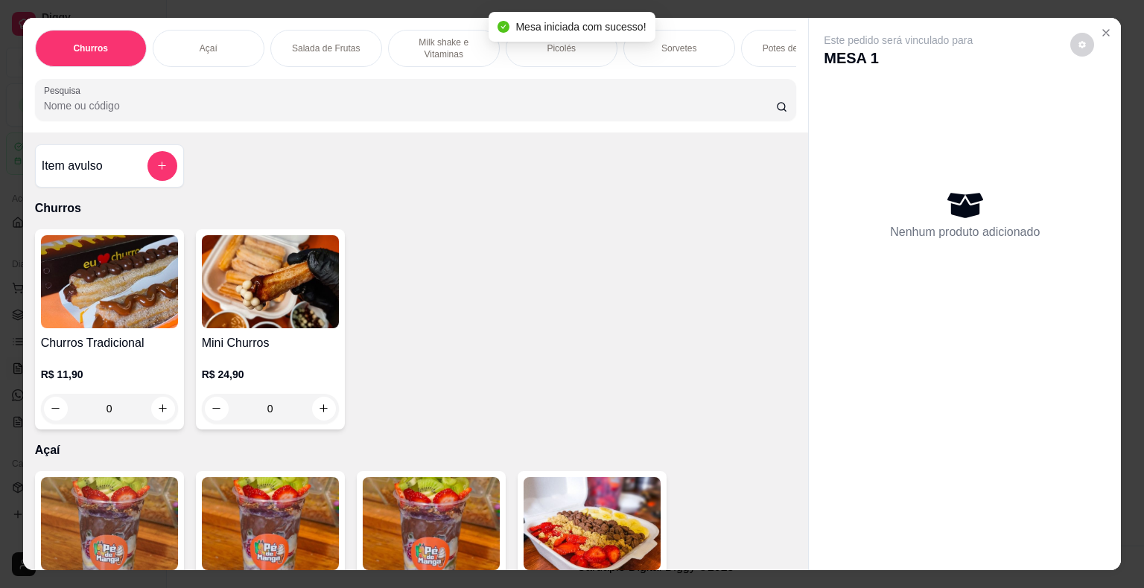
click at [229, 43] on div "Açaí" at bounding box center [209, 48] width 112 height 37
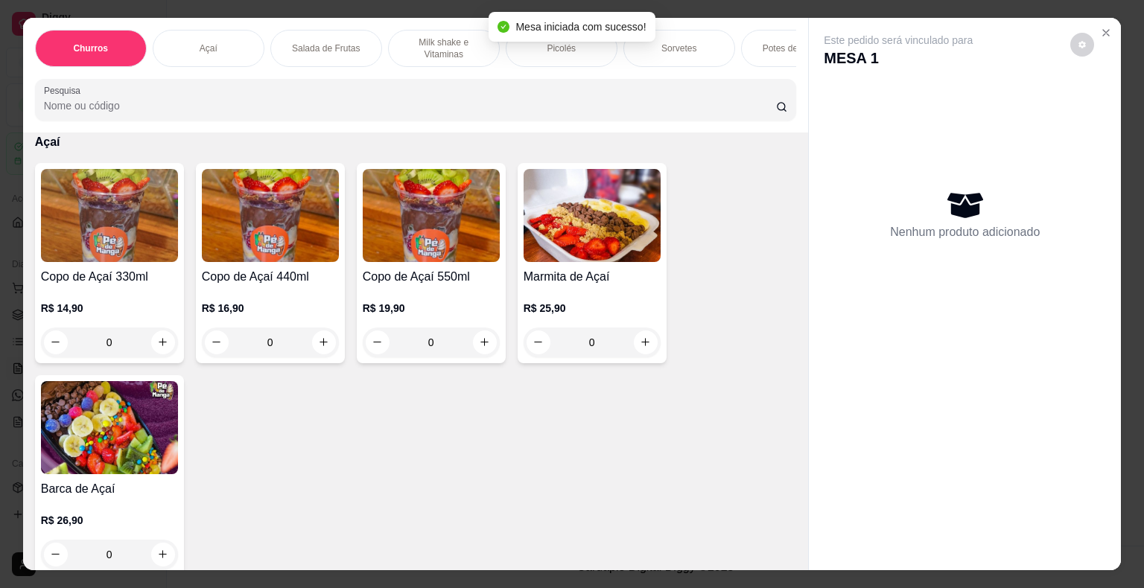
scroll to position [36, 0]
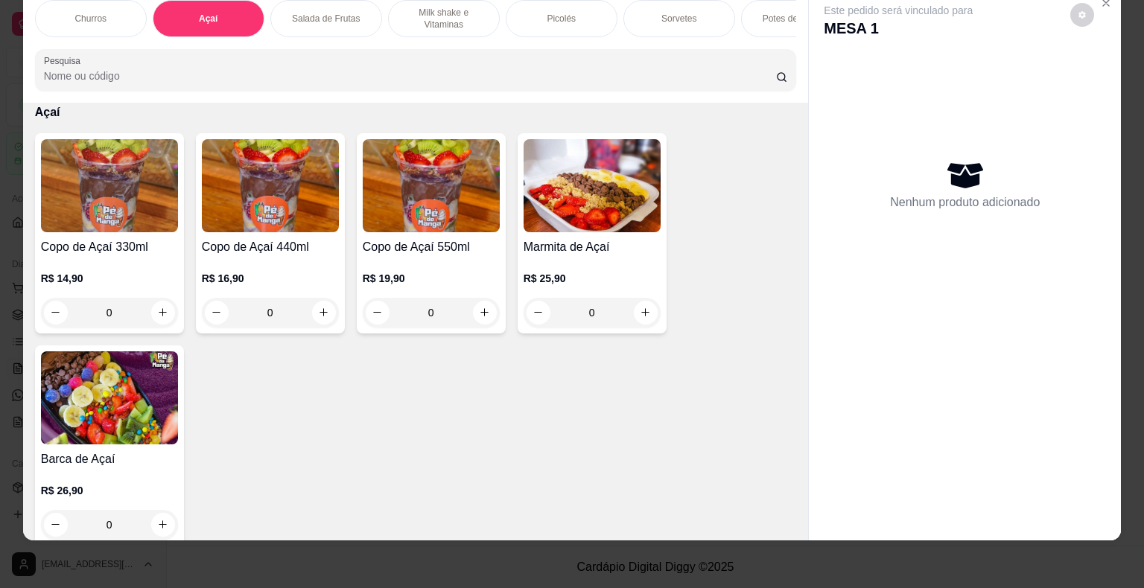
click at [160, 314] on div "0" at bounding box center [109, 313] width 137 height 30
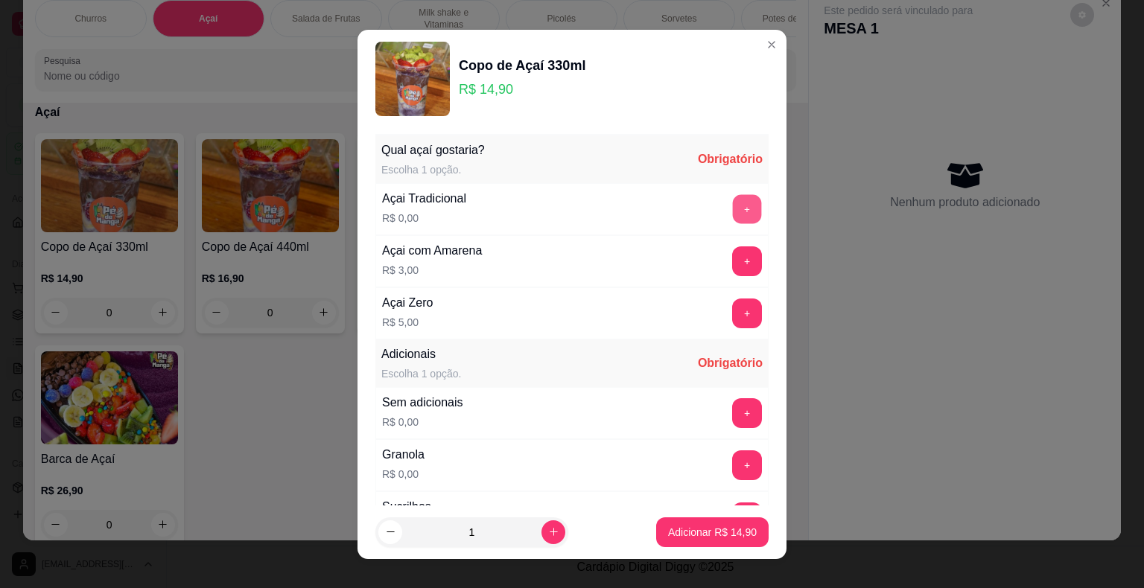
click at [733, 200] on button "+" at bounding box center [747, 208] width 29 height 29
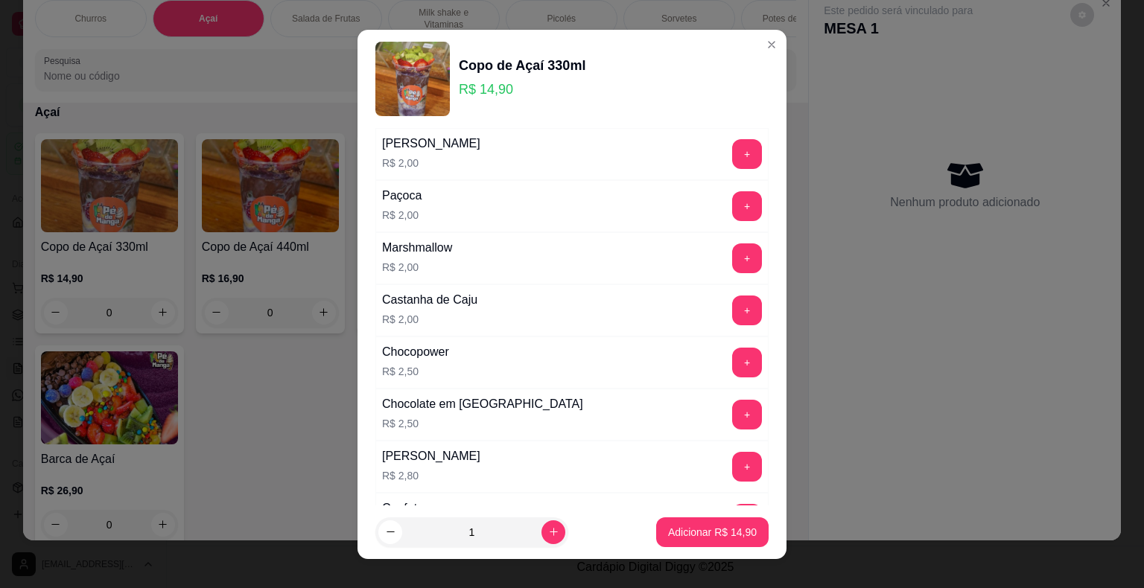
scroll to position [223, 0]
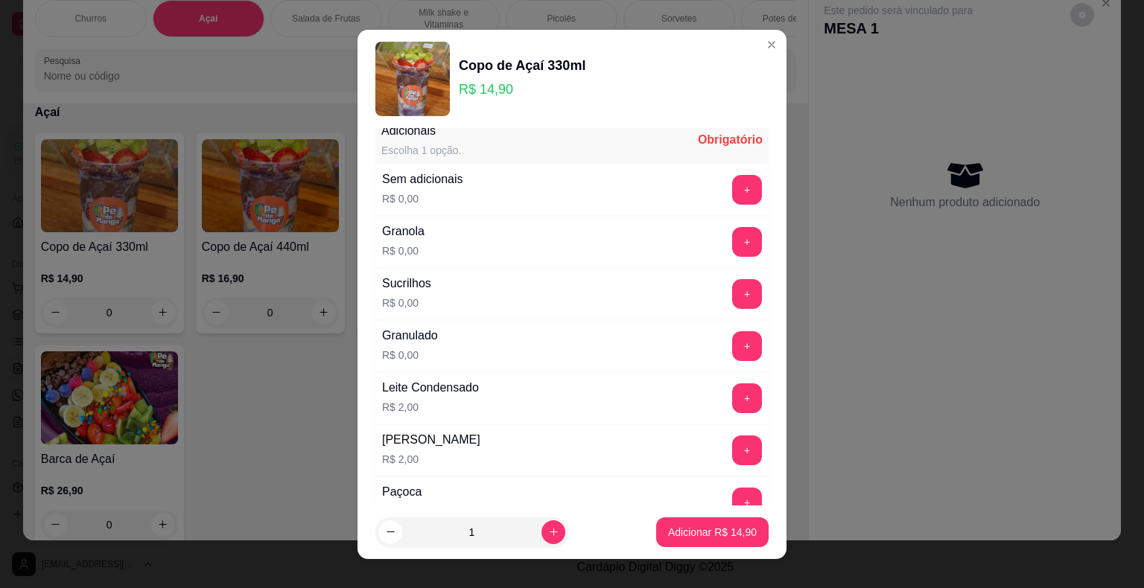
click at [726, 201] on div "+" at bounding box center [747, 190] width 42 height 30
click at [733, 190] on button "+" at bounding box center [747, 189] width 29 height 29
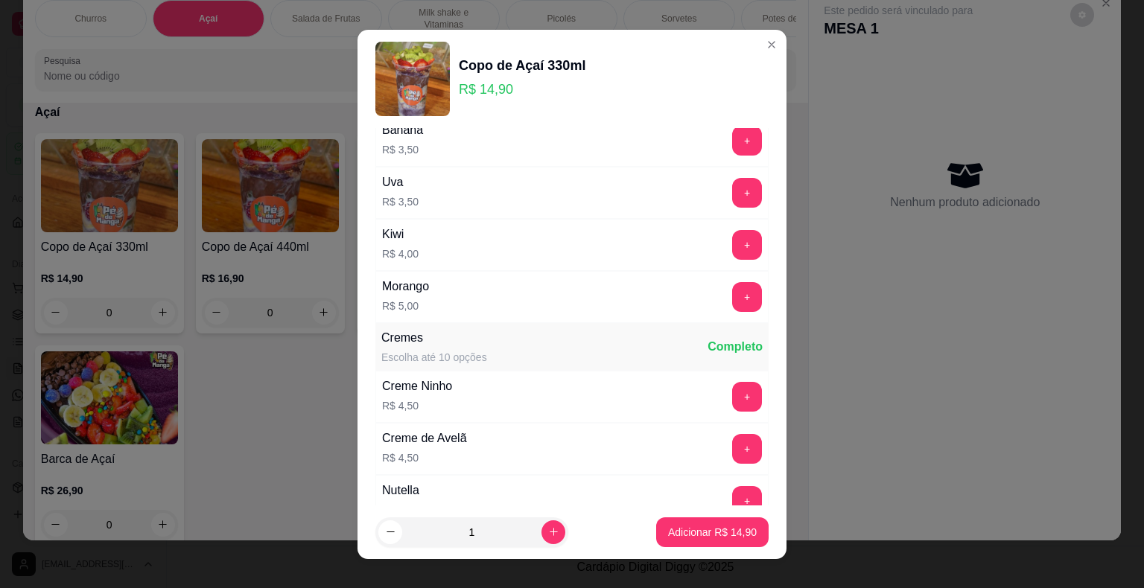
scroll to position [1192, 0]
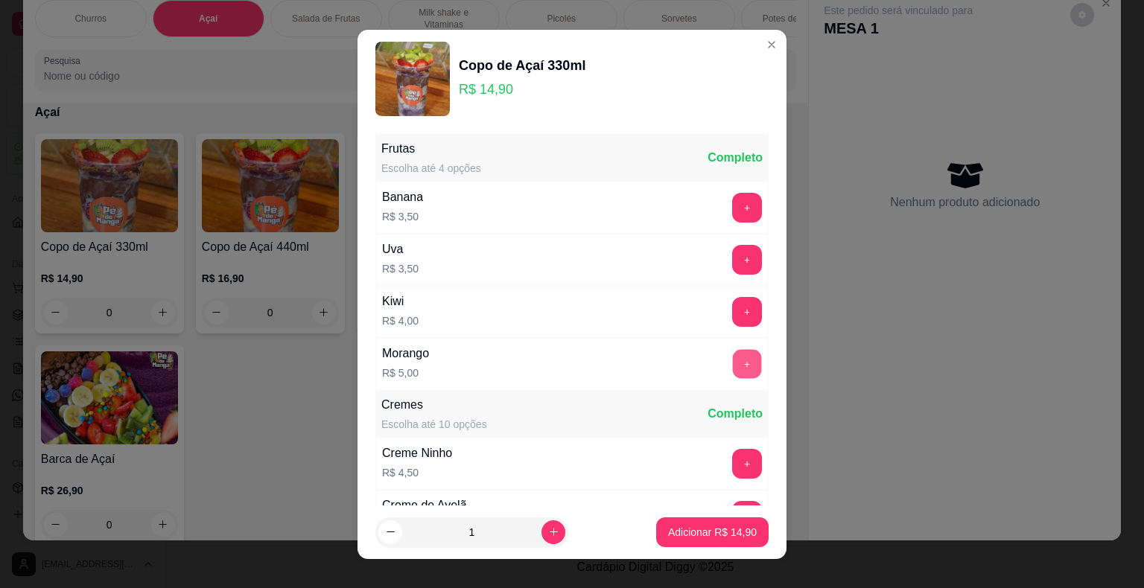
click at [733, 351] on button "+" at bounding box center [747, 363] width 29 height 29
click at [676, 523] on button "Adicionar R$ 19,90" at bounding box center [712, 533] width 112 height 30
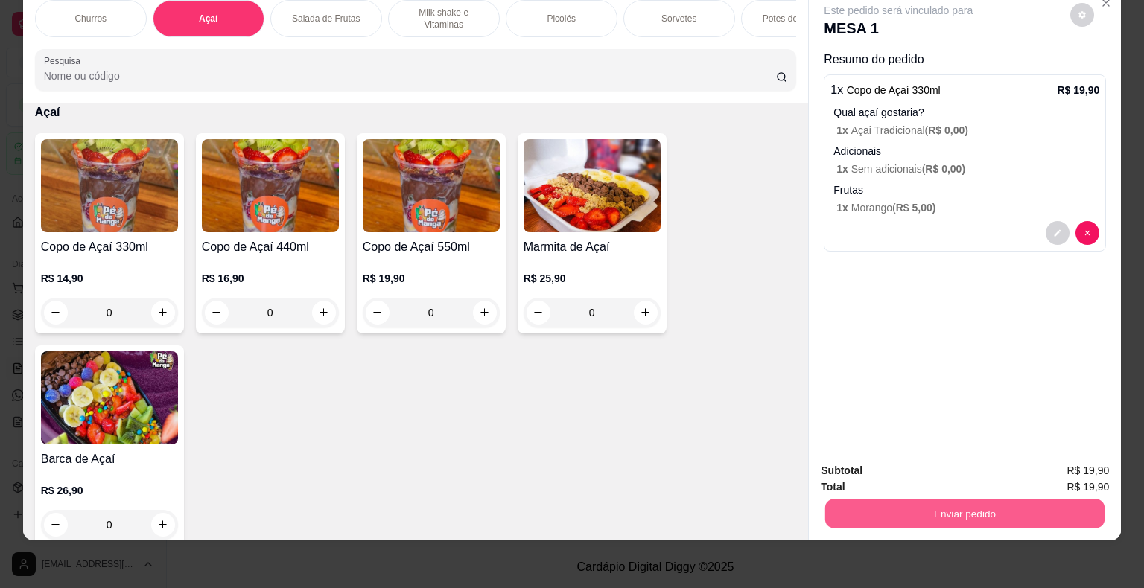
click at [916, 501] on button "Enviar pedido" at bounding box center [964, 514] width 279 height 29
click at [910, 469] on button "Não registrar e enviar pedido" at bounding box center [915, 466] width 150 height 28
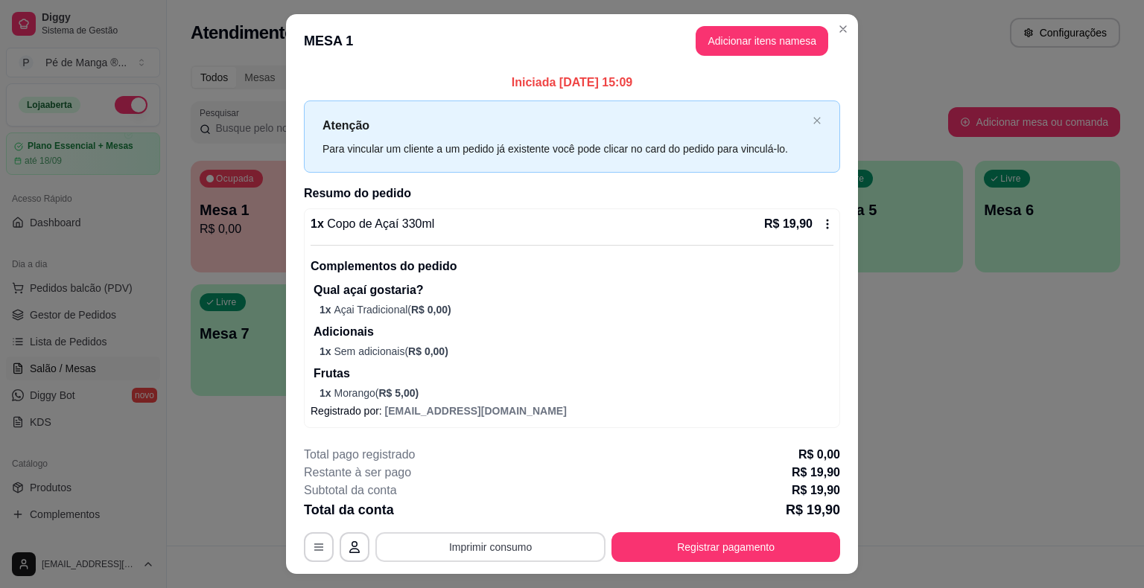
click at [493, 544] on button "Imprimir consumo" at bounding box center [490, 547] width 230 height 30
click at [489, 513] on button "IMPRESSORA" at bounding box center [490, 513] width 108 height 24
click at [712, 544] on button "Registrar pagamento" at bounding box center [726, 547] width 222 height 29
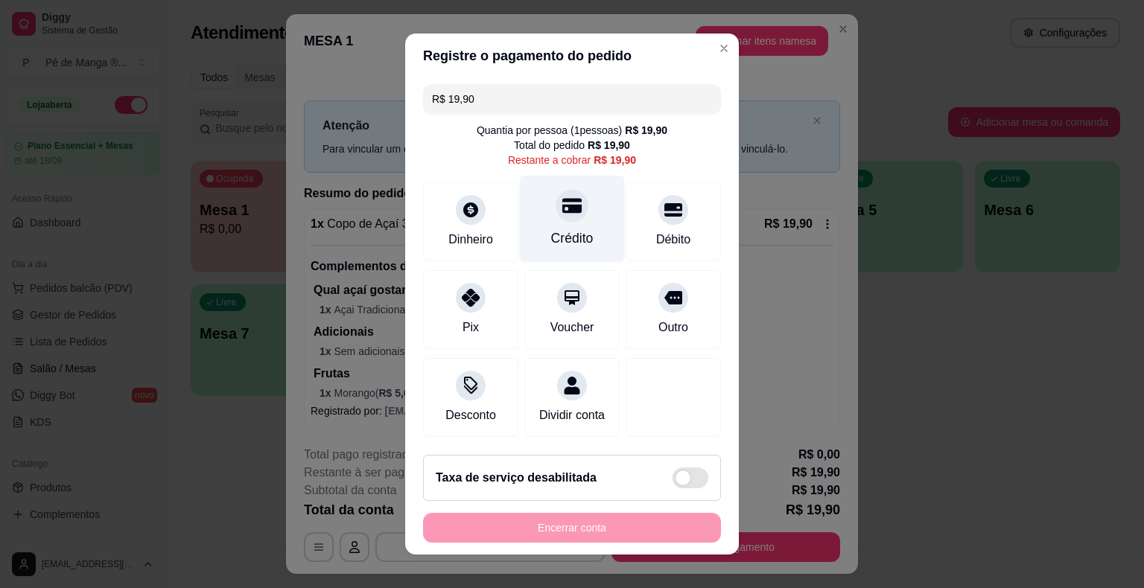
click at [579, 232] on div "Crédito" at bounding box center [572, 238] width 42 height 19
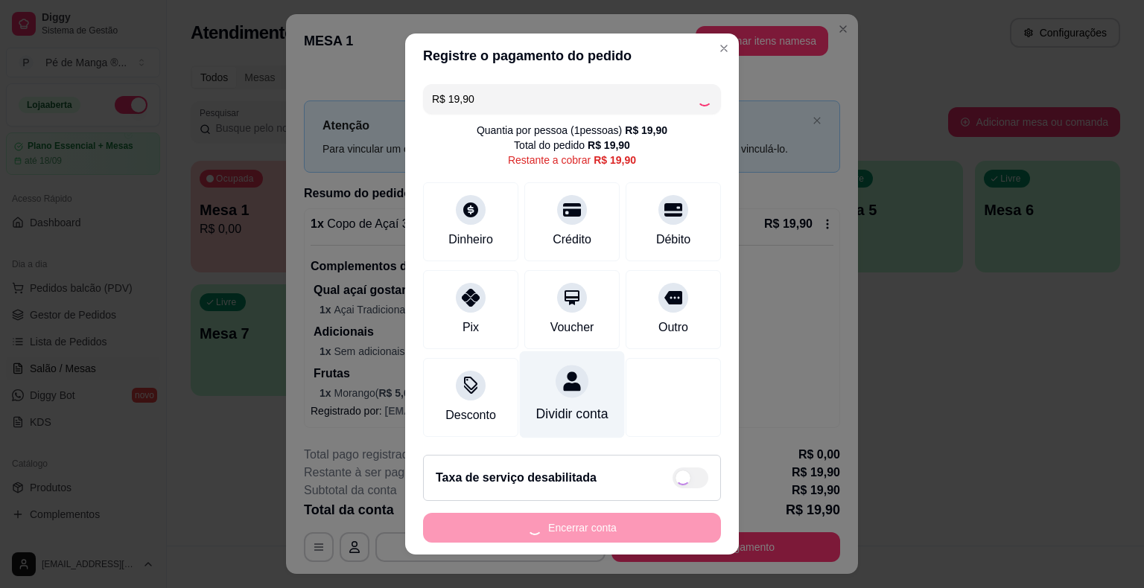
type input "R$ 0,00"
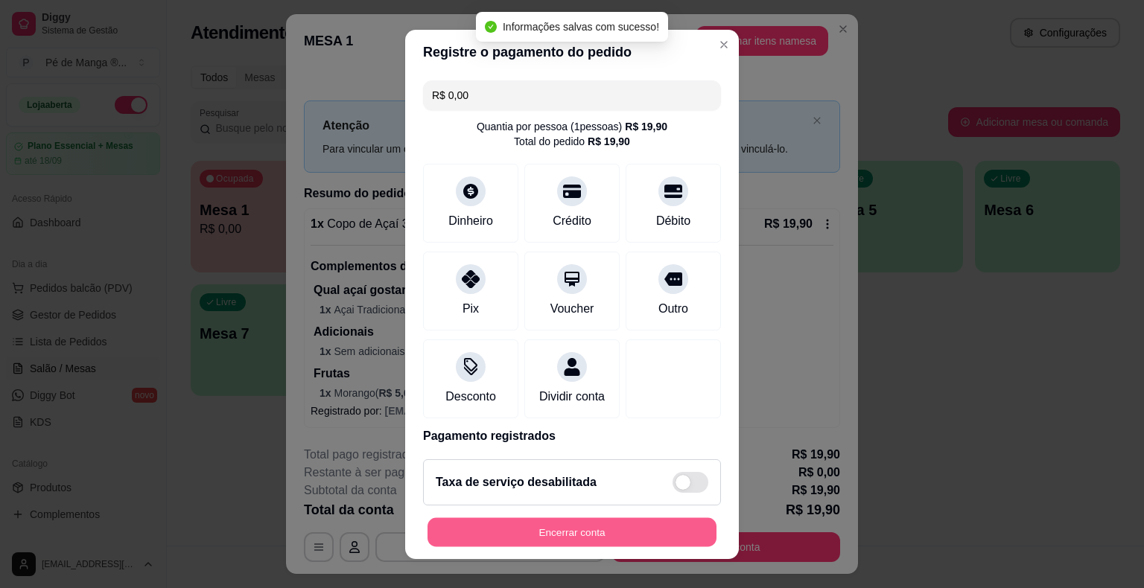
click at [613, 538] on button "Encerrar conta" at bounding box center [571, 532] width 289 height 29
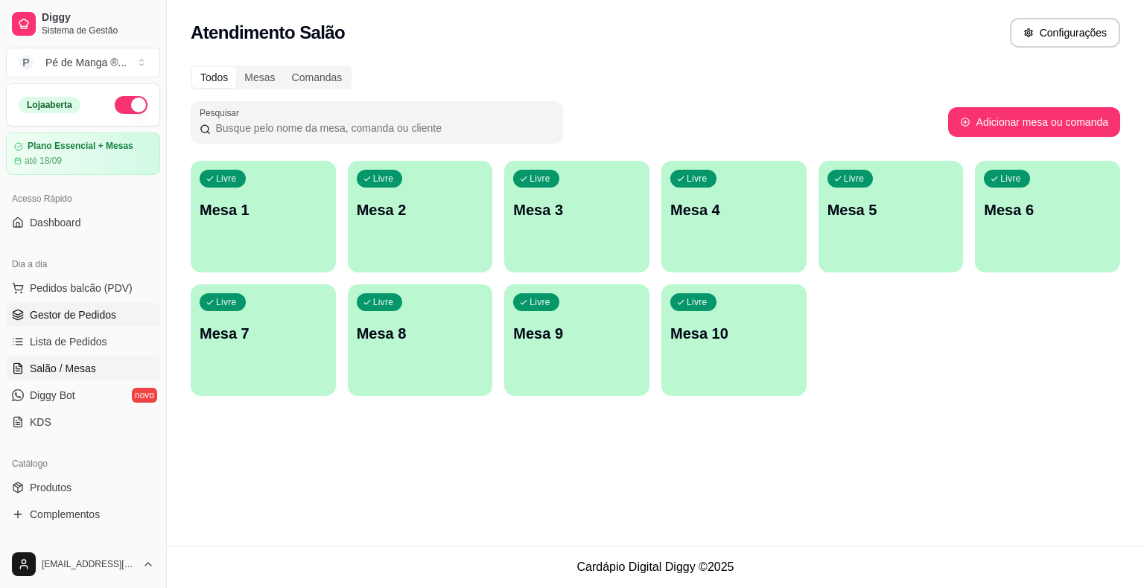
click at [71, 320] on span "Gestor de Pedidos" at bounding box center [73, 315] width 86 height 15
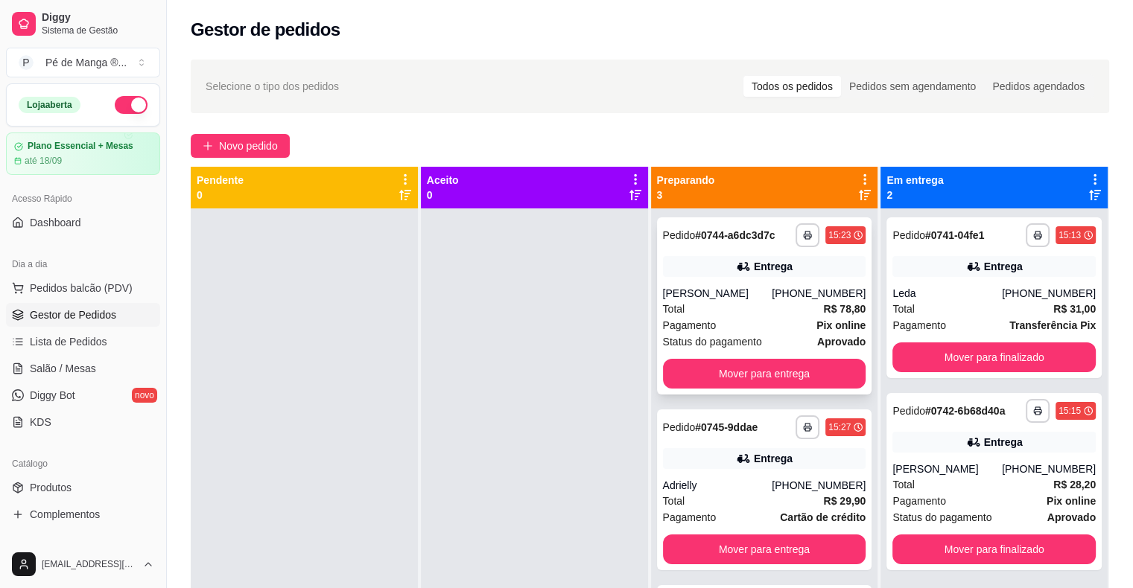
click at [711, 304] on div "Total R$ 78,80" at bounding box center [764, 309] width 203 height 16
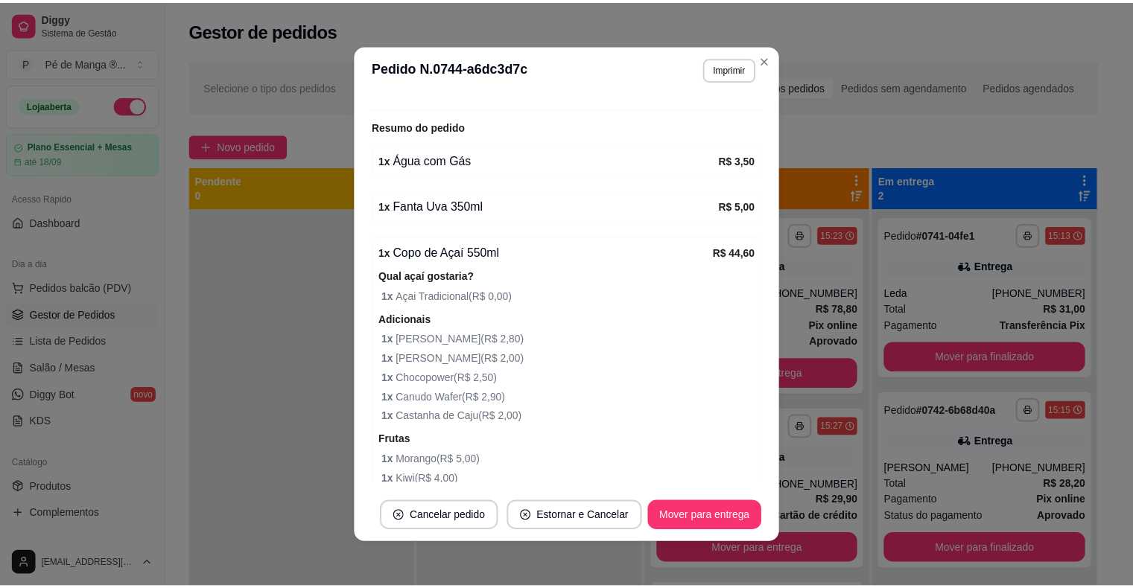
scroll to position [447, 0]
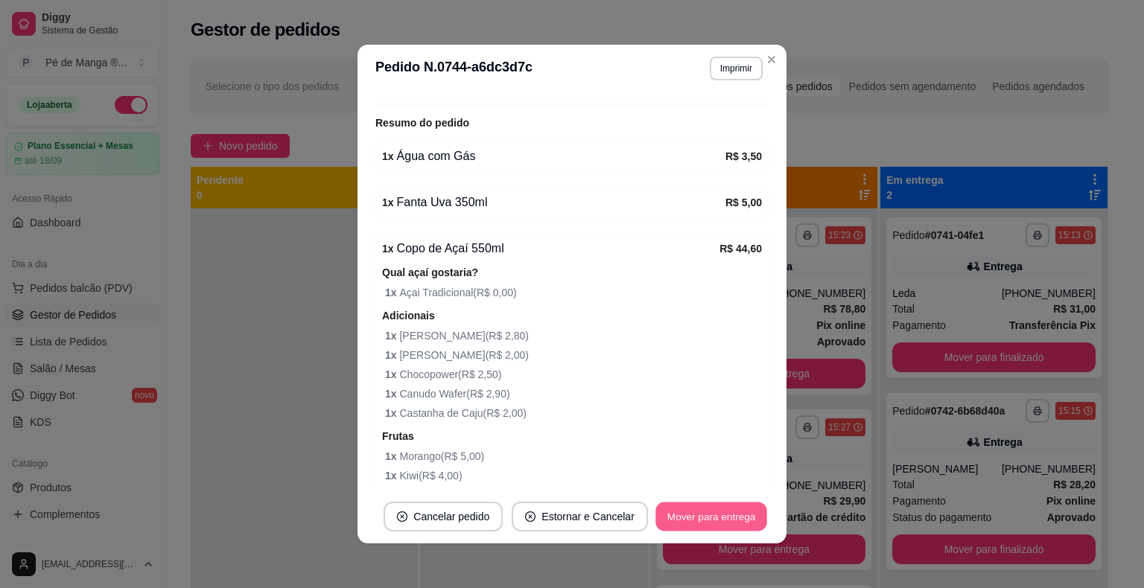
click at [703, 516] on button "Mover para entrega" at bounding box center [711, 517] width 112 height 29
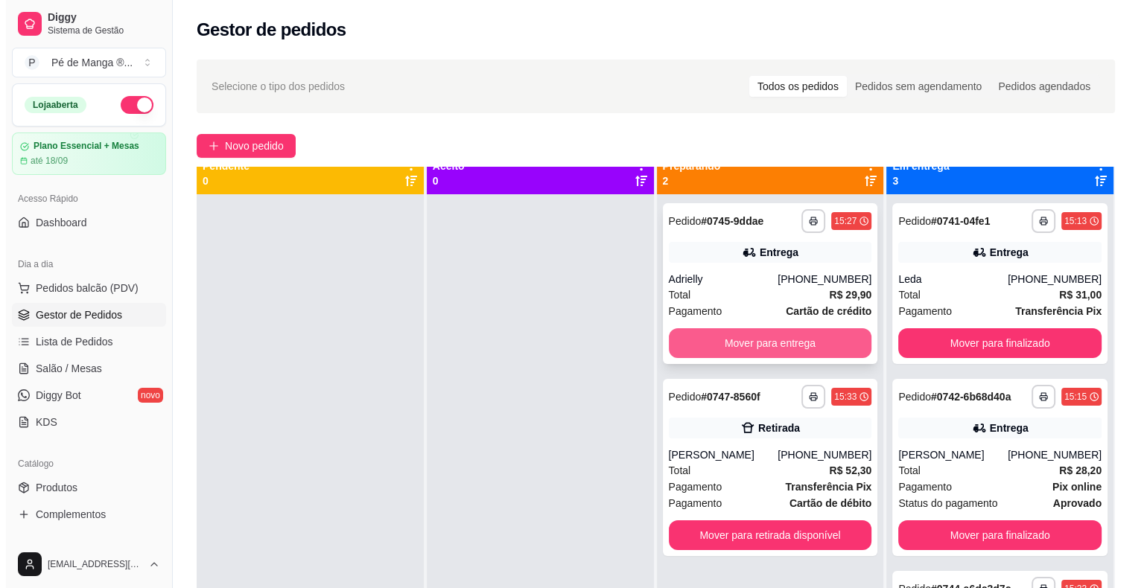
scroll to position [0, 0]
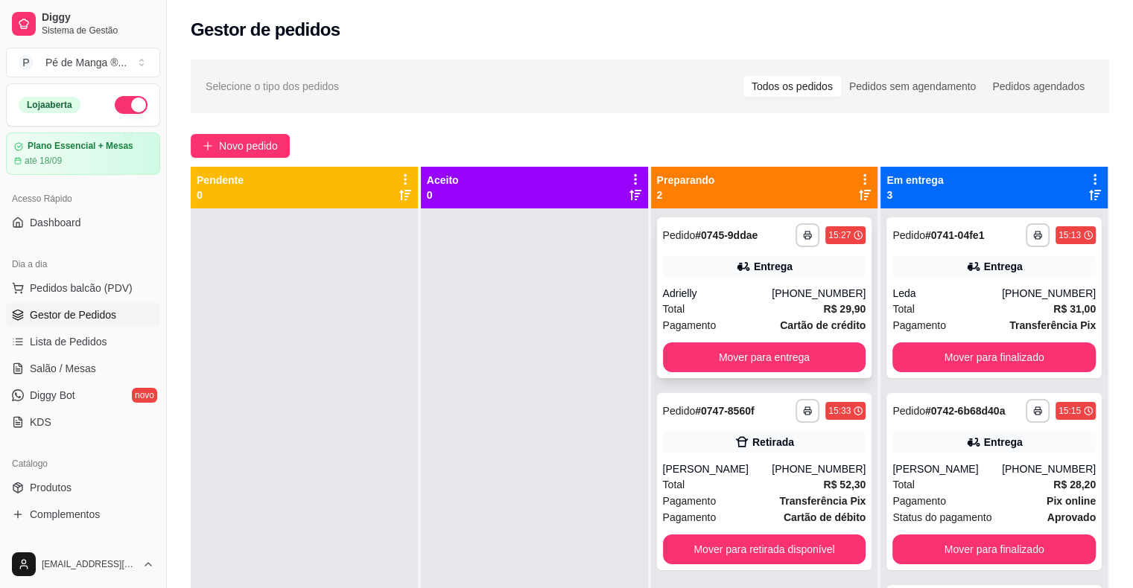
click at [760, 296] on div "Adrielly" at bounding box center [717, 293] width 109 height 15
click at [736, 456] on div "**********" at bounding box center [764, 481] width 215 height 177
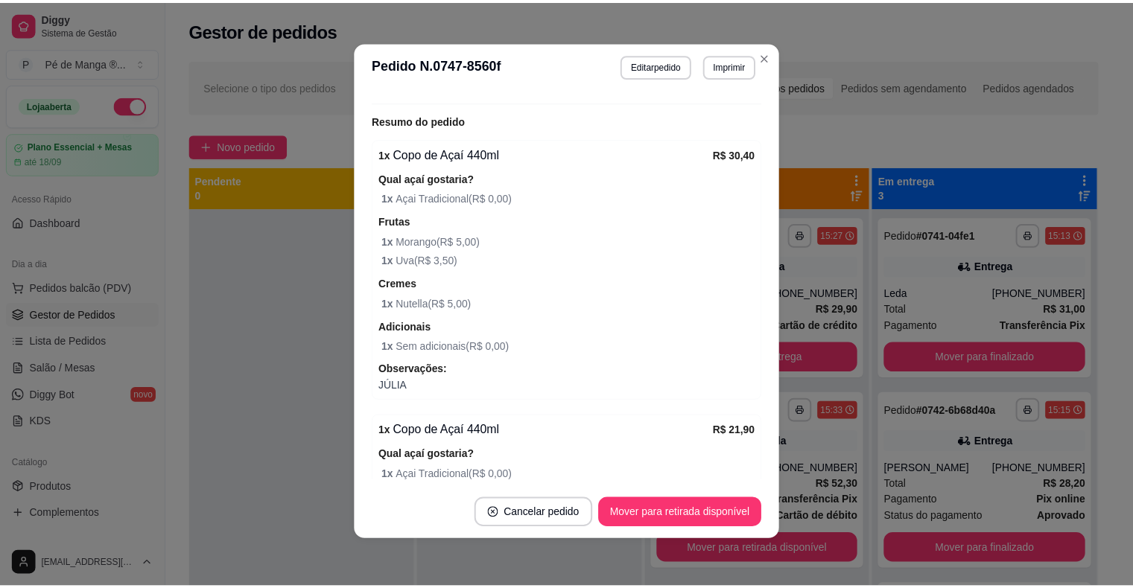
scroll to position [268, 0]
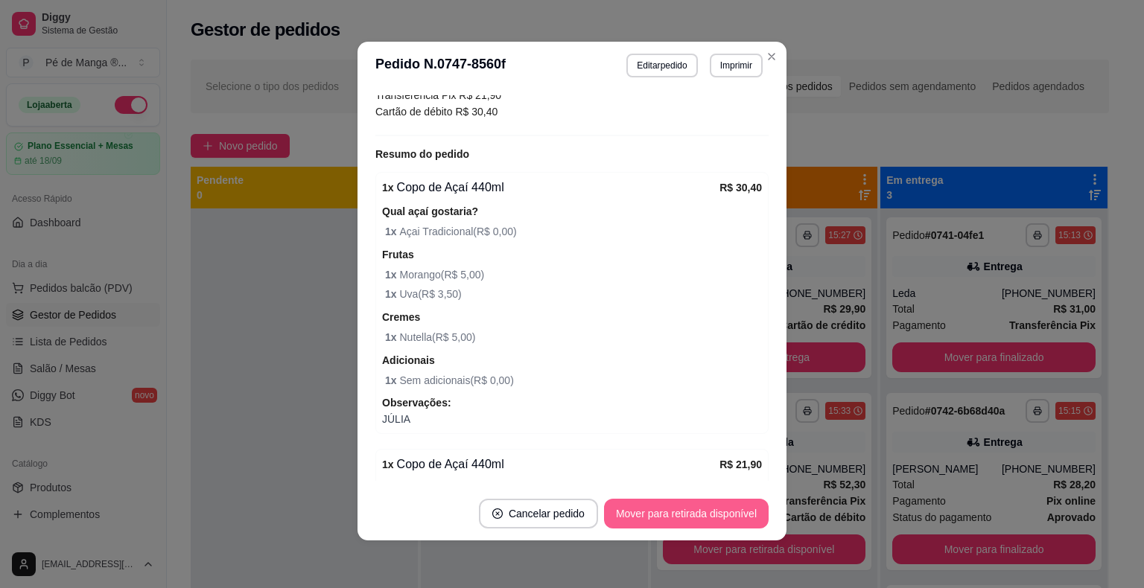
click at [723, 518] on button "Mover para retirada disponível" at bounding box center [686, 514] width 165 height 30
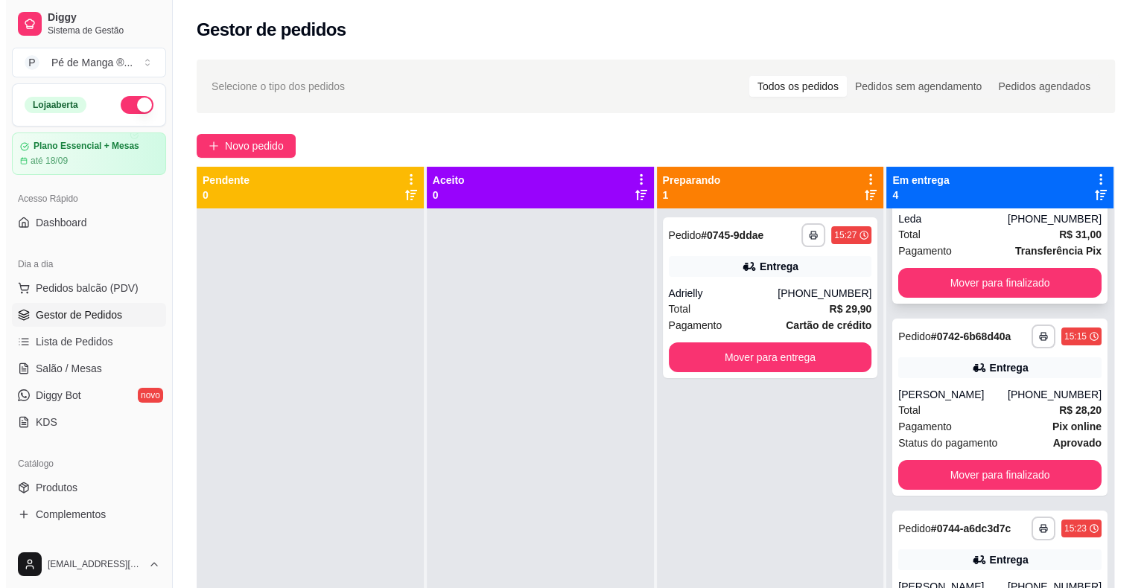
scroll to position [0, 0]
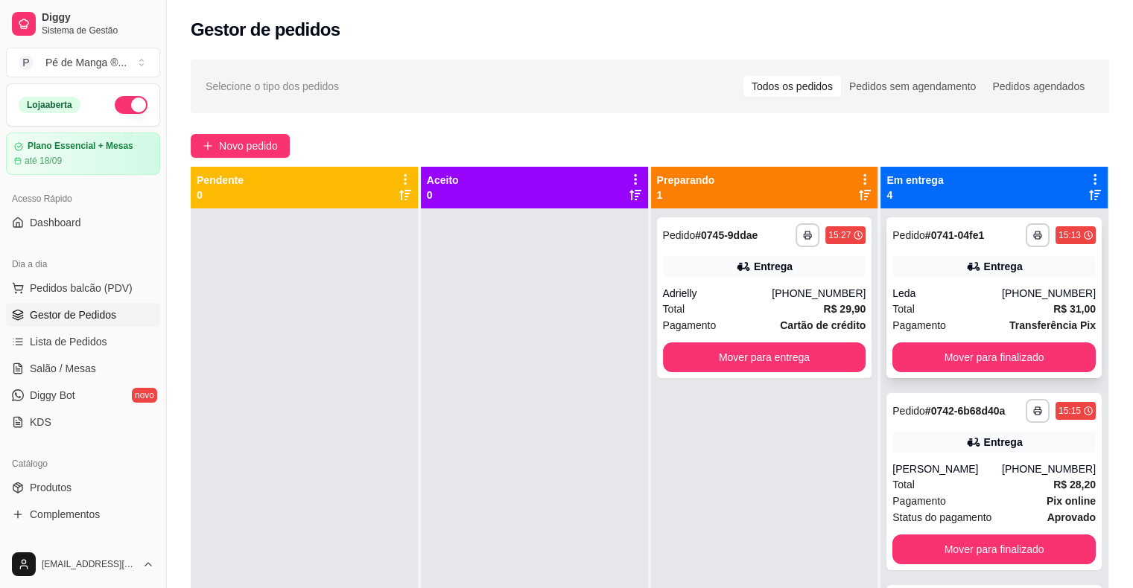
click at [913, 293] on div "Leda" at bounding box center [946, 293] width 109 height 15
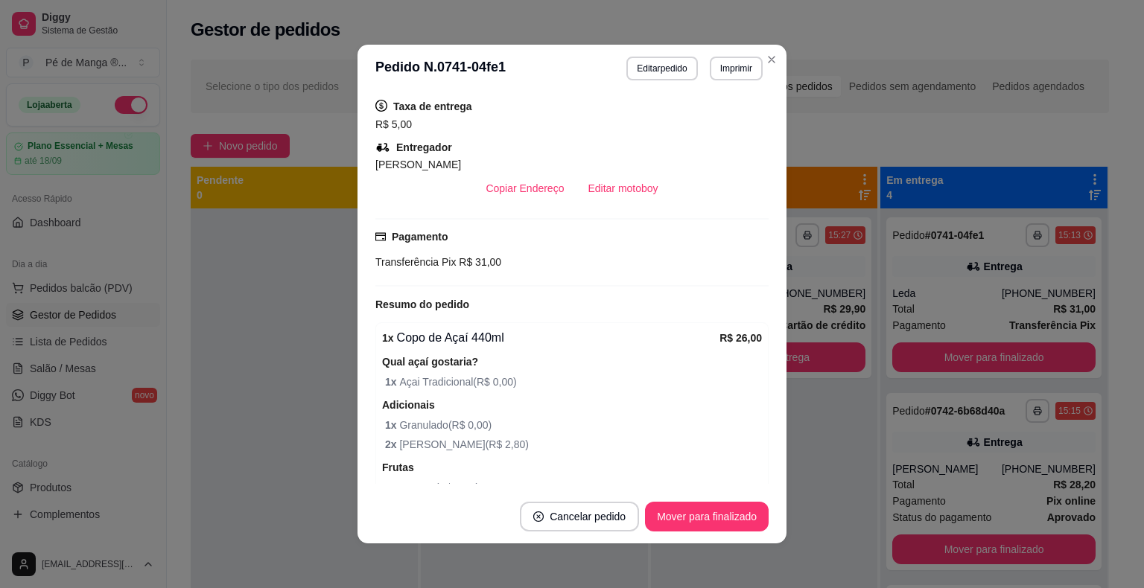
scroll to position [335, 0]
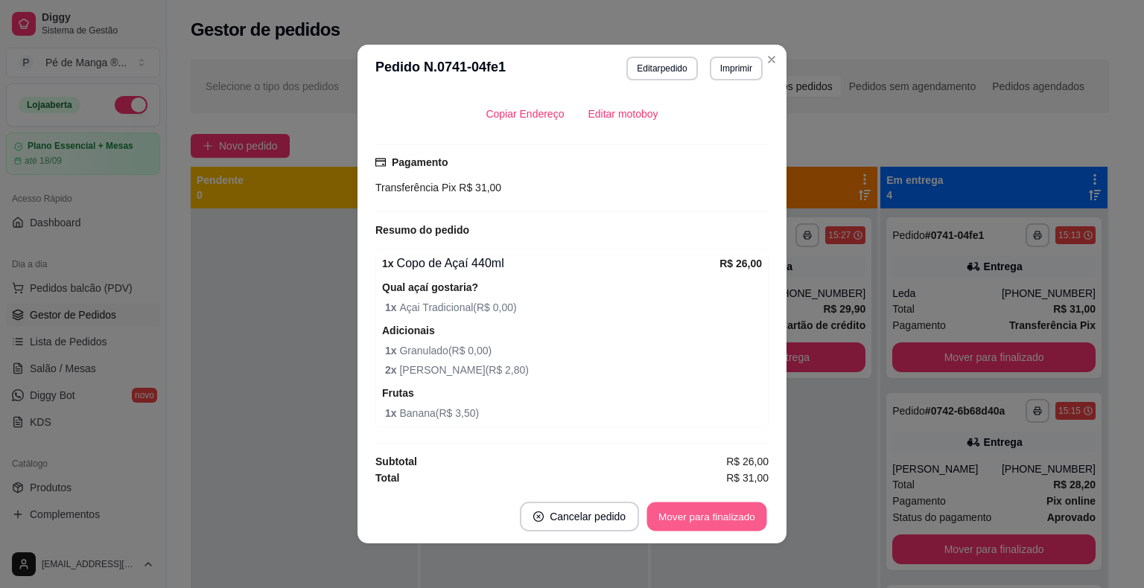
click at [714, 514] on button "Mover para finalizado" at bounding box center [707, 517] width 120 height 29
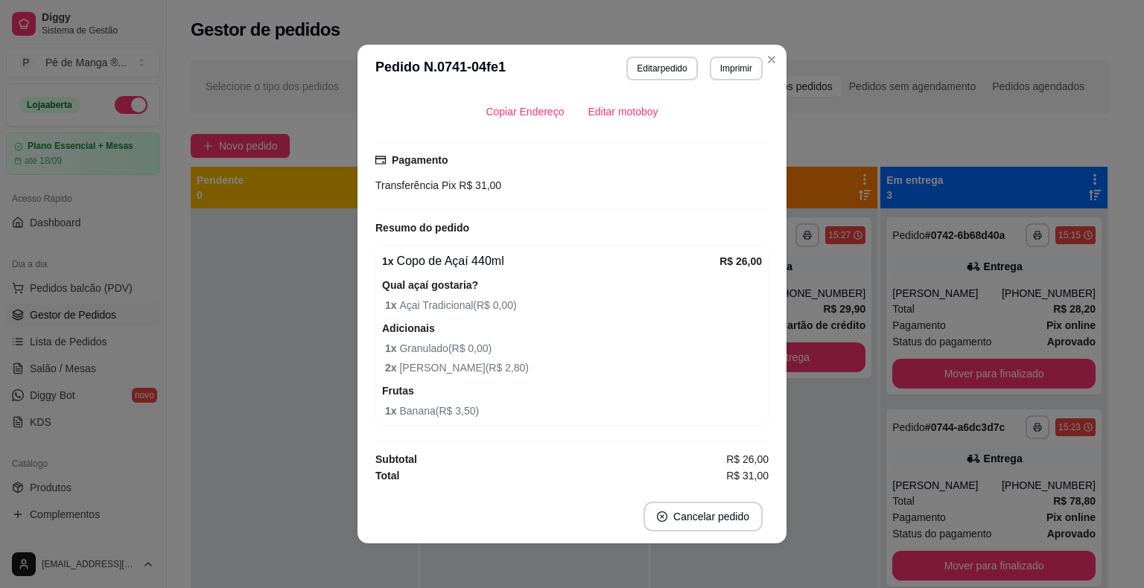
scroll to position [301, 0]
click at [773, 74] on header "**********" at bounding box center [571, 69] width 429 height 48
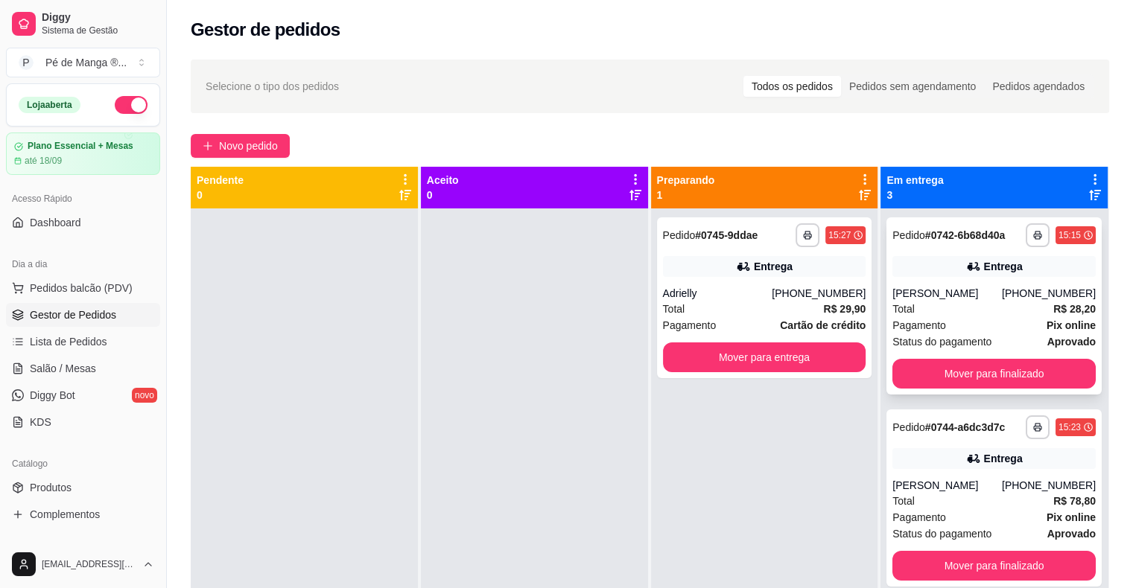
click at [959, 294] on div "[PERSON_NAME]" at bounding box center [946, 293] width 109 height 15
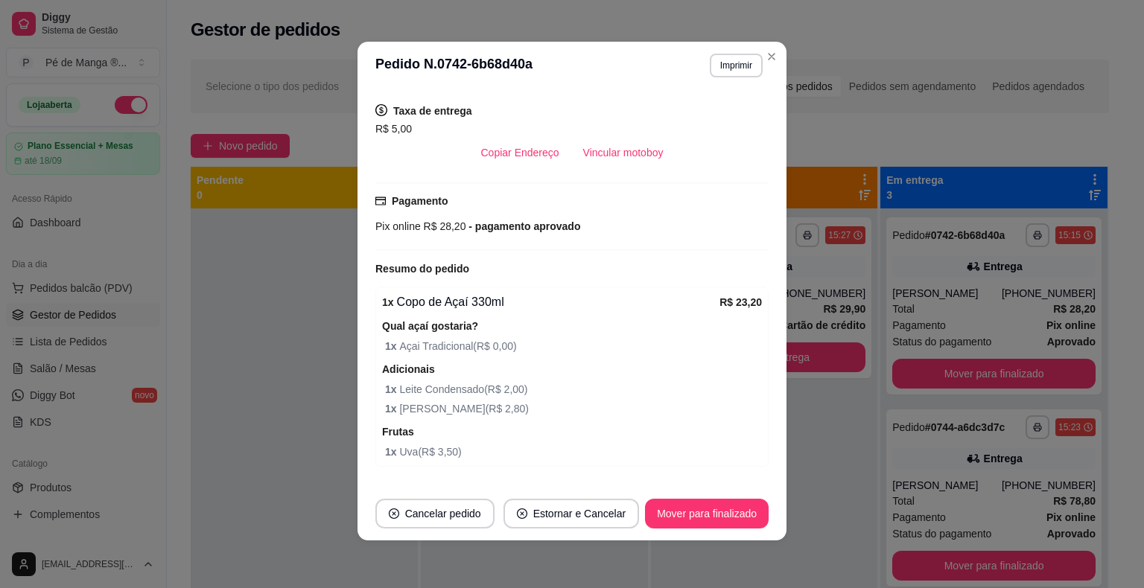
scroll to position [356, 0]
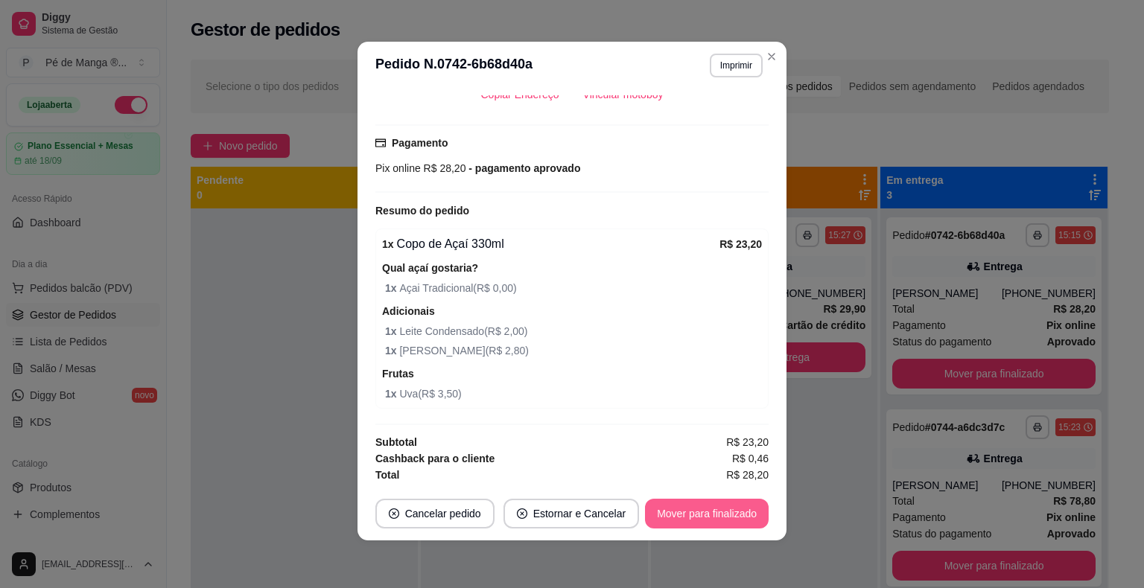
click at [716, 513] on button "Mover para finalizado" at bounding box center [707, 514] width 124 height 30
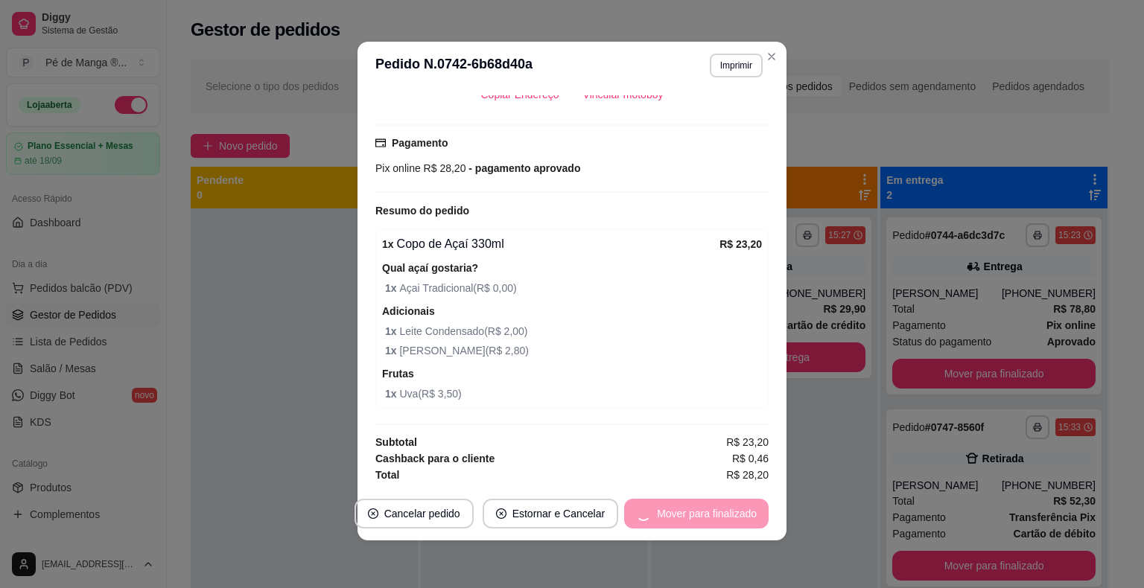
scroll to position [322, 0]
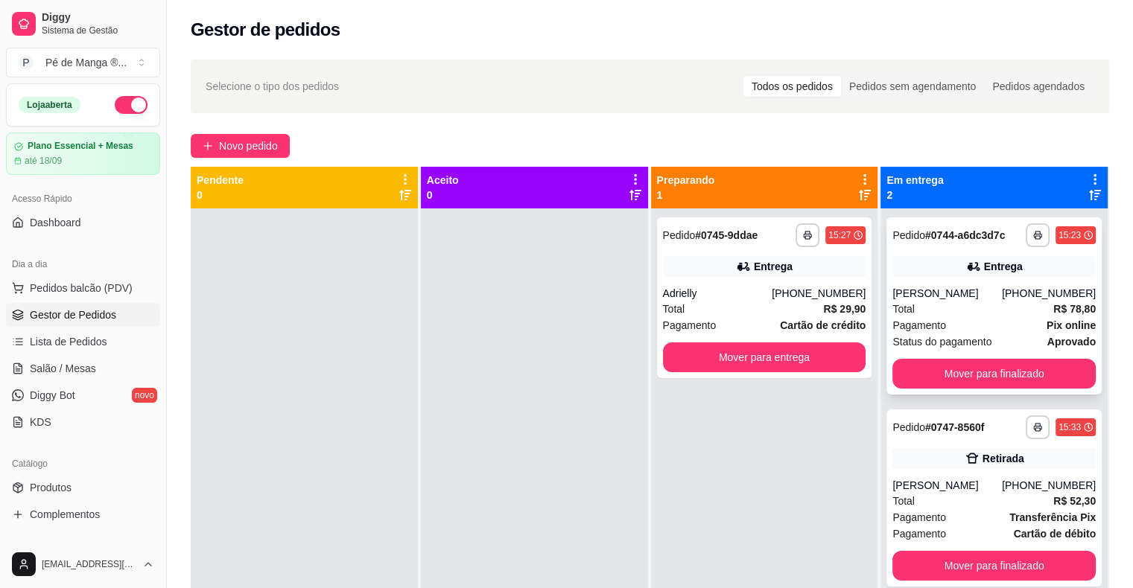
click at [1002, 289] on div "[PERSON_NAME]" at bounding box center [946, 293] width 109 height 15
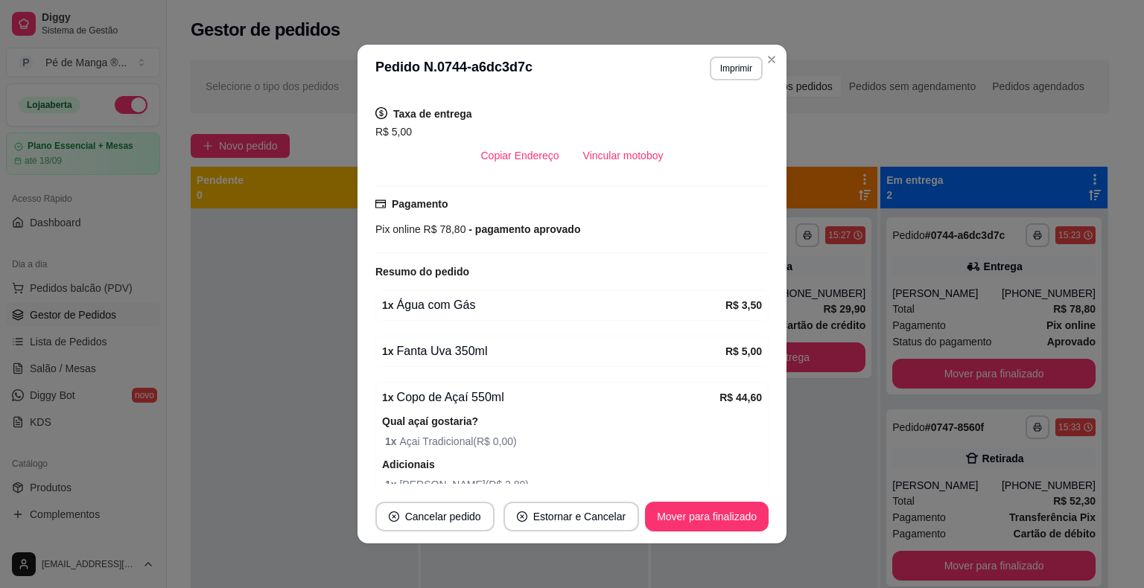
scroll to position [372, 0]
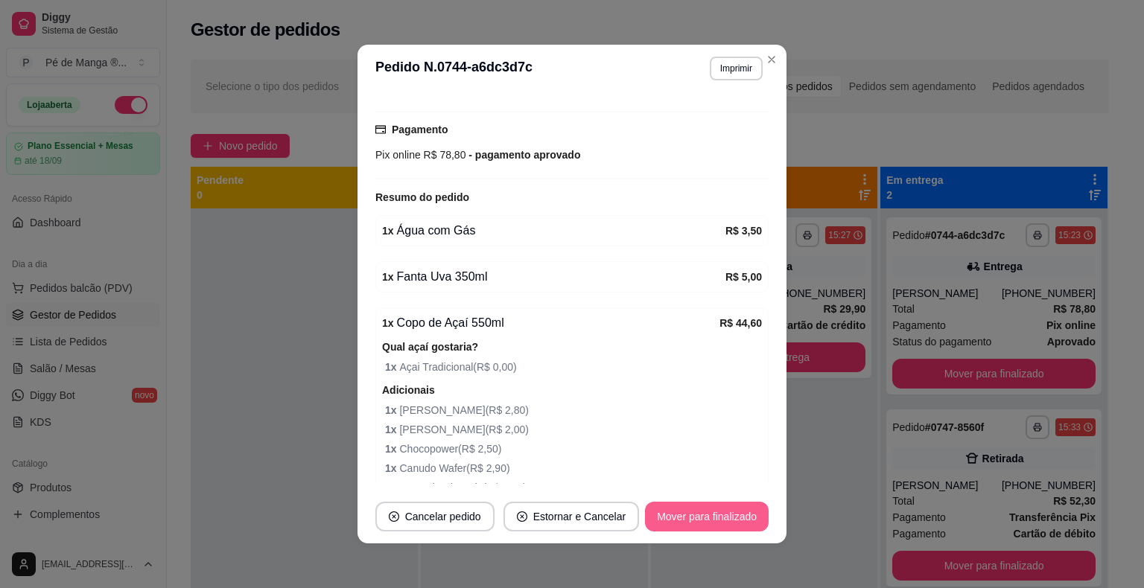
click at [700, 512] on button "Mover para finalizado" at bounding box center [707, 517] width 124 height 30
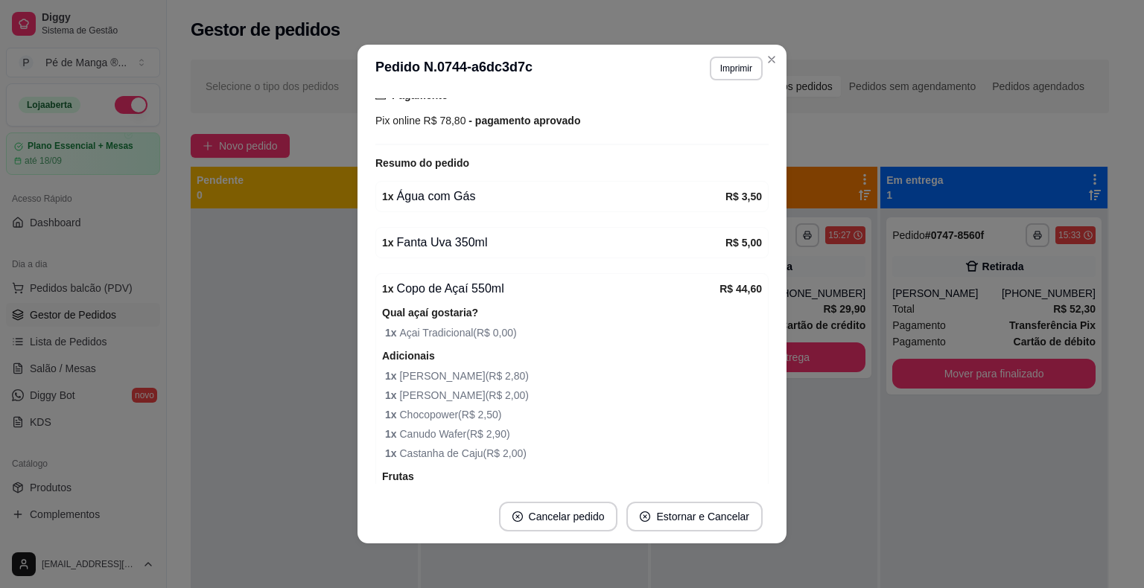
scroll to position [338, 0]
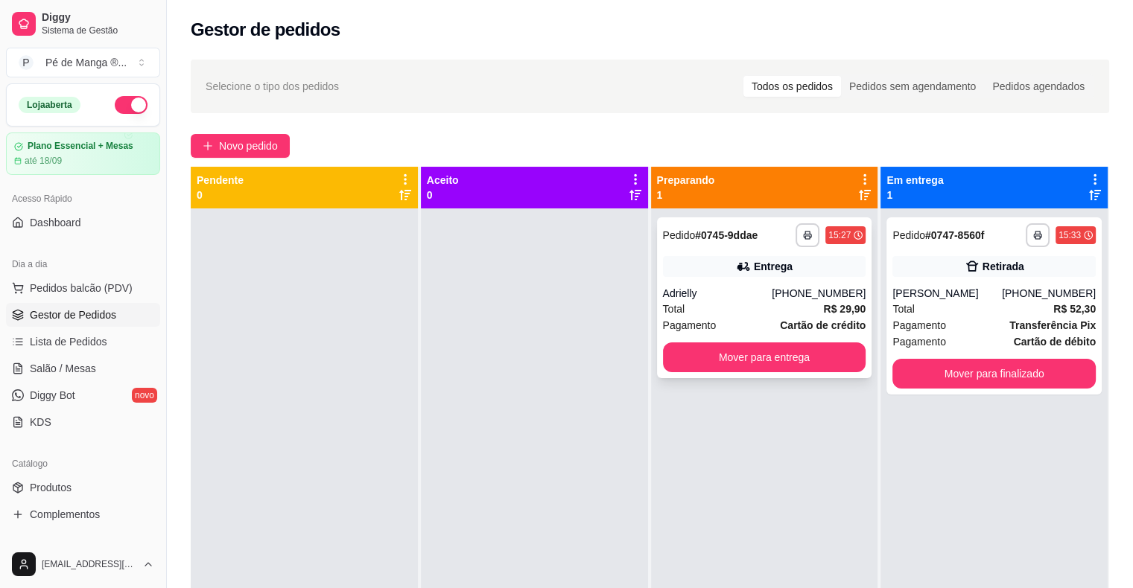
click at [766, 288] on div "Adrielly" at bounding box center [717, 293] width 109 height 15
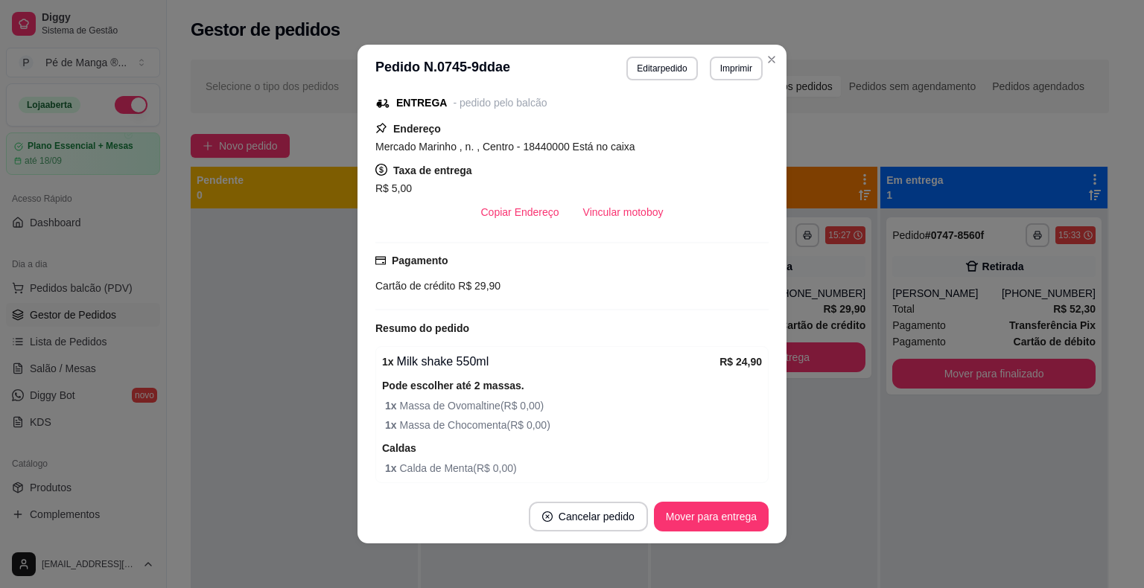
scroll to position [223, 0]
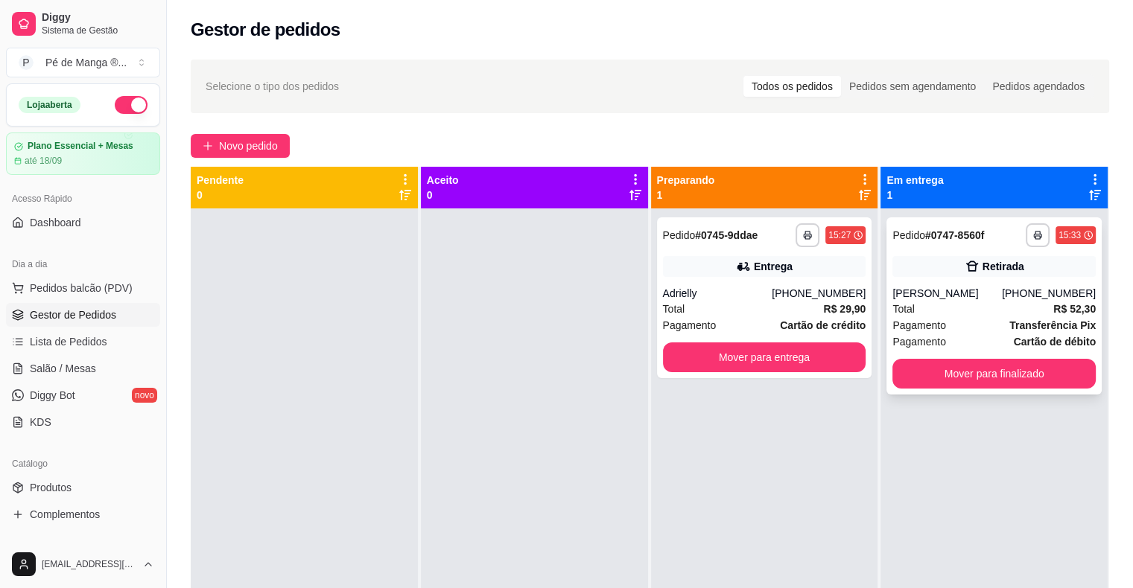
click at [931, 270] on div "Retirada" at bounding box center [993, 266] width 203 height 21
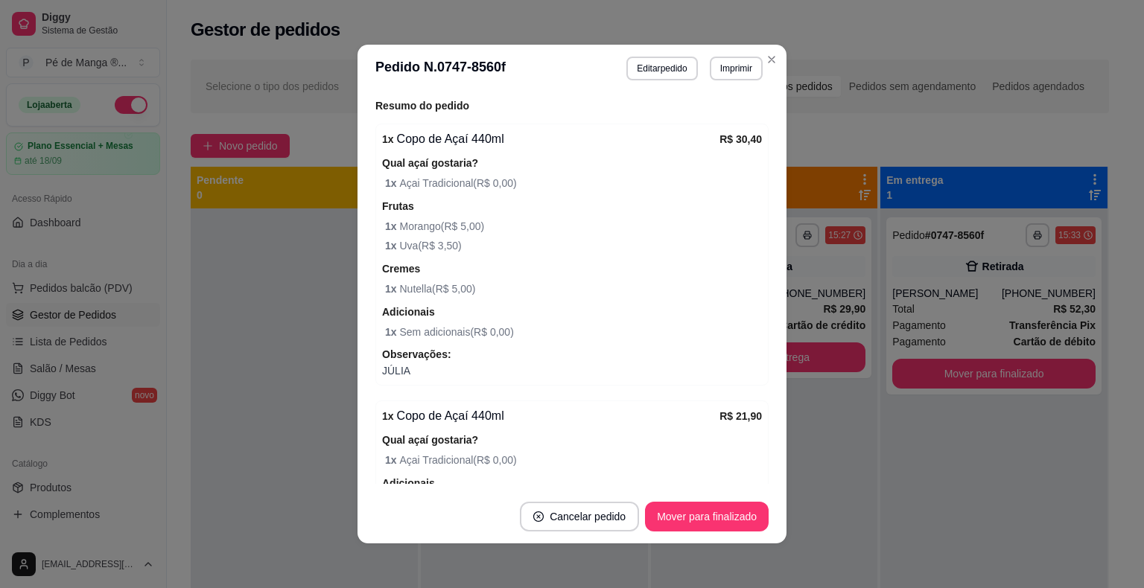
scroll to position [119, 0]
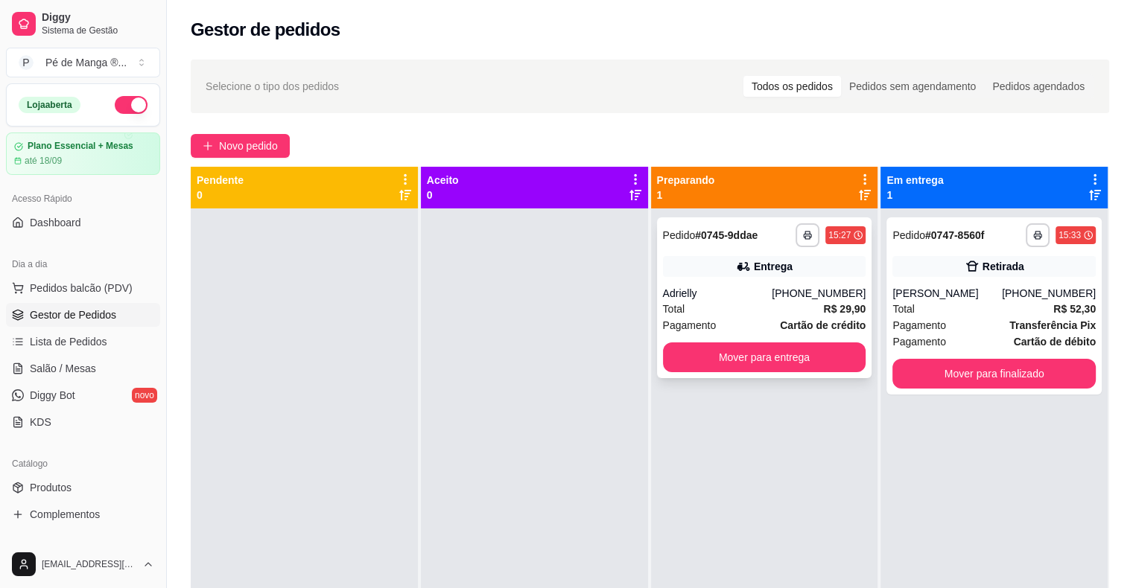
click at [750, 280] on div "**********" at bounding box center [764, 297] width 215 height 161
click at [780, 350] on button "Mover para entrega" at bounding box center [764, 357] width 197 height 29
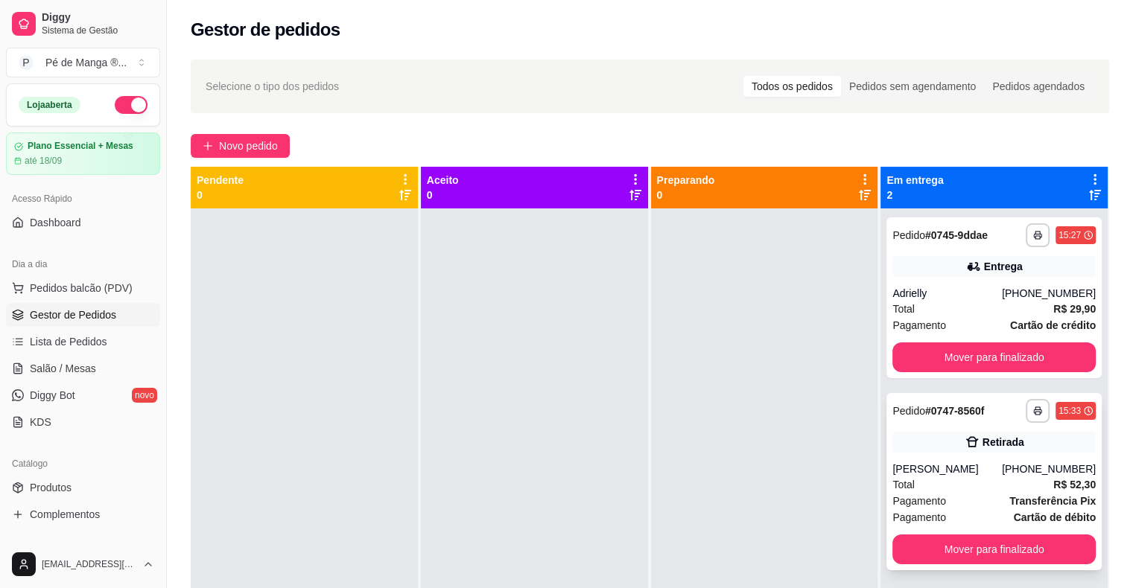
click at [969, 446] on div "Retirada" at bounding box center [993, 442] width 203 height 21
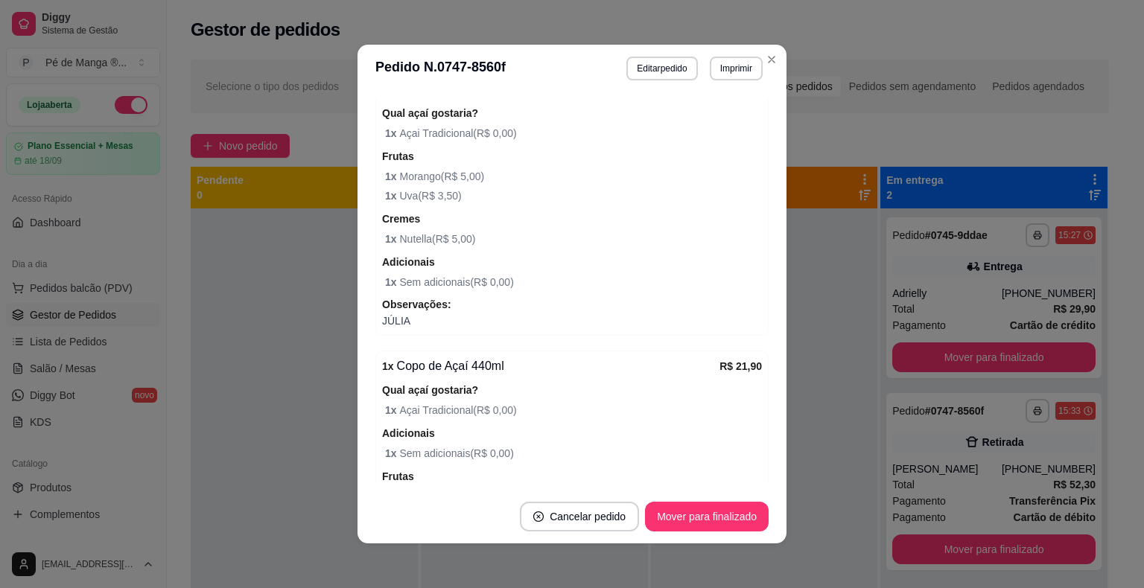
scroll to position [372, 0]
click at [727, 489] on div "feito há 19 minutos Horário do pedido [DATE] 15:33 Status do pedido PRONTO PARA…" at bounding box center [571, 291] width 429 height 398
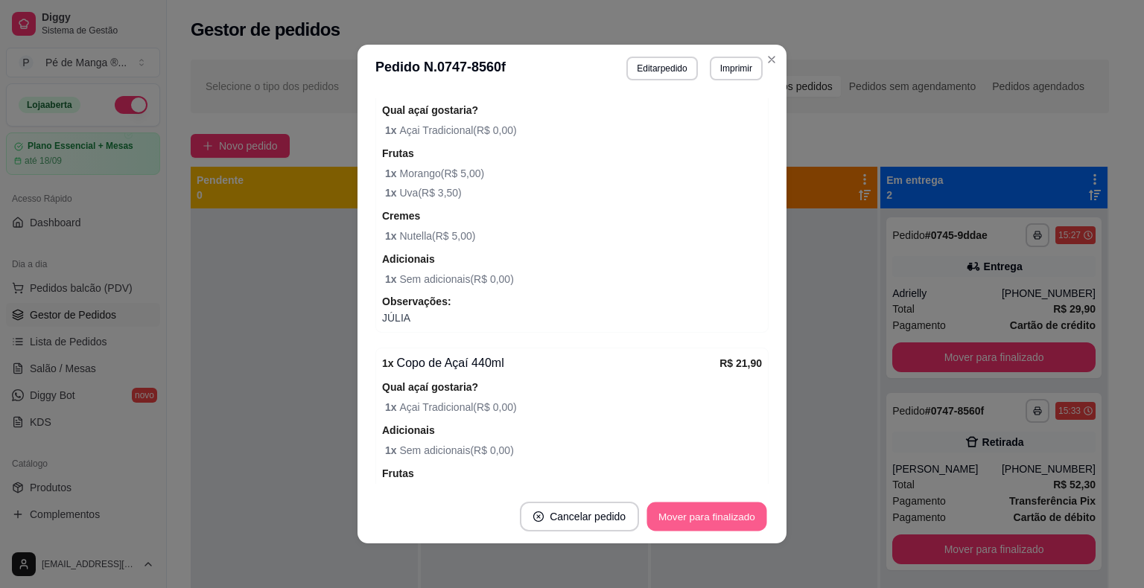
click at [731, 514] on button "Mover para finalizado" at bounding box center [707, 517] width 120 height 29
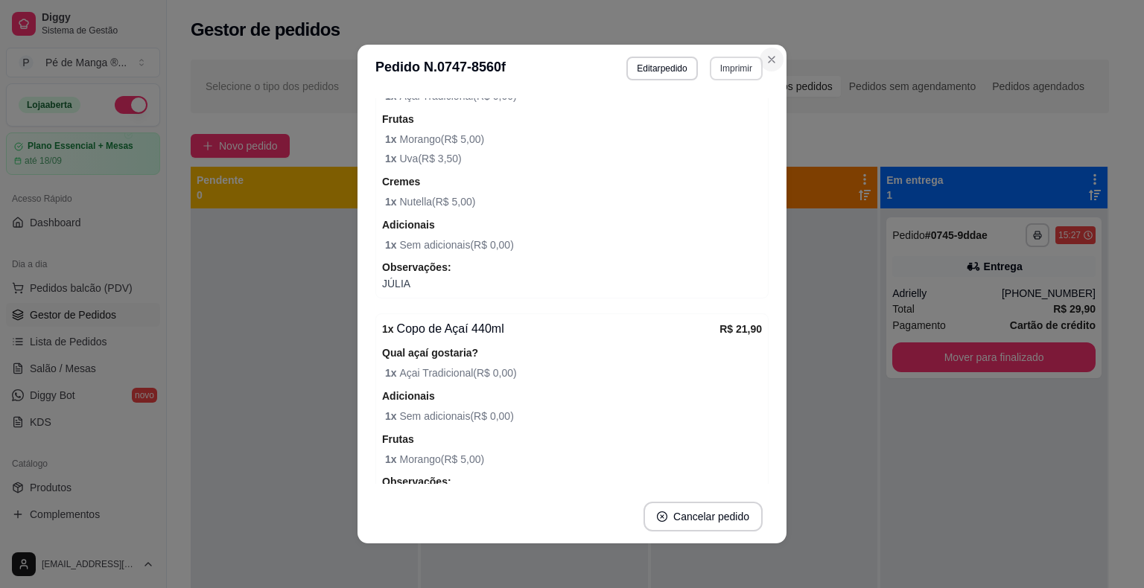
scroll to position [338, 0]
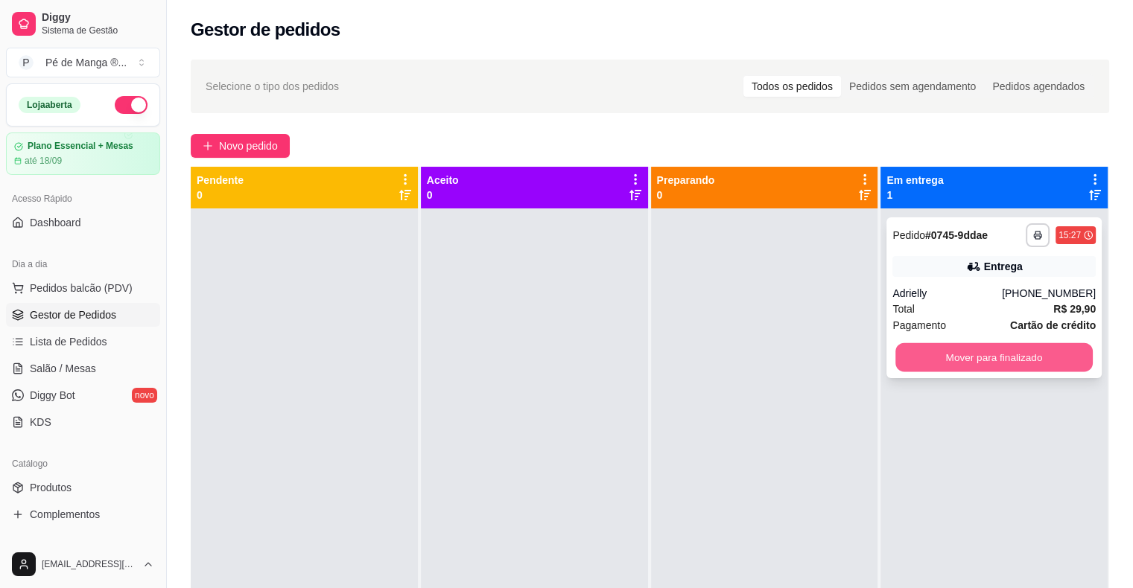
click at [1007, 353] on button "Mover para finalizado" at bounding box center [993, 357] width 197 height 29
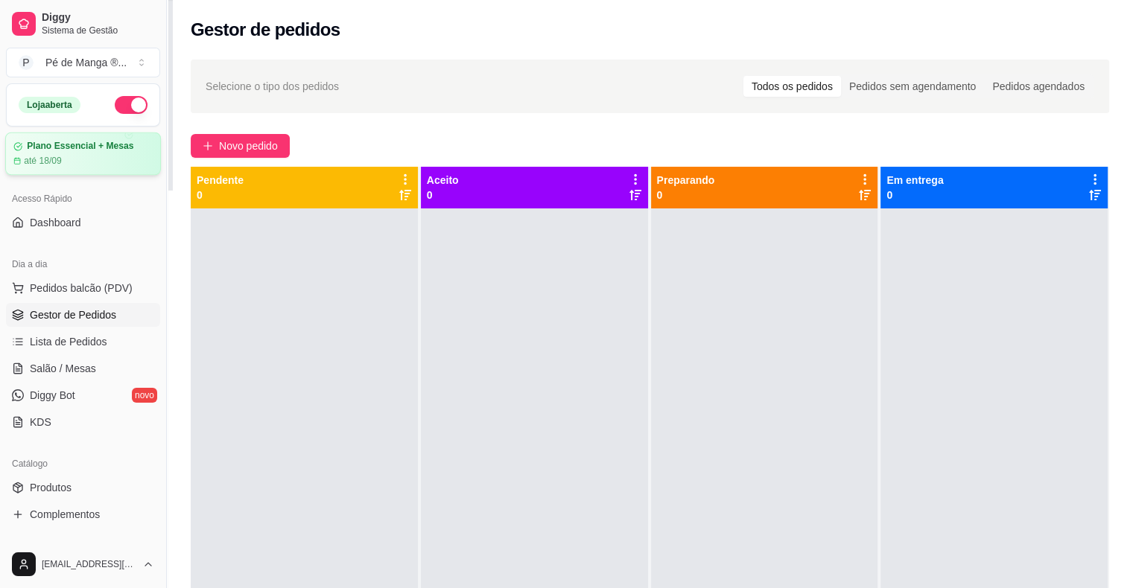
click at [57, 156] on article "até 18/09" at bounding box center [43, 161] width 38 height 12
click at [83, 345] on span "Lista de Pedidos" at bounding box center [68, 341] width 77 height 15
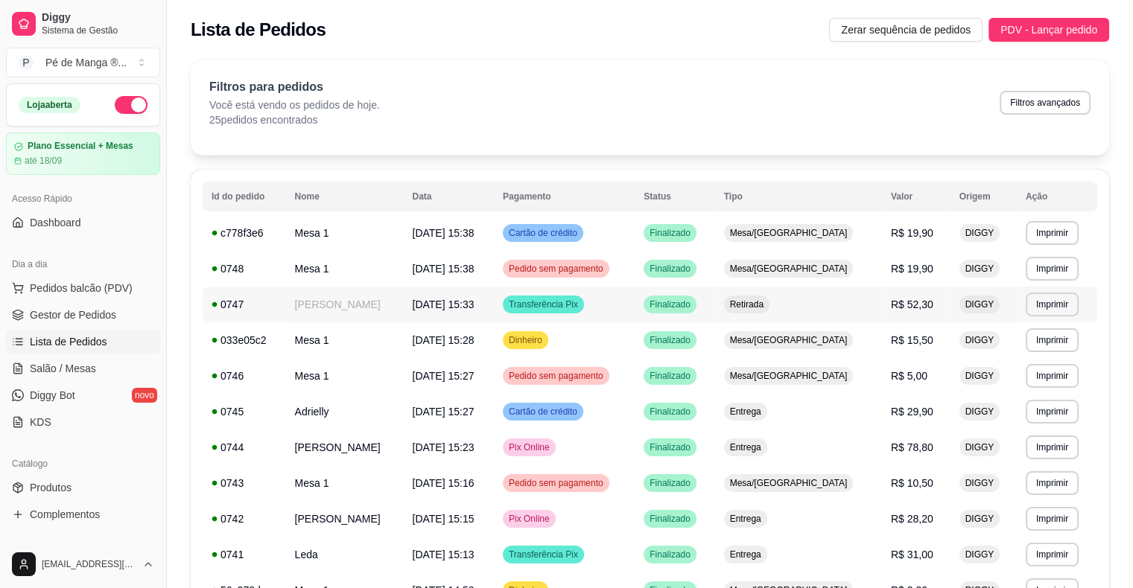
click at [331, 316] on td "[PERSON_NAME]" at bounding box center [345, 305] width 118 height 36
drag, startPoint x: 83, startPoint y: 318, endPoint x: 90, endPoint y: 323, distance: 8.5
click at [84, 318] on span "Gestor de Pedidos" at bounding box center [73, 315] width 86 height 15
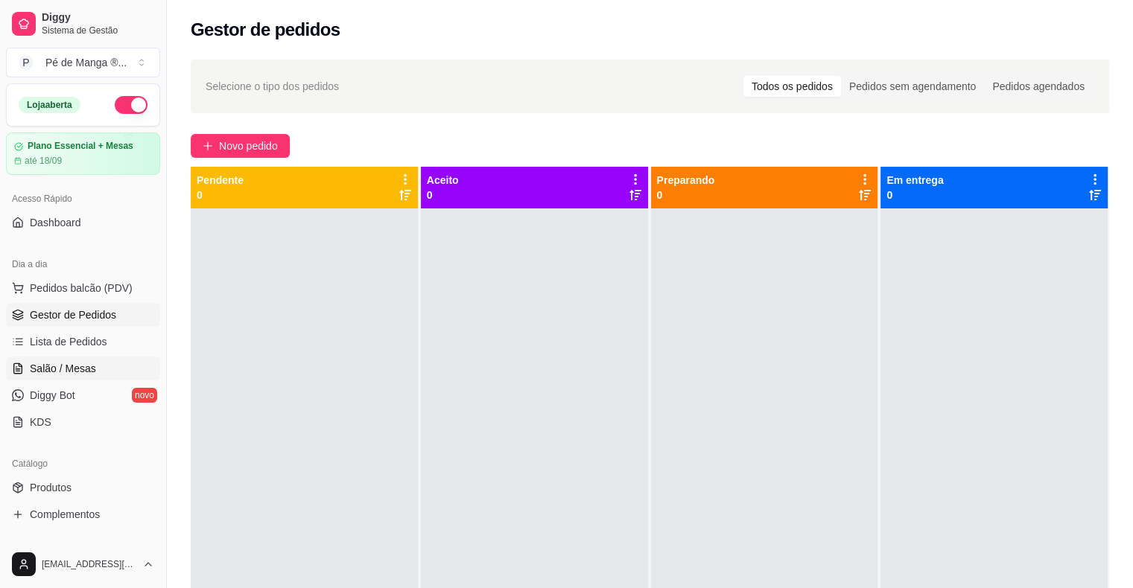
click at [66, 362] on span "Salão / Mesas" at bounding box center [63, 368] width 66 height 15
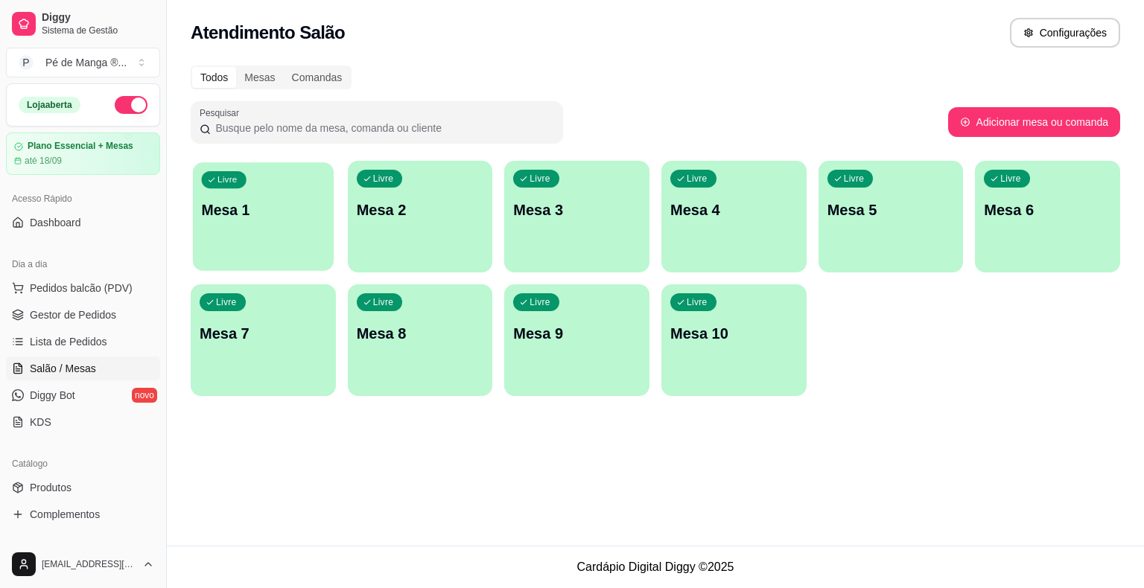
click at [292, 201] on p "Mesa 1" at bounding box center [264, 210] width 124 height 20
click at [265, 214] on p "Mesa 1" at bounding box center [263, 210] width 127 height 21
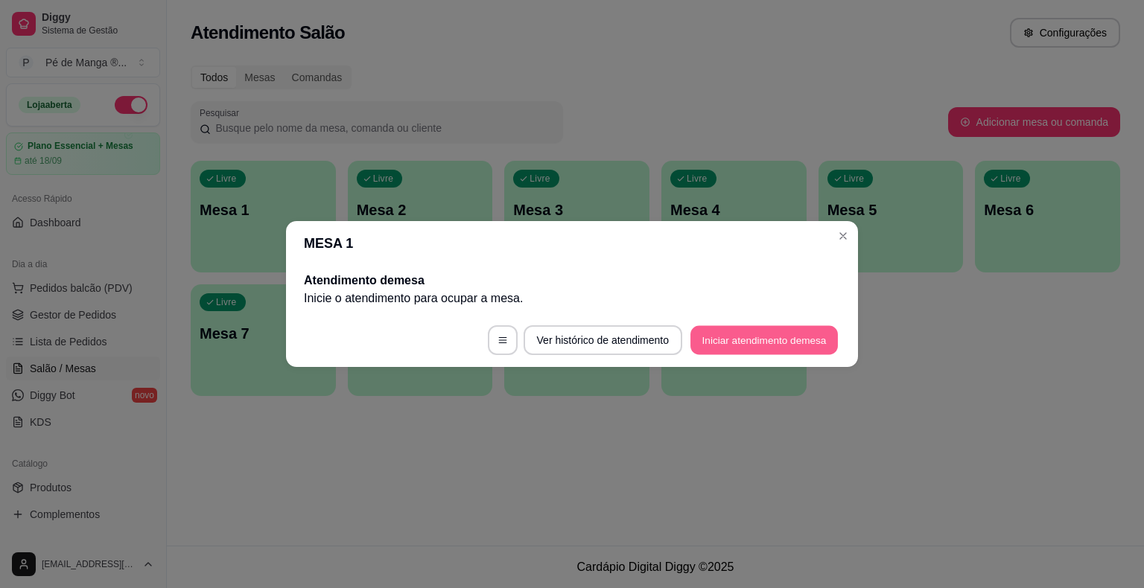
click at [736, 343] on button "Iniciar atendimento de mesa" at bounding box center [763, 340] width 147 height 29
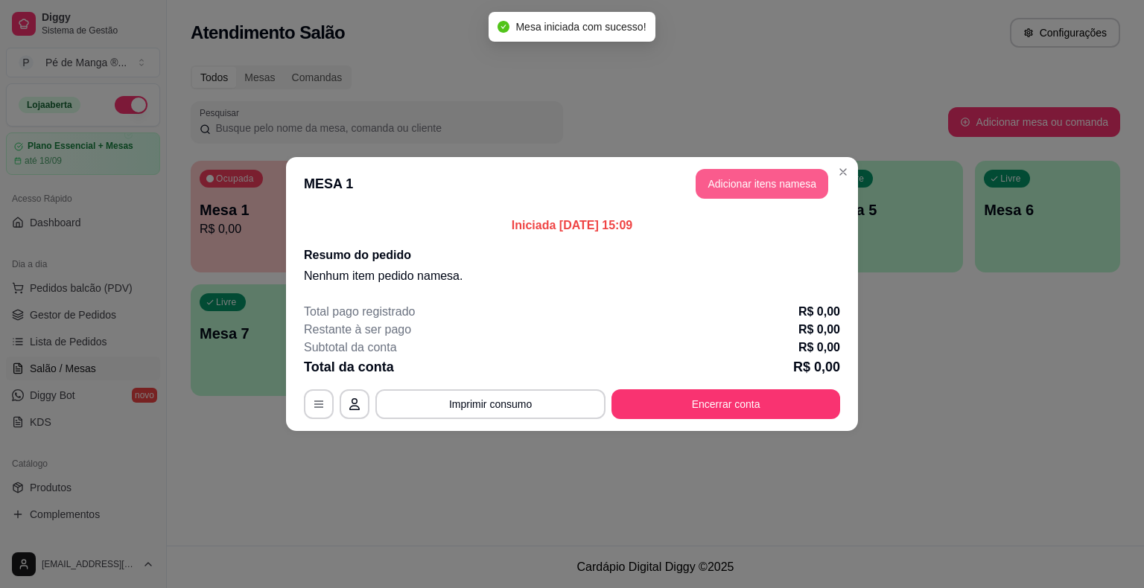
click at [745, 184] on button "Adicionar itens na mesa" at bounding box center [762, 184] width 133 height 30
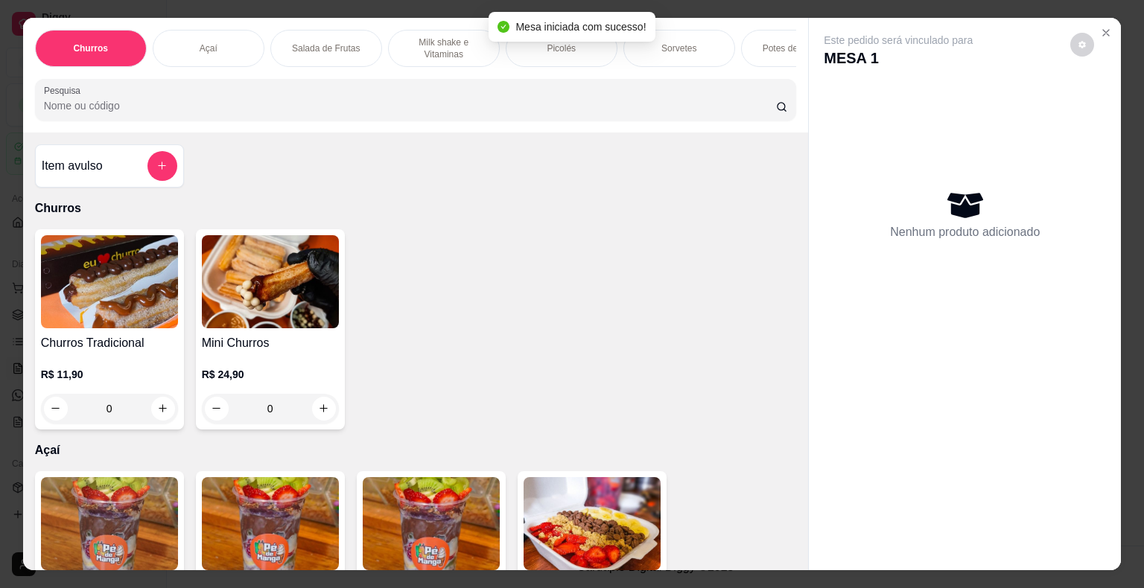
click at [189, 40] on div "Açaí" at bounding box center [209, 48] width 112 height 37
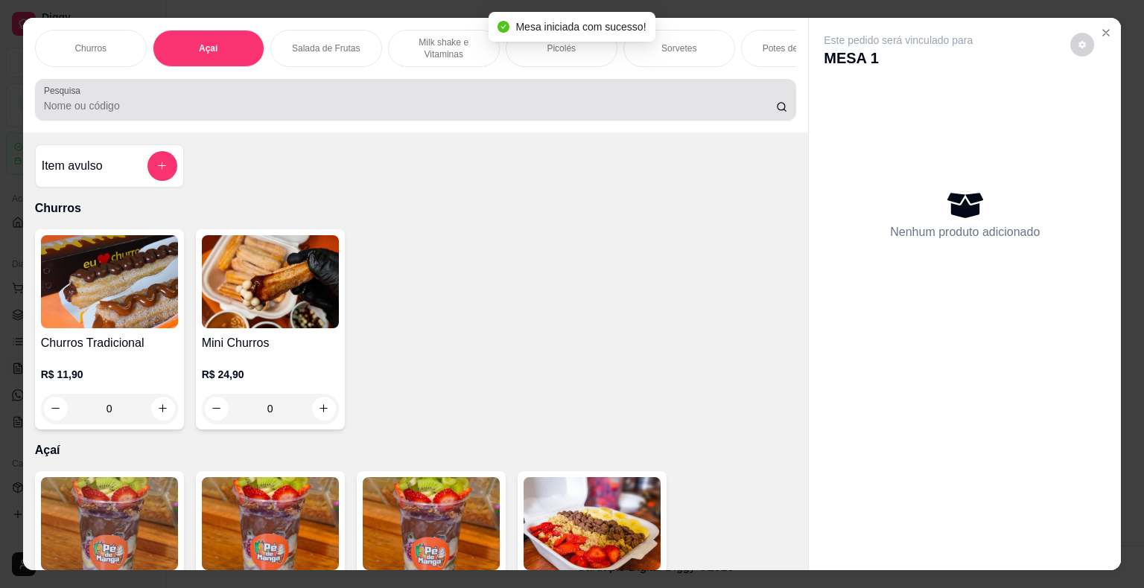
scroll to position [36, 0]
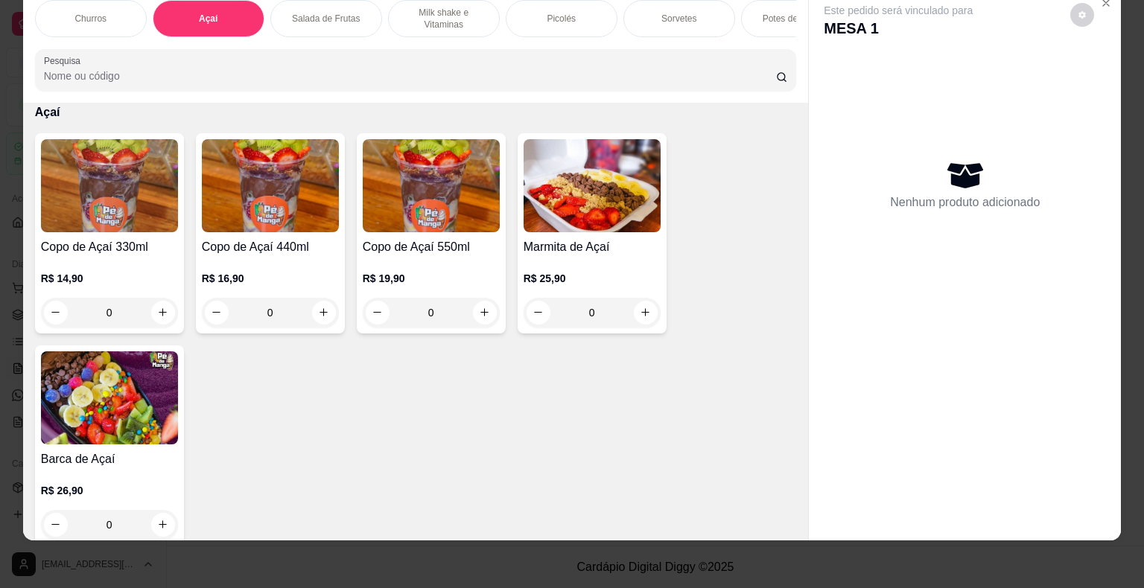
click at [319, 312] on div "0" at bounding box center [270, 313] width 137 height 30
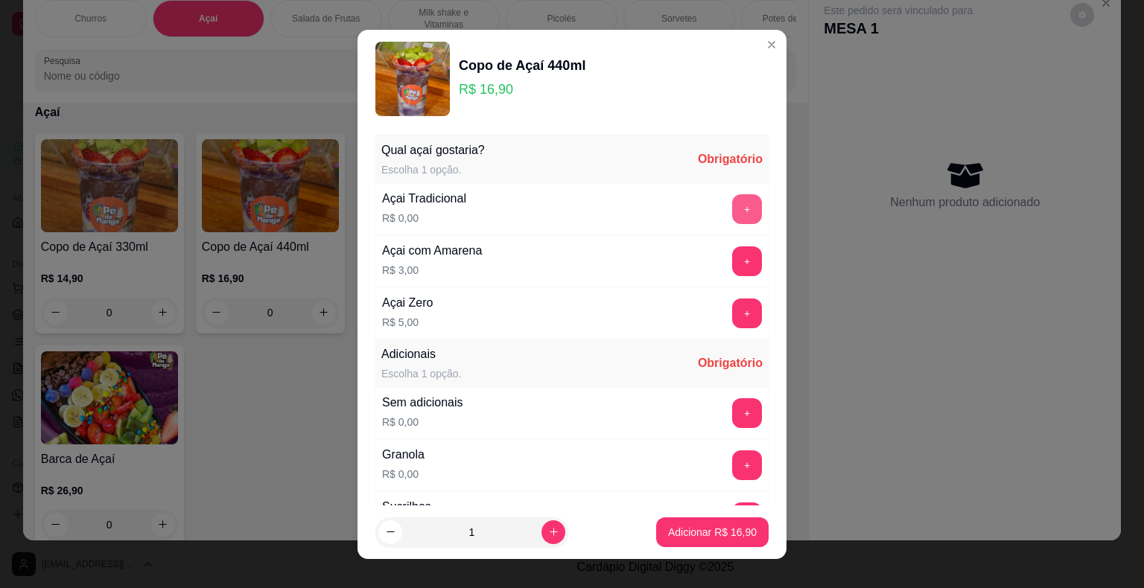
click at [732, 206] on button "+" at bounding box center [747, 209] width 30 height 30
click at [733, 413] on button "+" at bounding box center [747, 412] width 29 height 29
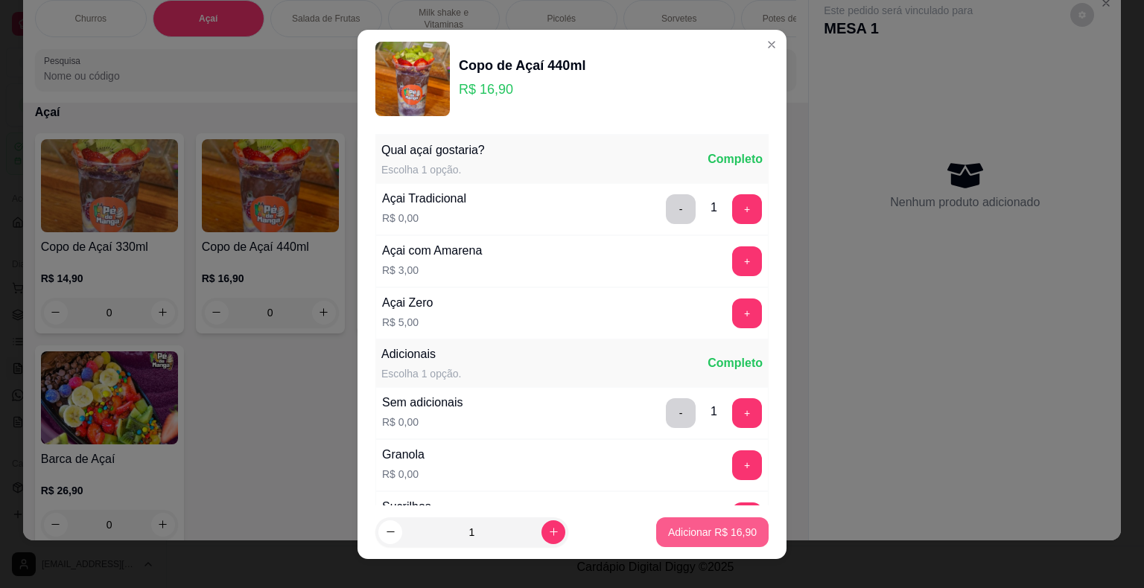
click at [719, 530] on p "Adicionar R$ 16,90" at bounding box center [712, 532] width 89 height 15
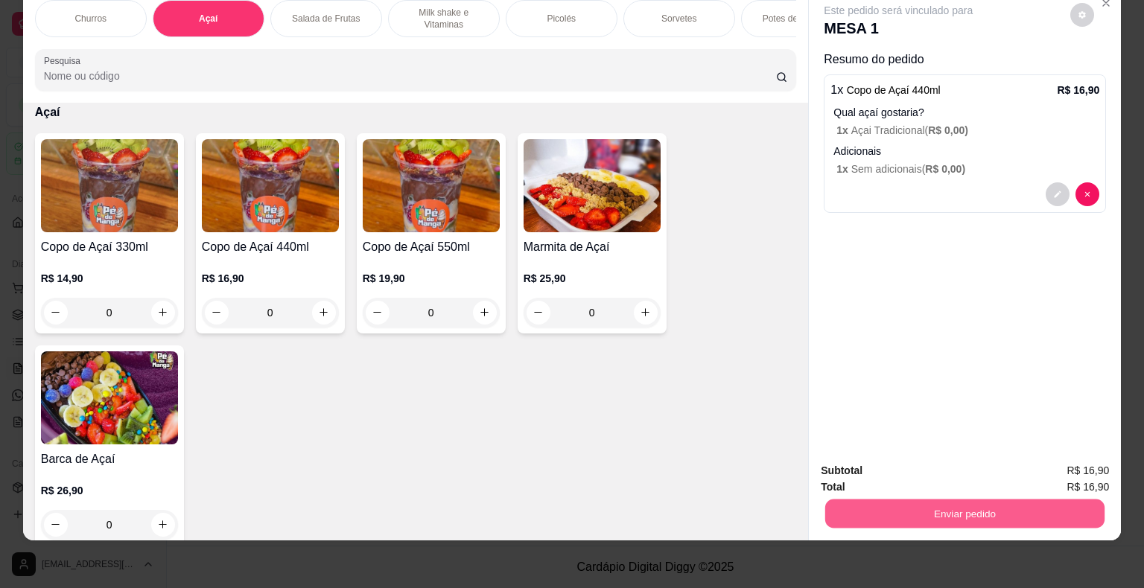
click at [934, 502] on button "Enviar pedido" at bounding box center [964, 514] width 279 height 29
click at [851, 467] on button "Não registrar e enviar pedido" at bounding box center [915, 466] width 150 height 28
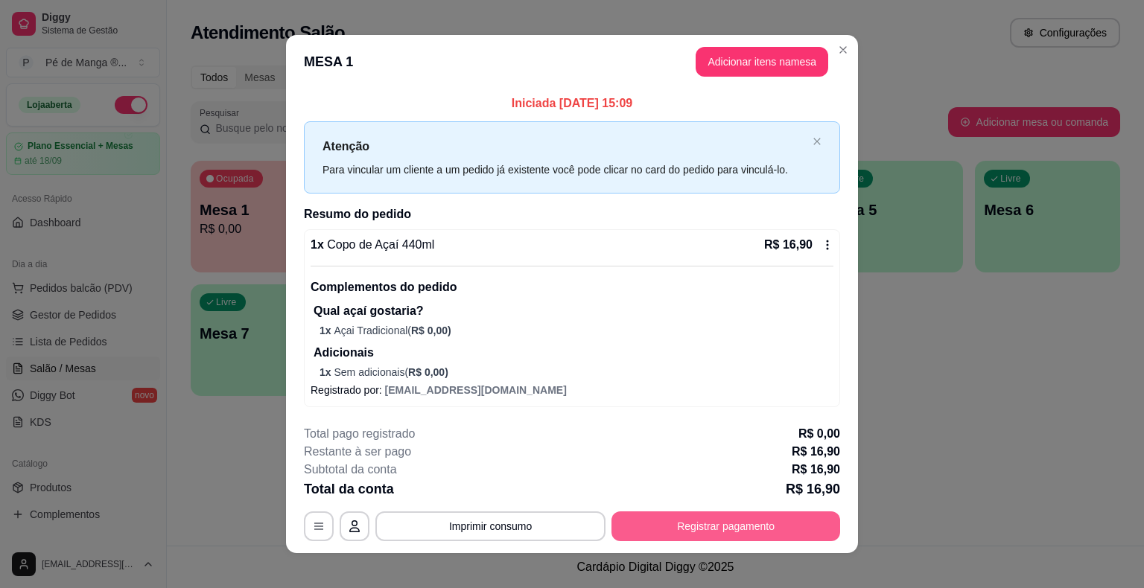
click at [715, 510] on div "**********" at bounding box center [572, 483] width 536 height 116
click at [714, 518] on button "Registrar pagamento" at bounding box center [726, 526] width 222 height 29
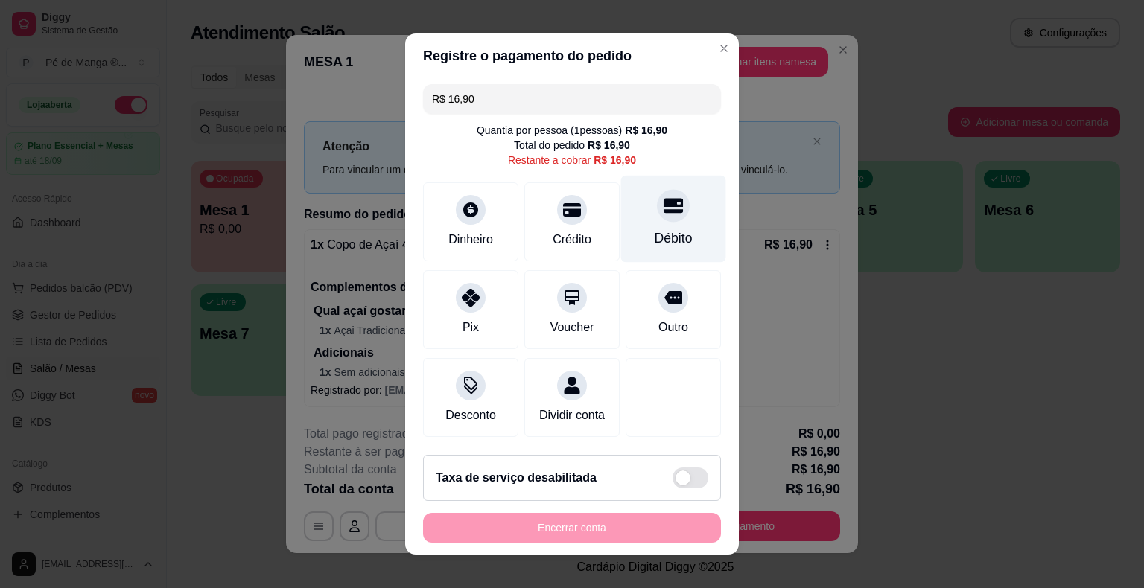
click at [629, 204] on div "Débito" at bounding box center [673, 219] width 105 height 87
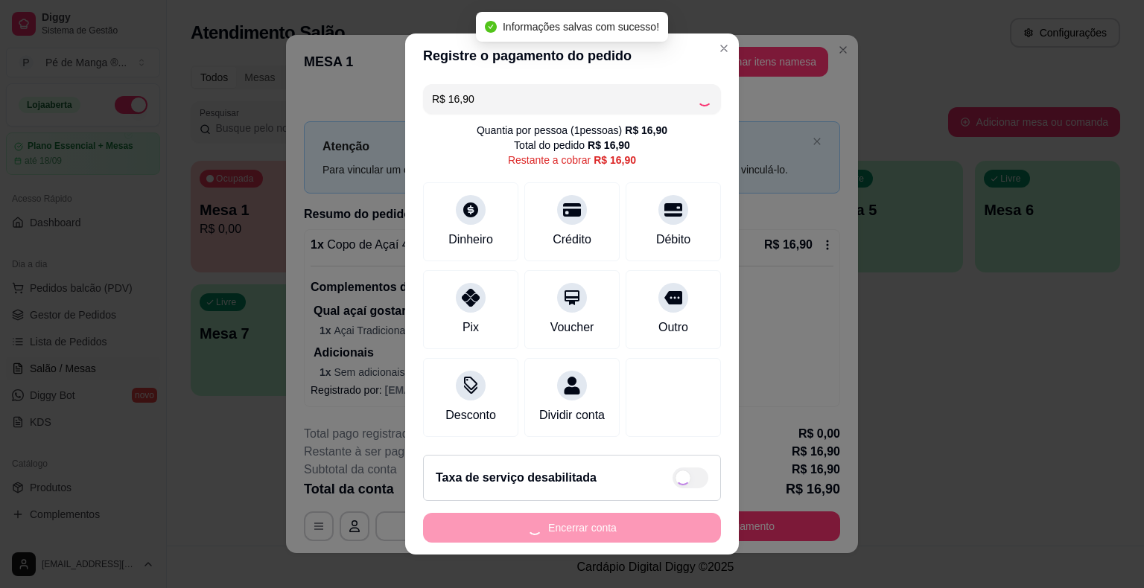
type input "R$ 0,00"
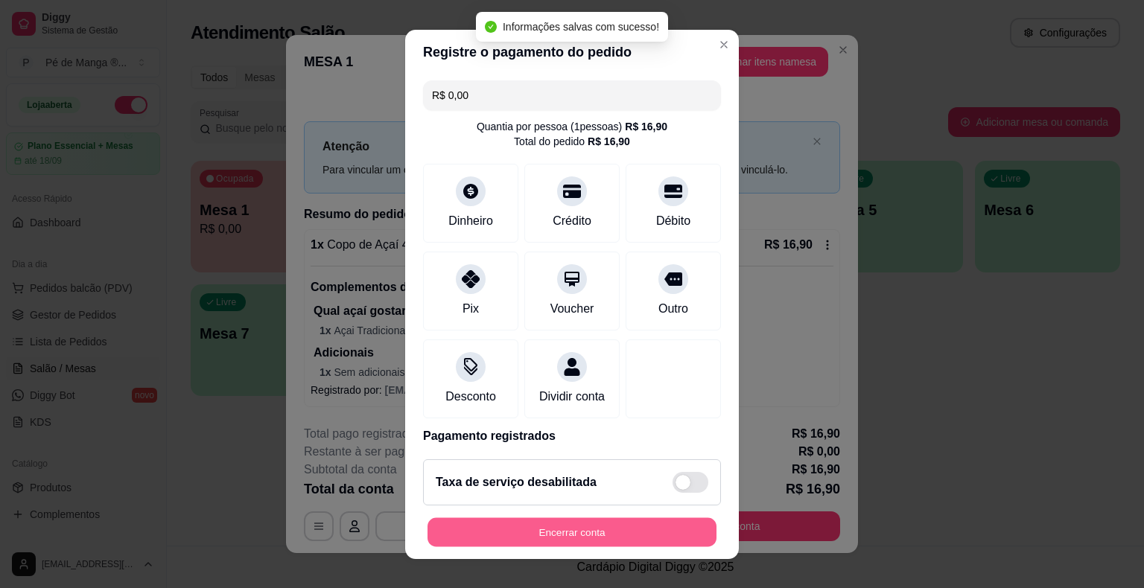
click at [617, 532] on button "Encerrar conta" at bounding box center [571, 532] width 289 height 29
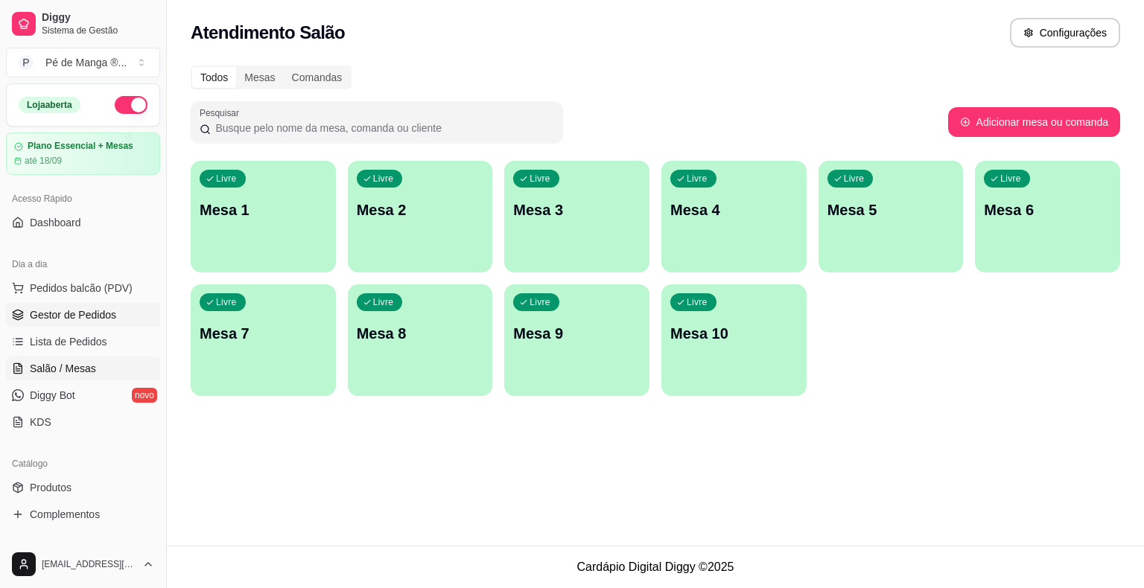
click at [77, 320] on span "Gestor de Pedidos" at bounding box center [73, 315] width 86 height 15
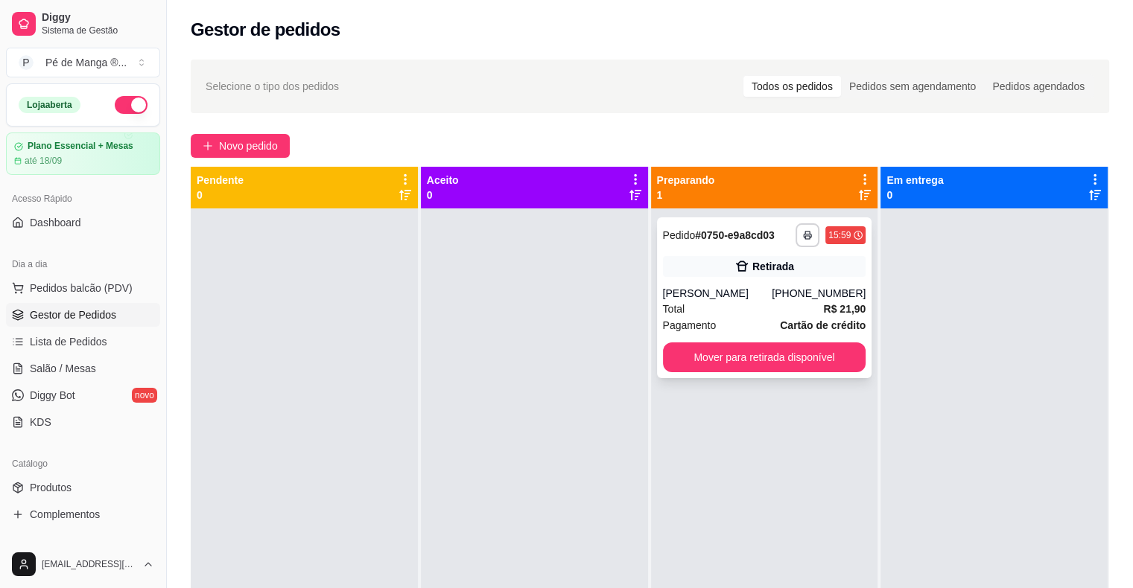
click at [703, 275] on div "Retirada" at bounding box center [764, 266] width 203 height 21
click at [734, 354] on button "Mover para retirada disponível" at bounding box center [764, 357] width 197 height 29
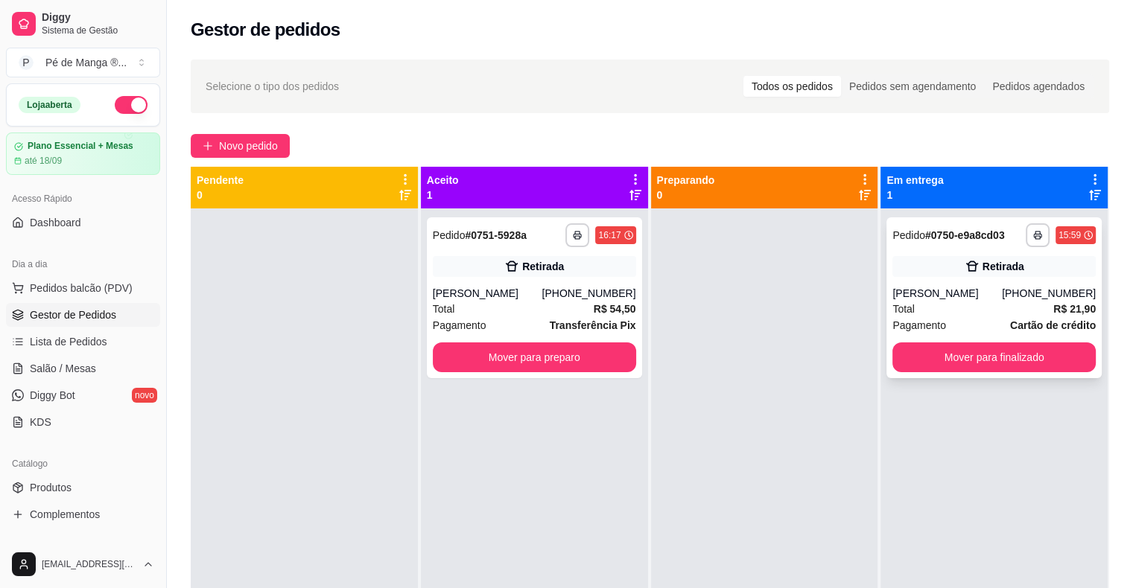
click at [984, 273] on div "Retirada" at bounding box center [1003, 266] width 42 height 15
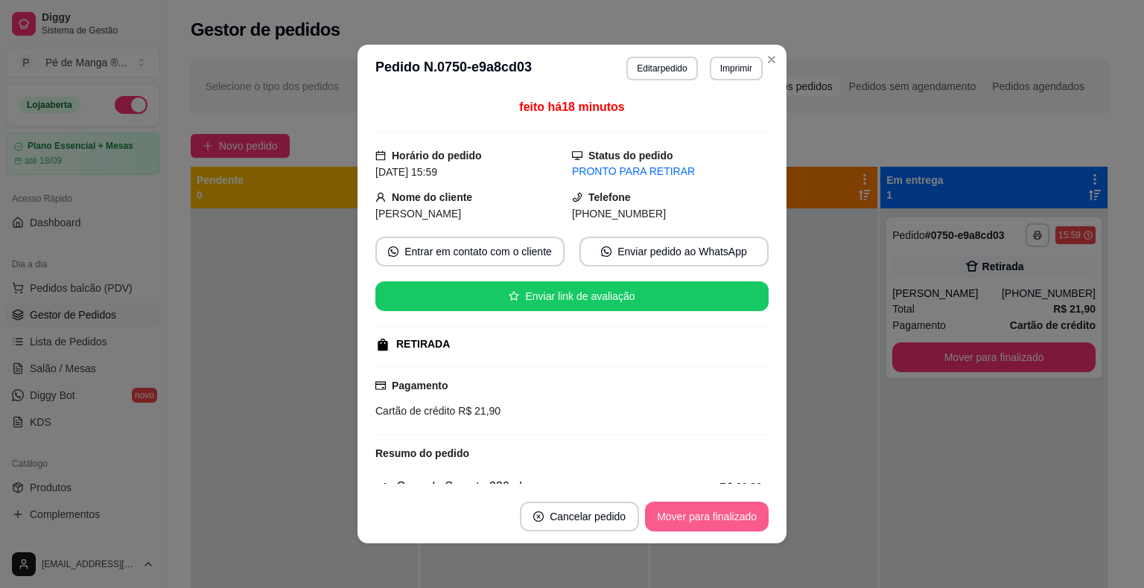
click at [731, 509] on button "Mover para finalizado" at bounding box center [707, 517] width 124 height 30
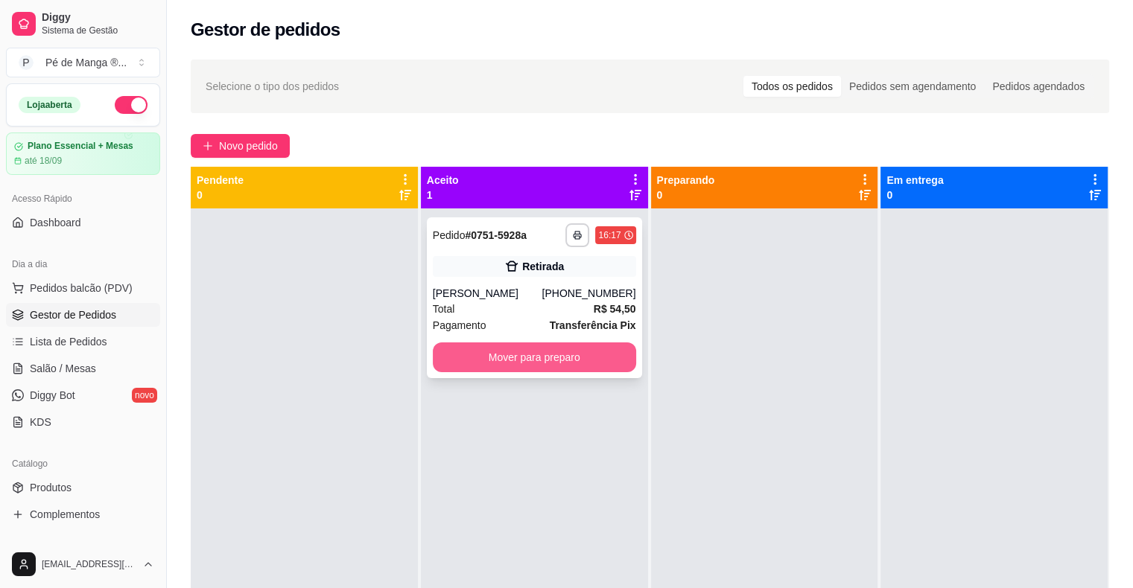
click at [580, 357] on button "Mover para preparo" at bounding box center [534, 358] width 203 height 30
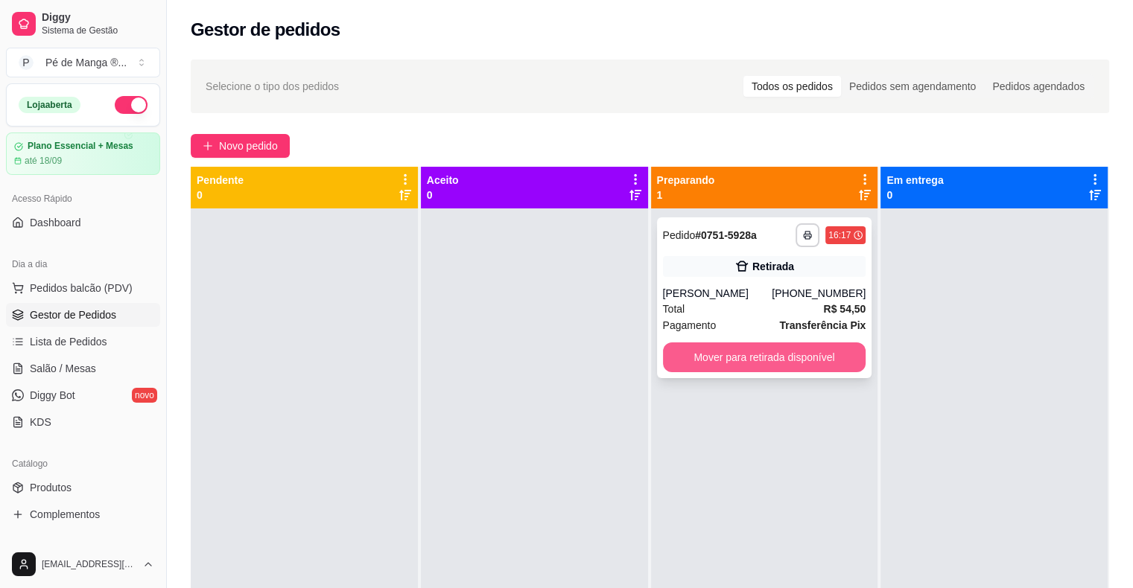
click at [764, 355] on button "Mover para retirada disponível" at bounding box center [764, 358] width 203 height 30
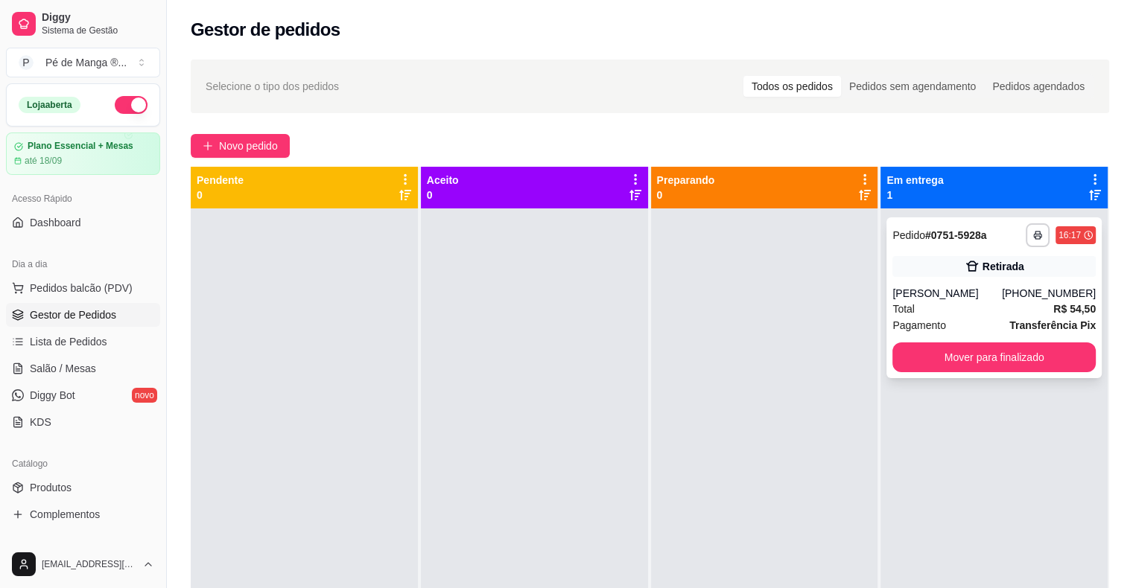
click at [952, 303] on div "Total R$ 54,50" at bounding box center [993, 309] width 203 height 16
click at [16, 363] on icon at bounding box center [18, 369] width 12 height 12
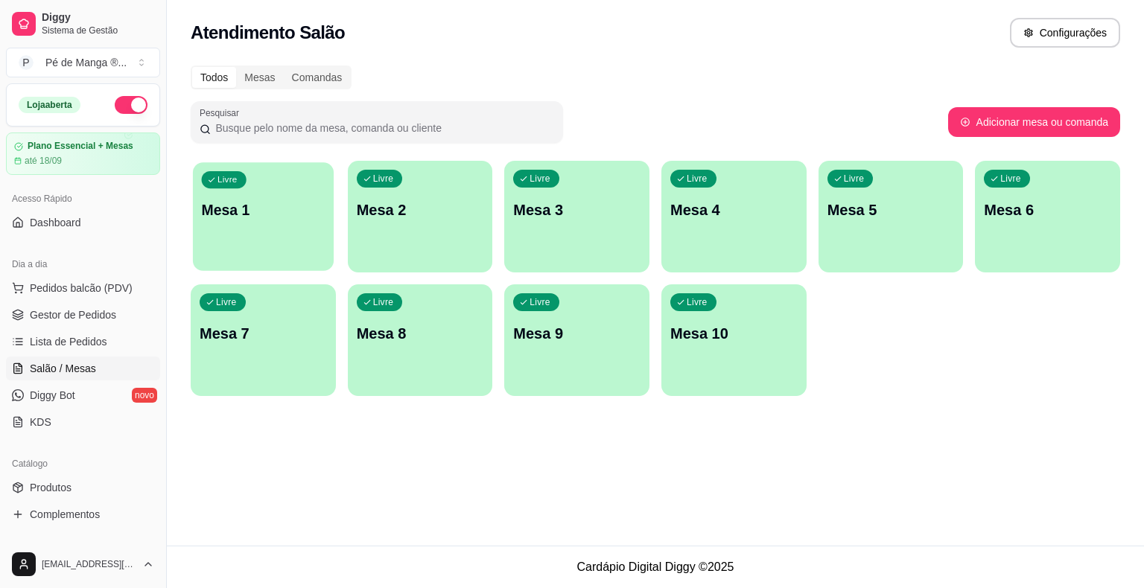
click at [292, 220] on p "Mesa 1" at bounding box center [264, 210] width 124 height 20
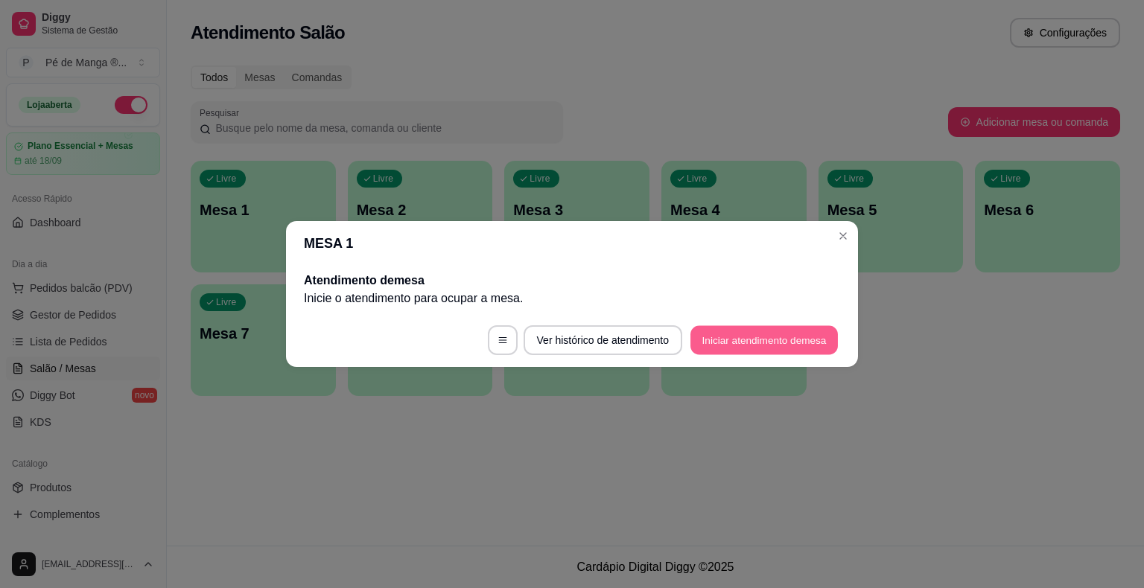
click at [725, 340] on button "Iniciar atendimento de mesa" at bounding box center [763, 340] width 147 height 29
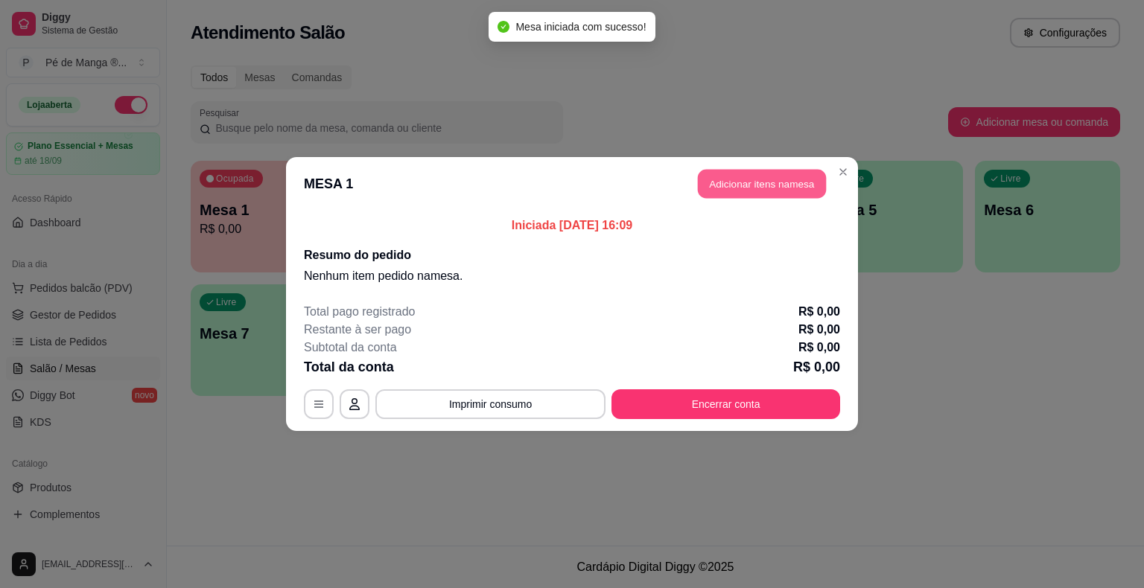
click at [771, 197] on button "Adicionar itens na mesa" at bounding box center [762, 184] width 128 height 29
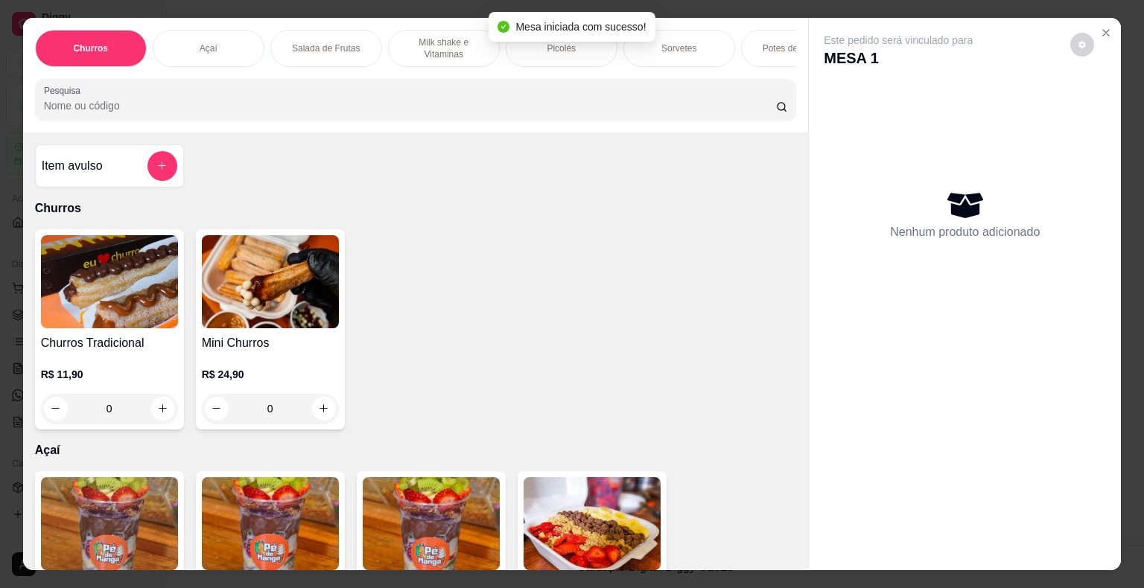
click at [750, 37] on div "Potes de Sorvete" at bounding box center [797, 48] width 112 height 37
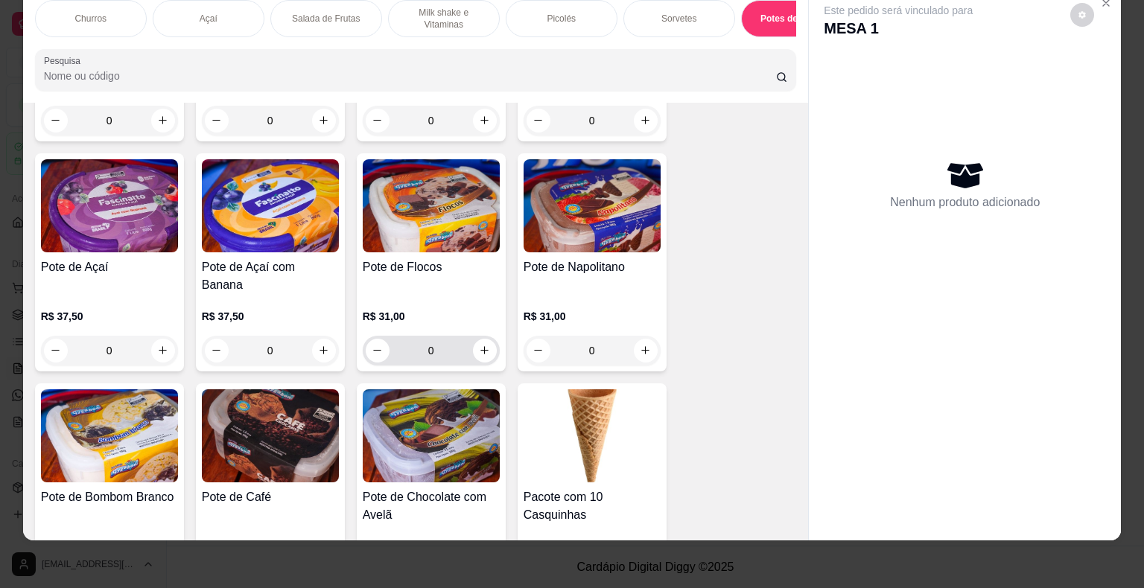
scroll to position [3215, 0]
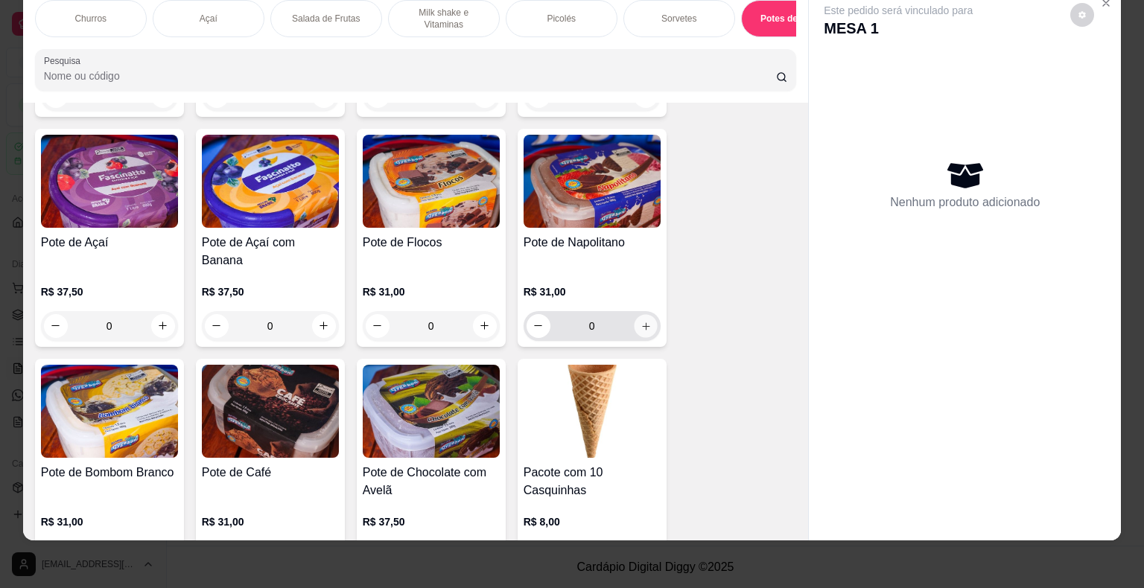
click at [643, 314] on button "increase-product-quantity" at bounding box center [645, 325] width 23 height 23
type input "1"
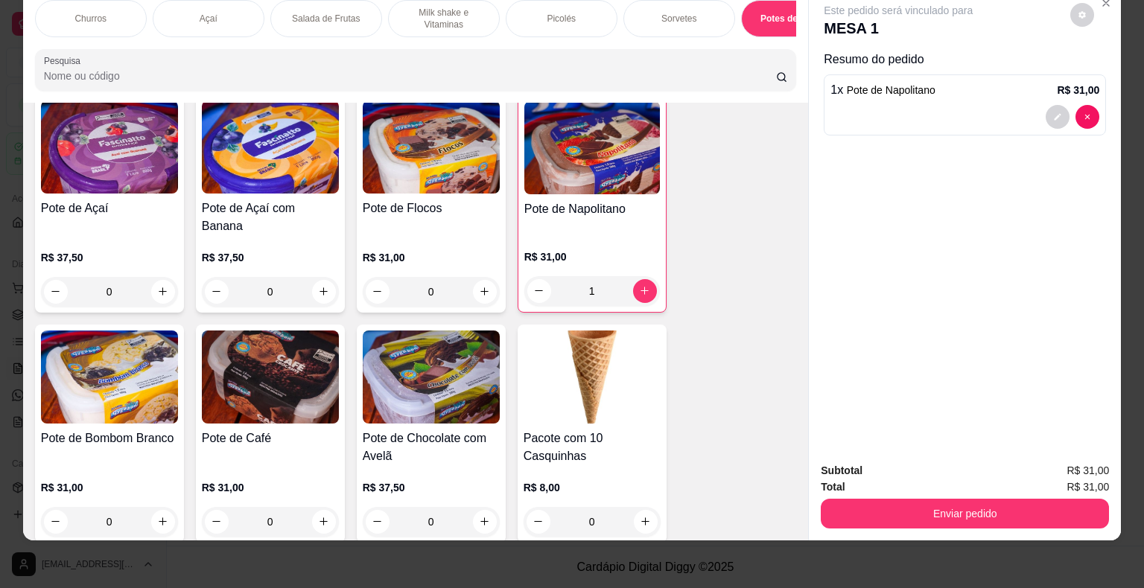
scroll to position [3289, 0]
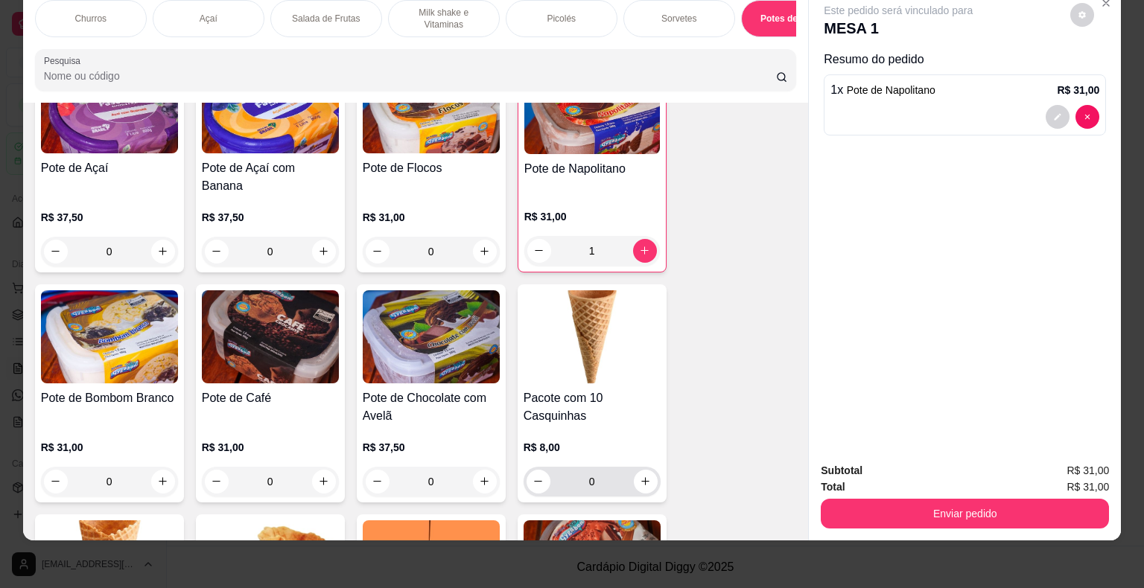
click at [640, 476] on icon "increase-product-quantity" at bounding box center [645, 481] width 11 height 11
type input "1"
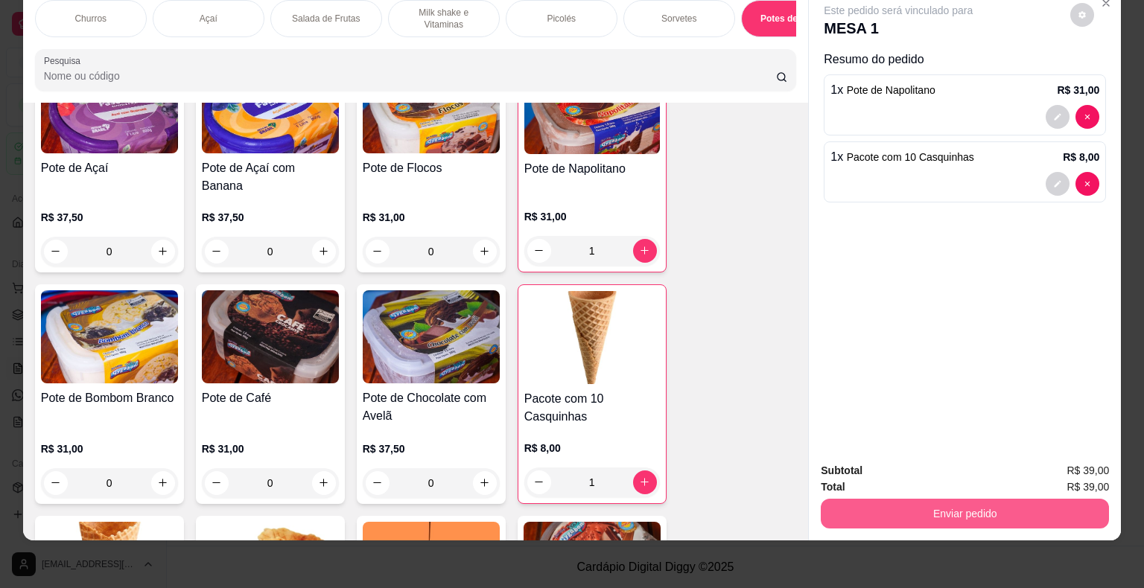
click at [926, 505] on button "Enviar pedido" at bounding box center [965, 514] width 288 height 30
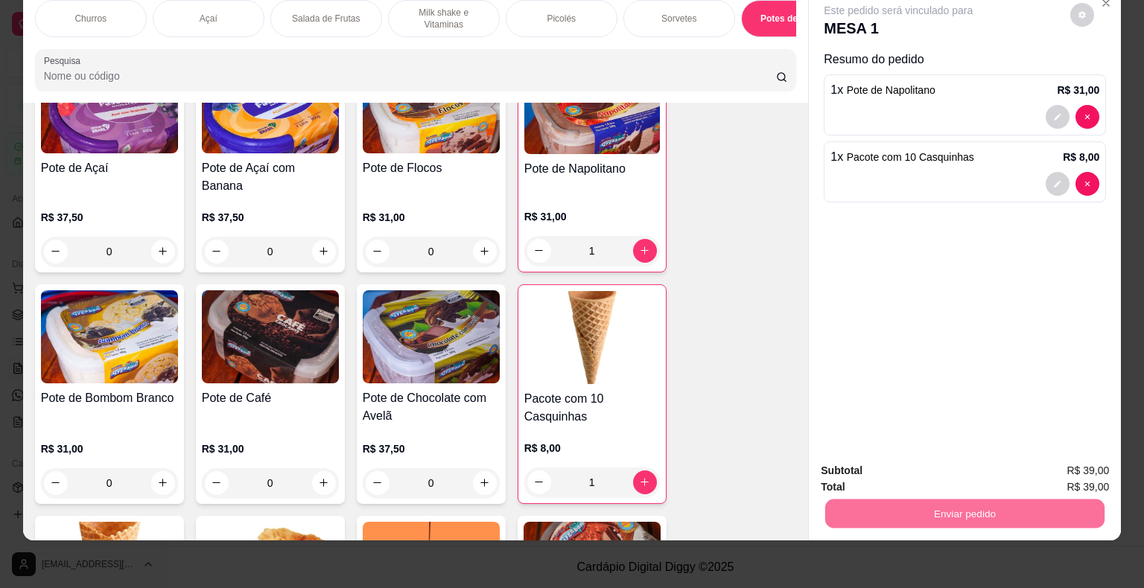
click at [909, 474] on button "Não registrar e enviar pedido" at bounding box center [915, 466] width 150 height 28
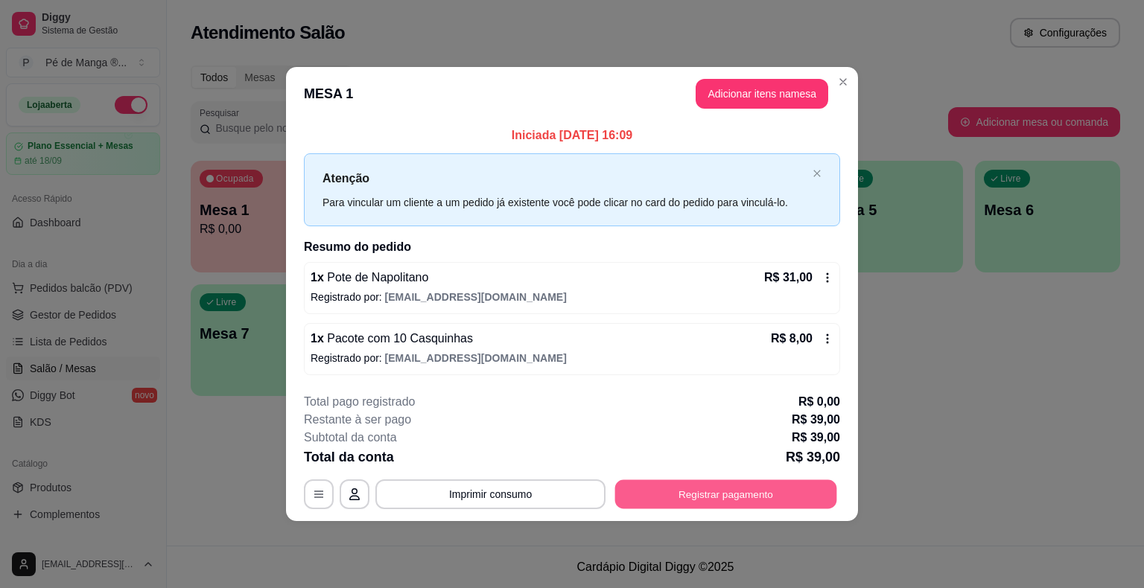
click at [745, 490] on button "Registrar pagamento" at bounding box center [726, 494] width 222 height 29
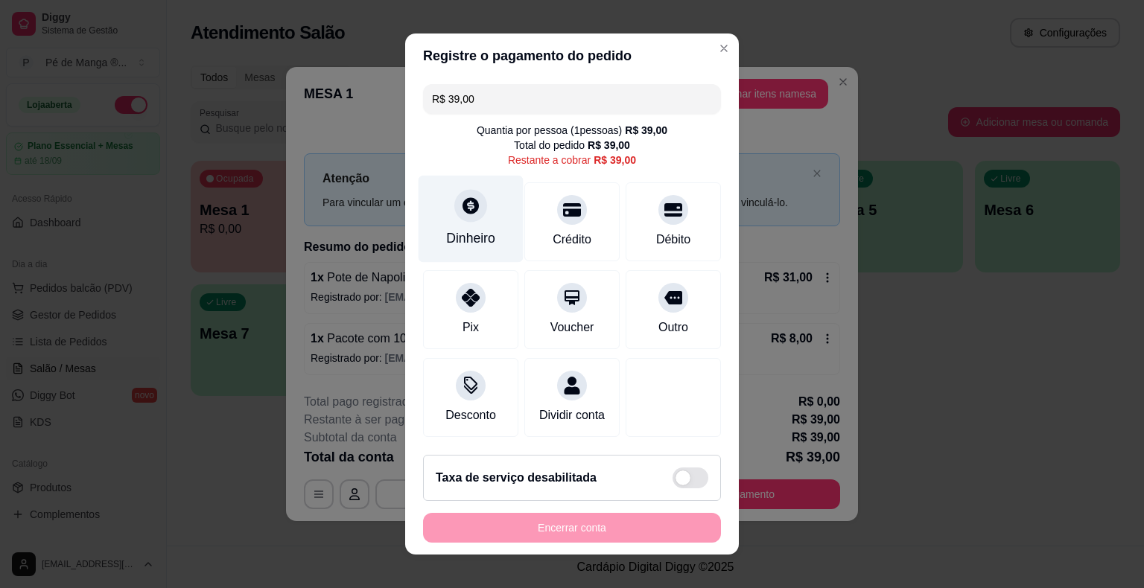
click at [471, 222] on div "Dinheiro" at bounding box center [471, 219] width 105 height 87
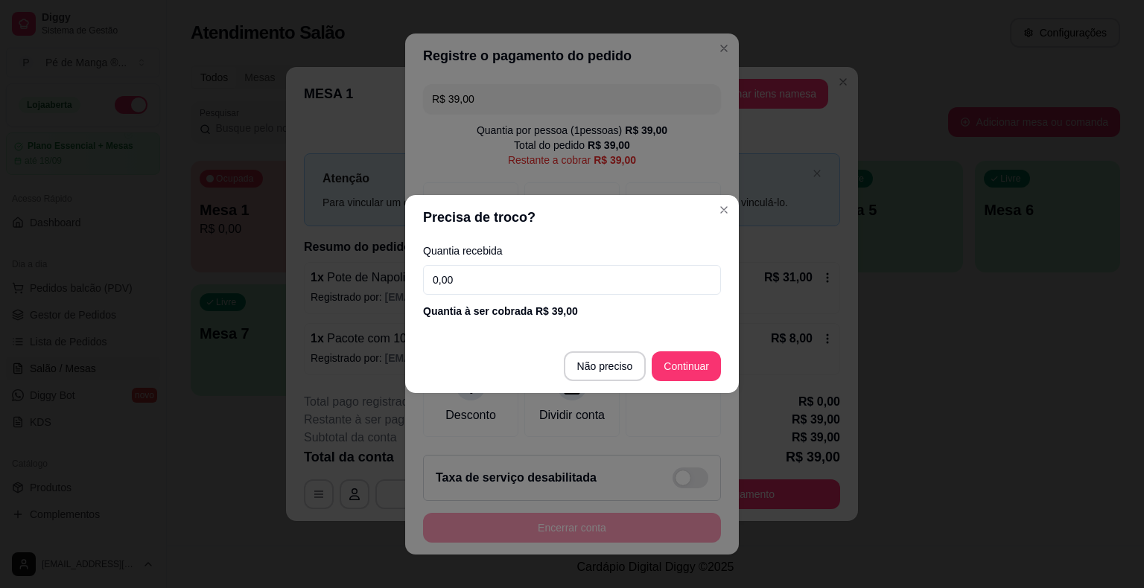
click at [498, 284] on input "0,00" at bounding box center [572, 280] width 298 height 30
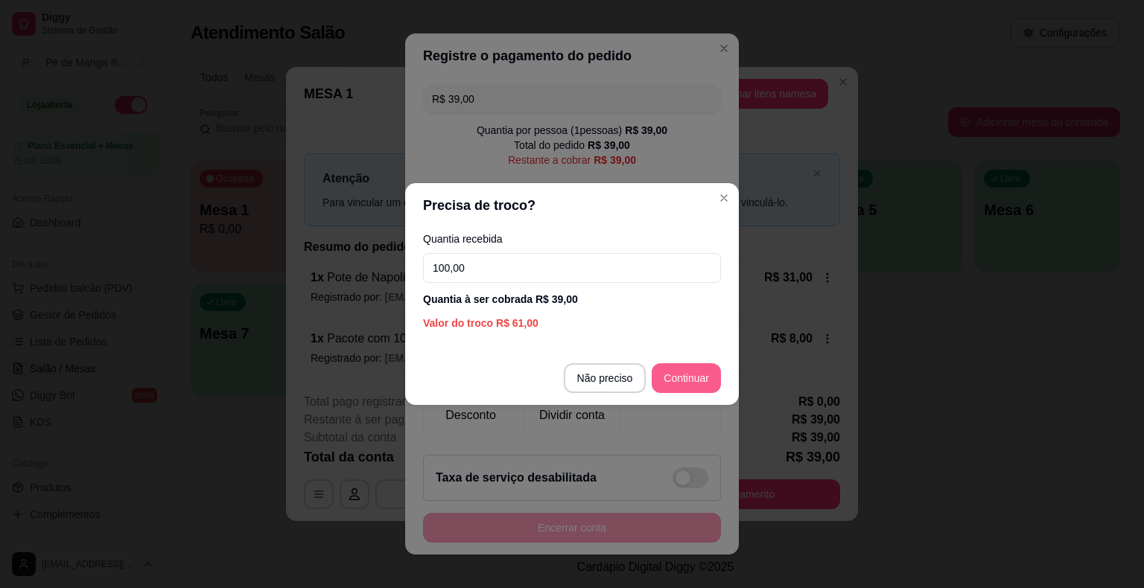
type input "100,00"
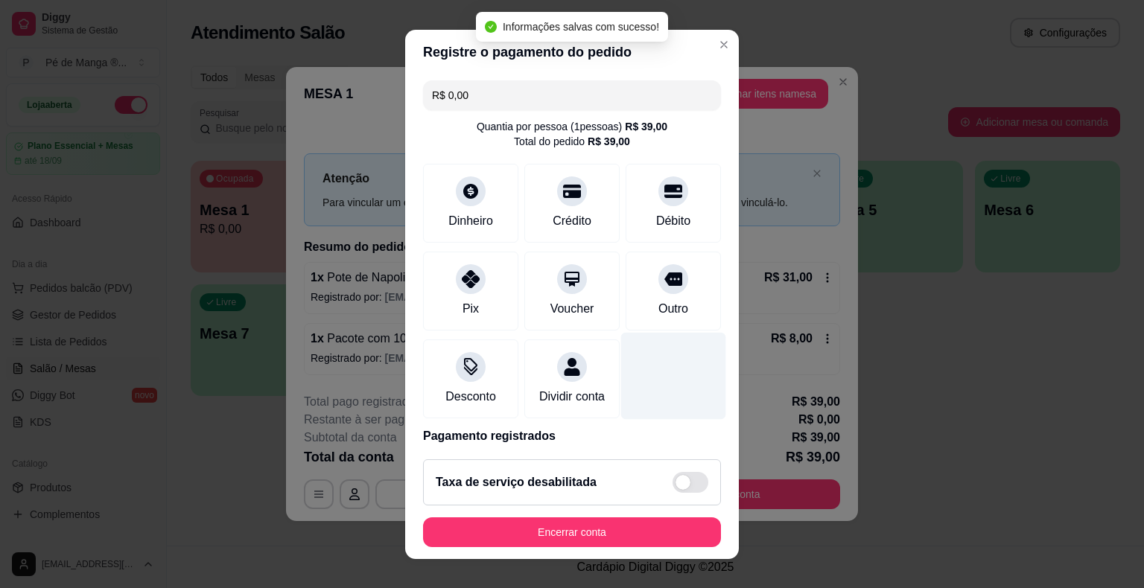
type input "R$ 0,00"
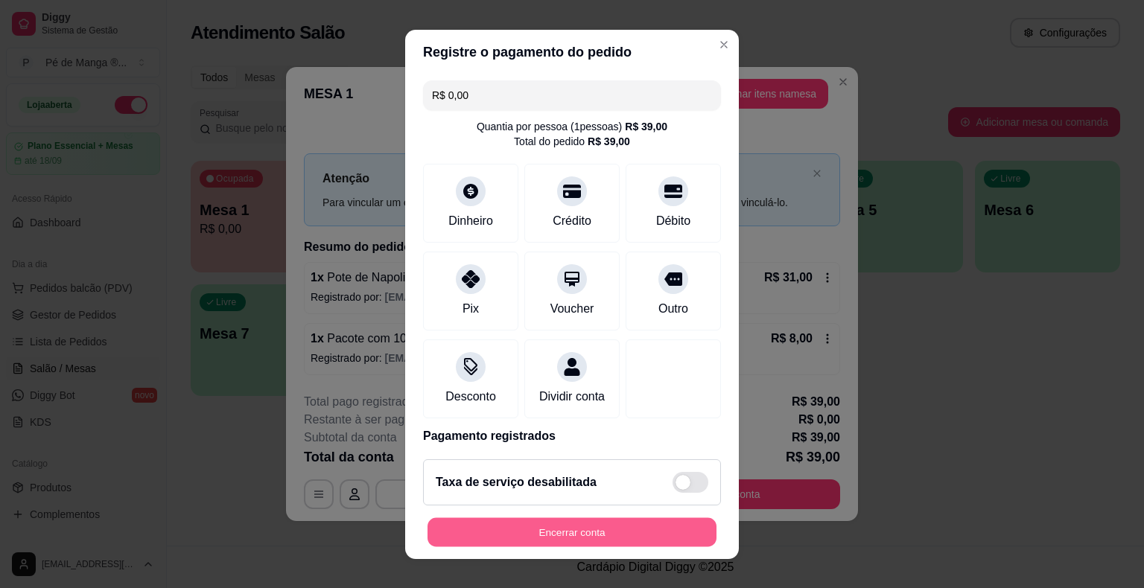
click at [596, 524] on button "Encerrar conta" at bounding box center [571, 532] width 289 height 29
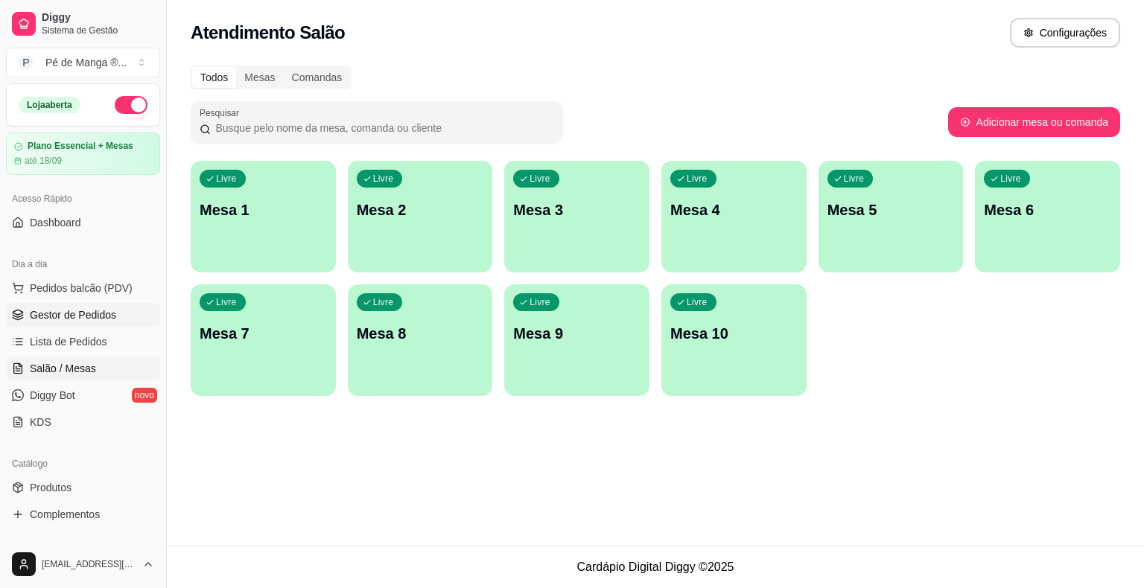
click at [74, 311] on span "Gestor de Pedidos" at bounding box center [73, 315] width 86 height 15
click at [77, 308] on span "Gestor de Pedidos" at bounding box center [73, 315] width 86 height 15
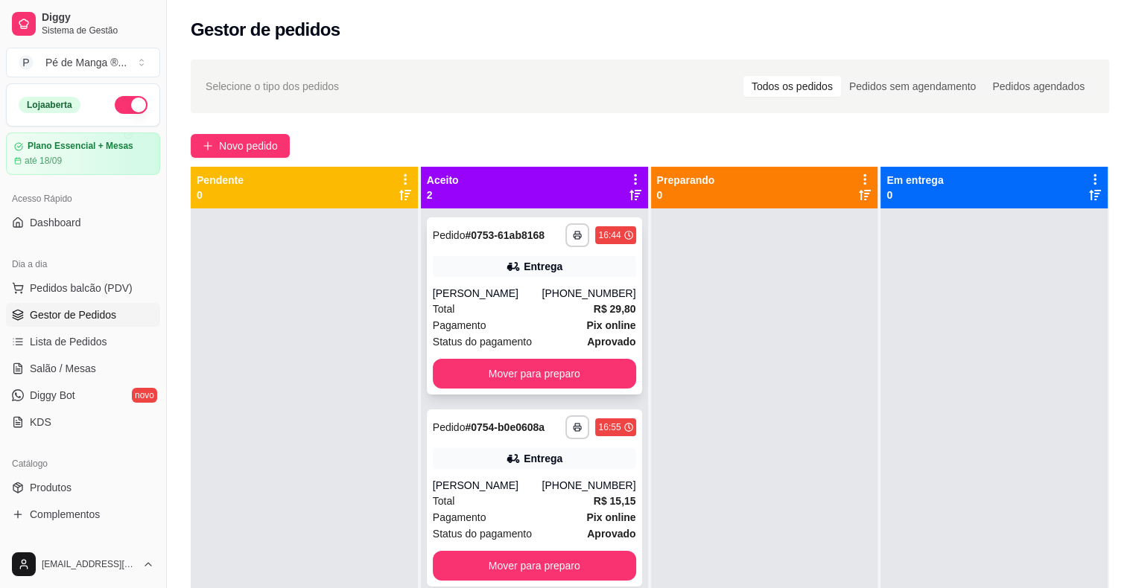
click at [489, 303] on div "Total R$ 29,80" at bounding box center [534, 309] width 203 height 16
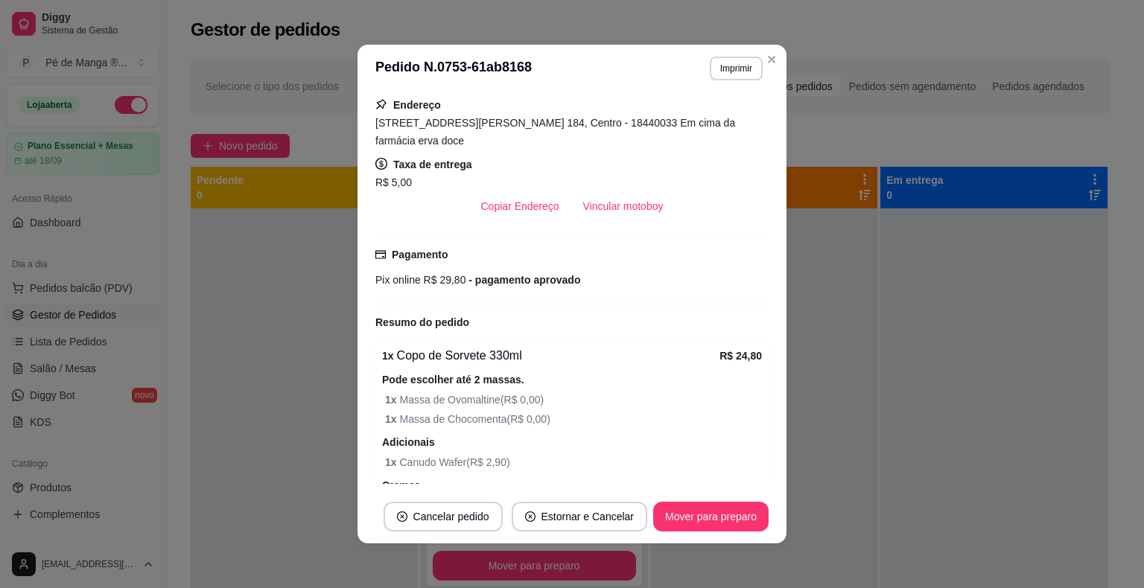
scroll to position [298, 0]
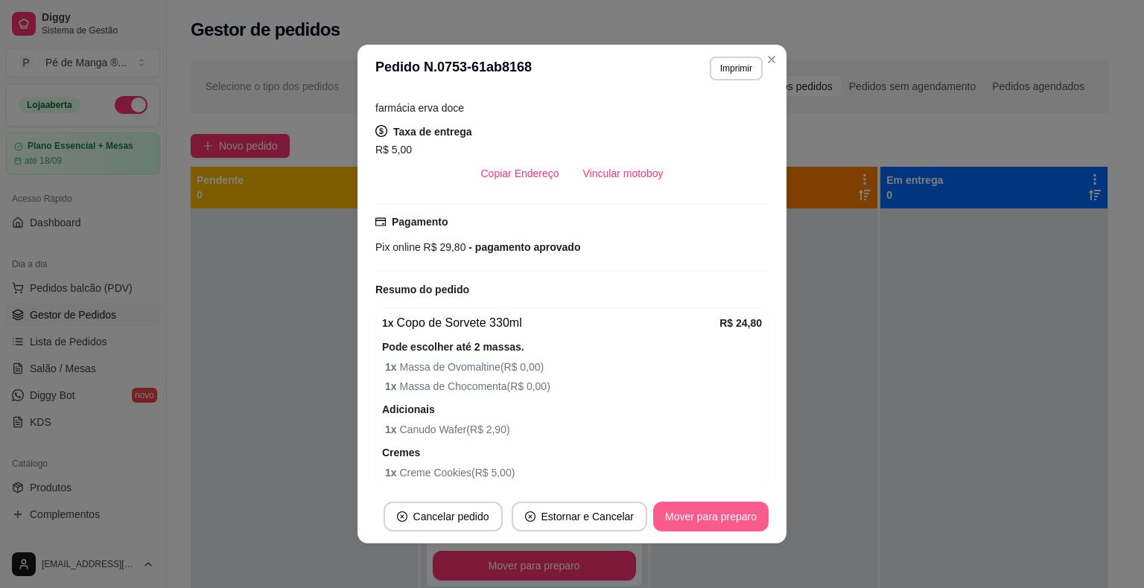
click at [713, 518] on button "Mover para preparo" at bounding box center [710, 517] width 115 height 30
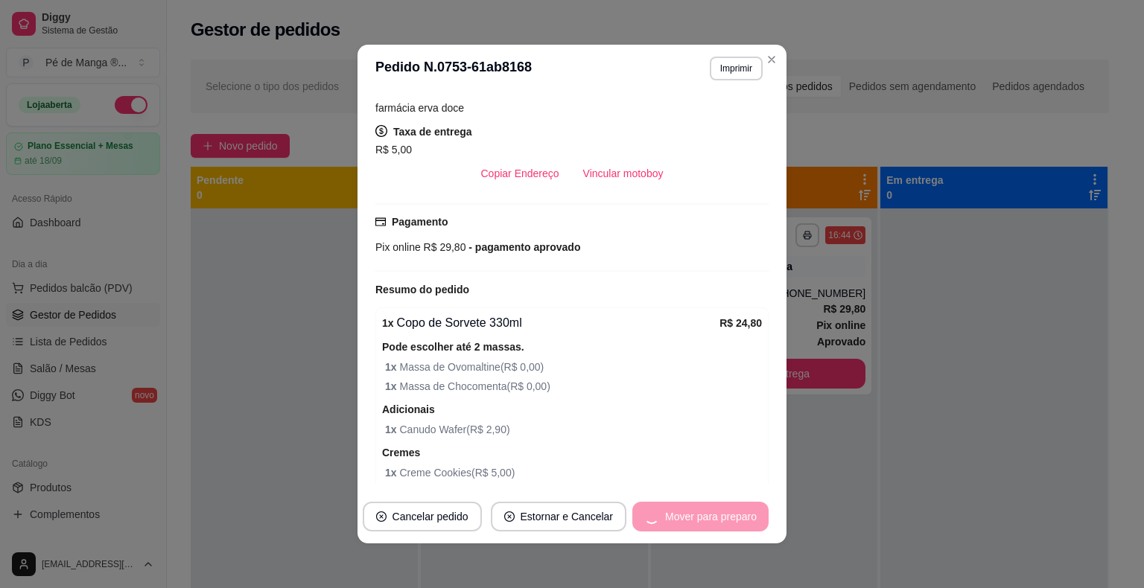
scroll to position [417, 0]
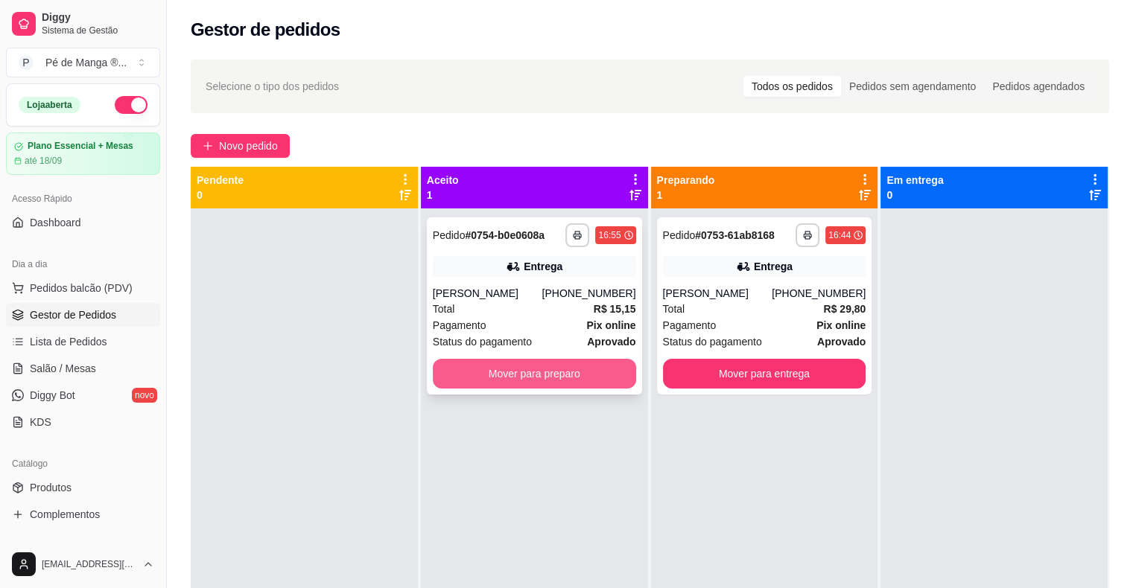
click at [592, 374] on button "Mover para preparo" at bounding box center [534, 374] width 203 height 30
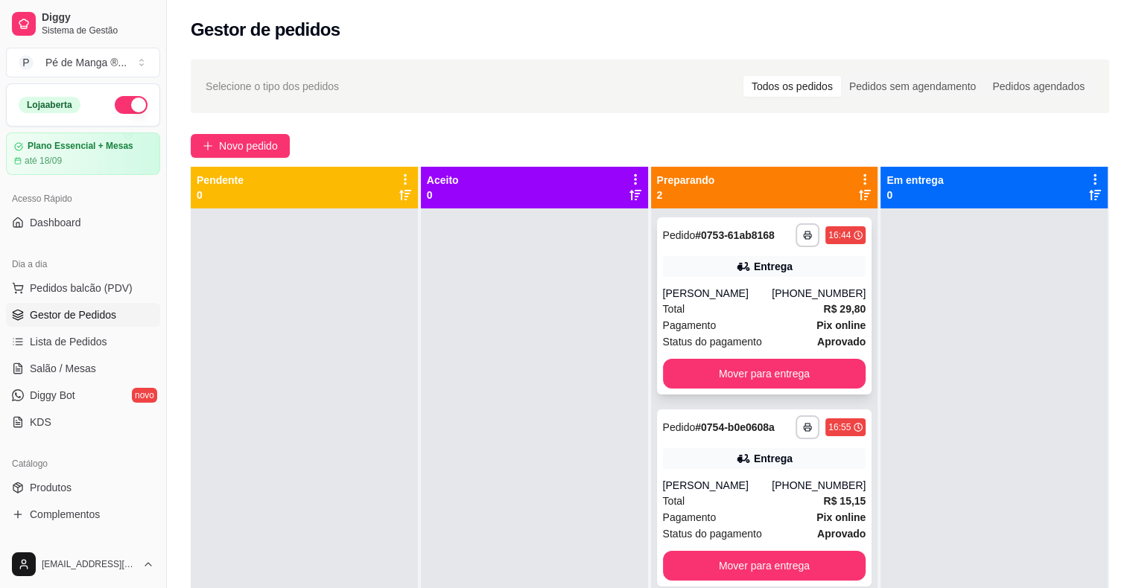
click at [740, 299] on div "[PERSON_NAME]" at bounding box center [717, 293] width 109 height 15
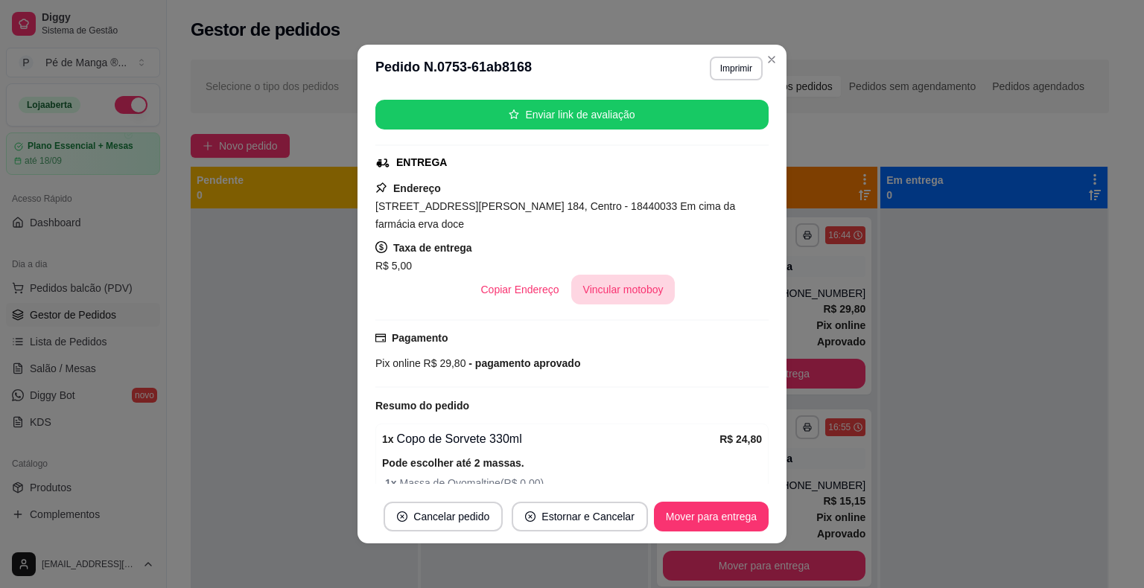
scroll to position [223, 0]
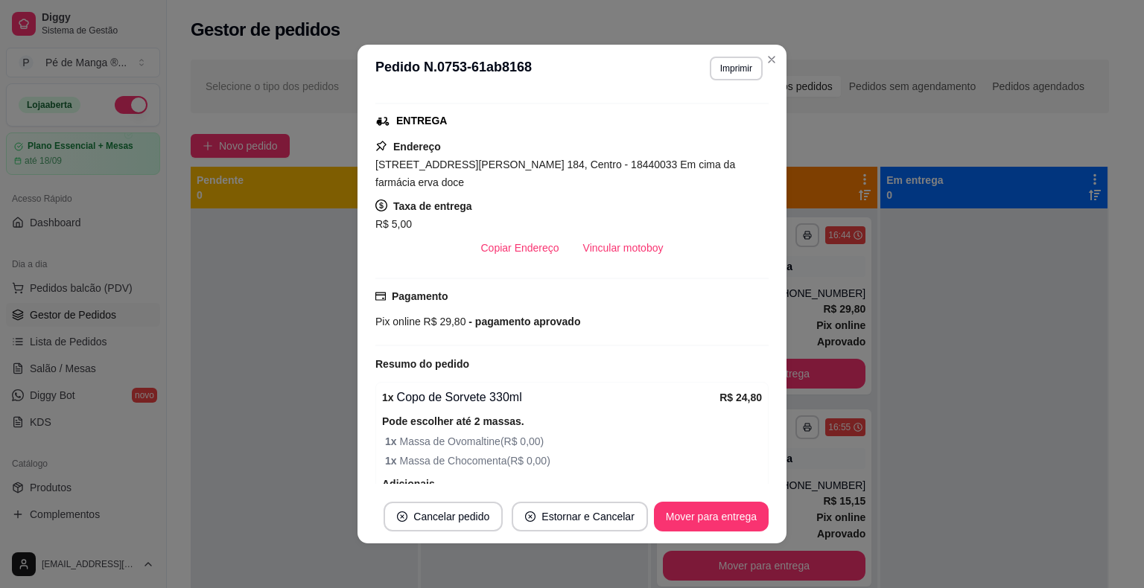
drag, startPoint x: 604, startPoint y: 228, endPoint x: 602, endPoint y: 246, distance: 18.0
click at [602, 237] on div "Endereço [STREET_ADDRESS][PERSON_NAME] 184, Centro - 18440033 Em cima da farmác…" at bounding box center [571, 200] width 393 height 125
click at [602, 249] on button "Vincular motoboy" at bounding box center [623, 248] width 104 height 30
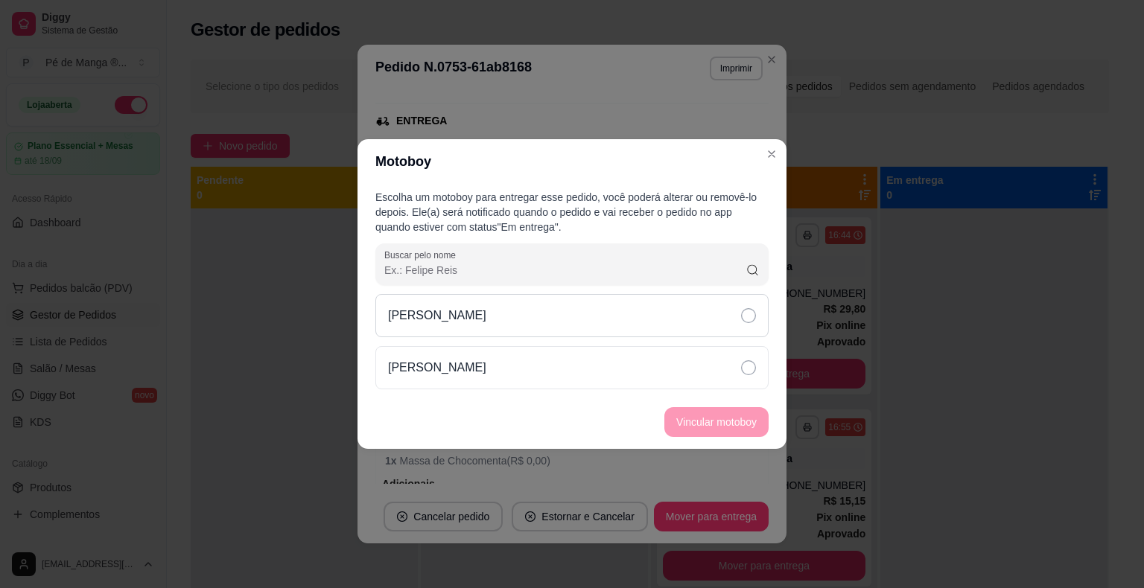
click at [596, 312] on div "[PERSON_NAME]" at bounding box center [571, 315] width 393 height 43
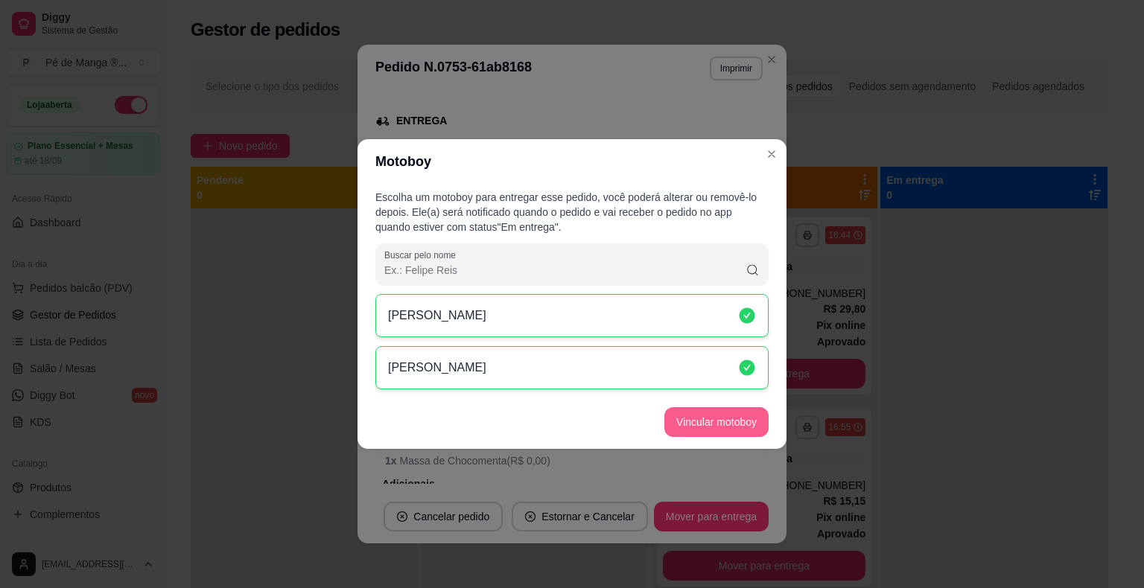
click at [707, 417] on button "Vincular motoboy" at bounding box center [716, 422] width 104 height 30
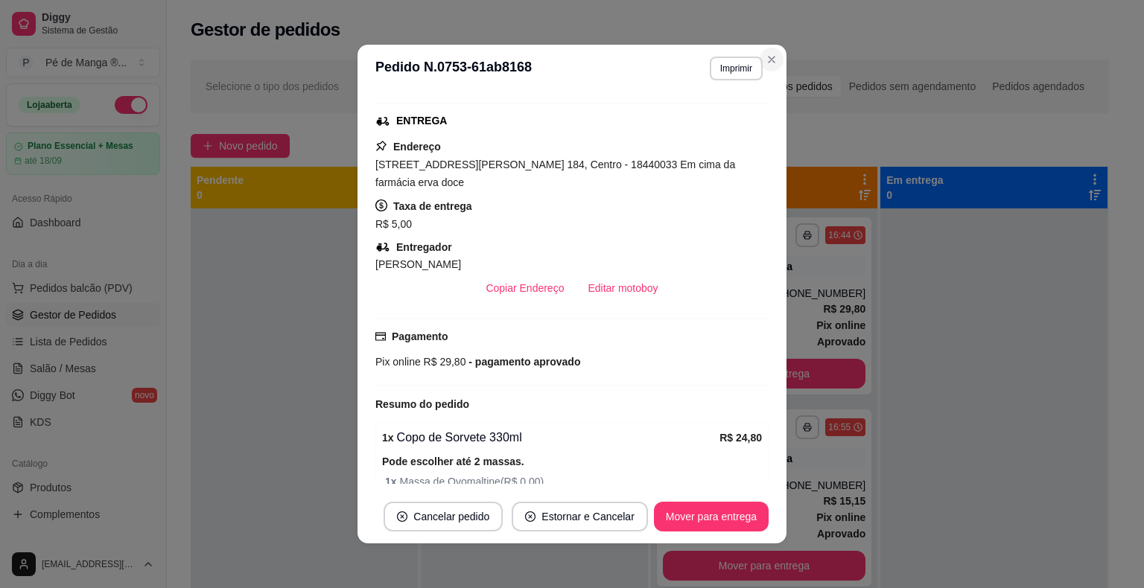
drag, startPoint x: 772, startPoint y: 45, endPoint x: 763, endPoint y: 57, distance: 14.9
click at [765, 53] on section "**********" at bounding box center [571, 294] width 429 height 499
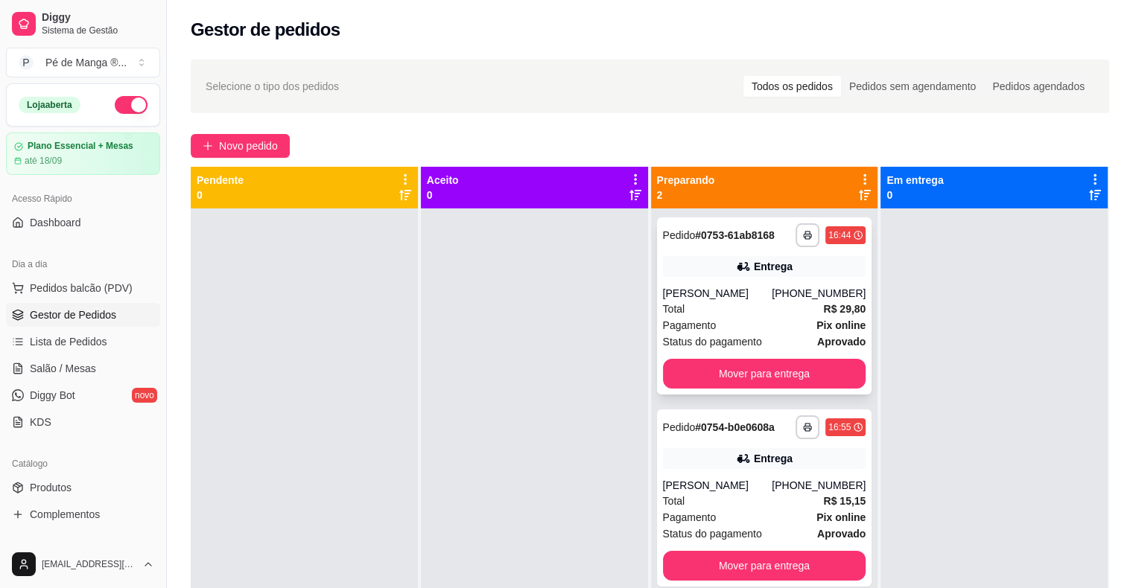
click at [742, 311] on div "Total R$ 29,80" at bounding box center [764, 309] width 203 height 16
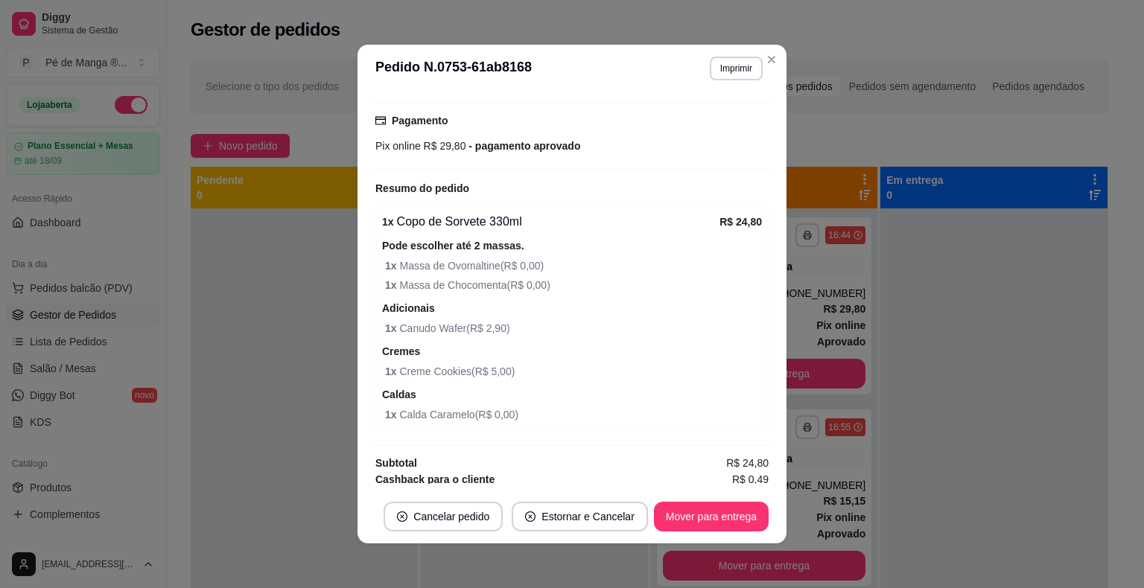
scroll to position [447, 0]
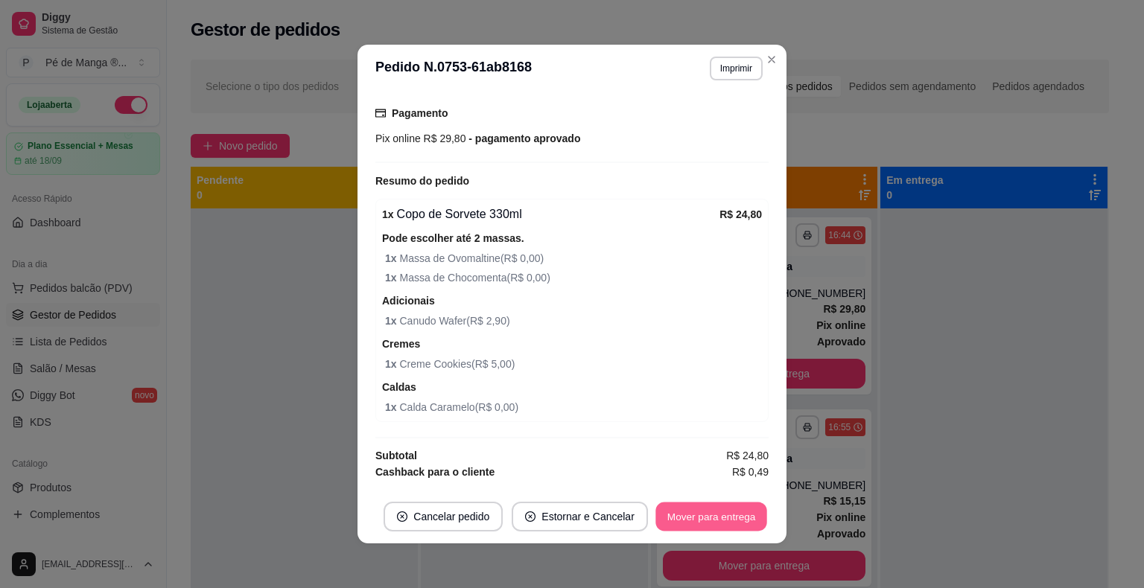
click at [715, 526] on button "Mover para entrega" at bounding box center [711, 517] width 112 height 29
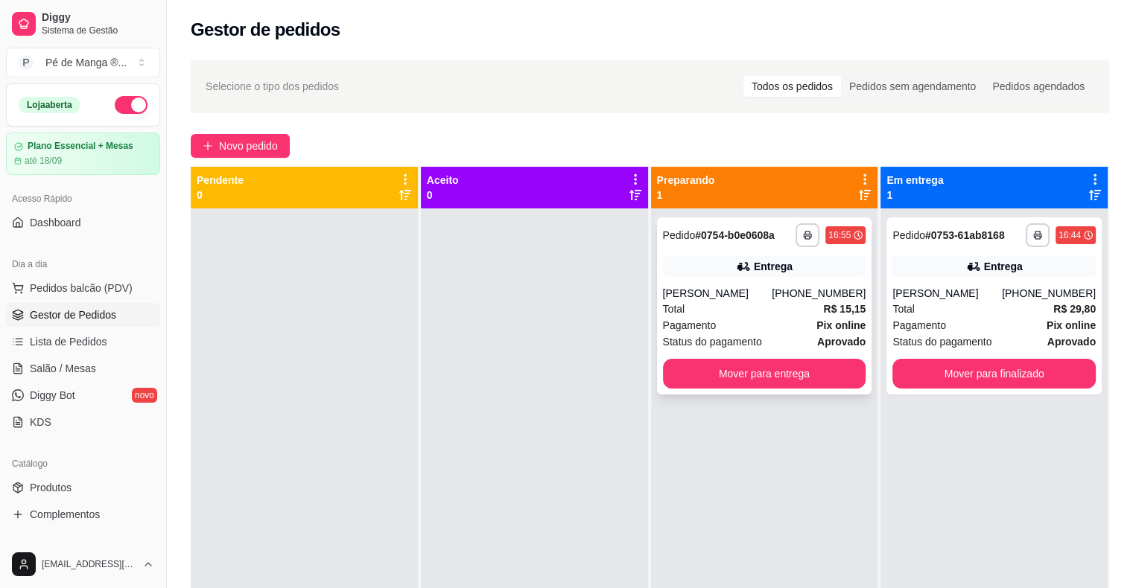
click at [769, 290] on div "[PERSON_NAME]" at bounding box center [717, 293] width 109 height 15
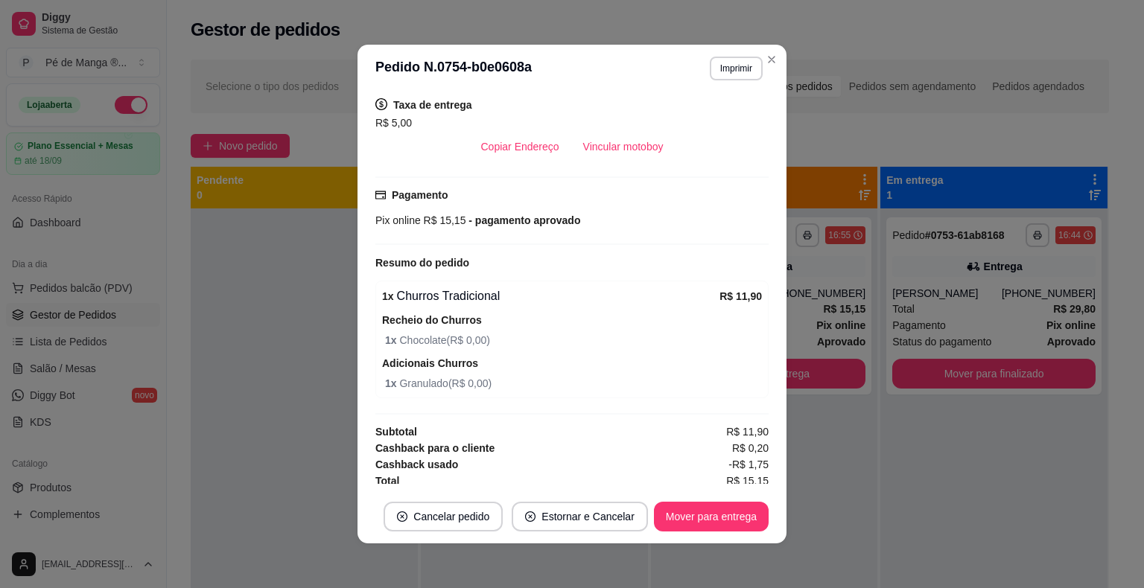
scroll to position [310, 0]
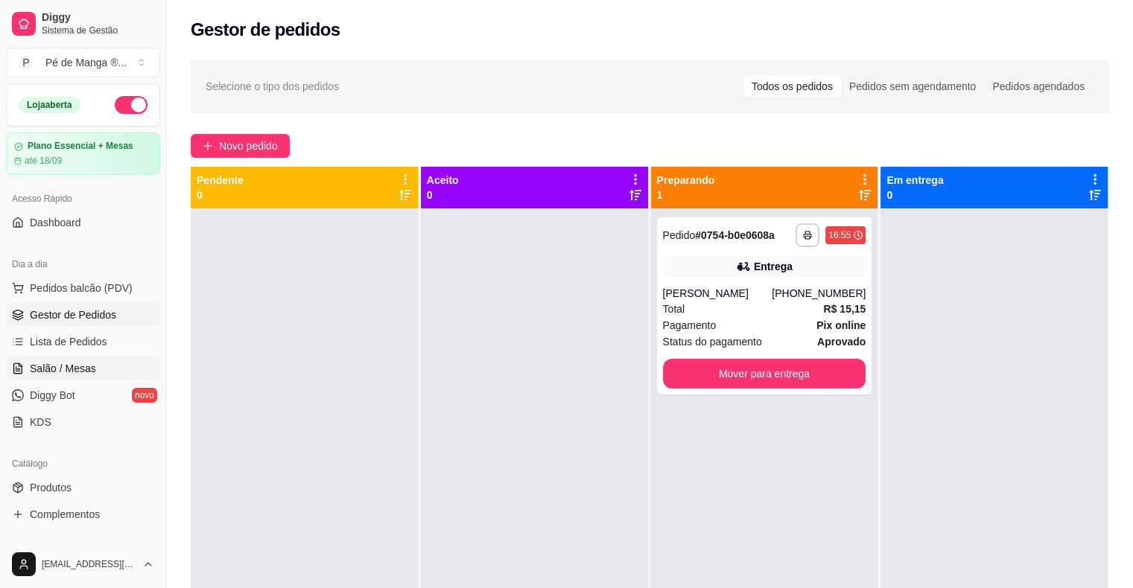
click at [72, 372] on span "Salão / Mesas" at bounding box center [63, 368] width 66 height 15
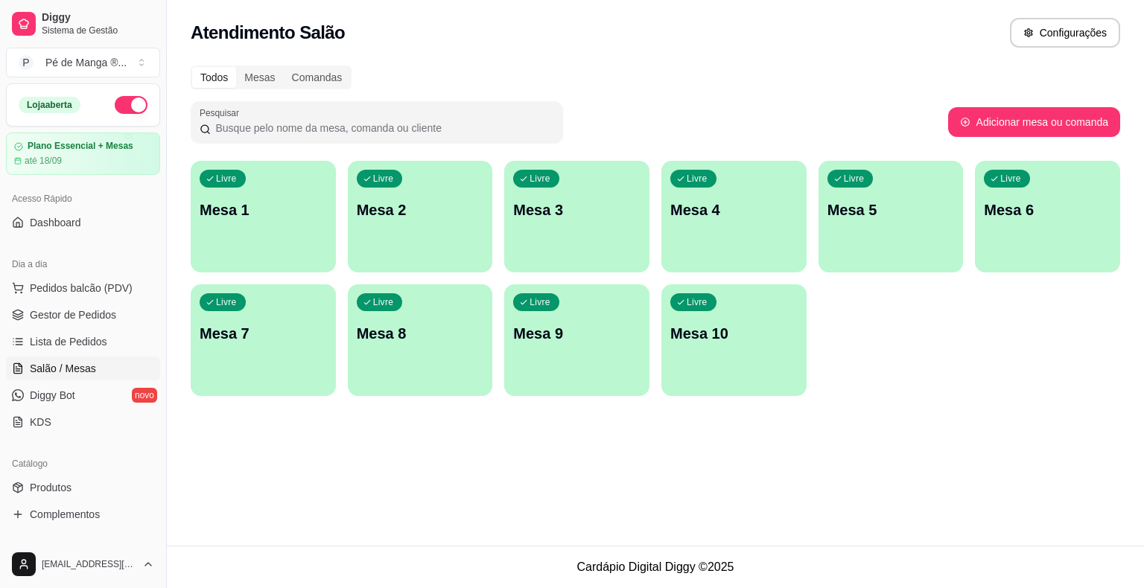
click at [277, 245] on div "Livre Mesa 1" at bounding box center [263, 208] width 145 height 94
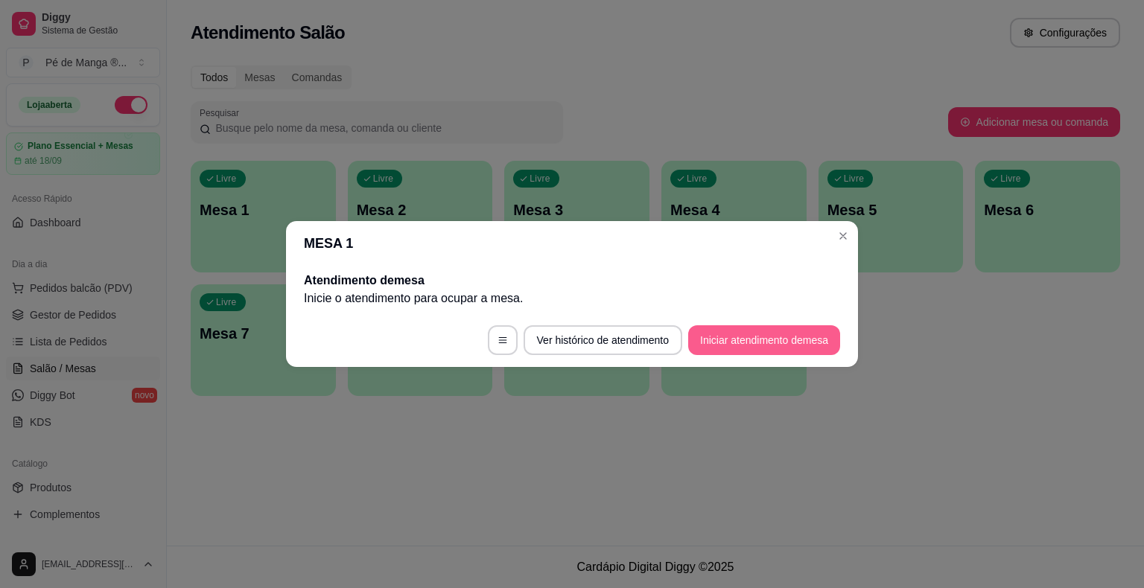
click at [742, 351] on button "Iniciar atendimento de mesa" at bounding box center [764, 340] width 152 height 30
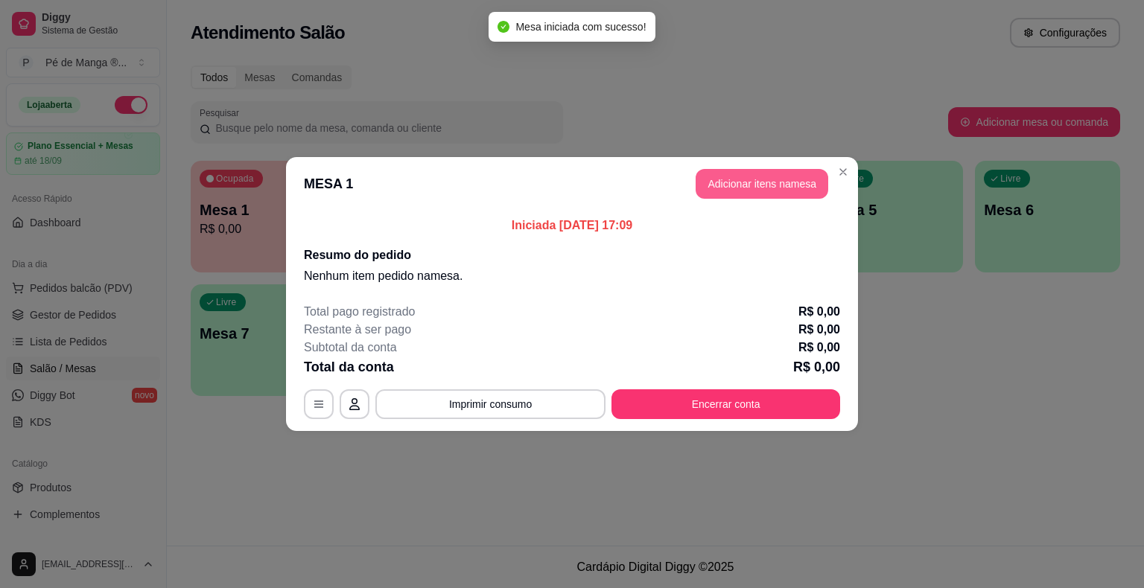
click at [733, 187] on button "Adicionar itens na mesa" at bounding box center [762, 184] width 133 height 30
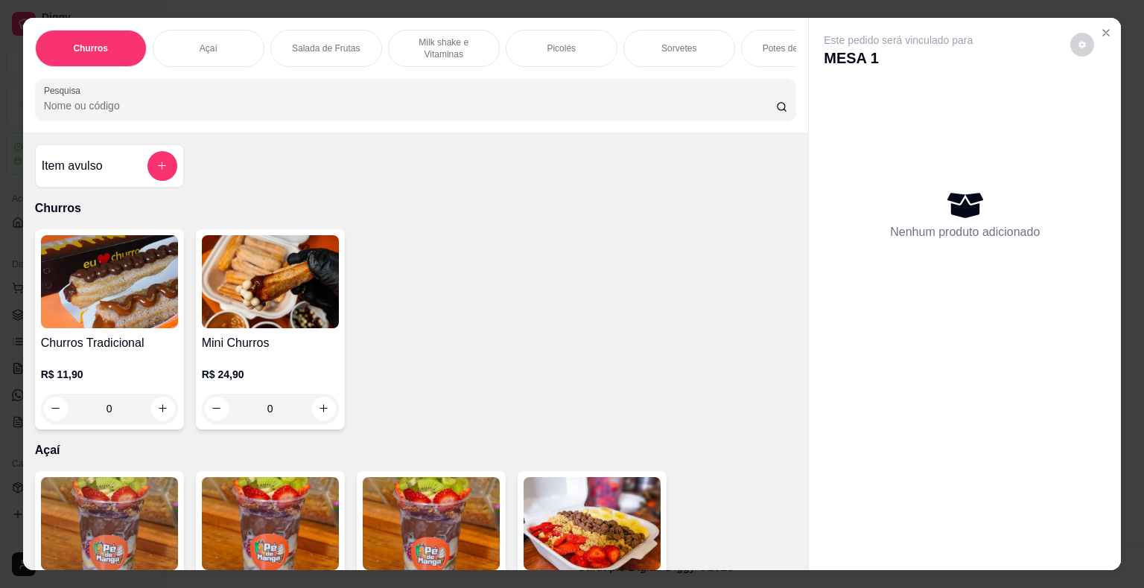
click at [664, 43] on p "Sorvetes" at bounding box center [678, 48] width 35 height 12
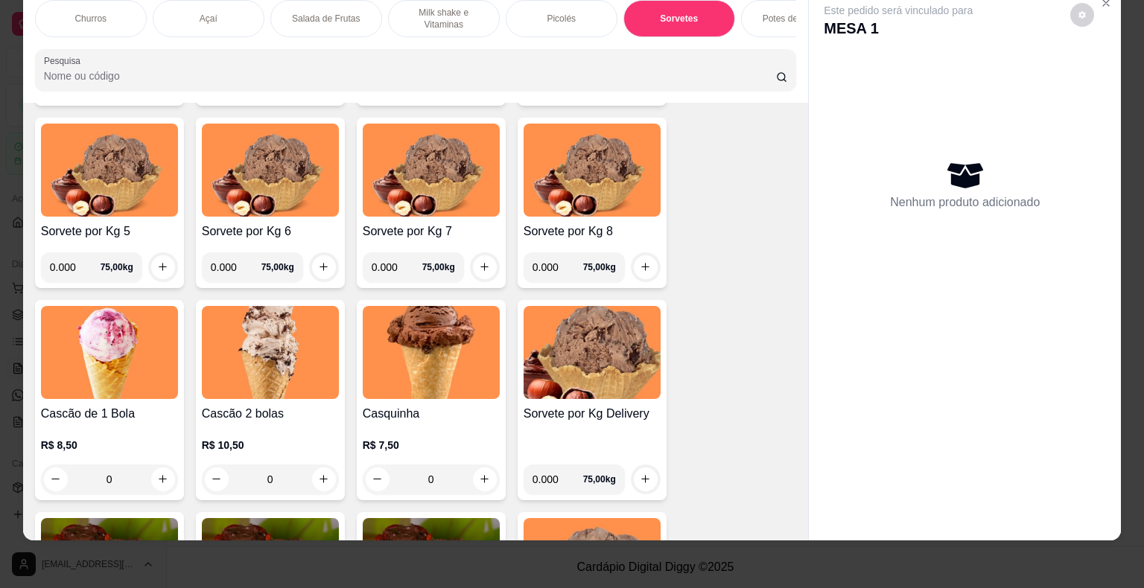
scroll to position [1924, 0]
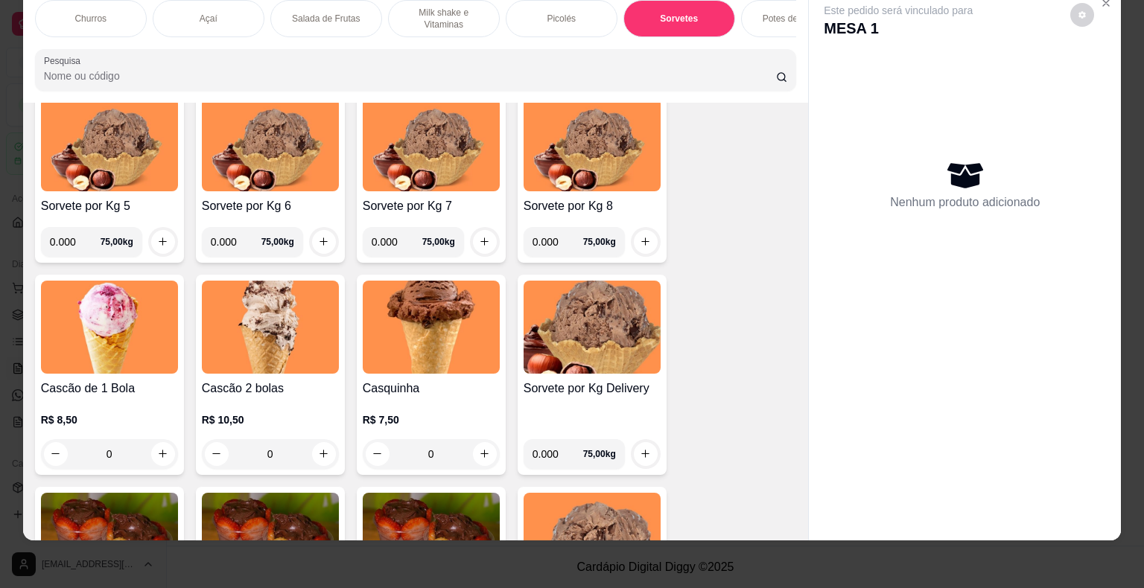
click at [156, 454] on div "0" at bounding box center [109, 454] width 137 height 30
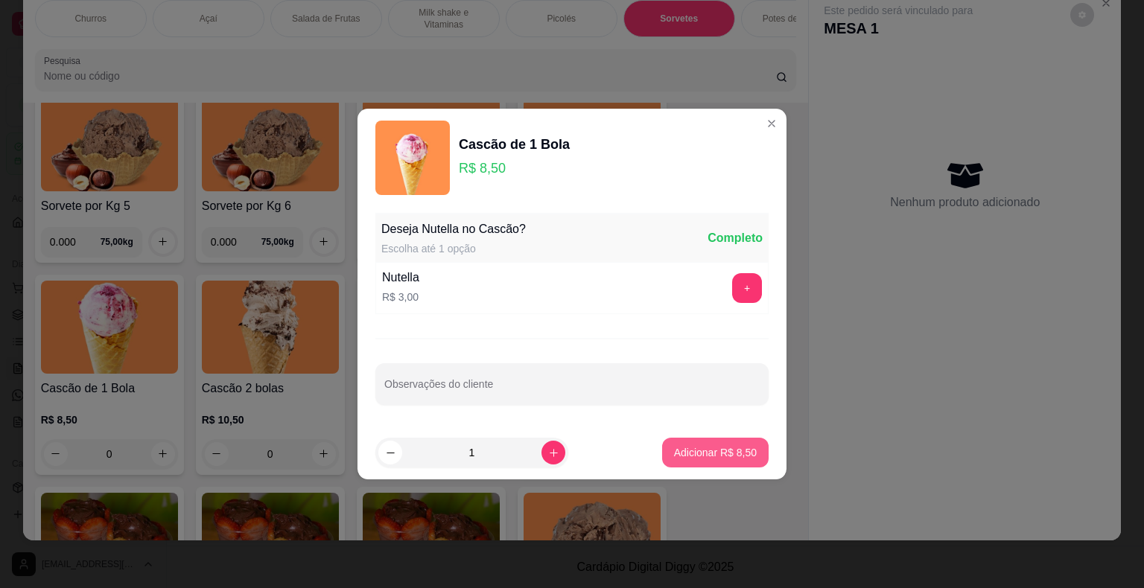
click at [678, 451] on p "Adicionar R$ 8,50" at bounding box center [715, 452] width 83 height 15
type input "1"
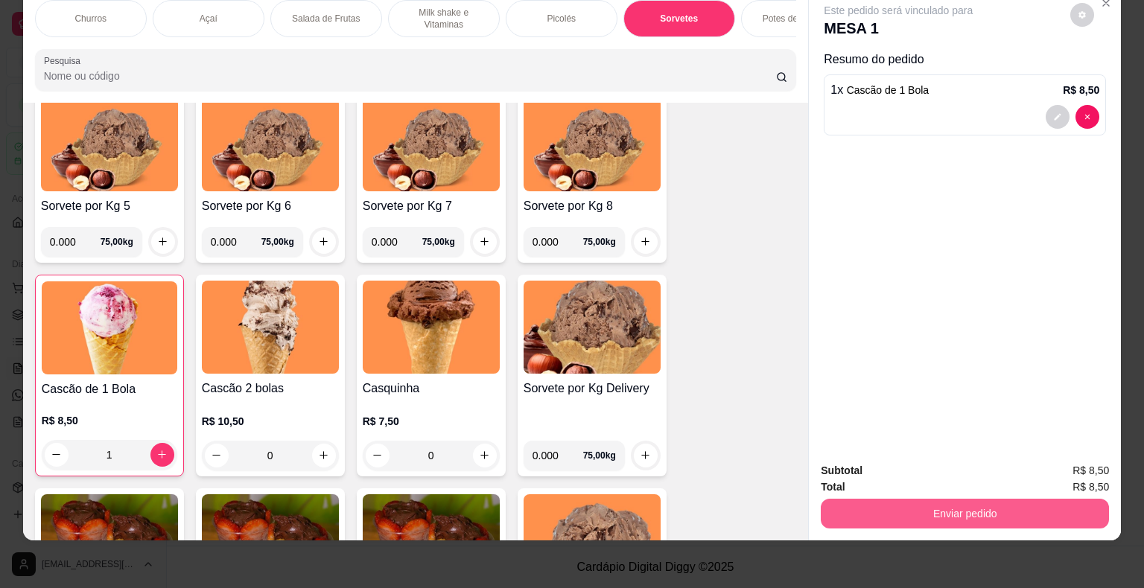
click at [858, 506] on button "Enviar pedido" at bounding box center [965, 514] width 288 height 30
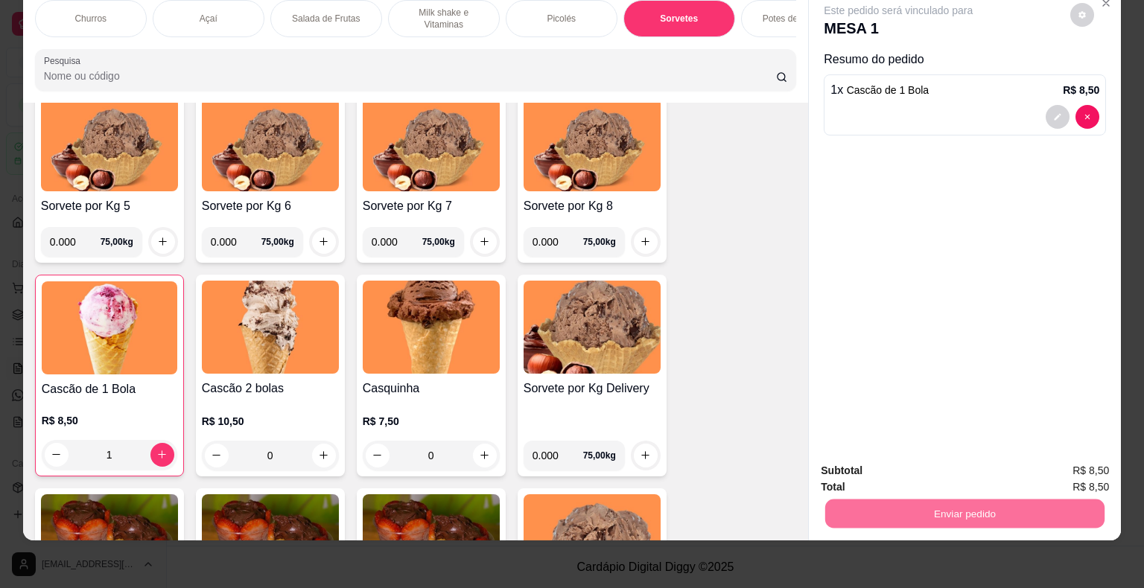
click at [859, 466] on button "Não registrar e enviar pedido" at bounding box center [915, 466] width 150 height 28
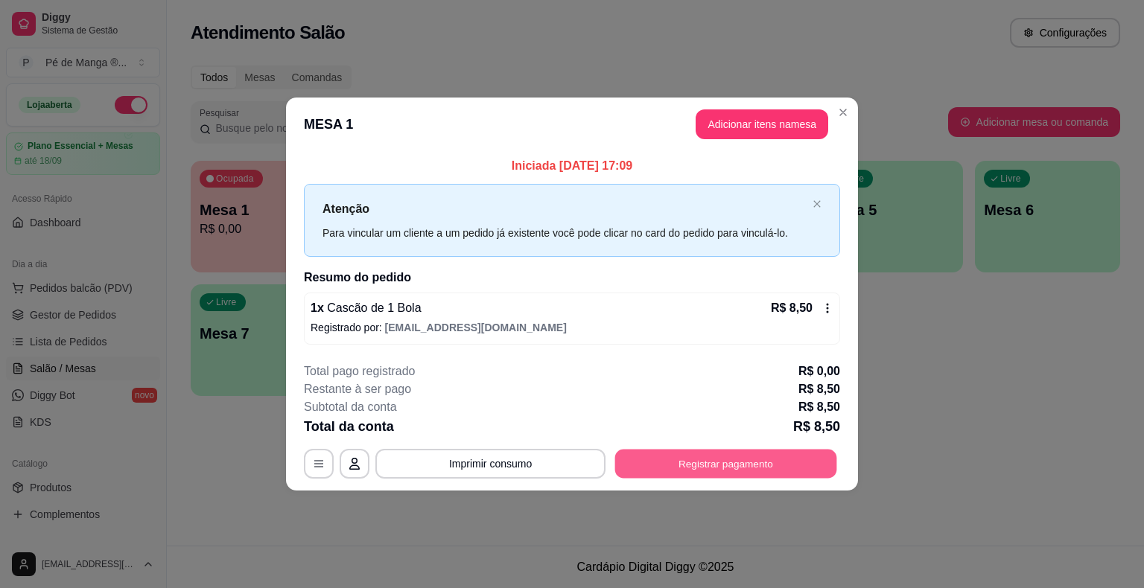
click at [766, 469] on button "Registrar pagamento" at bounding box center [726, 463] width 222 height 29
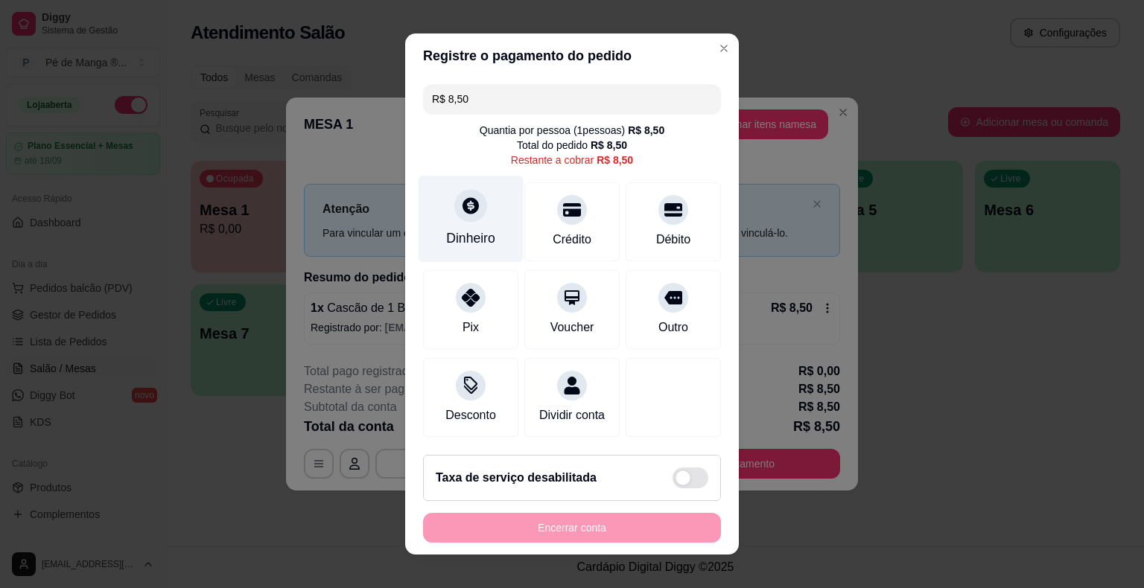
click at [465, 243] on div "Dinheiro" at bounding box center [470, 238] width 49 height 19
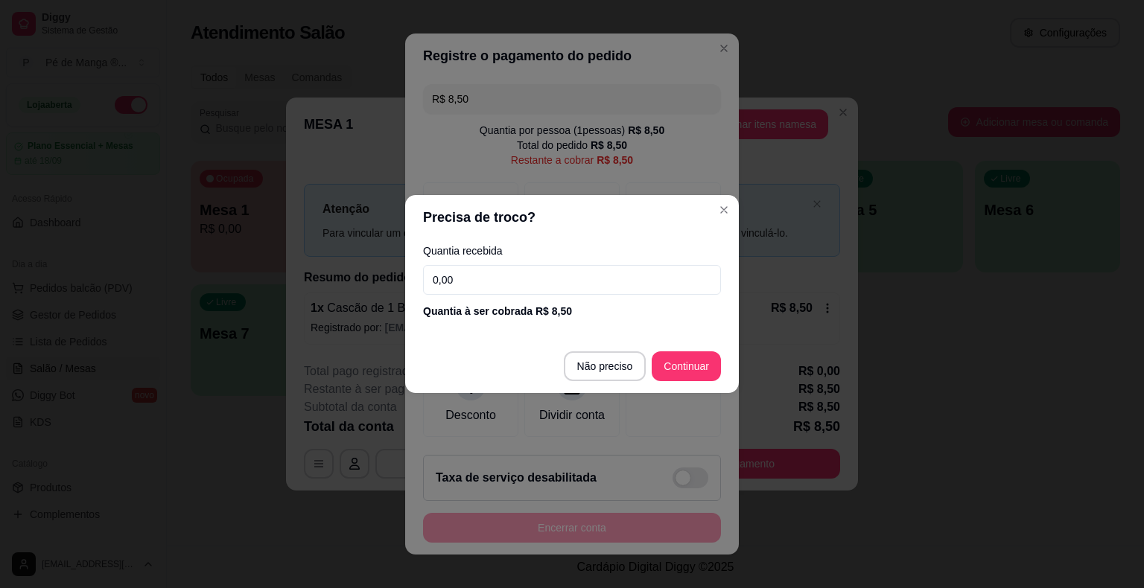
click at [515, 280] on input "0,00" at bounding box center [572, 280] width 298 height 30
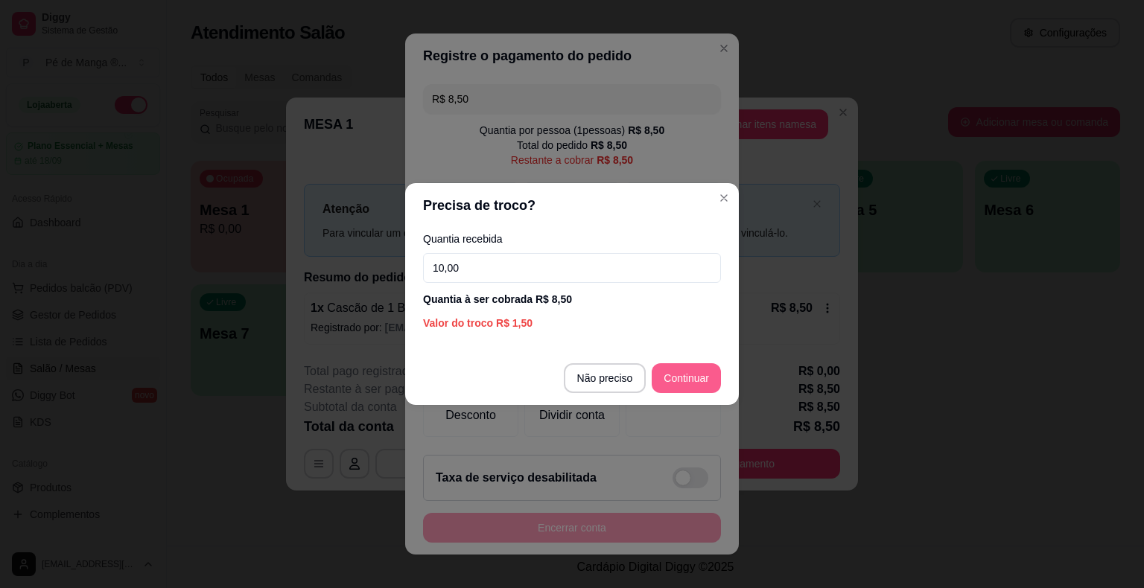
type input "10,00"
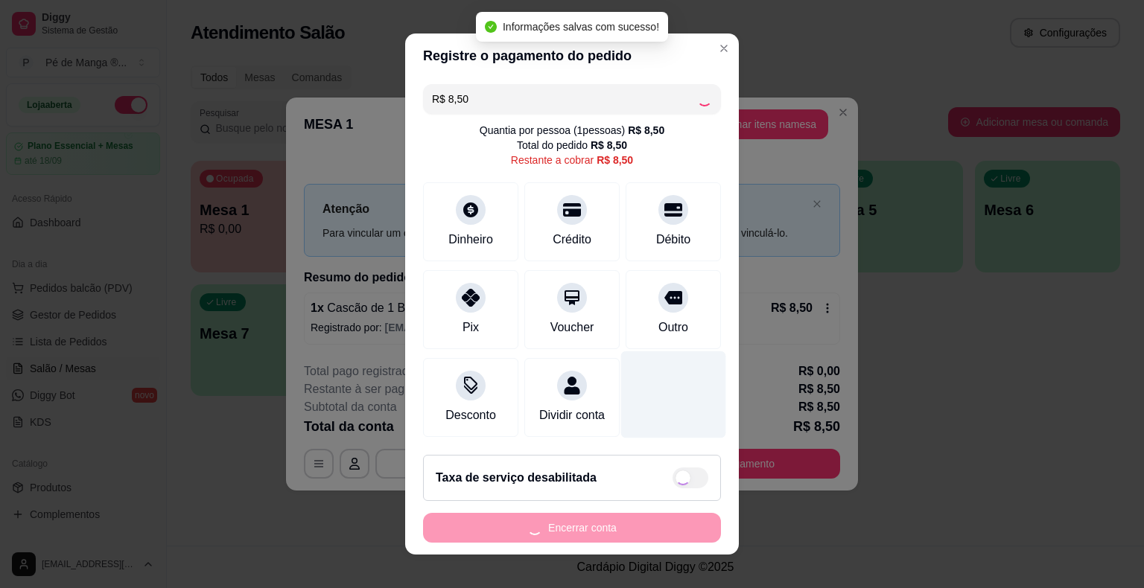
type input "R$ 0,00"
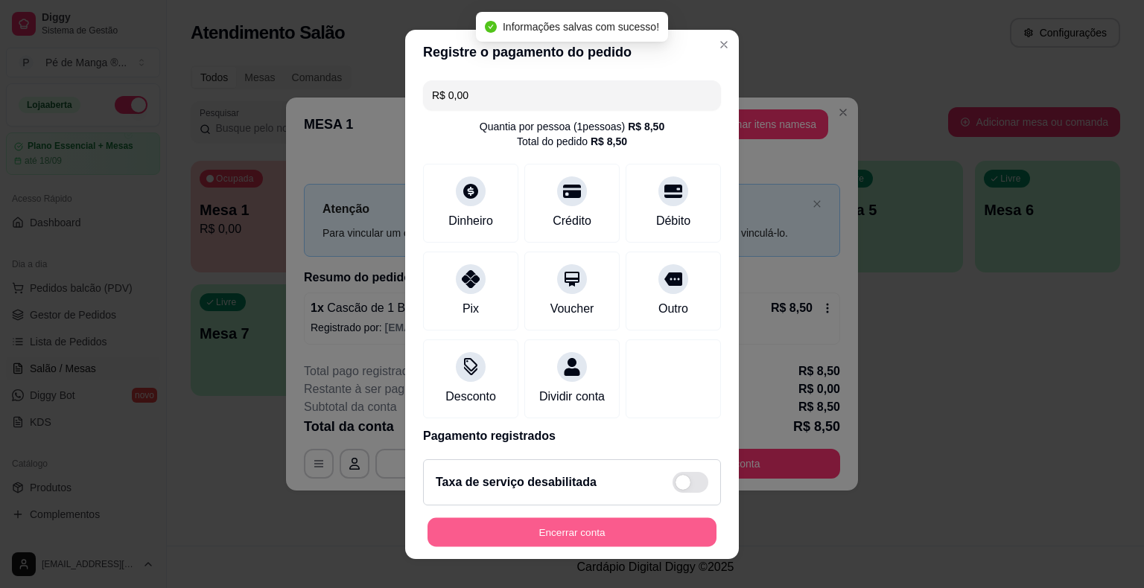
click at [571, 535] on button "Encerrar conta" at bounding box center [571, 532] width 289 height 29
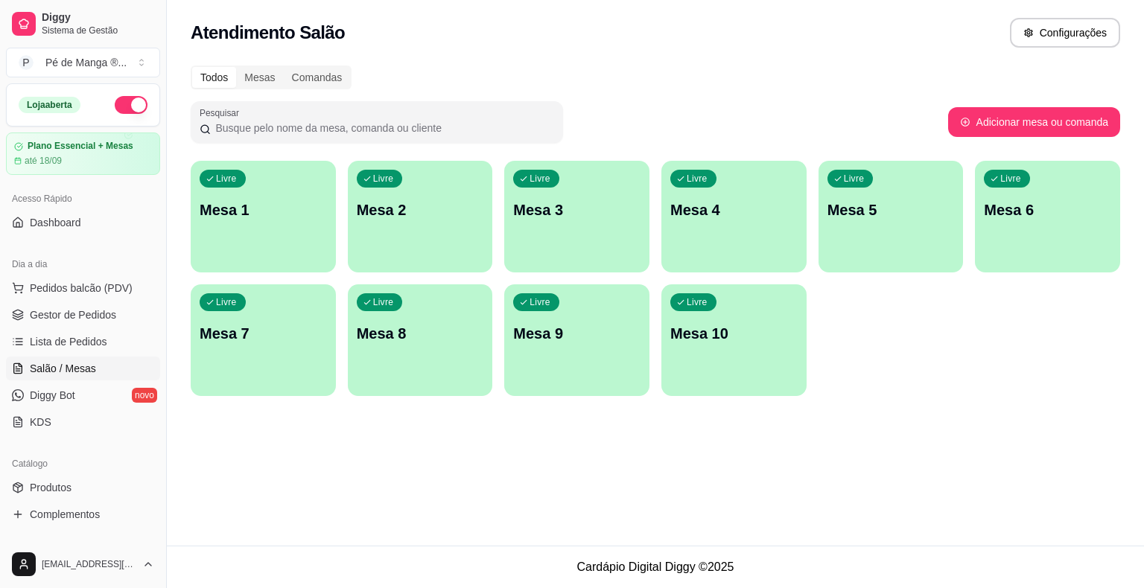
click at [276, 225] on div "Livre Mesa 1" at bounding box center [263, 208] width 145 height 94
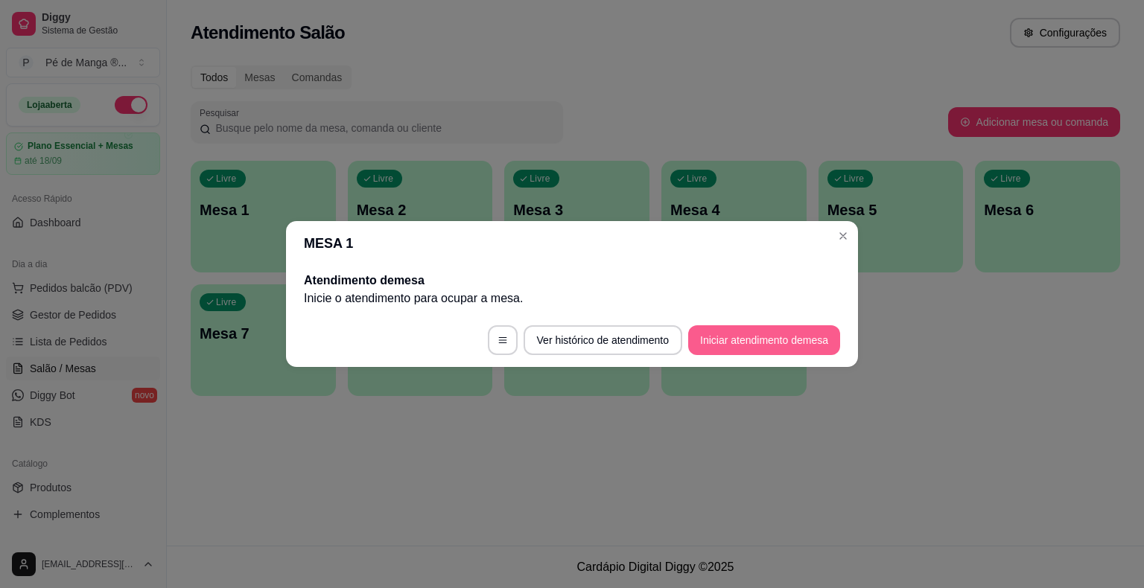
click at [788, 343] on button "Iniciar atendimento de mesa" at bounding box center [764, 340] width 152 height 30
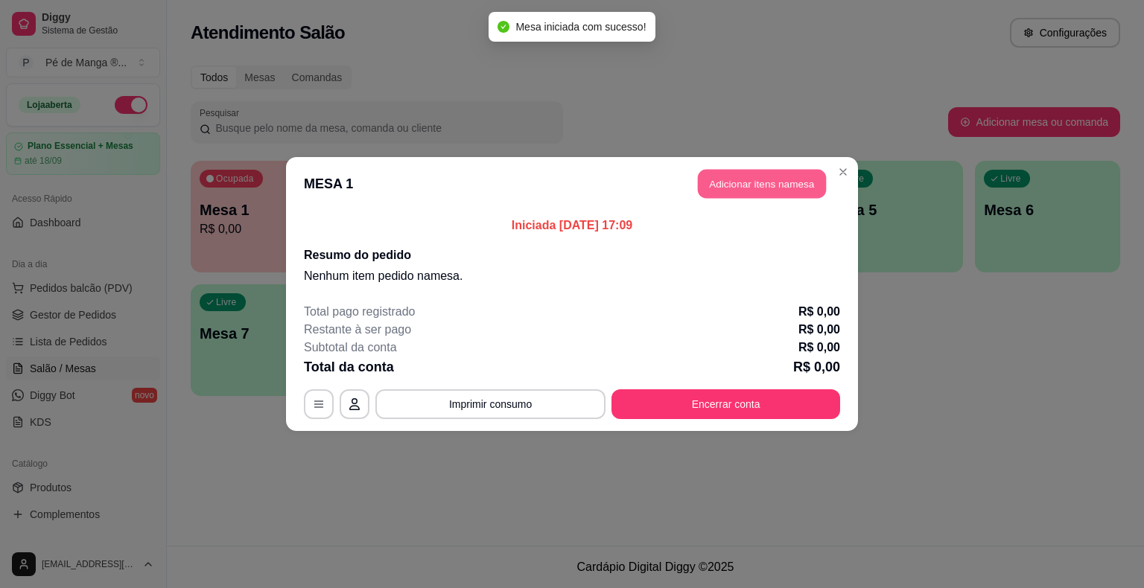
click at [755, 183] on button "Adicionar itens na mesa" at bounding box center [762, 184] width 128 height 29
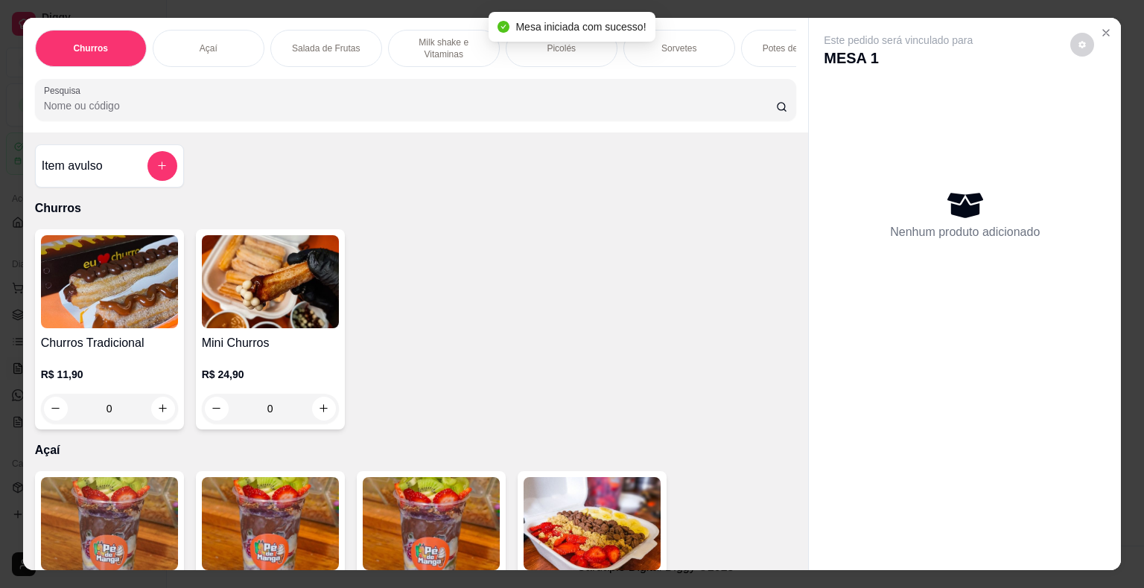
click at [754, 46] on div "Potes de Sorvete" at bounding box center [797, 48] width 112 height 37
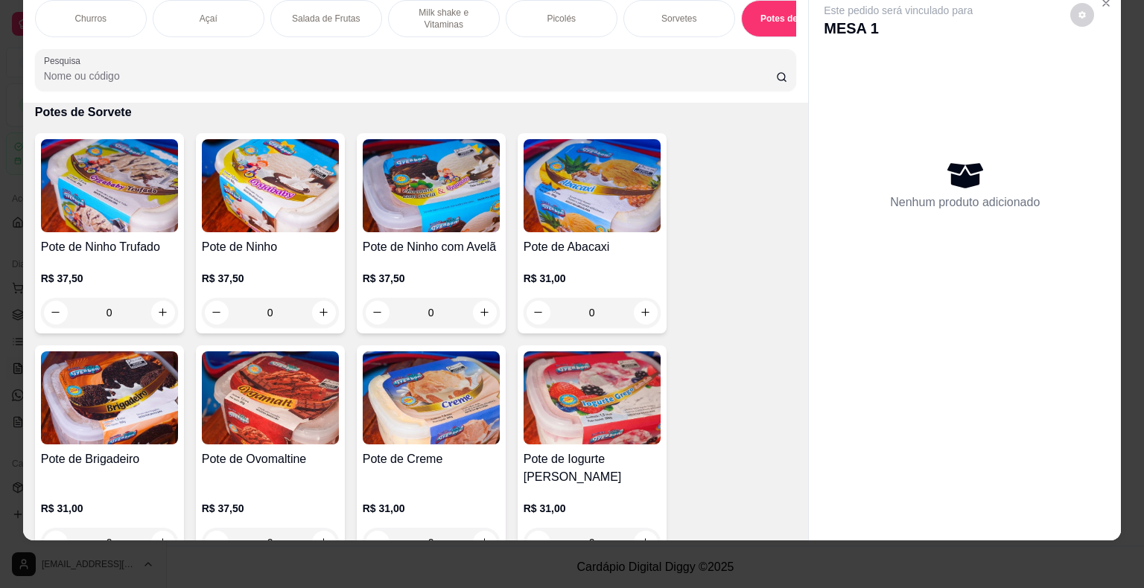
drag, startPoint x: 524, startPoint y: 5, endPoint x: 508, endPoint y: 23, distance: 24.2
click at [524, 8] on div "Picolés" at bounding box center [562, 18] width 112 height 37
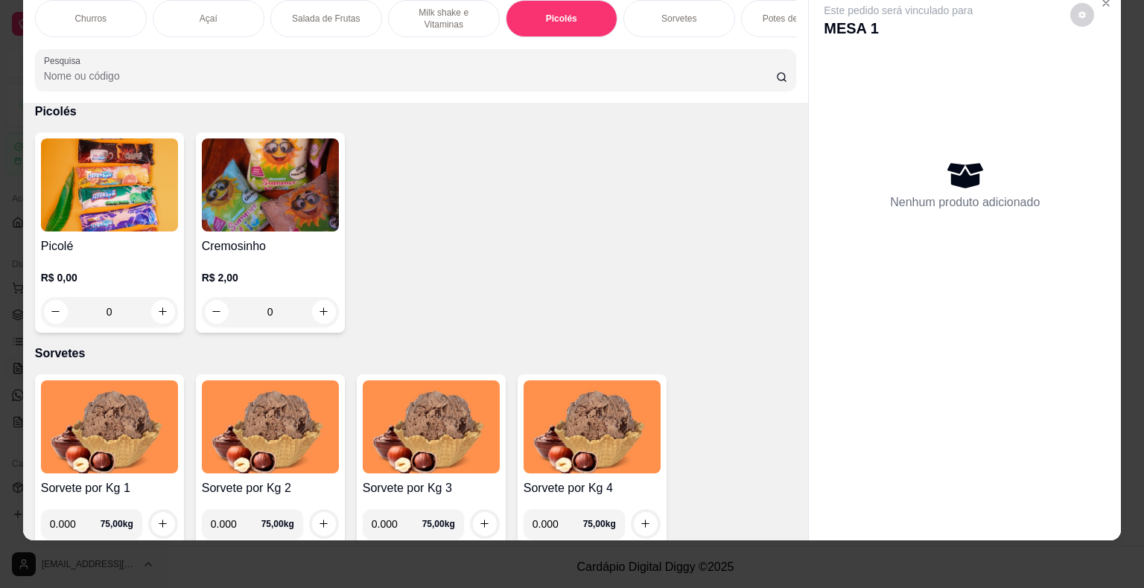
click at [158, 311] on div "0" at bounding box center [109, 312] width 137 height 30
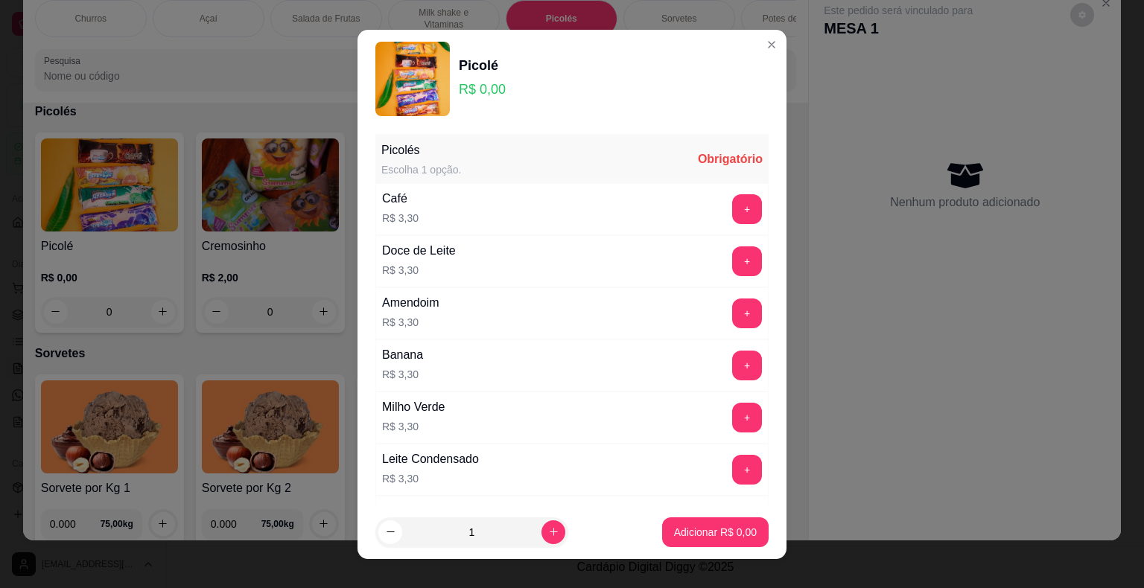
click at [722, 246] on div "Doce de Leite R$ 3,30 +" at bounding box center [571, 261] width 393 height 52
click at [732, 265] on button "+" at bounding box center [747, 261] width 30 height 30
click at [713, 535] on p "Adicionar R$ 3,30" at bounding box center [715, 532] width 80 height 14
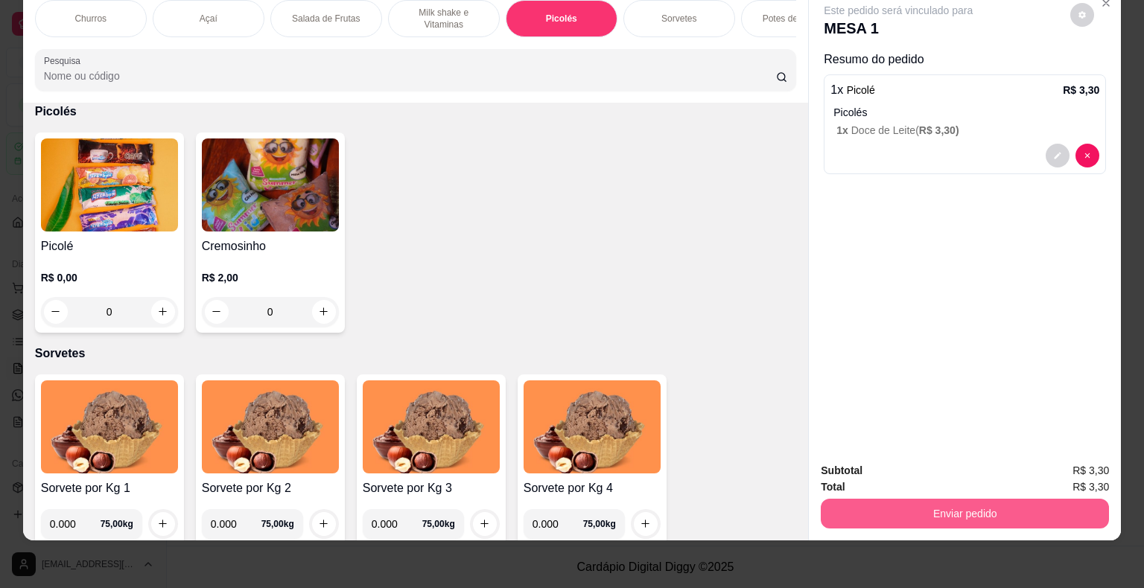
click at [852, 507] on button "Enviar pedido" at bounding box center [965, 514] width 288 height 30
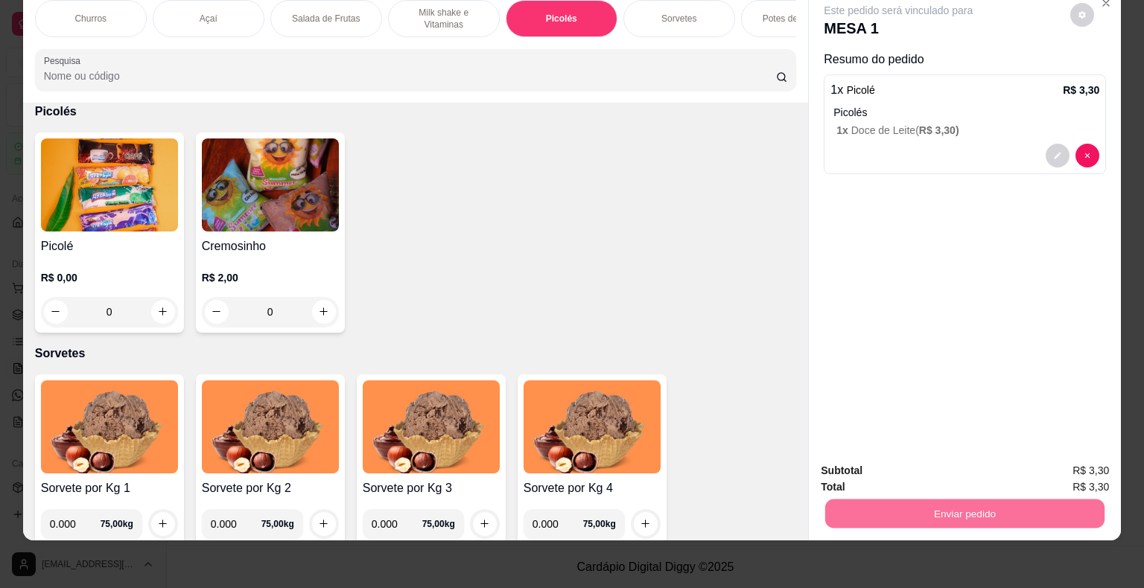
click at [852, 464] on button "Não registrar e enviar pedido" at bounding box center [915, 466] width 155 height 28
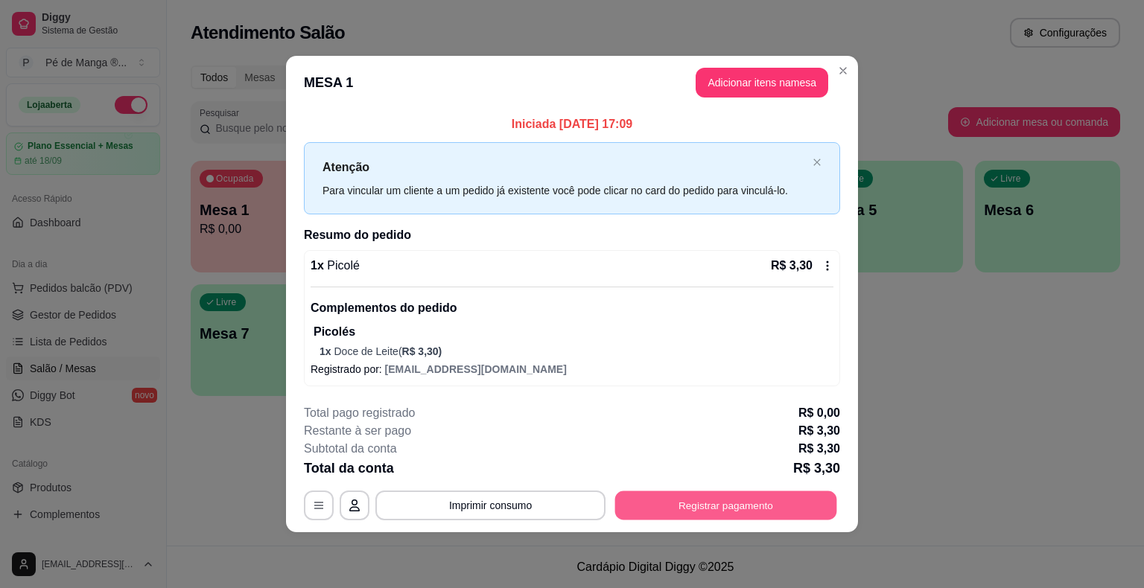
click at [688, 498] on button "Registrar pagamento" at bounding box center [726, 505] width 222 height 29
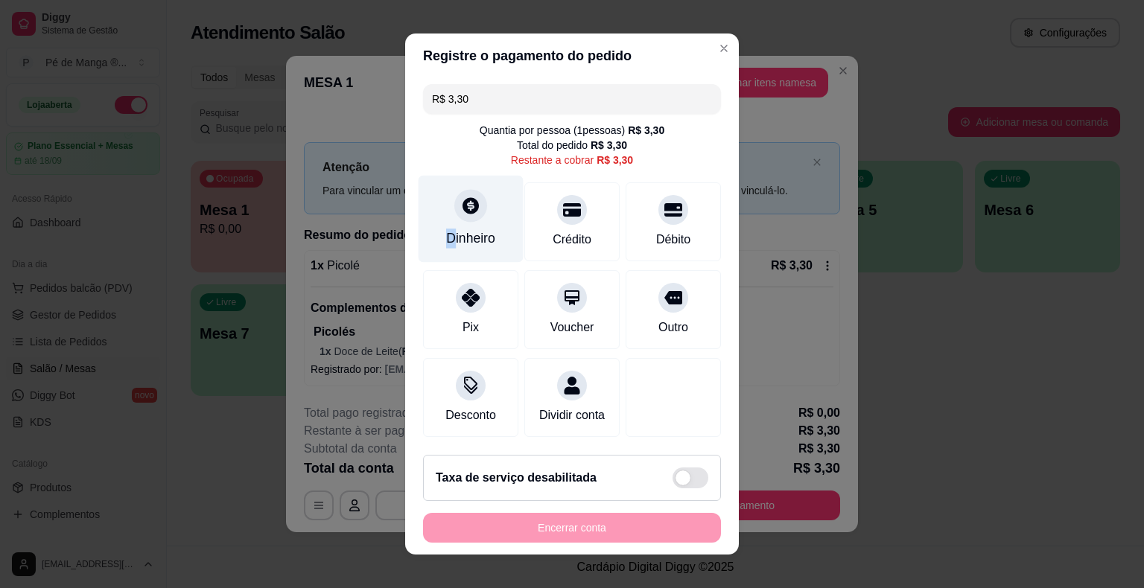
click at [446, 243] on div "Dinheiro" at bounding box center [470, 238] width 49 height 19
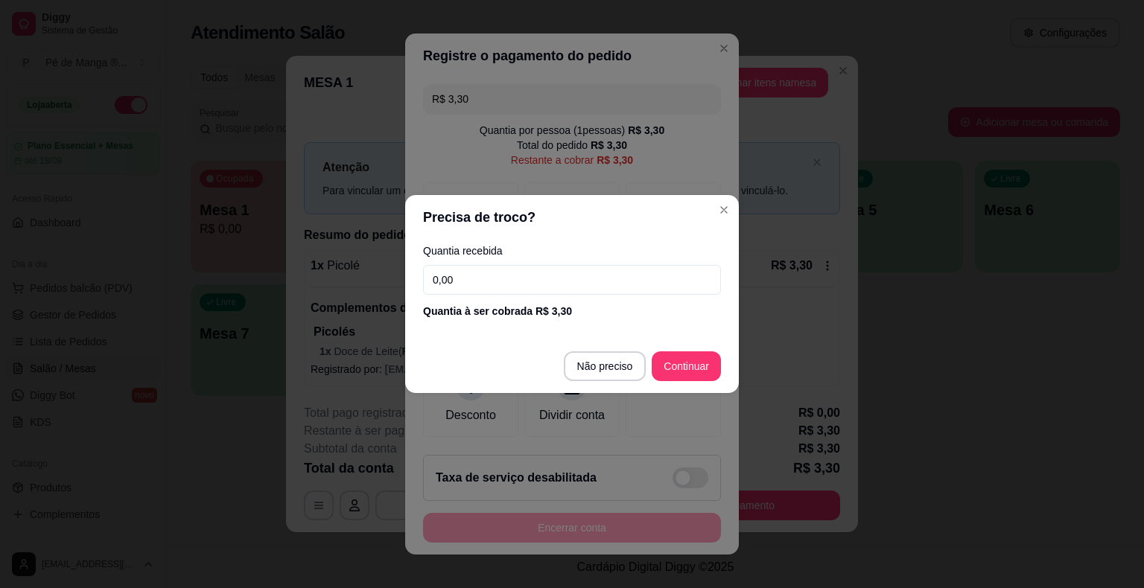
click at [497, 288] on input "0,00" at bounding box center [572, 280] width 298 height 30
type input "3,30"
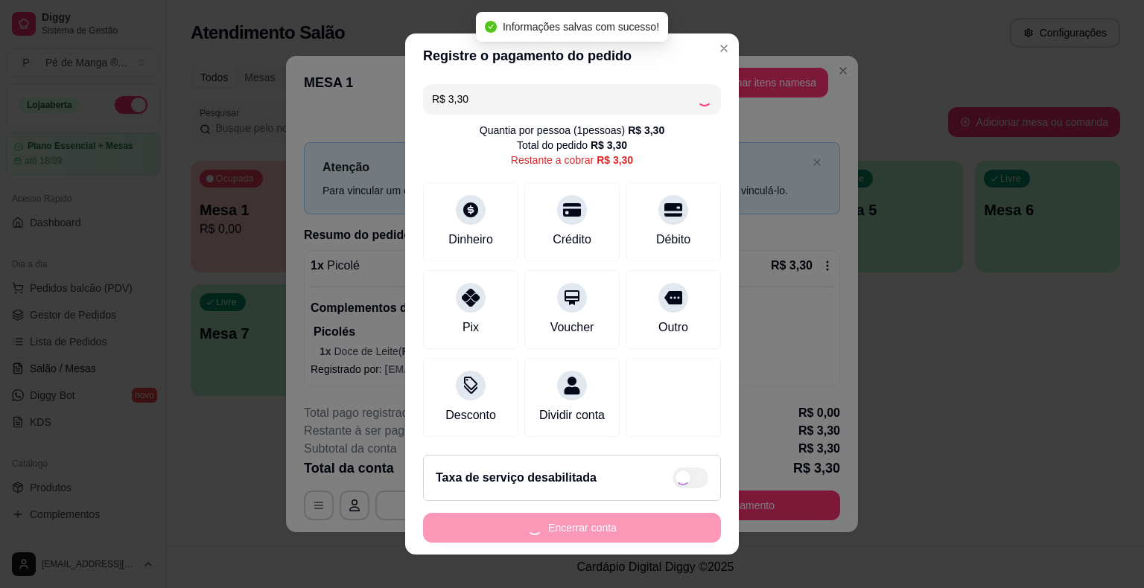
type input "R$ 0,00"
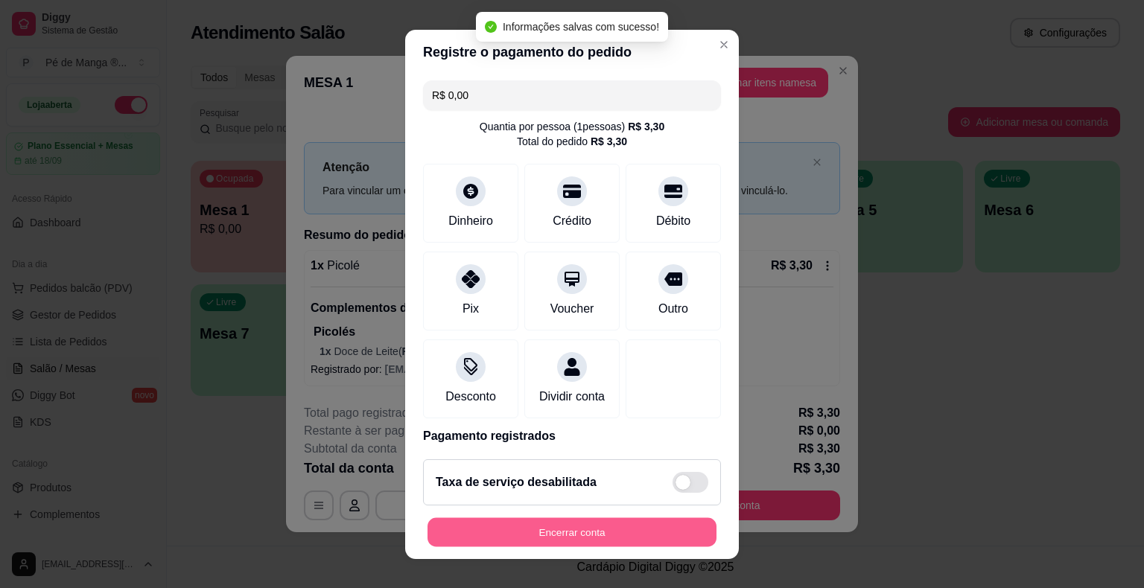
click at [617, 535] on button "Encerrar conta" at bounding box center [571, 532] width 289 height 29
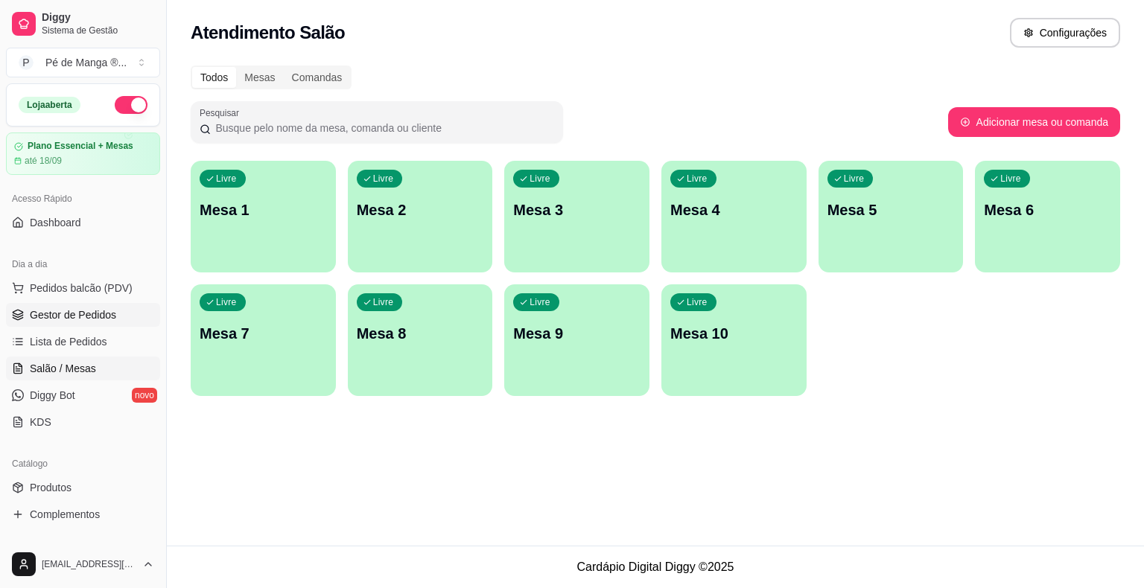
click at [58, 308] on span "Gestor de Pedidos" at bounding box center [73, 315] width 86 height 15
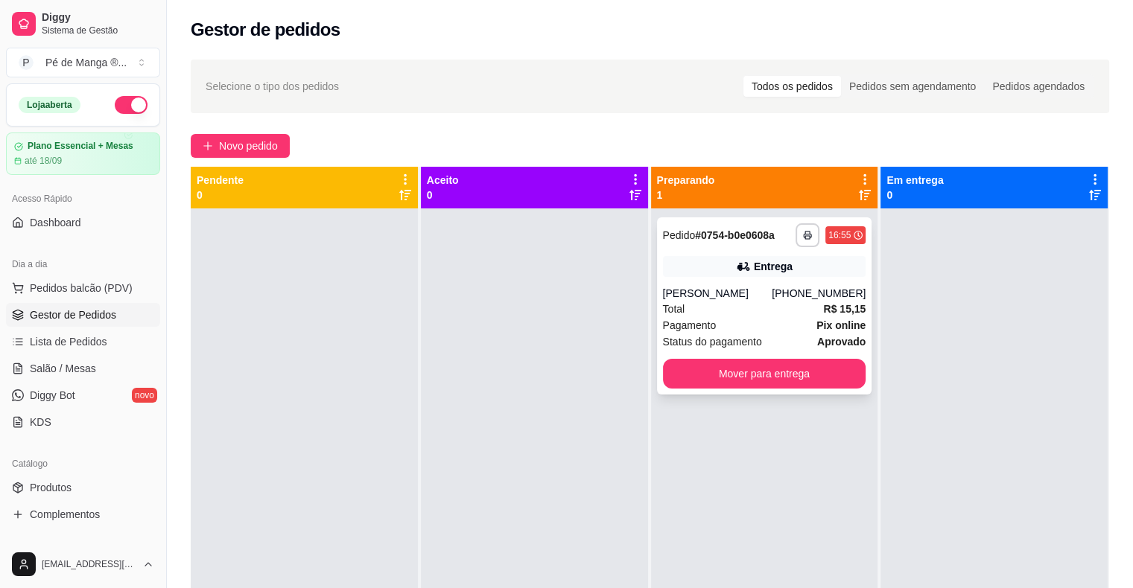
click at [772, 316] on div "Total R$ 15,15" at bounding box center [764, 309] width 203 height 16
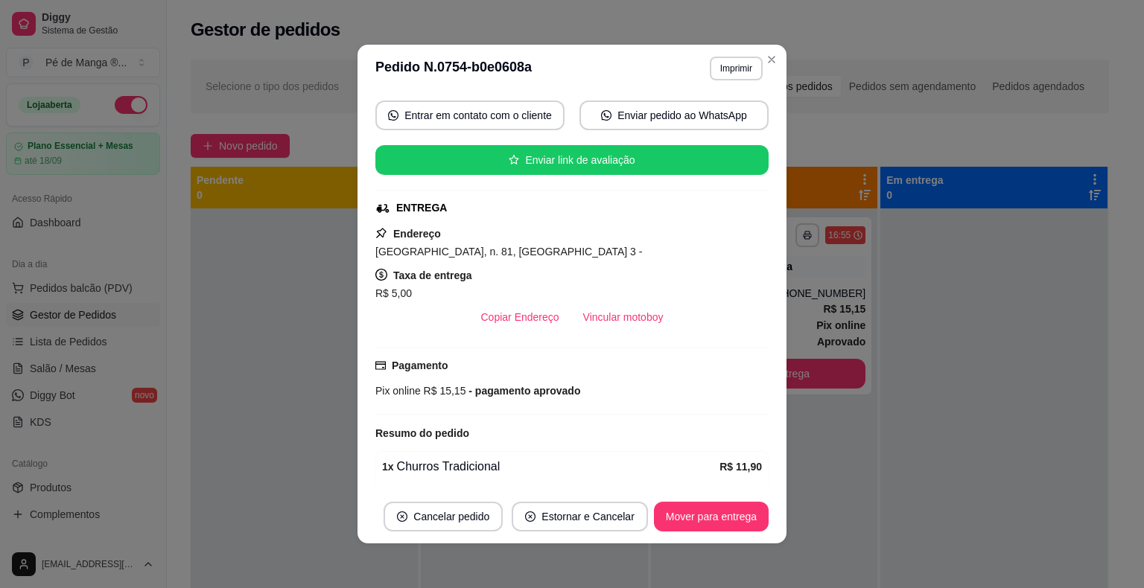
scroll to position [149, 0]
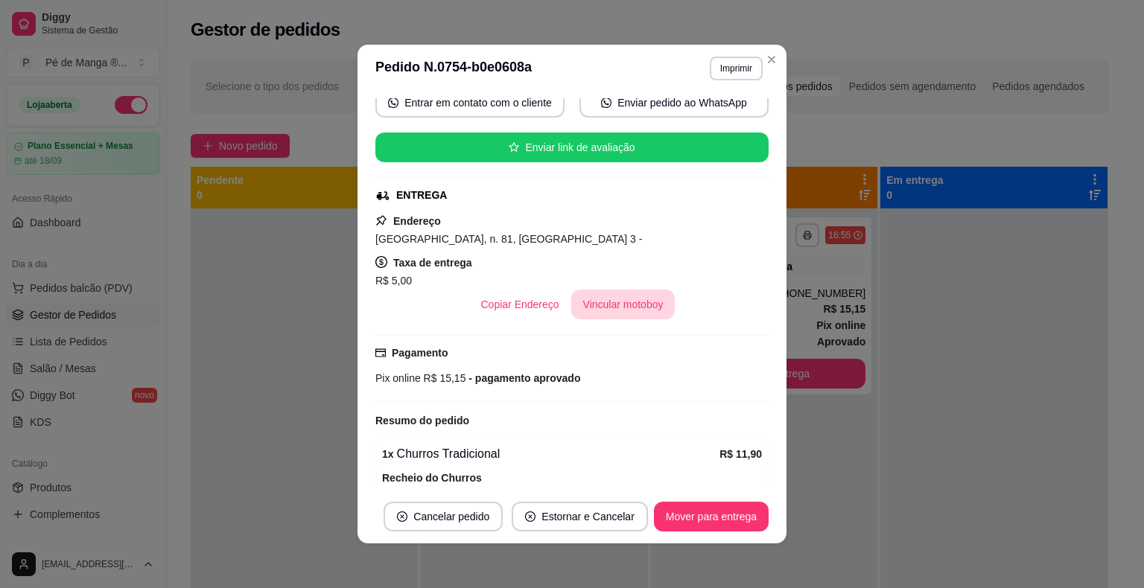
click at [593, 296] on button "Vincular motoboy" at bounding box center [623, 305] width 104 height 30
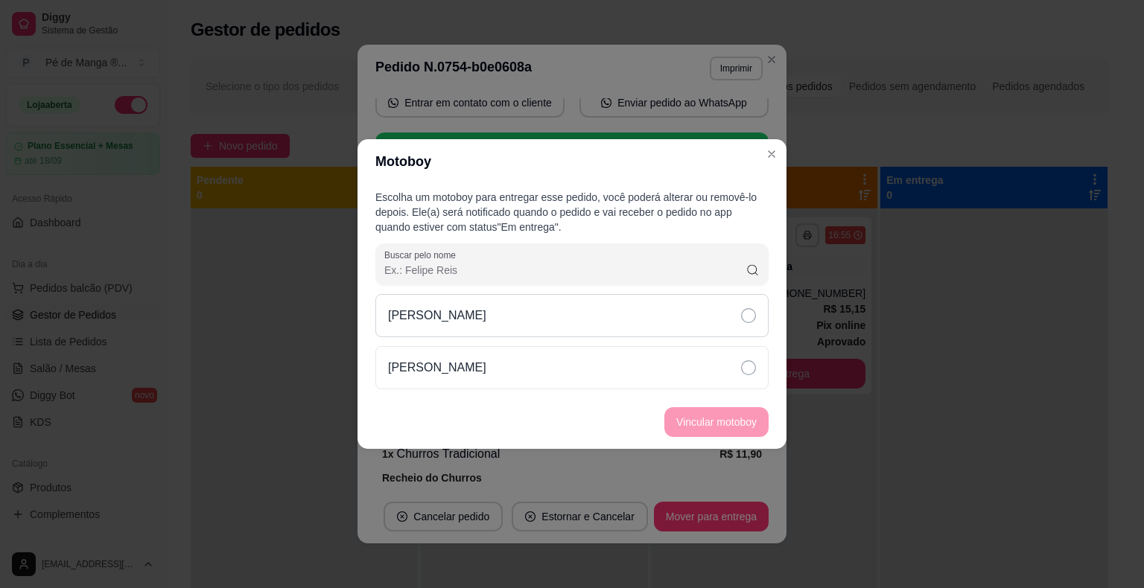
click at [575, 328] on div "[PERSON_NAME]" at bounding box center [571, 315] width 393 height 43
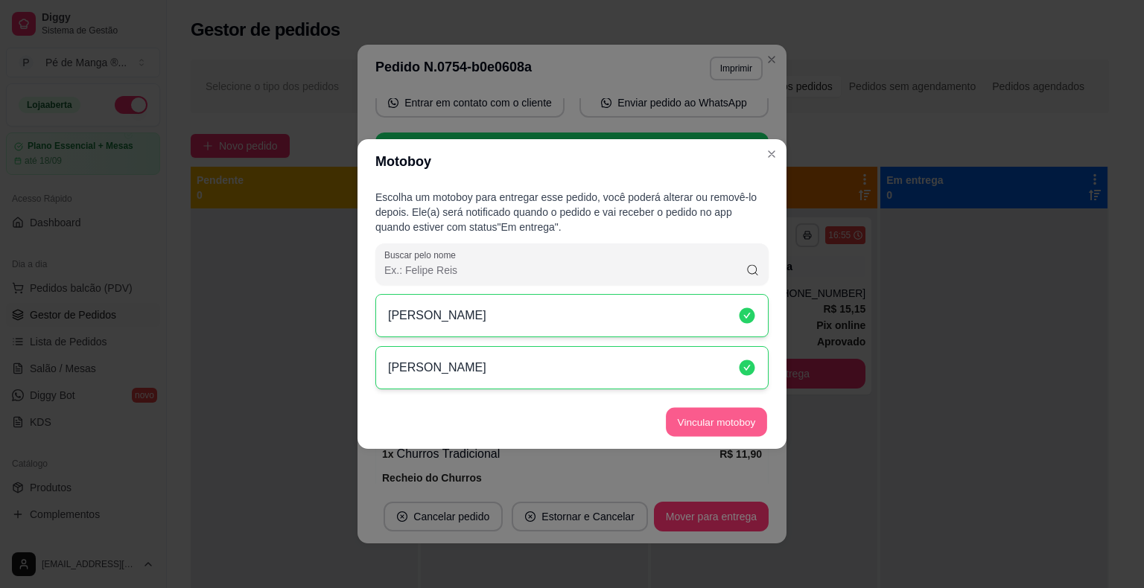
click at [703, 427] on button "Vincular motoboy" at bounding box center [716, 422] width 101 height 29
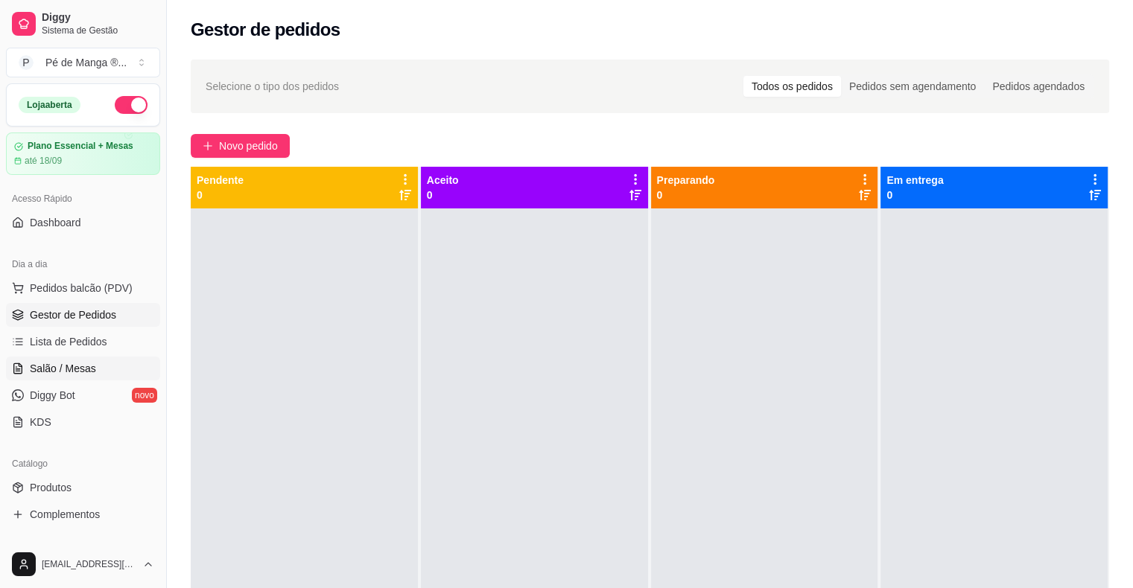
click at [83, 362] on span "Salão / Mesas" at bounding box center [63, 368] width 66 height 15
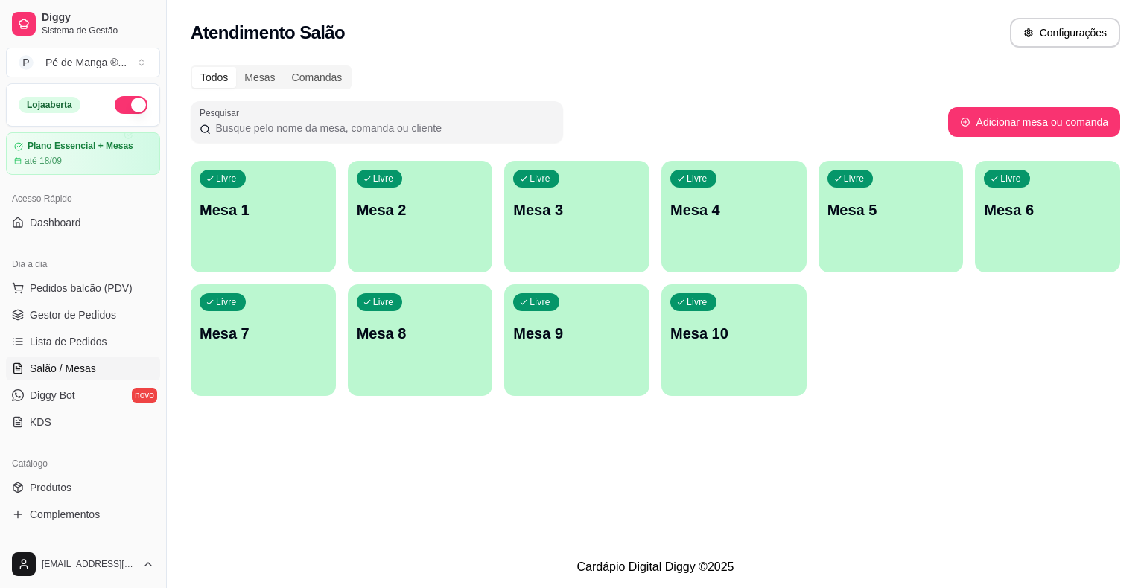
click at [313, 228] on div "Livre Mesa 1" at bounding box center [263, 208] width 145 height 94
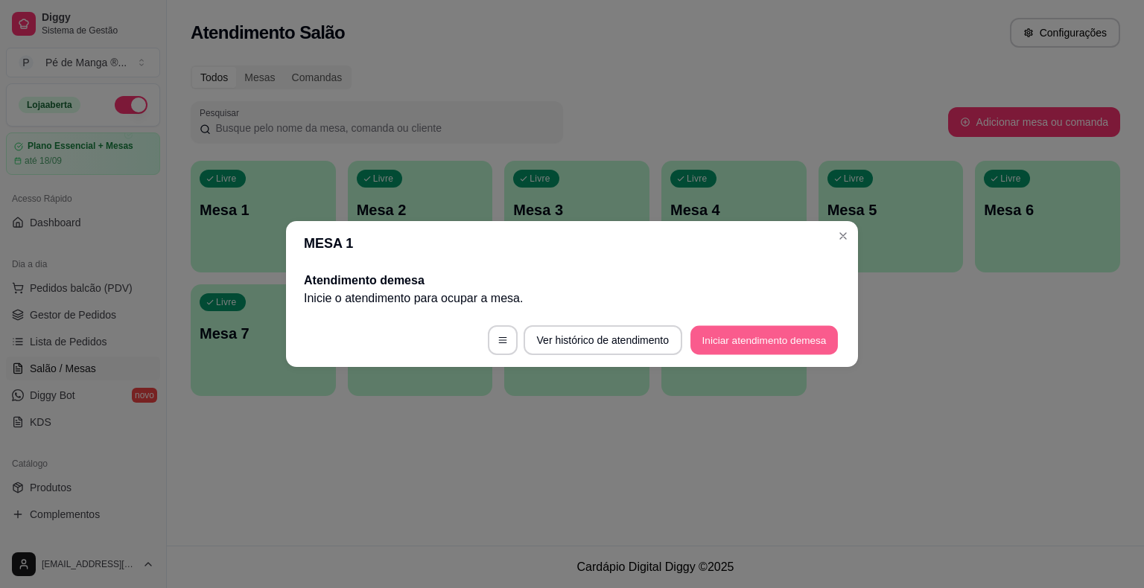
click at [785, 343] on button "Iniciar atendimento de mesa" at bounding box center [763, 340] width 147 height 29
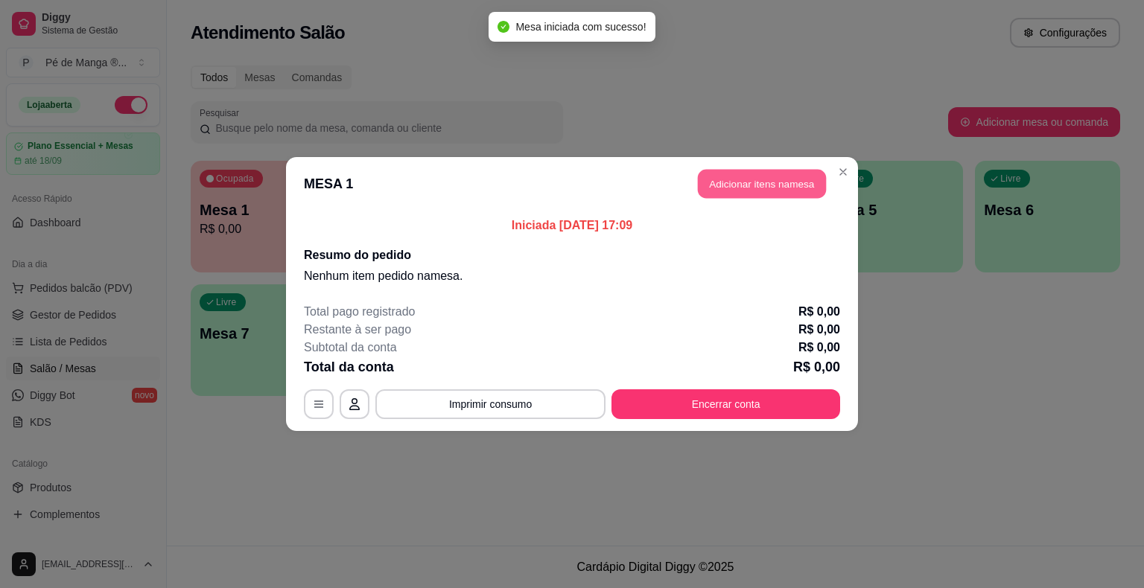
click at [730, 195] on button "Adicionar itens na mesa" at bounding box center [762, 184] width 128 height 29
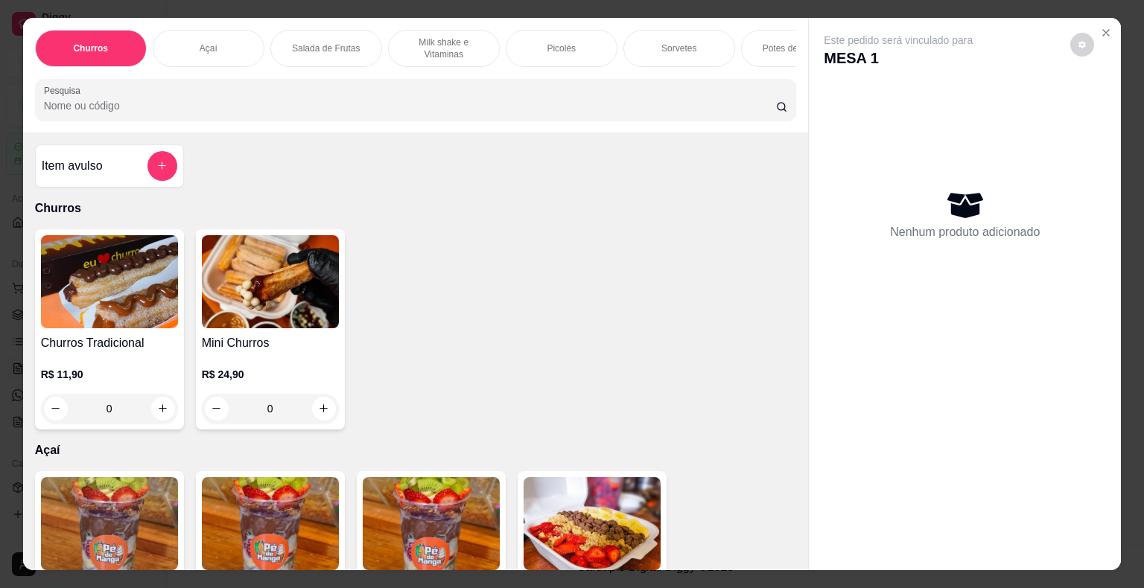
click at [357, 48] on div "Salada de Frutas" at bounding box center [326, 48] width 112 height 37
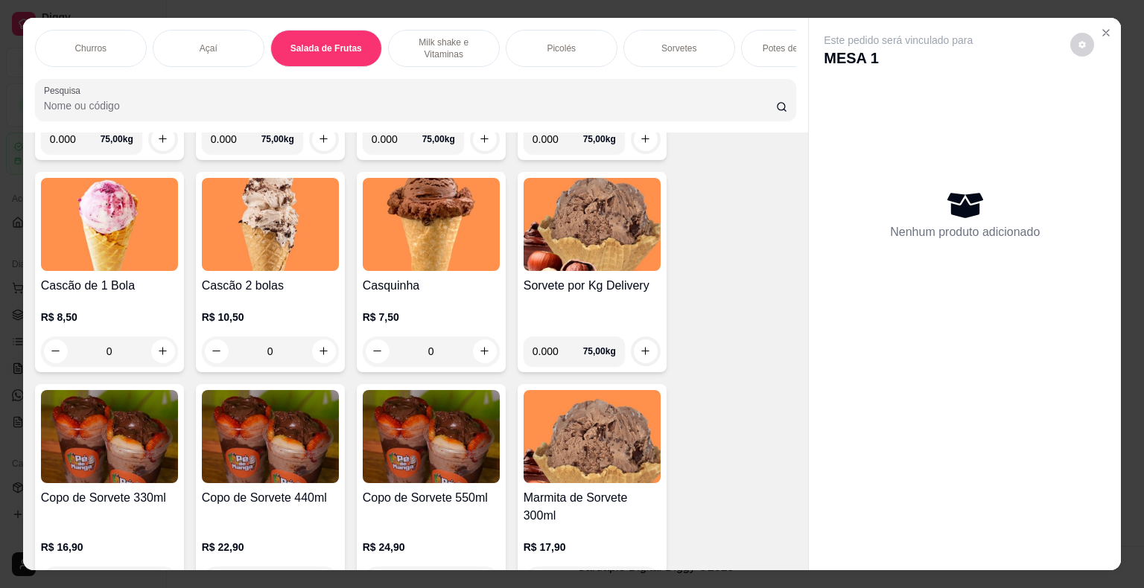
scroll to position [2103, 0]
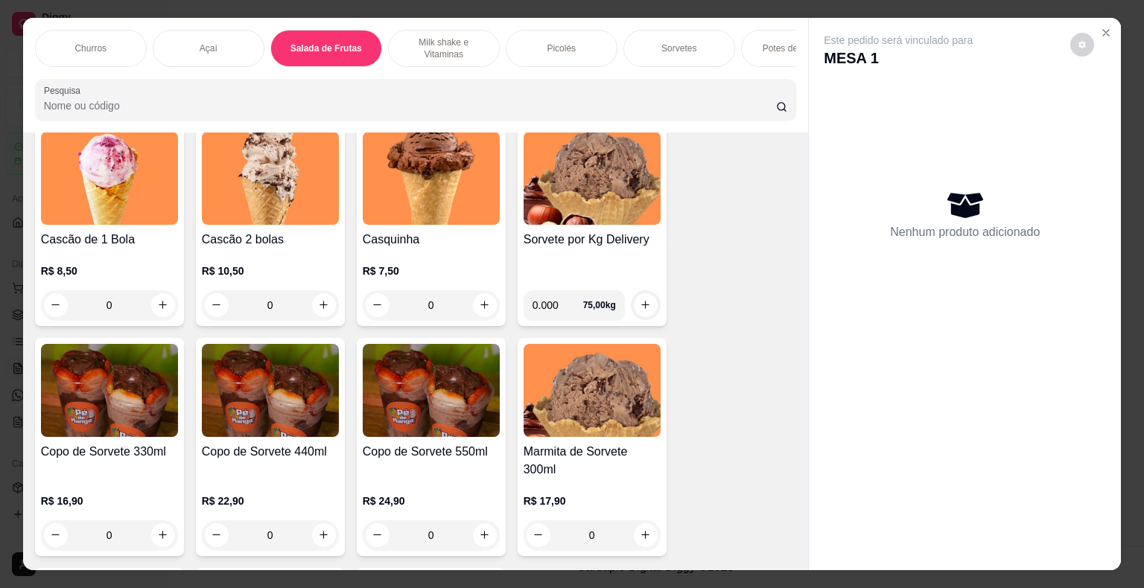
click at [325, 535] on div "0" at bounding box center [270, 536] width 137 height 30
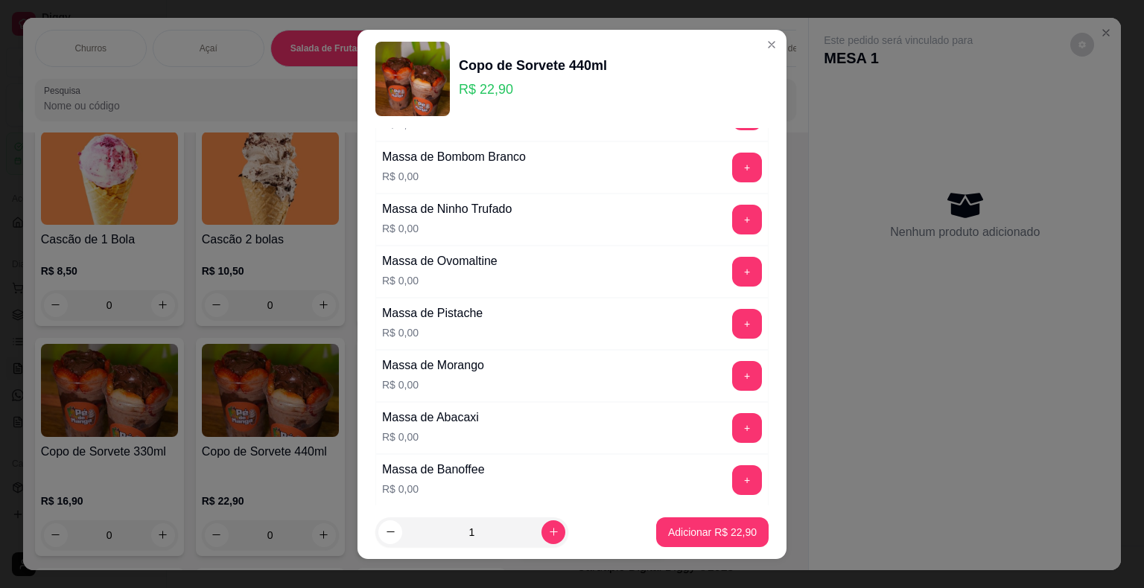
scroll to position [223, 0]
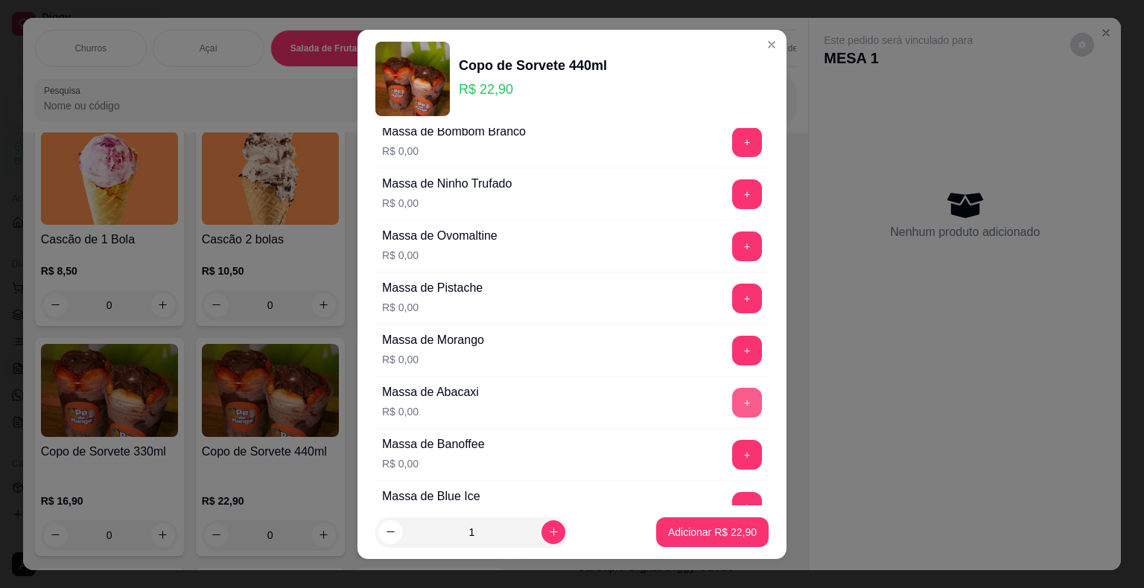
click at [732, 397] on button "+" at bounding box center [747, 403] width 30 height 30
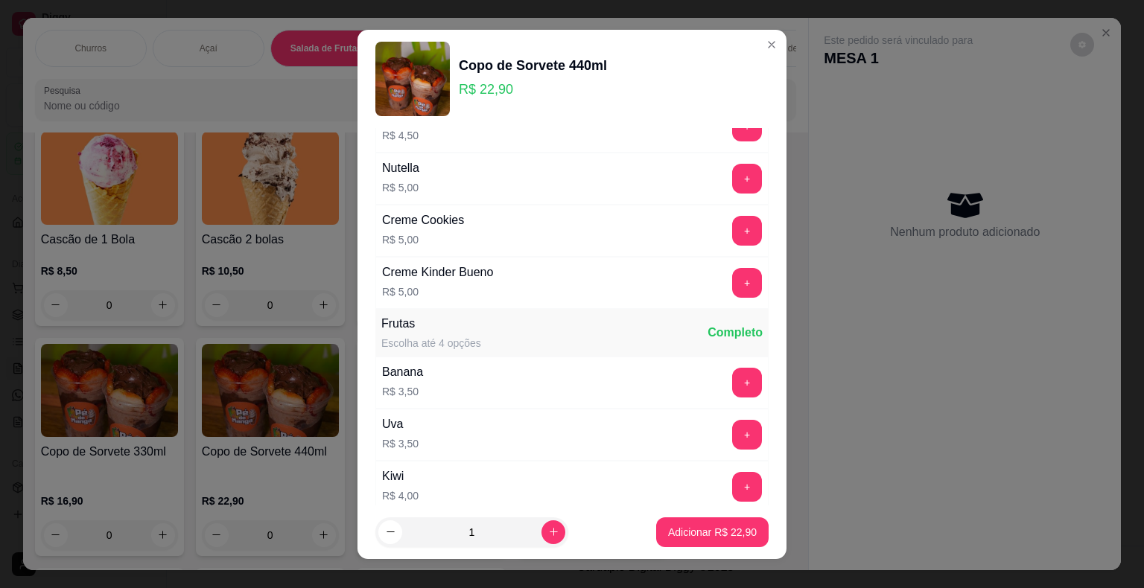
scroll to position [2160, 0]
click at [732, 367] on button "+" at bounding box center [747, 382] width 30 height 30
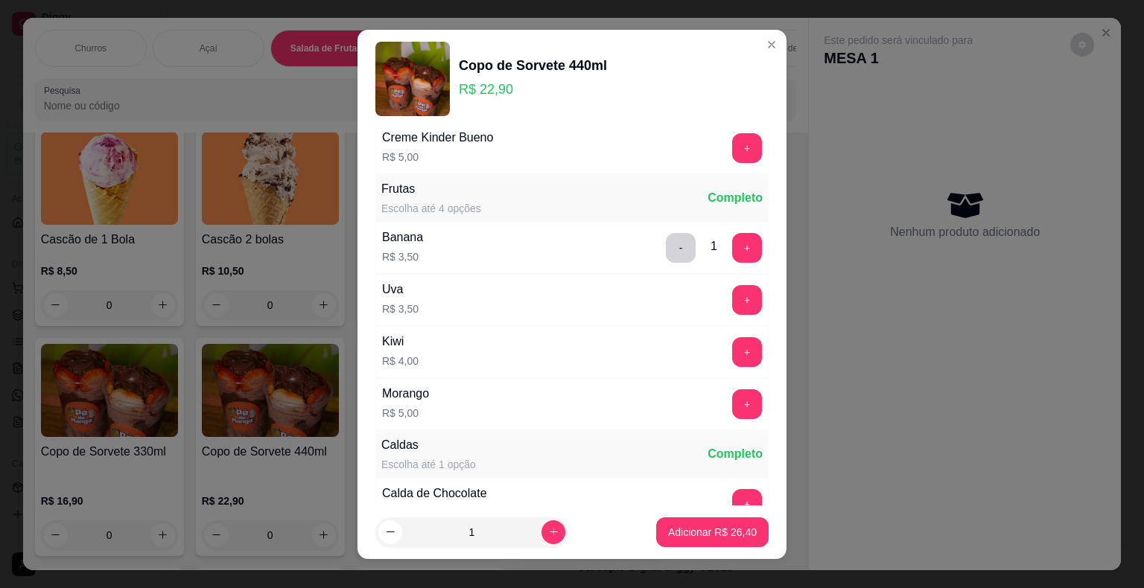
scroll to position [2309, 0]
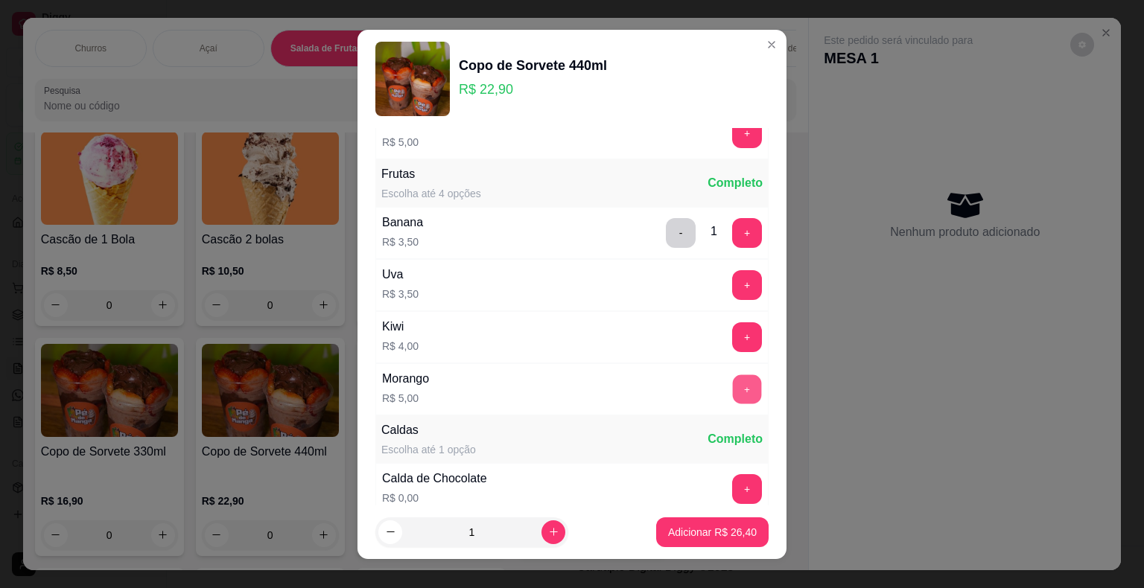
click at [733, 375] on button "+" at bounding box center [747, 389] width 29 height 29
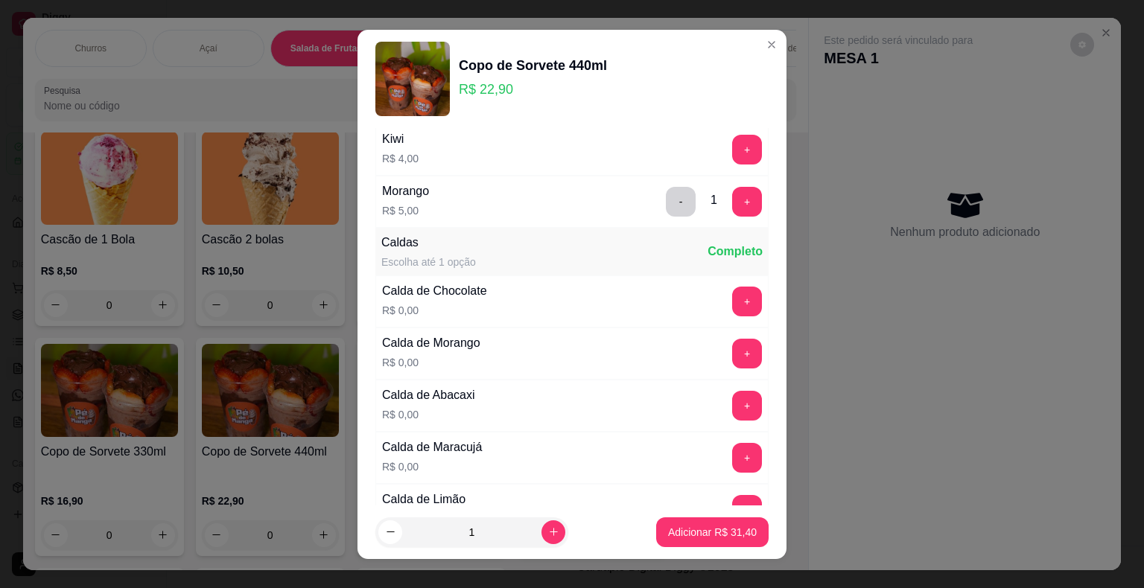
scroll to position [2532, 0]
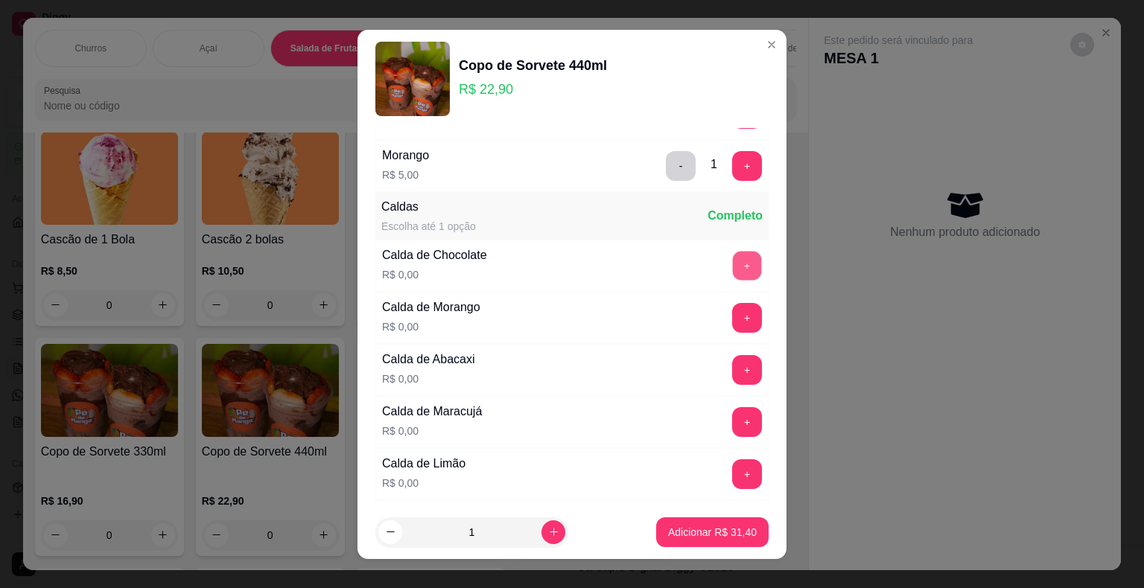
click at [733, 251] on button "+" at bounding box center [747, 265] width 29 height 29
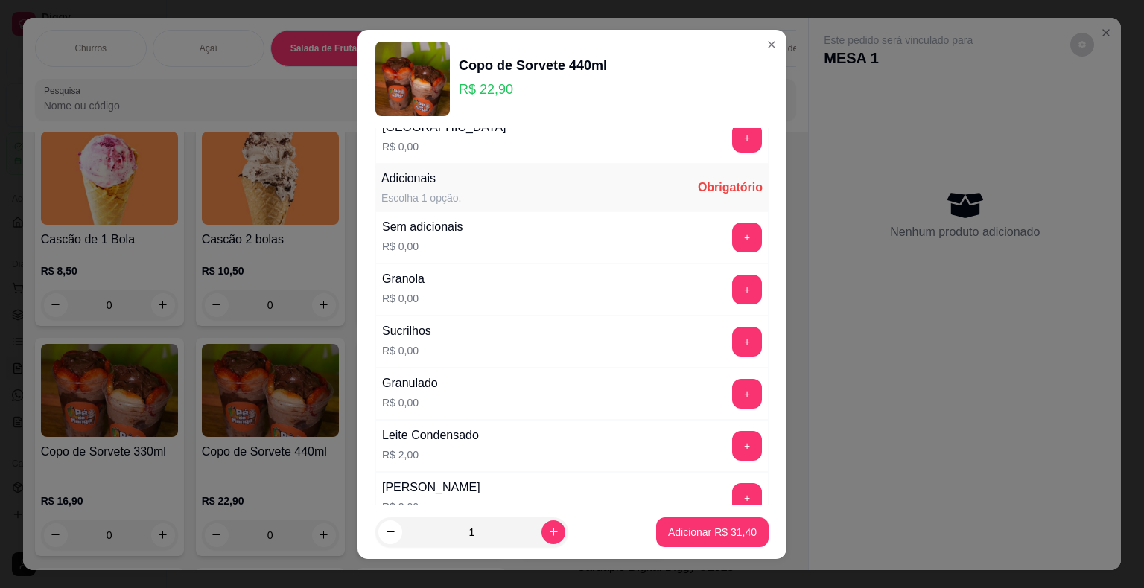
scroll to position [968, 0]
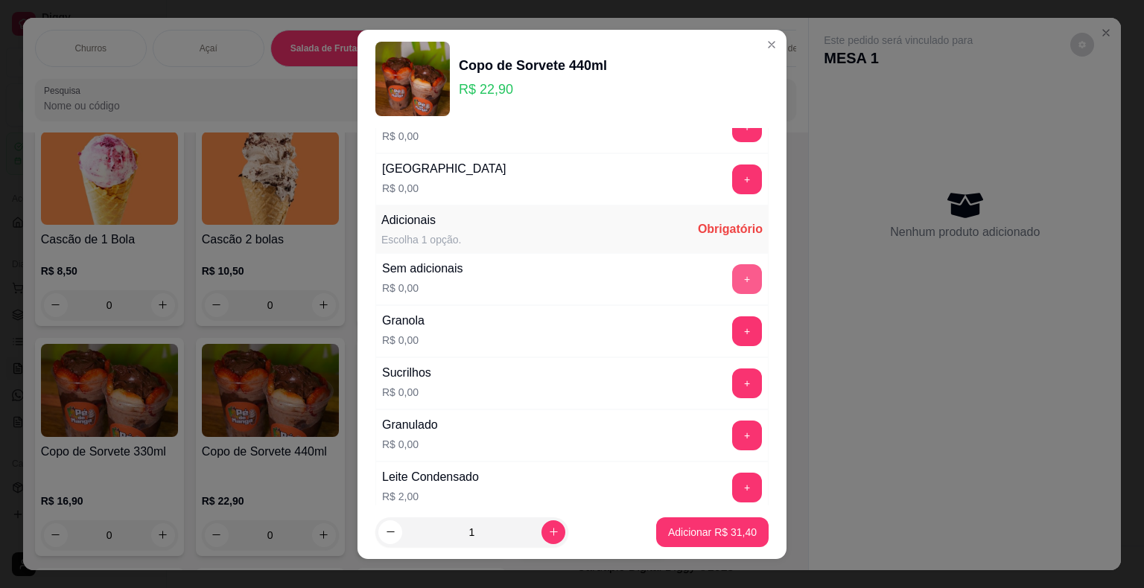
click at [732, 276] on button "+" at bounding box center [747, 279] width 30 height 30
click at [732, 541] on button "Adicionar R$ 31,40" at bounding box center [712, 533] width 112 height 30
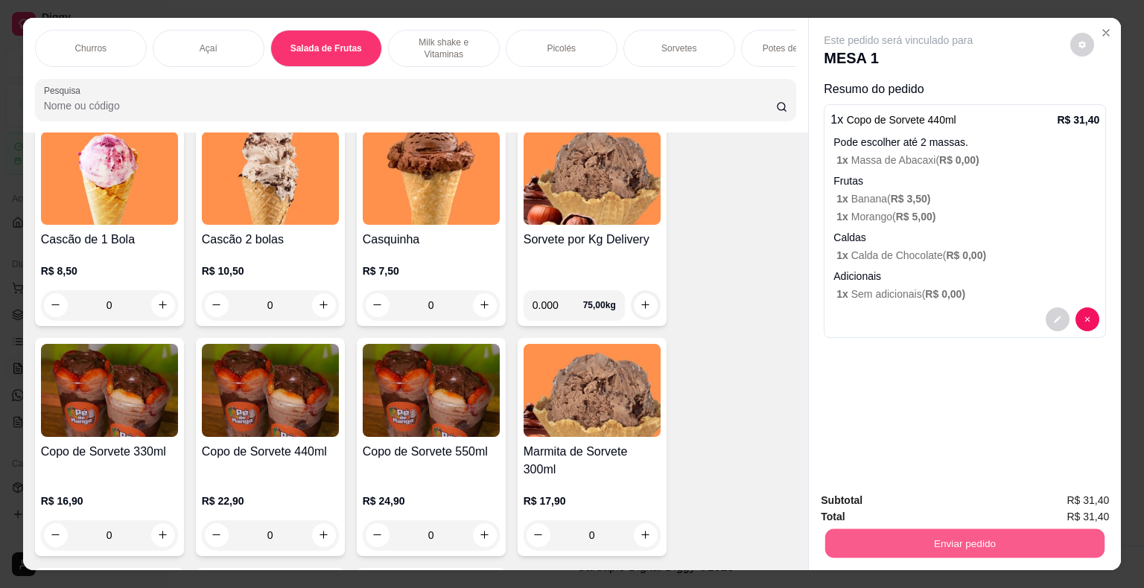
click at [880, 531] on button "Enviar pedido" at bounding box center [964, 543] width 279 height 29
click at [859, 501] on button "Não registrar e enviar pedido" at bounding box center [915, 502] width 150 height 28
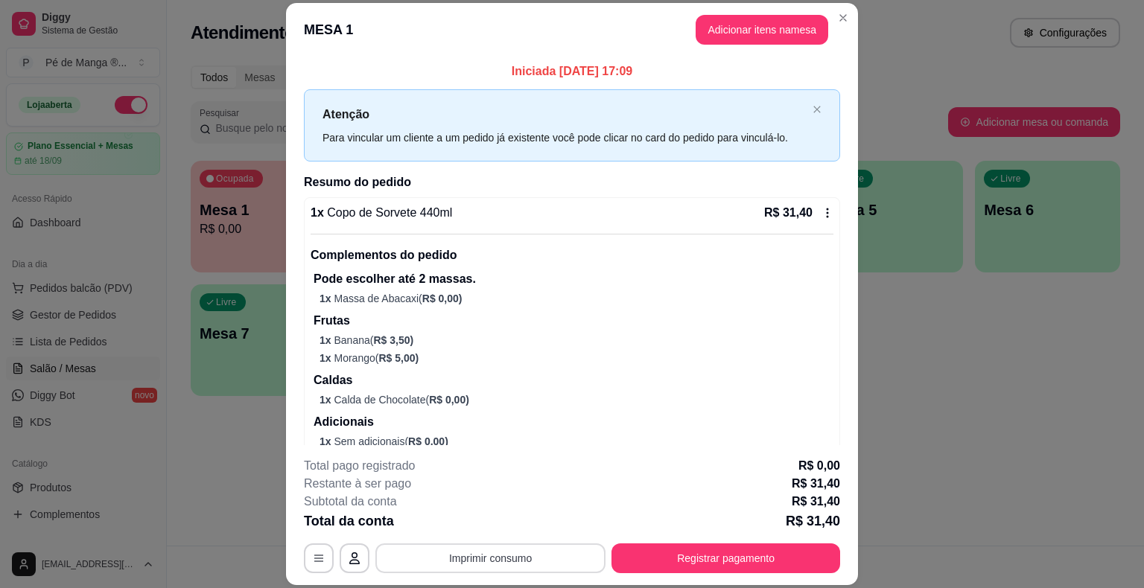
click at [535, 560] on button "Imprimir consumo" at bounding box center [490, 559] width 230 height 30
click at [491, 514] on button "IMPRESSORA" at bounding box center [490, 524] width 108 height 24
click at [784, 30] on button "Adicionar itens na mesa" at bounding box center [762, 30] width 128 height 29
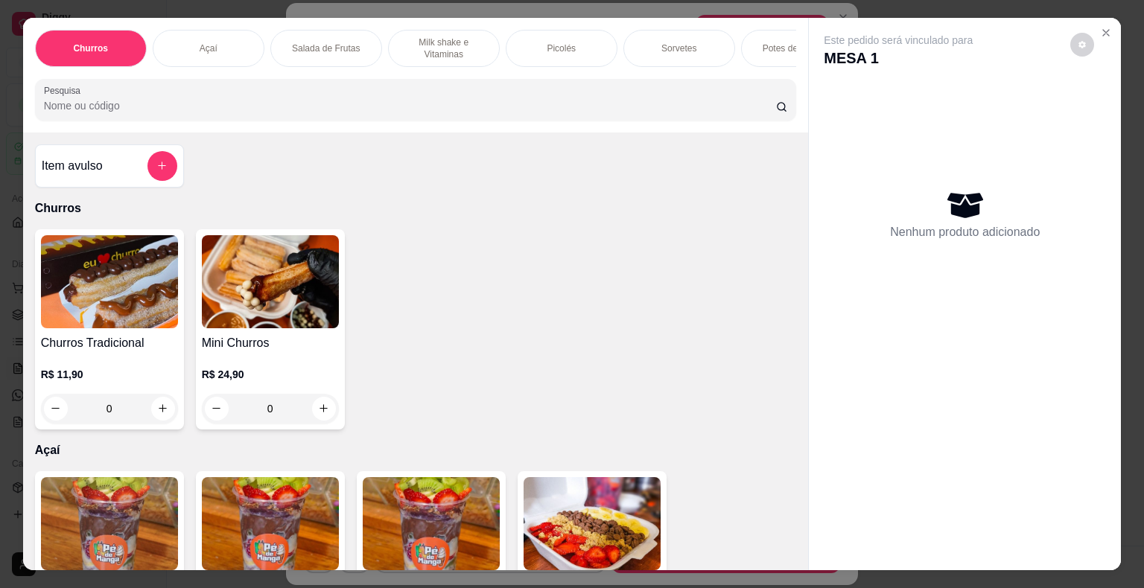
click at [640, 36] on div "Sorvetes" at bounding box center [679, 48] width 112 height 37
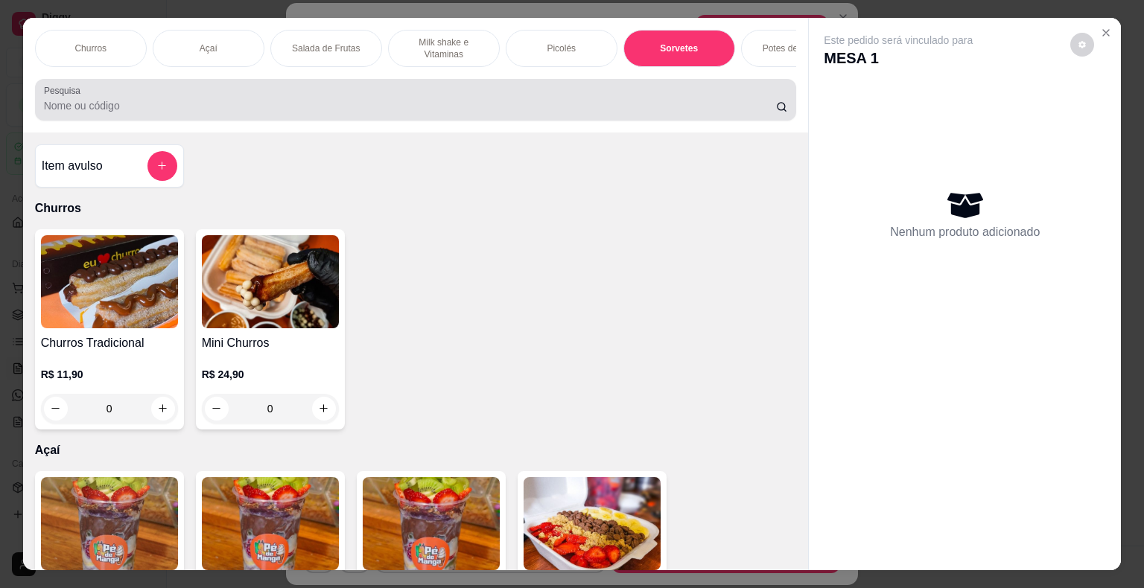
scroll to position [36, 0]
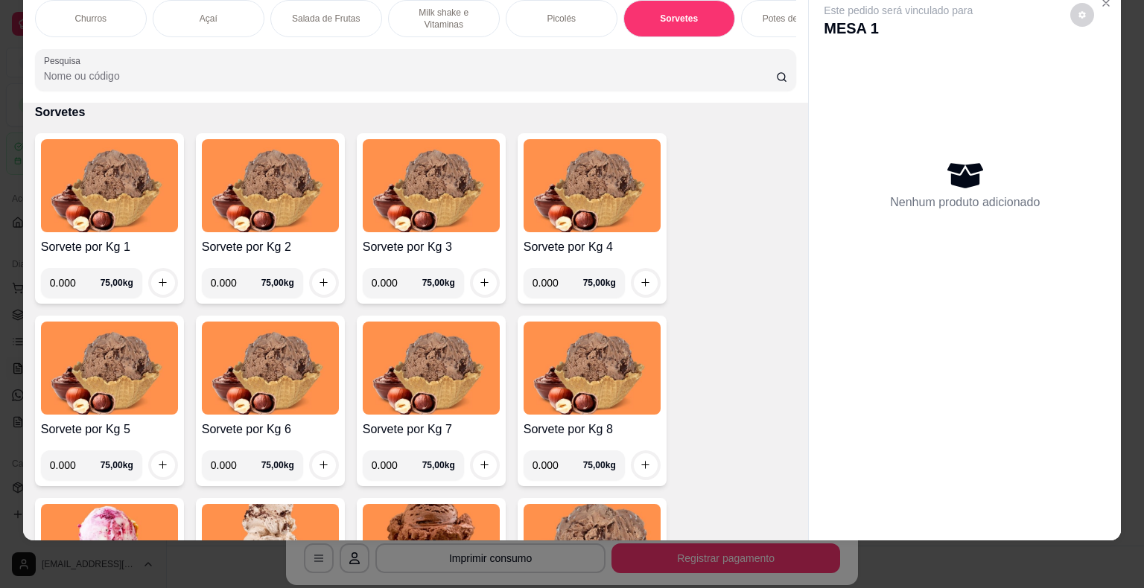
click at [71, 283] on input "0.000" at bounding box center [75, 283] width 51 height 30
type input "0.202"
click at [157, 282] on icon "increase-product-quantity" at bounding box center [162, 282] width 11 height 11
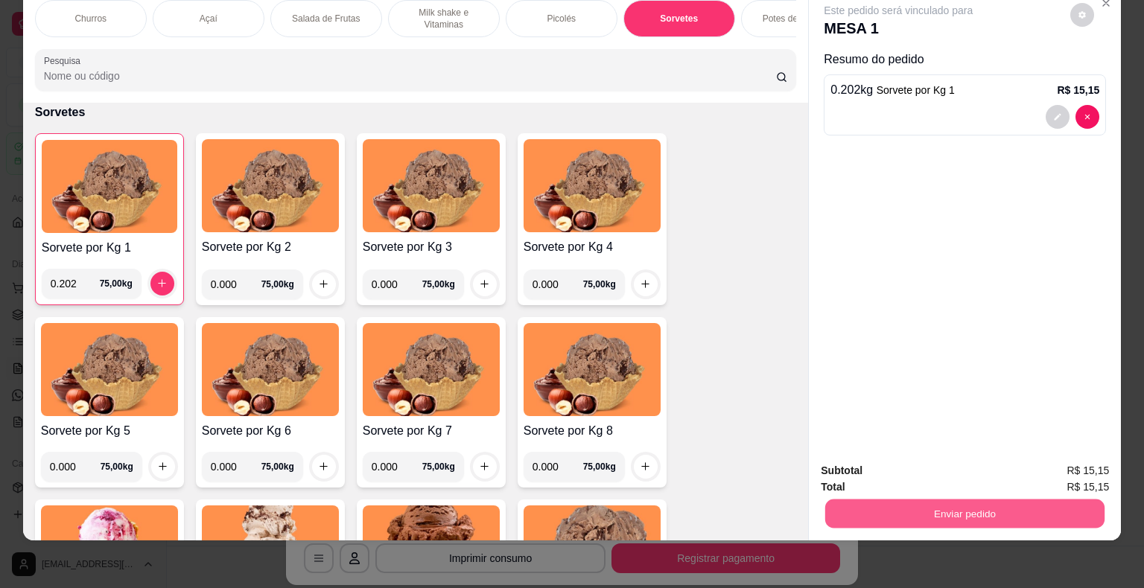
click at [926, 516] on button "Enviar pedido" at bounding box center [964, 514] width 279 height 29
click at [894, 464] on button "Não registrar e enviar pedido" at bounding box center [915, 466] width 155 height 28
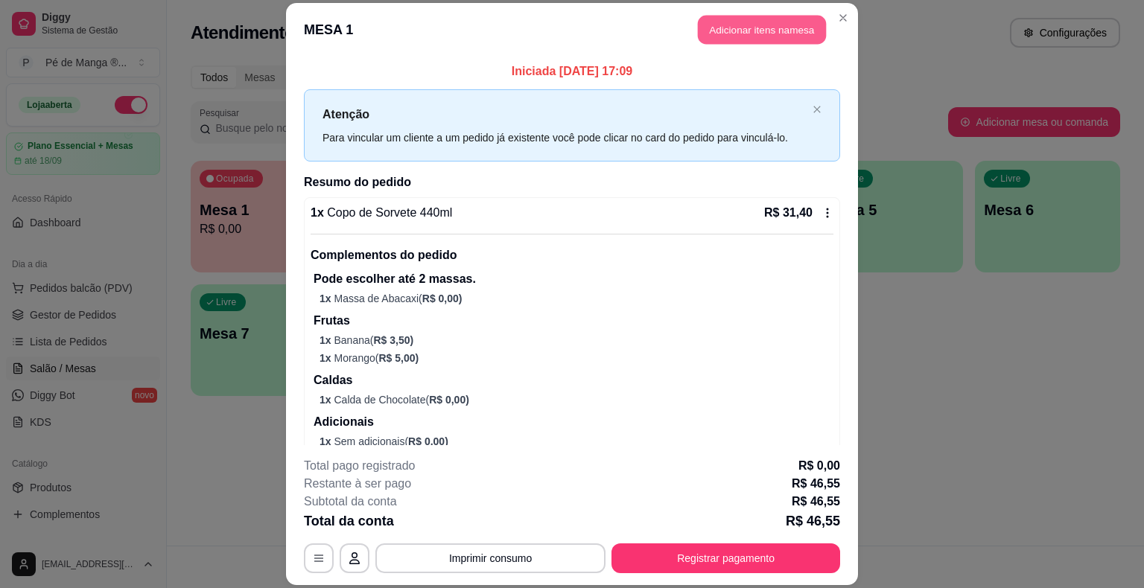
click at [730, 25] on button "Adicionar itens na mesa" at bounding box center [762, 30] width 128 height 29
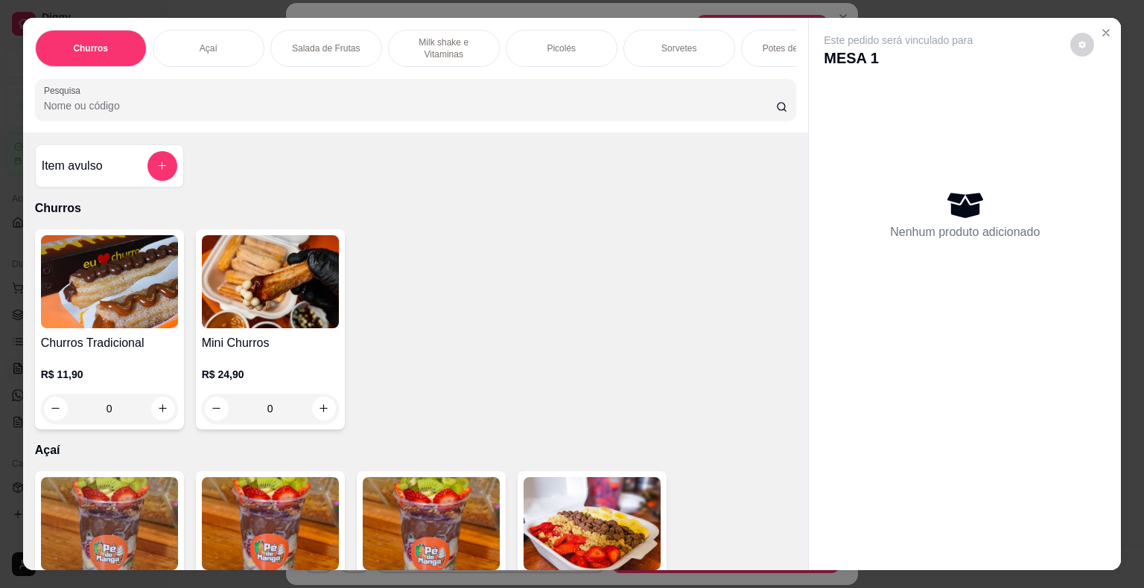
click at [427, 37] on p "Milk shake e Vitaminas" at bounding box center [444, 48] width 86 height 24
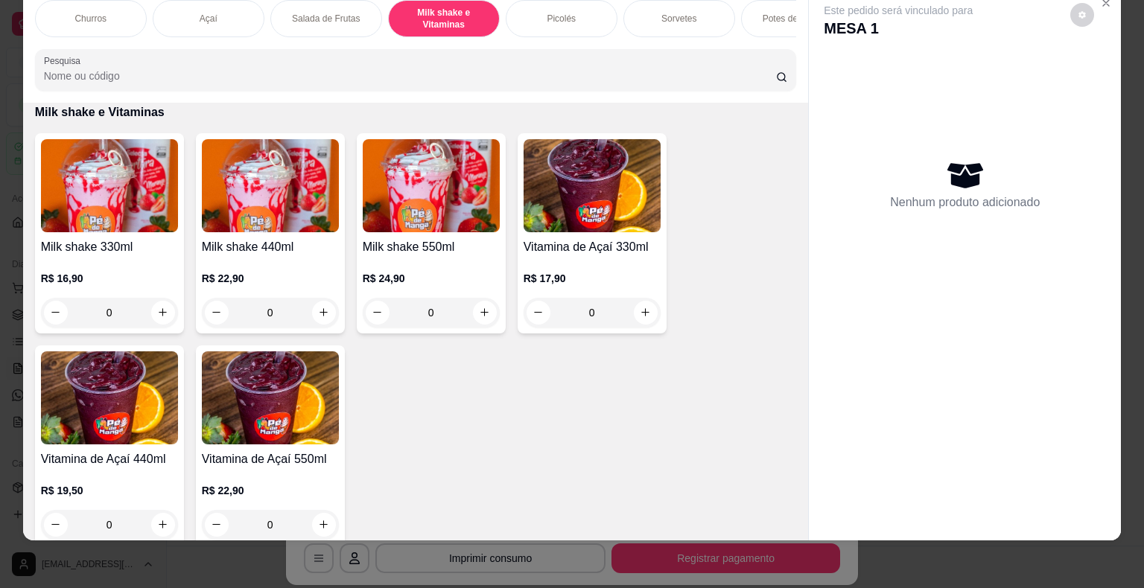
click at [321, 316] on div "0" at bounding box center [270, 313] width 137 height 30
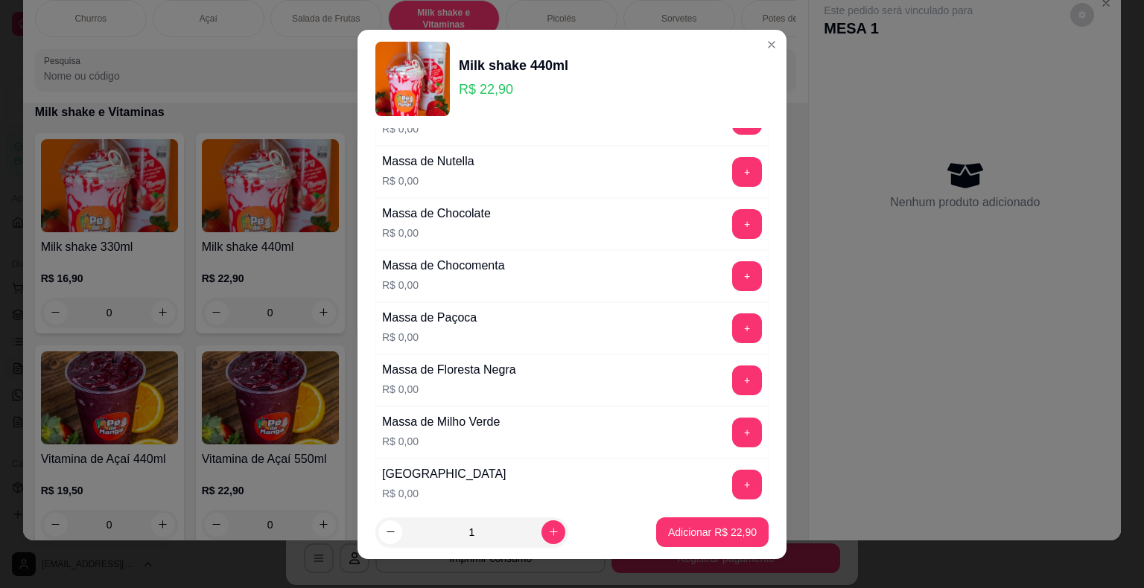
scroll to position [670, 0]
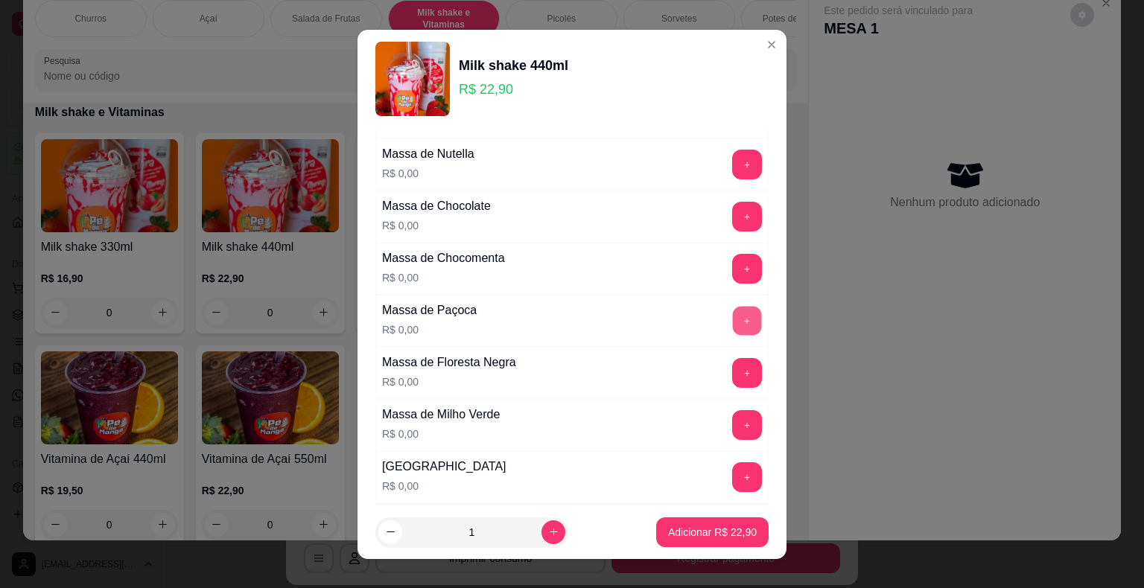
click at [733, 308] on button "+" at bounding box center [747, 320] width 29 height 29
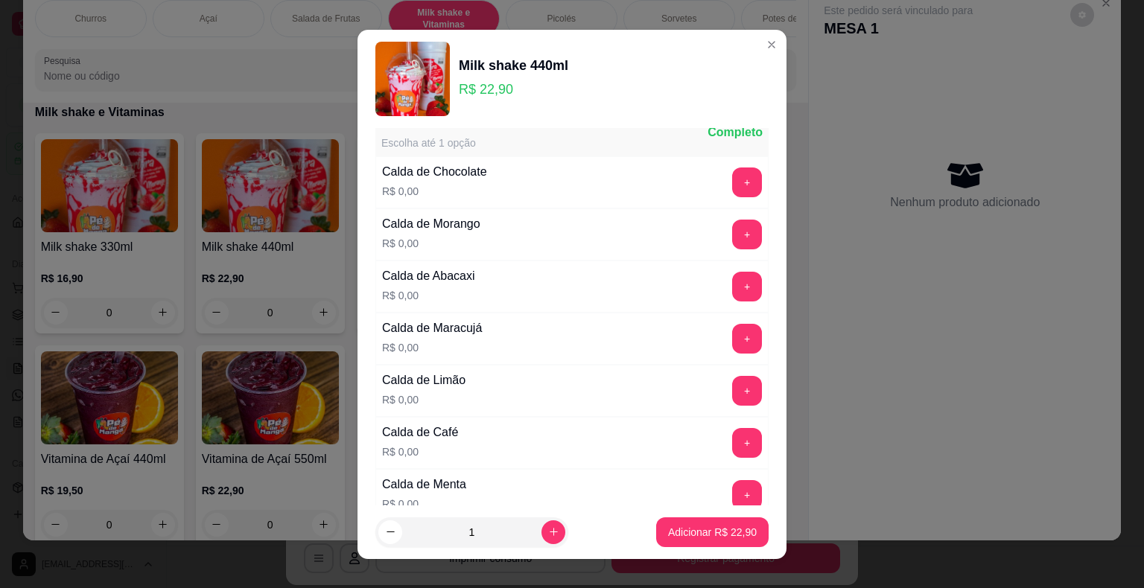
scroll to position [1043, 0]
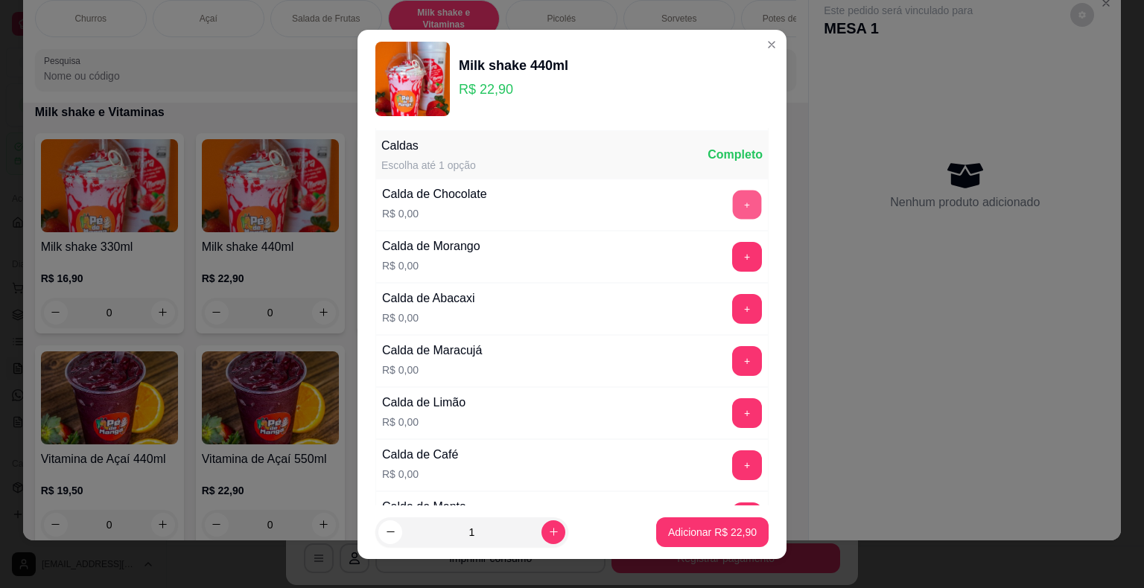
click at [733, 190] on button "+" at bounding box center [747, 204] width 29 height 29
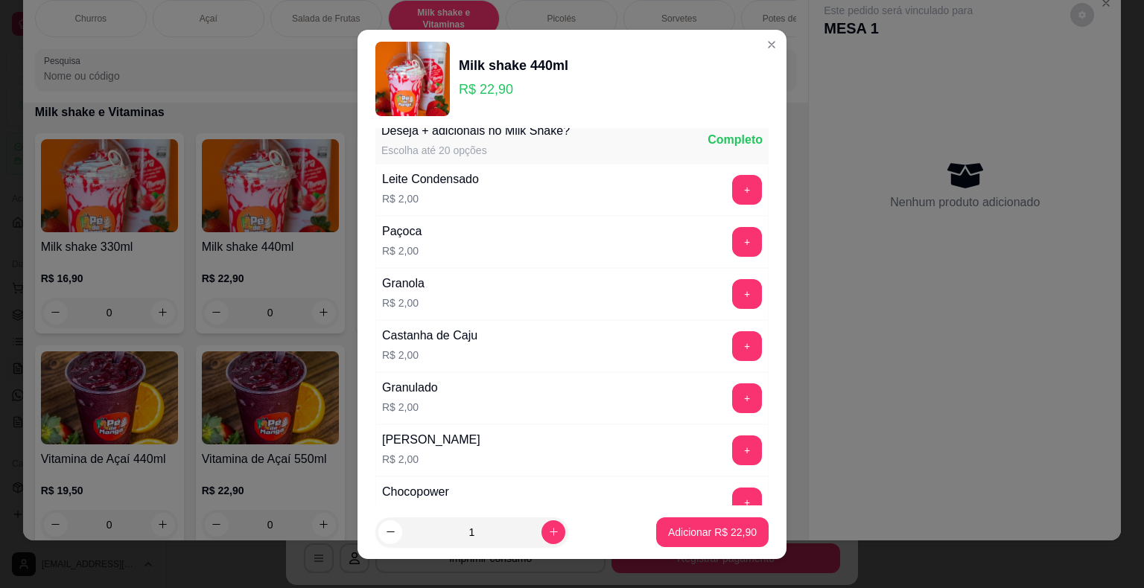
scroll to position [1787, 0]
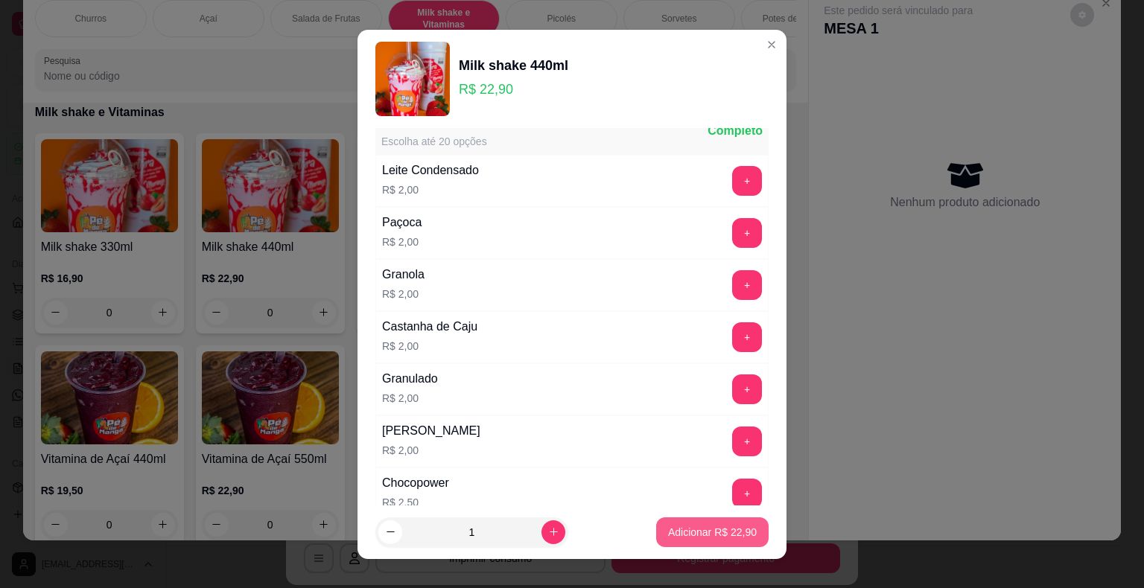
click at [683, 535] on p "Adicionar R$ 22,90" at bounding box center [712, 532] width 89 height 15
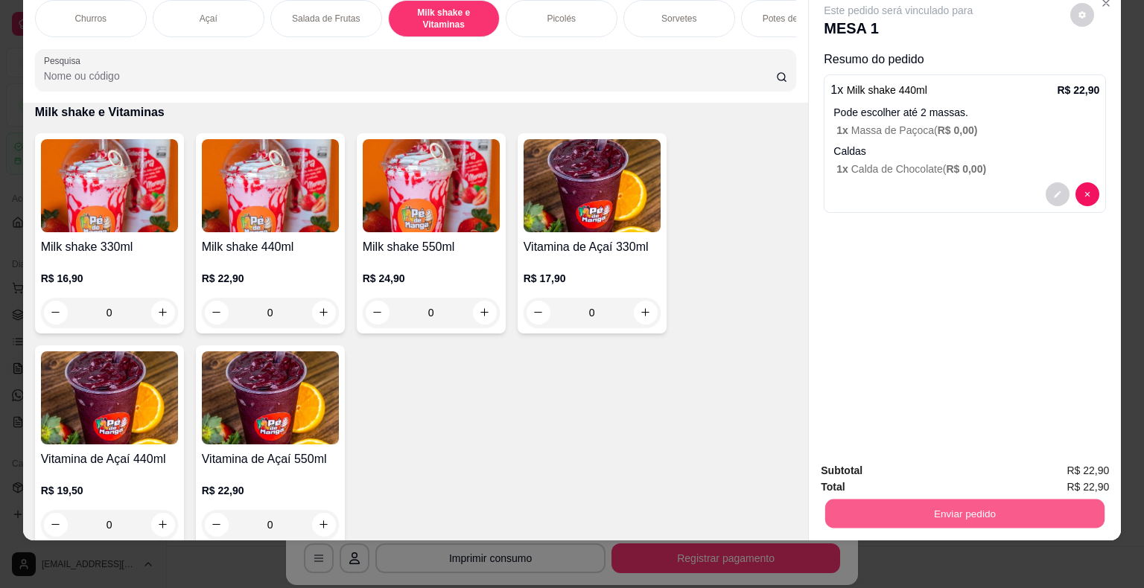
click at [882, 500] on button "Enviar pedido" at bounding box center [964, 514] width 279 height 29
click at [888, 472] on button "Não registrar e enviar pedido" at bounding box center [915, 466] width 150 height 28
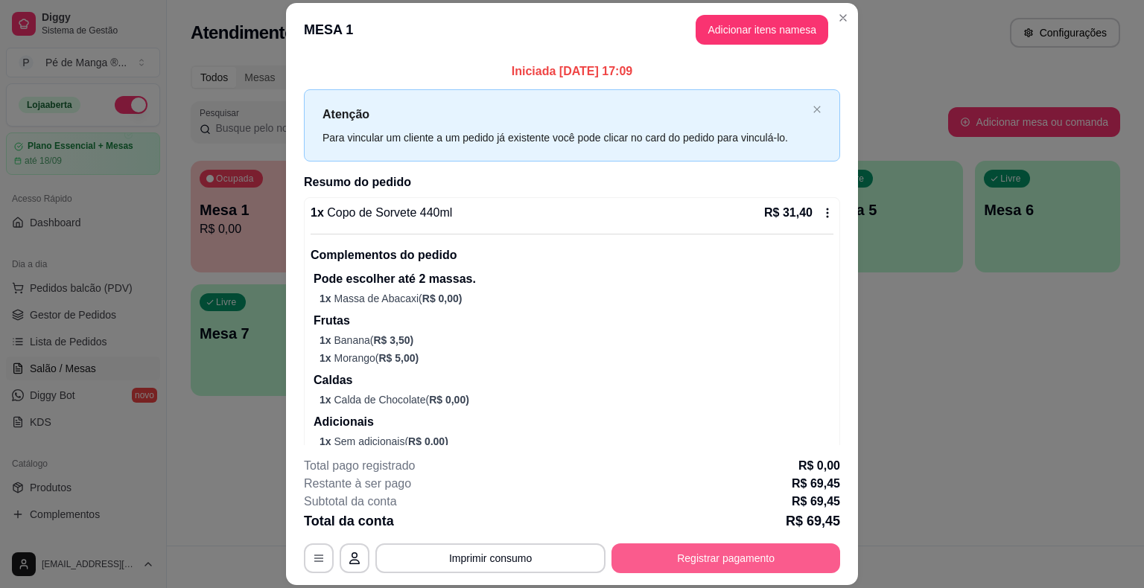
click at [686, 552] on button "Registrar pagamento" at bounding box center [725, 559] width 229 height 30
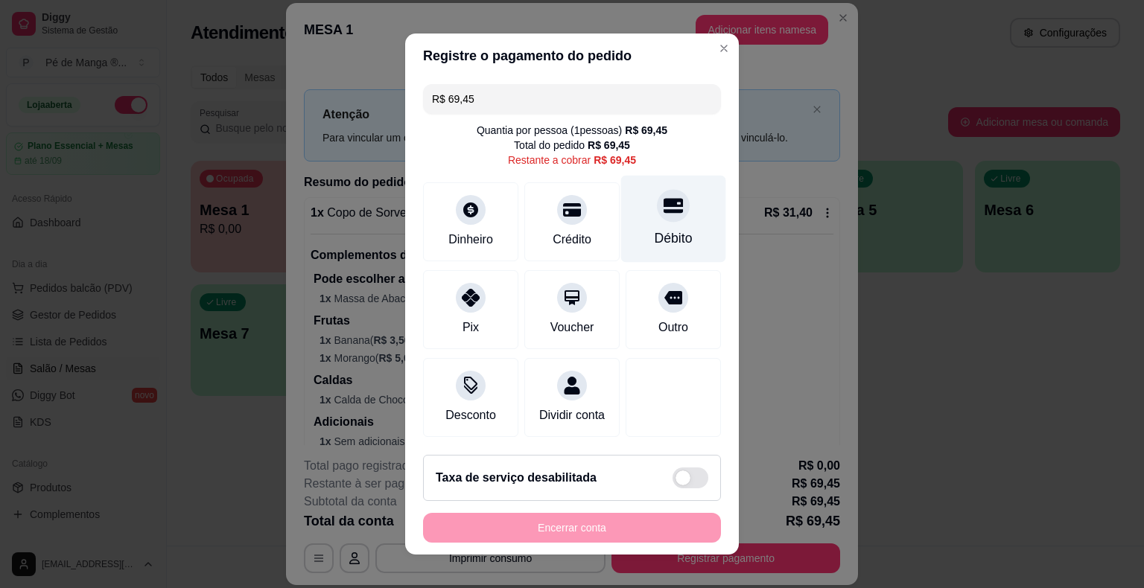
click at [664, 213] on icon at bounding box center [673, 206] width 19 height 15
type input "R$ 0,00"
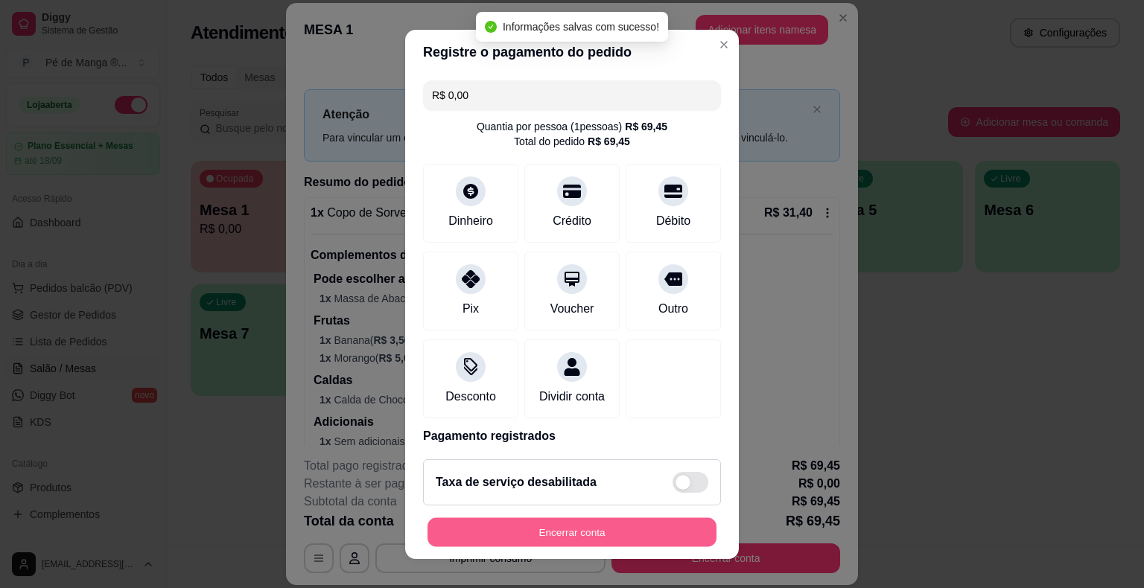
click at [492, 529] on button "Encerrar conta" at bounding box center [571, 532] width 289 height 29
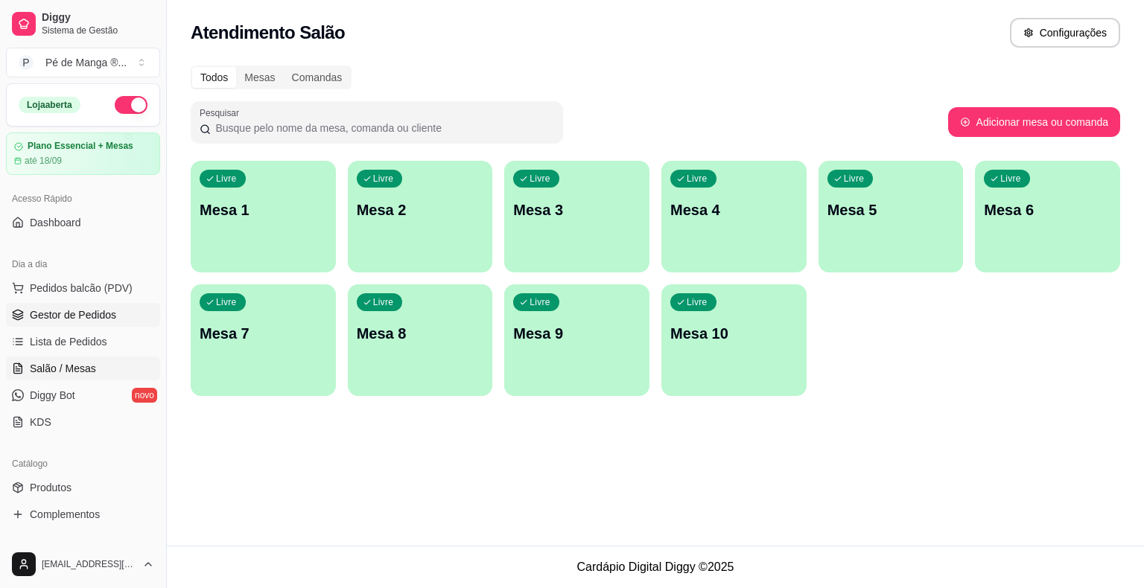
click at [83, 313] on span "Gestor de Pedidos" at bounding box center [73, 315] width 86 height 15
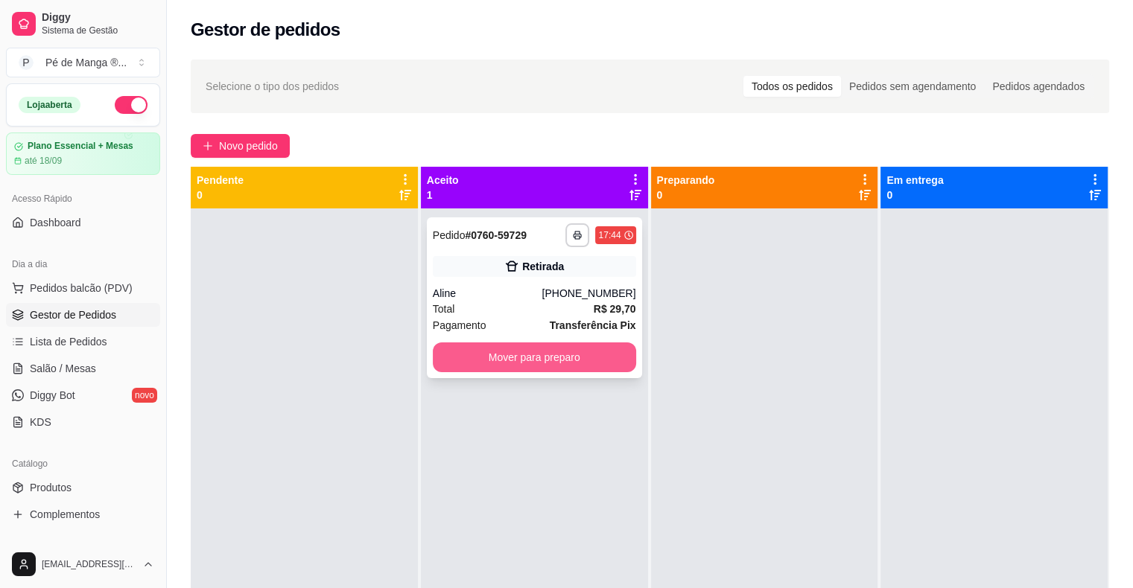
click at [554, 364] on button "Mover para preparo" at bounding box center [534, 358] width 203 height 30
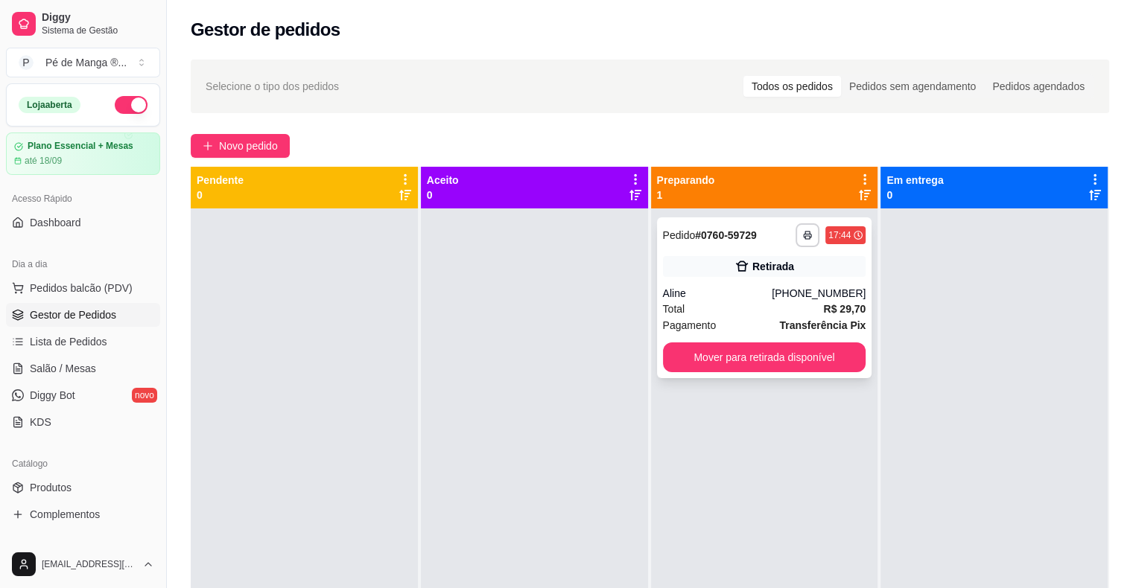
click at [715, 281] on div "**********" at bounding box center [764, 297] width 215 height 161
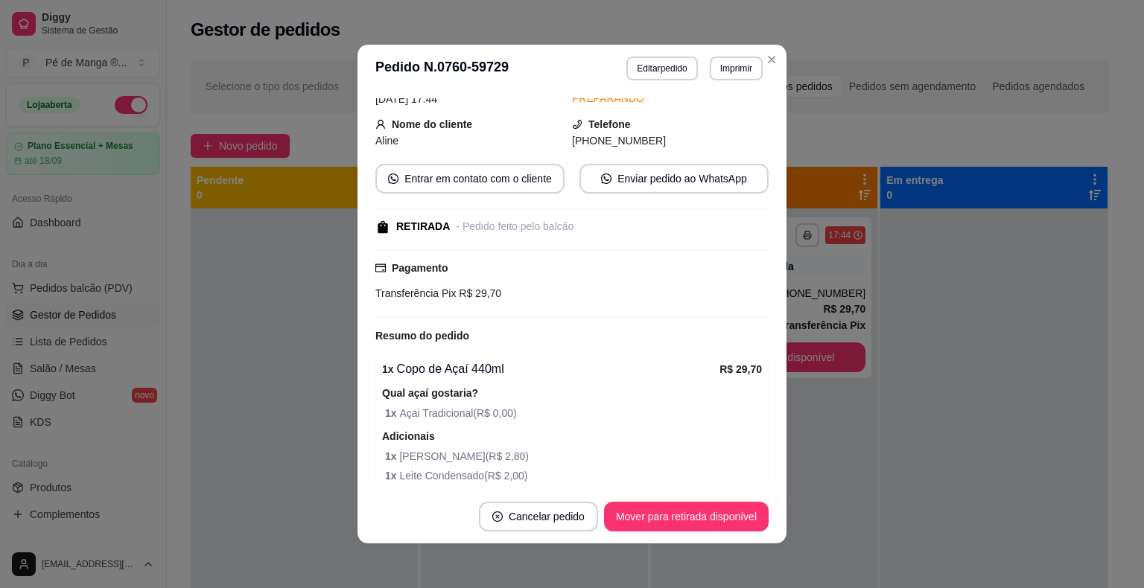
scroll to position [3, 0]
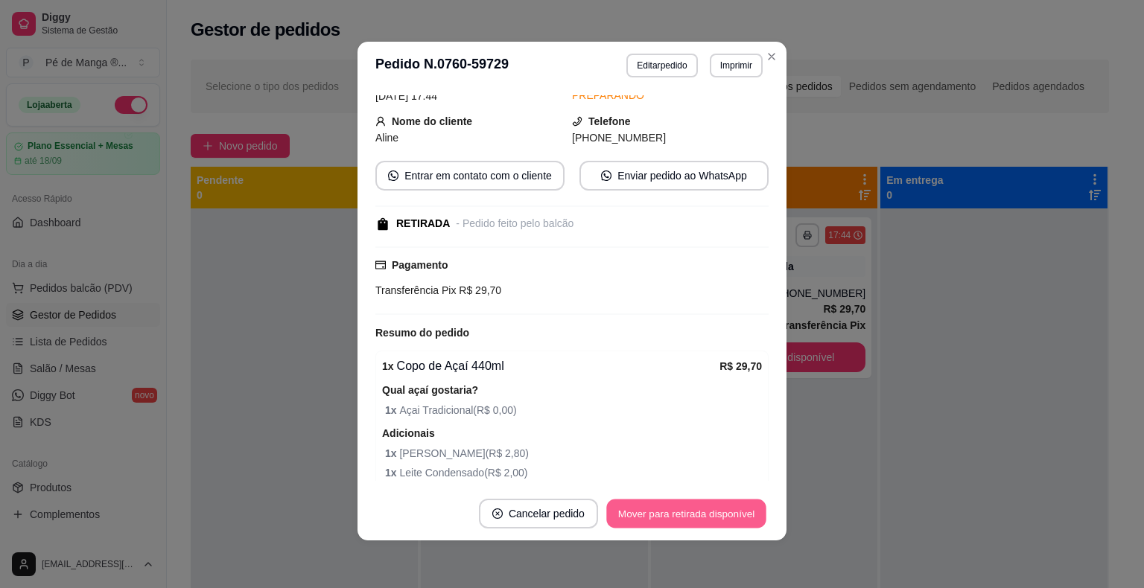
click at [739, 528] on button "Mover para retirada disponível" at bounding box center [685, 514] width 159 height 29
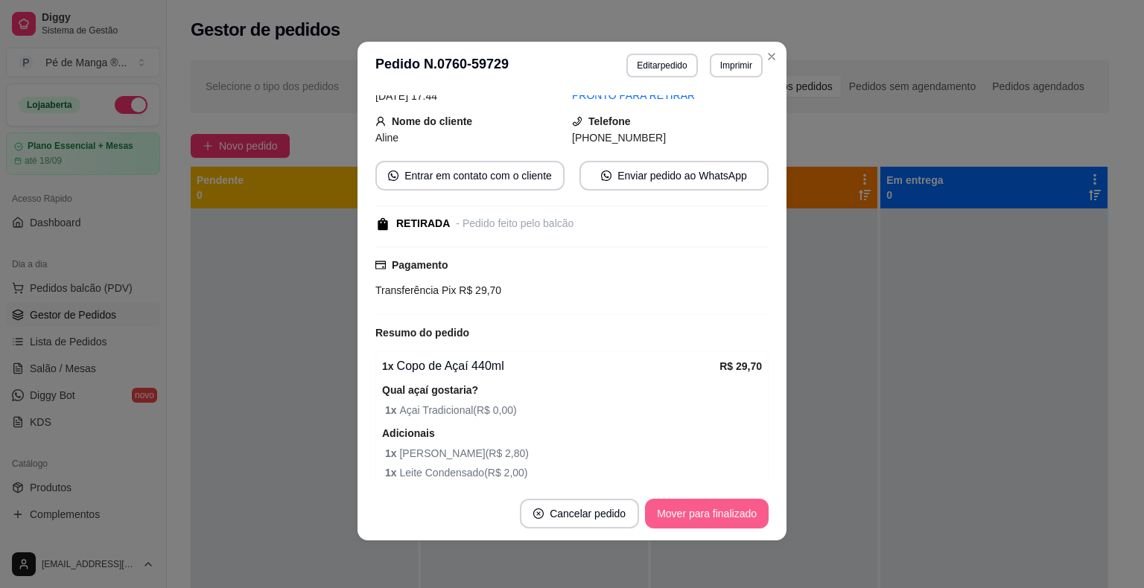
click at [696, 515] on button "Mover para finalizado" at bounding box center [707, 514] width 124 height 30
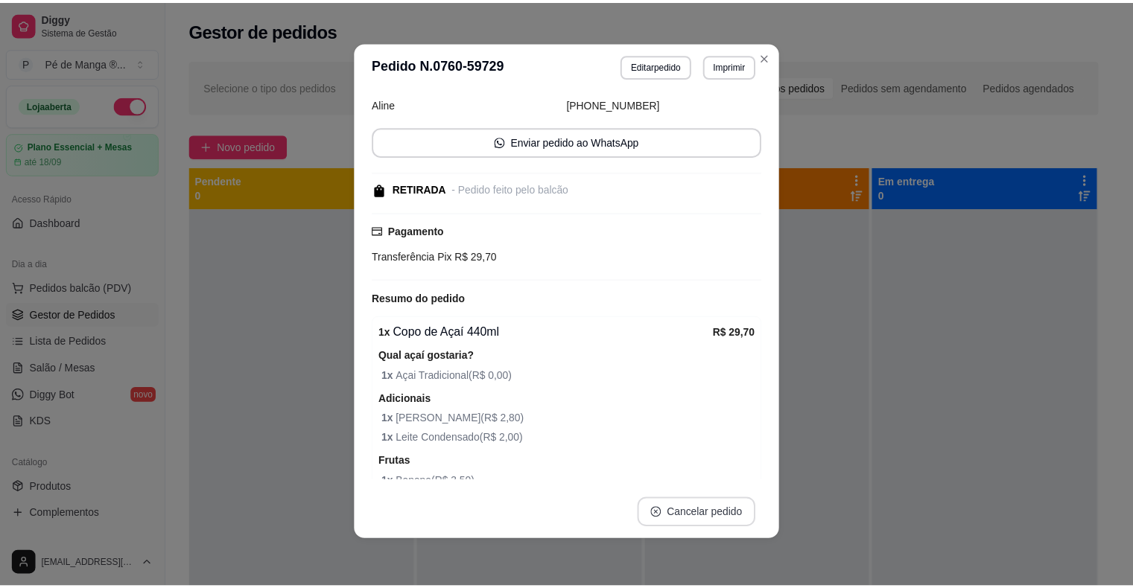
scroll to position [39, 0]
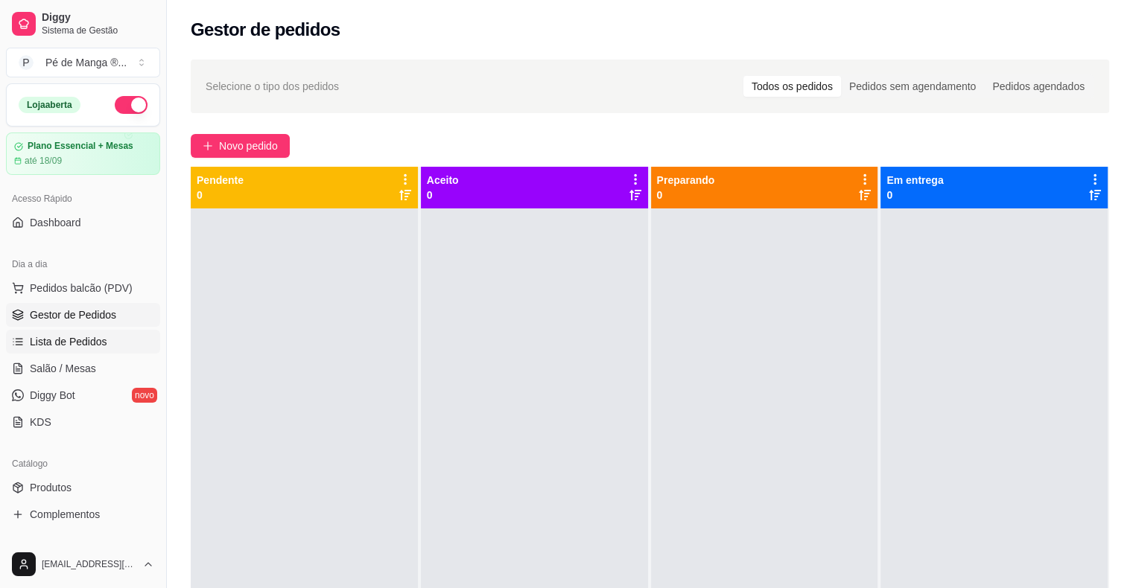
click at [42, 340] on span "Lista de Pedidos" at bounding box center [68, 341] width 77 height 15
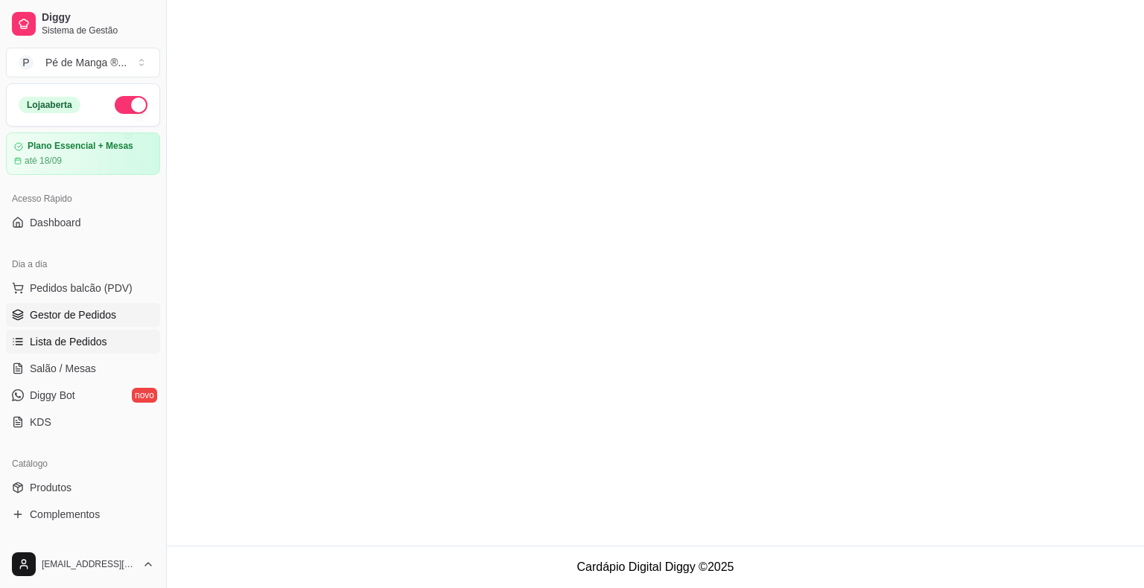
click at [36, 315] on span "Gestor de Pedidos" at bounding box center [73, 315] width 86 height 15
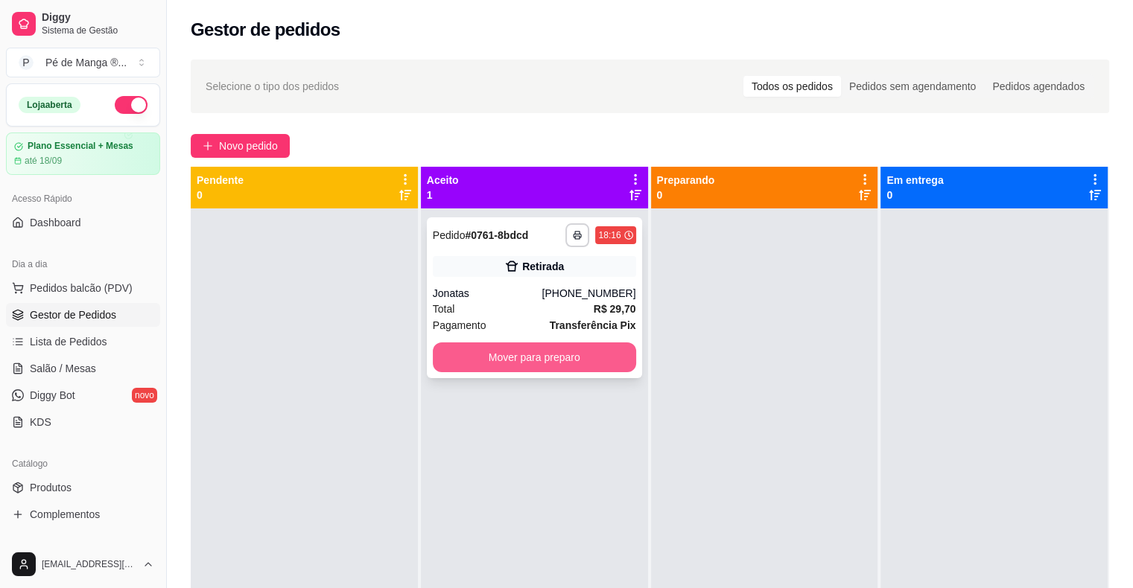
click at [546, 356] on button "Mover para preparo" at bounding box center [534, 358] width 203 height 30
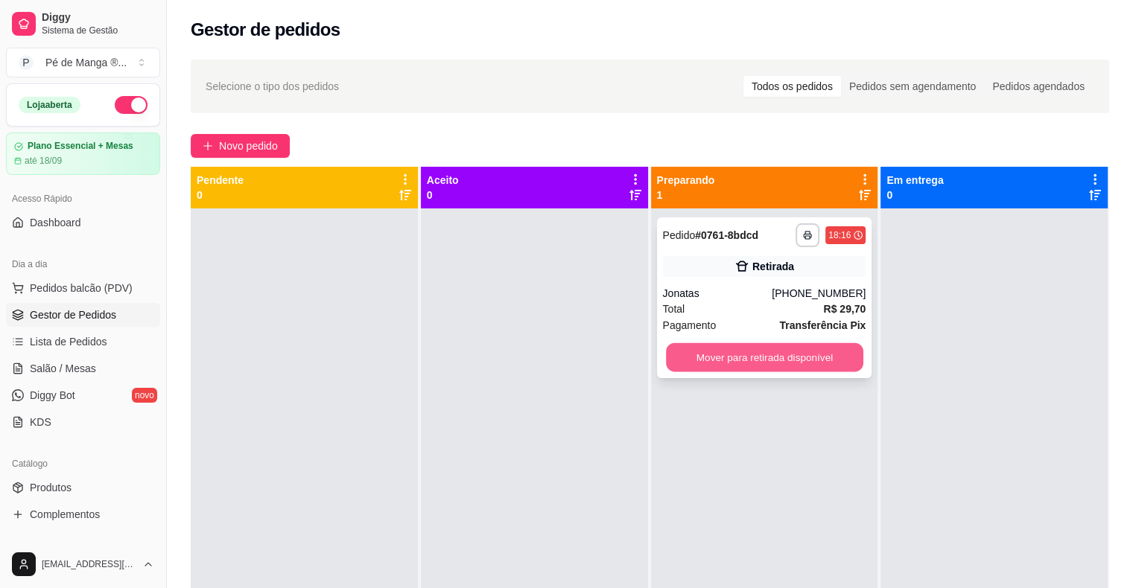
click at [810, 363] on button "Mover para retirada disponível" at bounding box center [764, 357] width 197 height 29
